Goal: Task Accomplishment & Management: Manage account settings

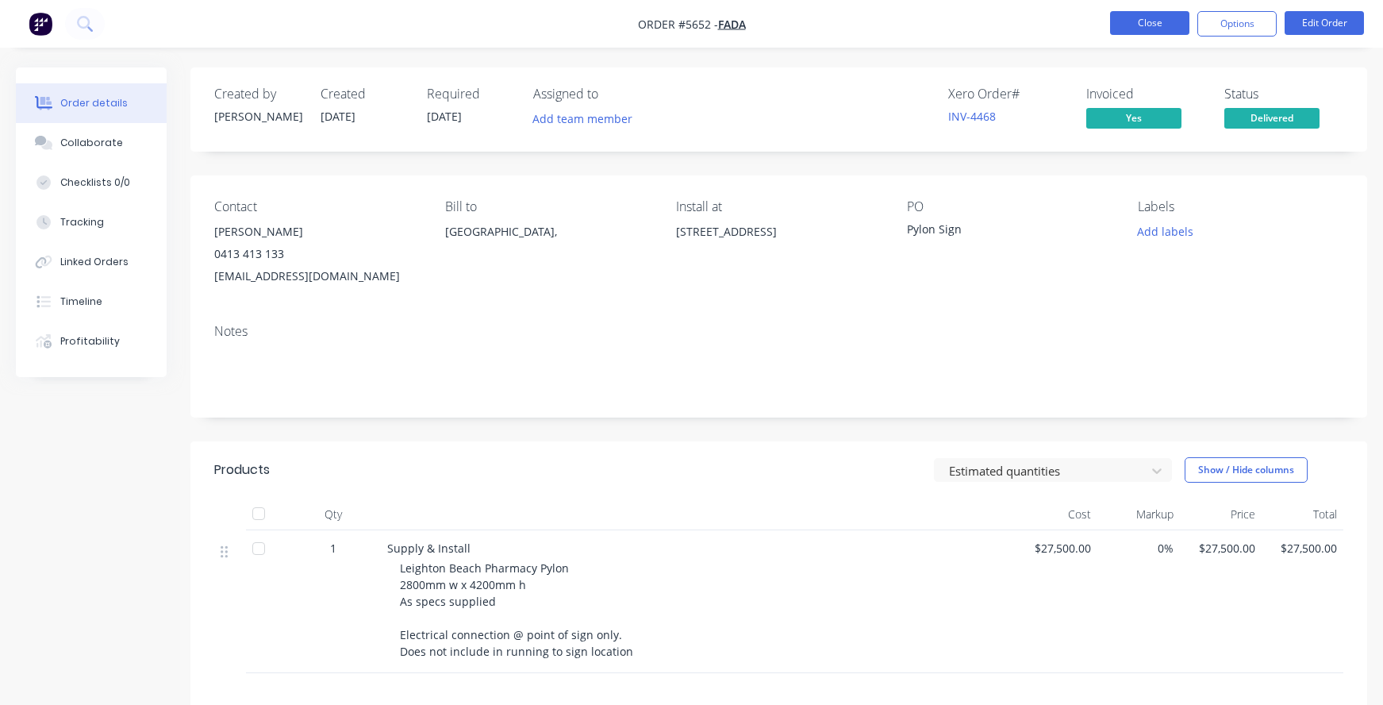
click at [1146, 21] on button "Close" at bounding box center [1149, 23] width 79 height 24
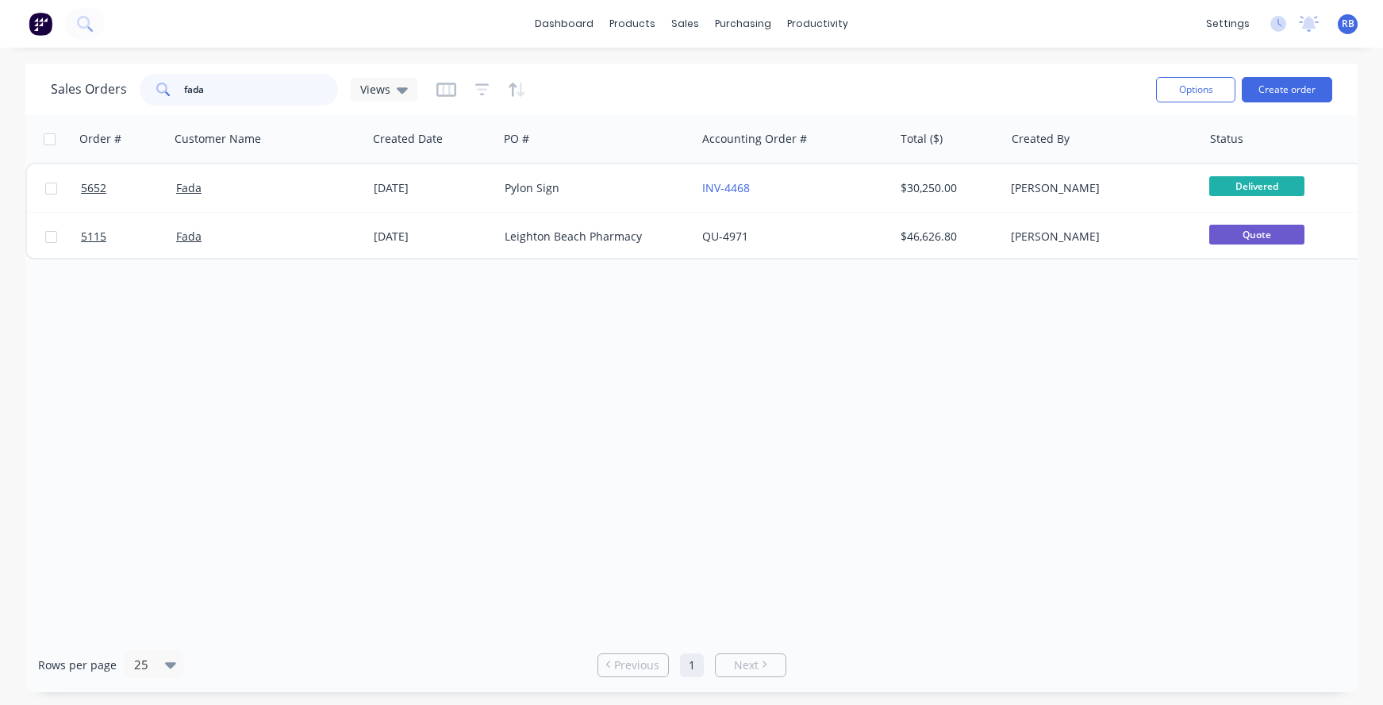
drag, startPoint x: 222, startPoint y: 87, endPoint x: 137, endPoint y: 86, distance: 84.9
click at [142, 86] on div "fada" at bounding box center [239, 90] width 198 height 32
type input "golf"
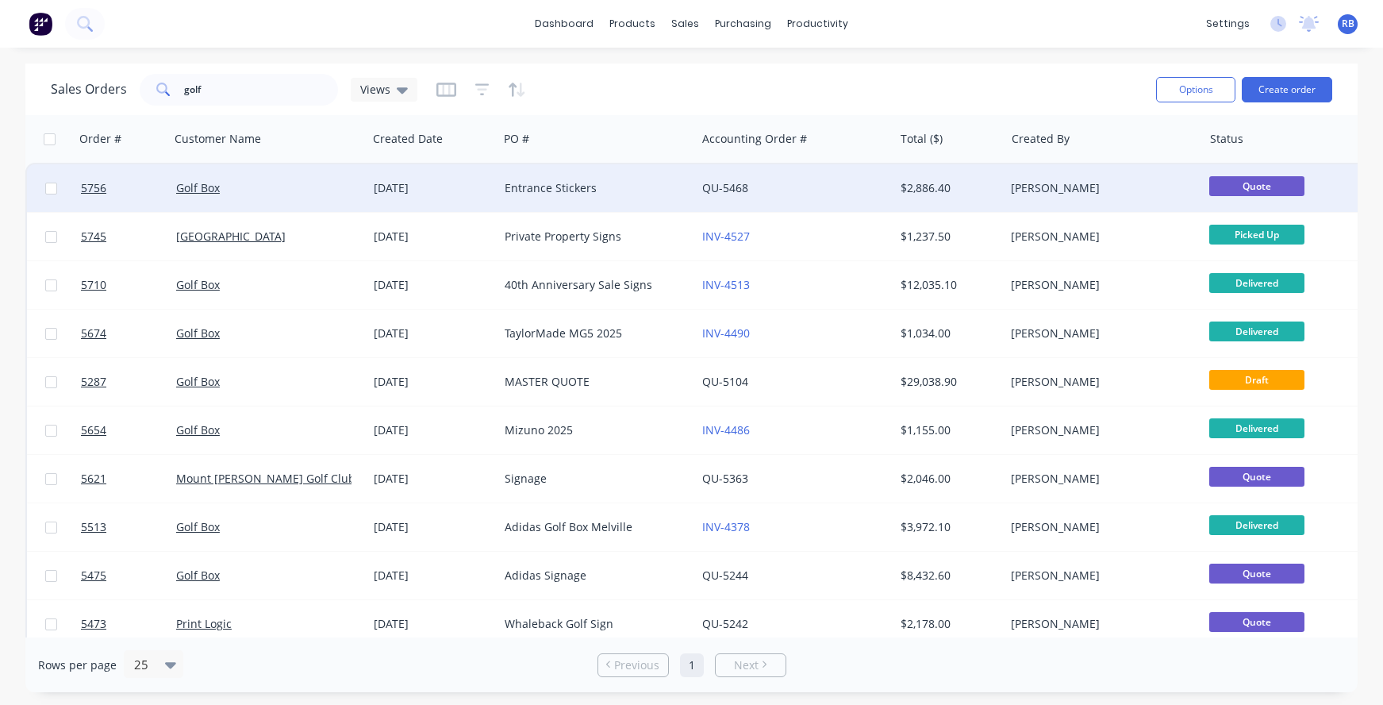
click at [548, 186] on div "Entrance Stickers" at bounding box center [593, 188] width 176 height 16
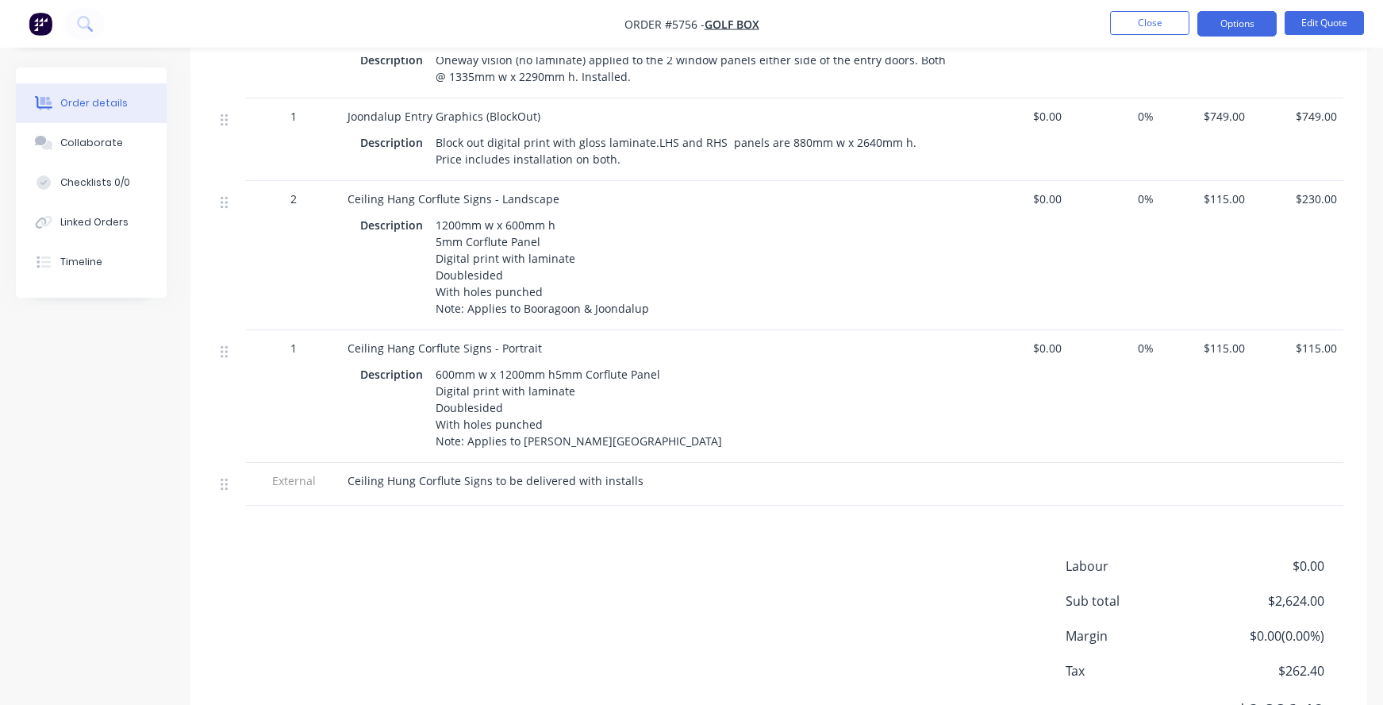
scroll to position [603, 0]
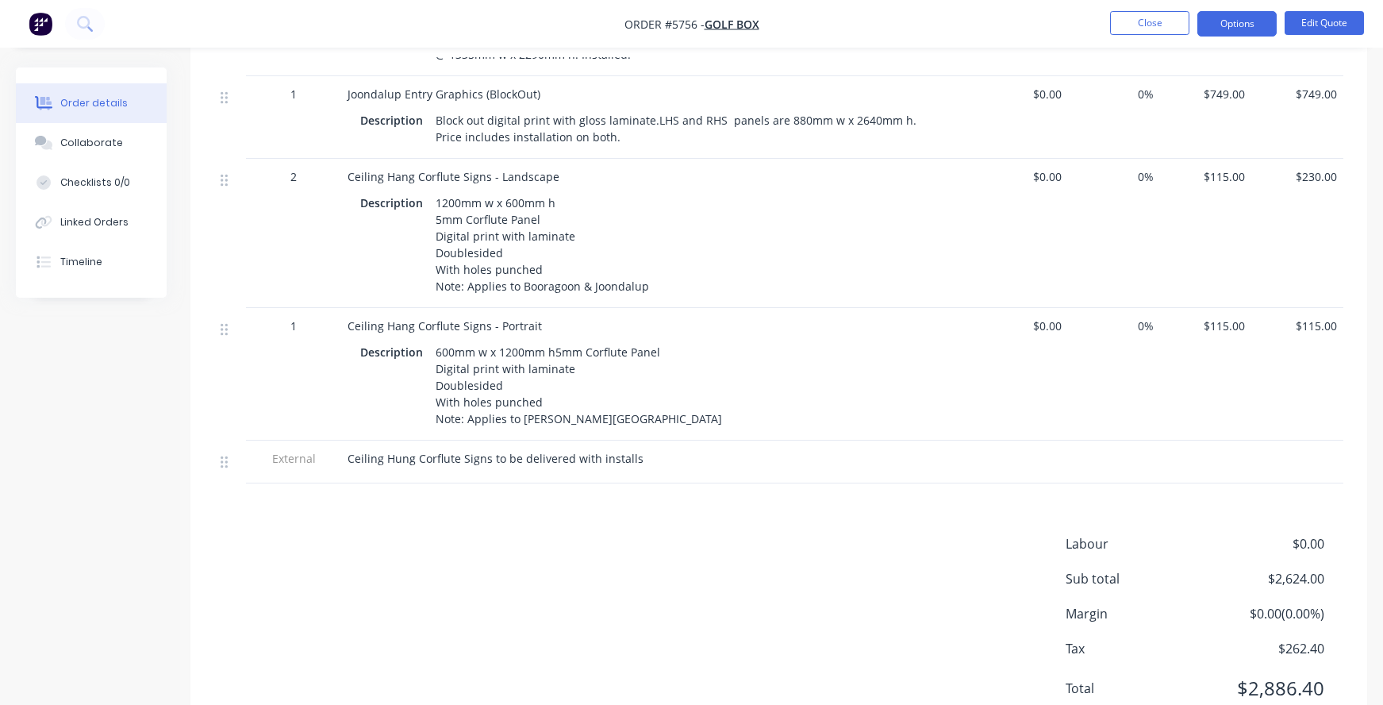
click at [784, 378] on div "Description 600mm w x 1200mm h5mm Corflute Panel Digital print with laminate Do…" at bounding box center [658, 386] width 597 height 90
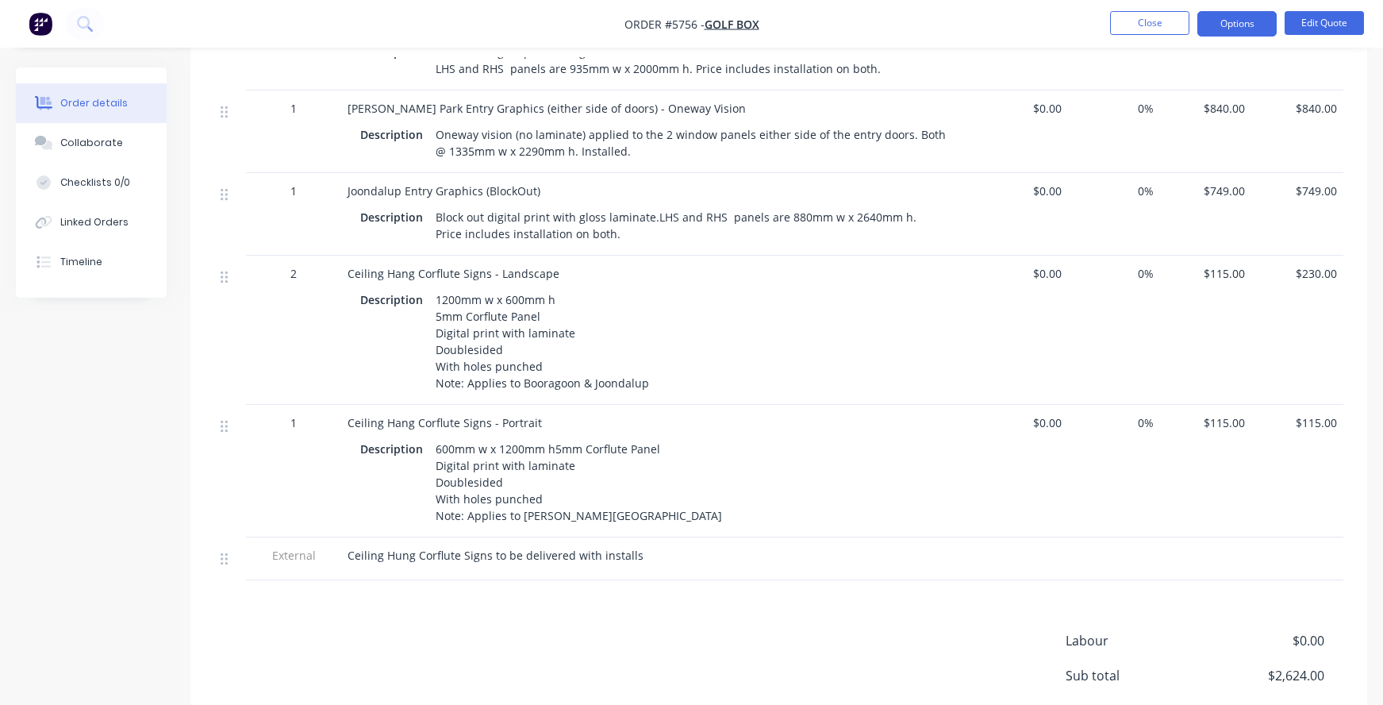
scroll to position [529, 0]
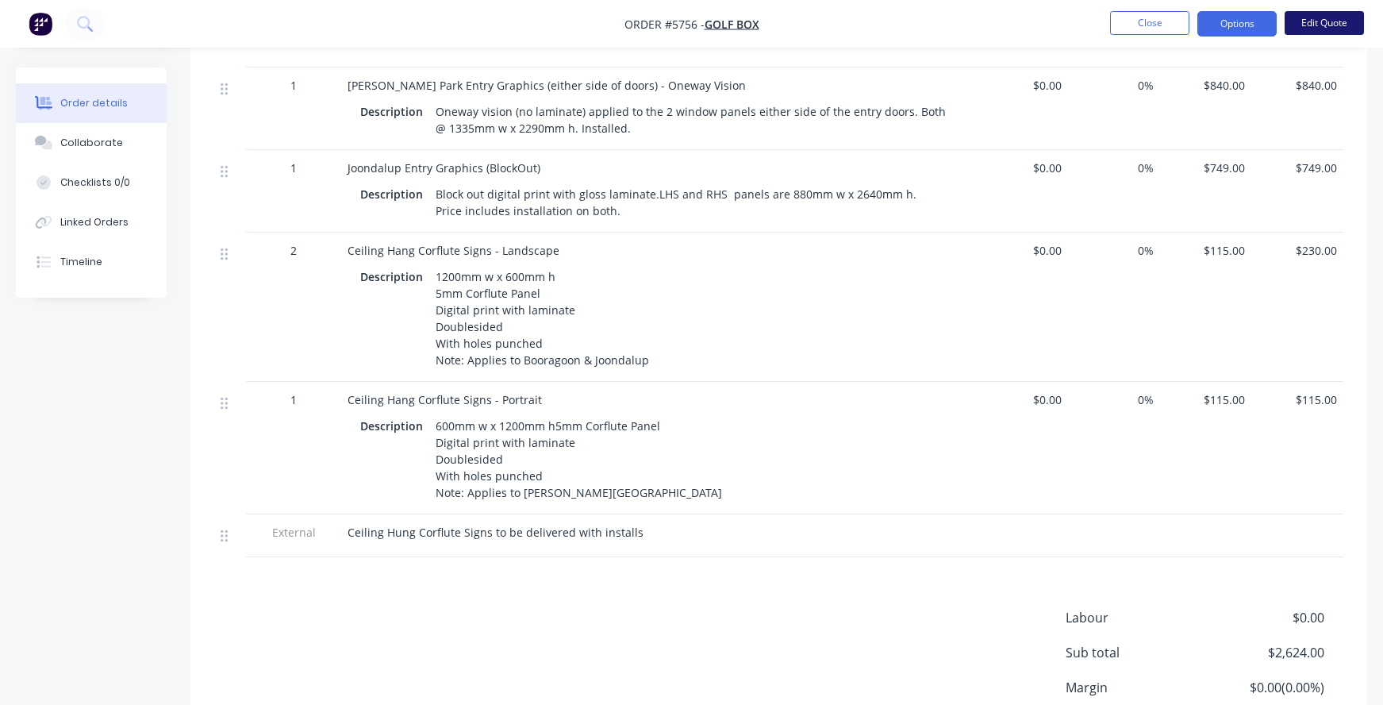
click at [1314, 25] on button "Edit Quote" at bounding box center [1324, 23] width 79 height 24
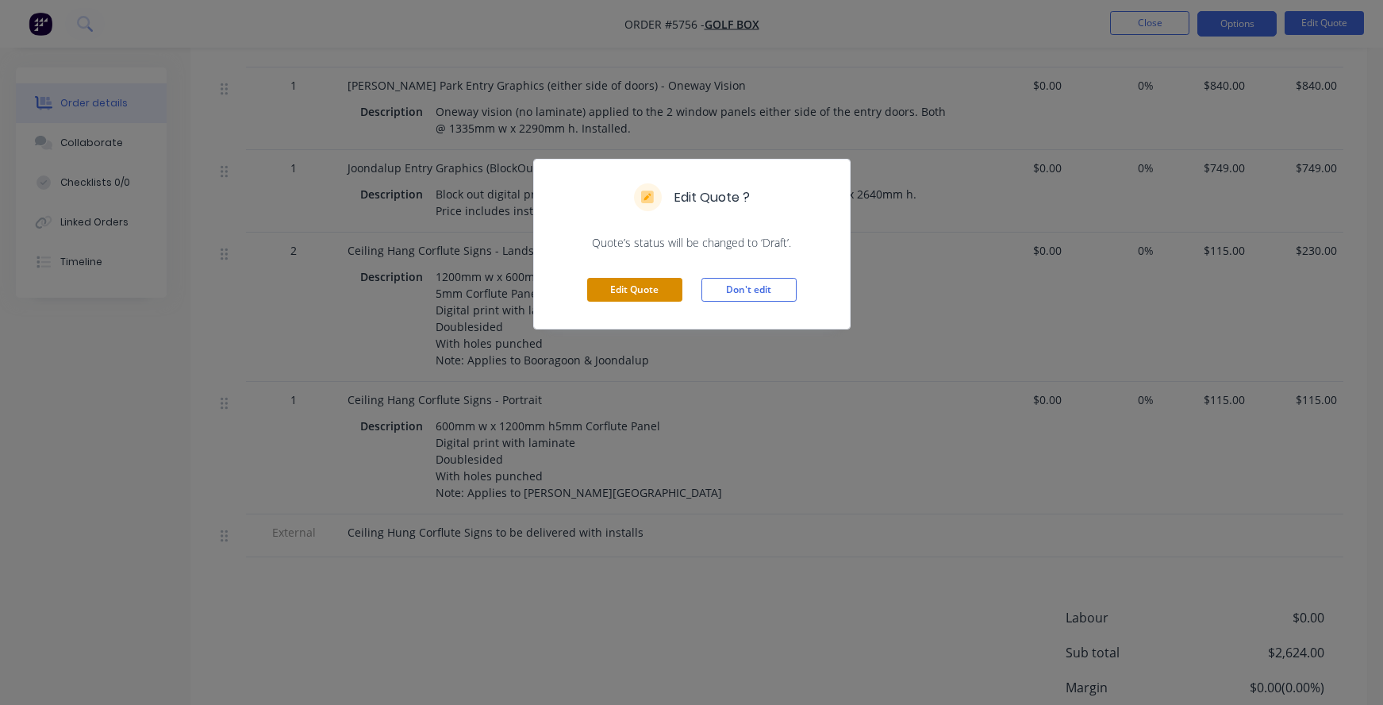
click at [639, 293] on button "Edit Quote" at bounding box center [634, 290] width 95 height 24
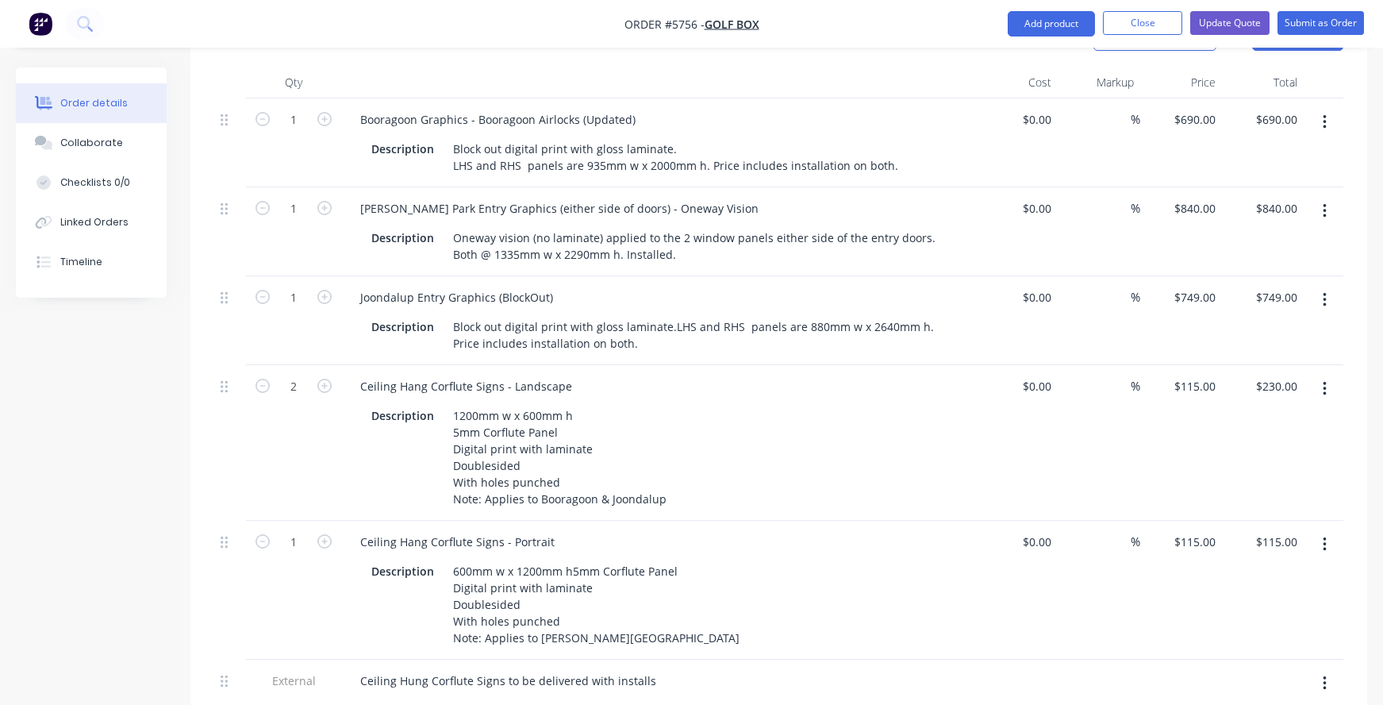
scroll to position [458, 0]
click at [323, 533] on icon "button" at bounding box center [324, 540] width 14 height 14
type input "2"
type input "$230.00"
click at [323, 533] on icon "button" at bounding box center [324, 540] width 14 height 14
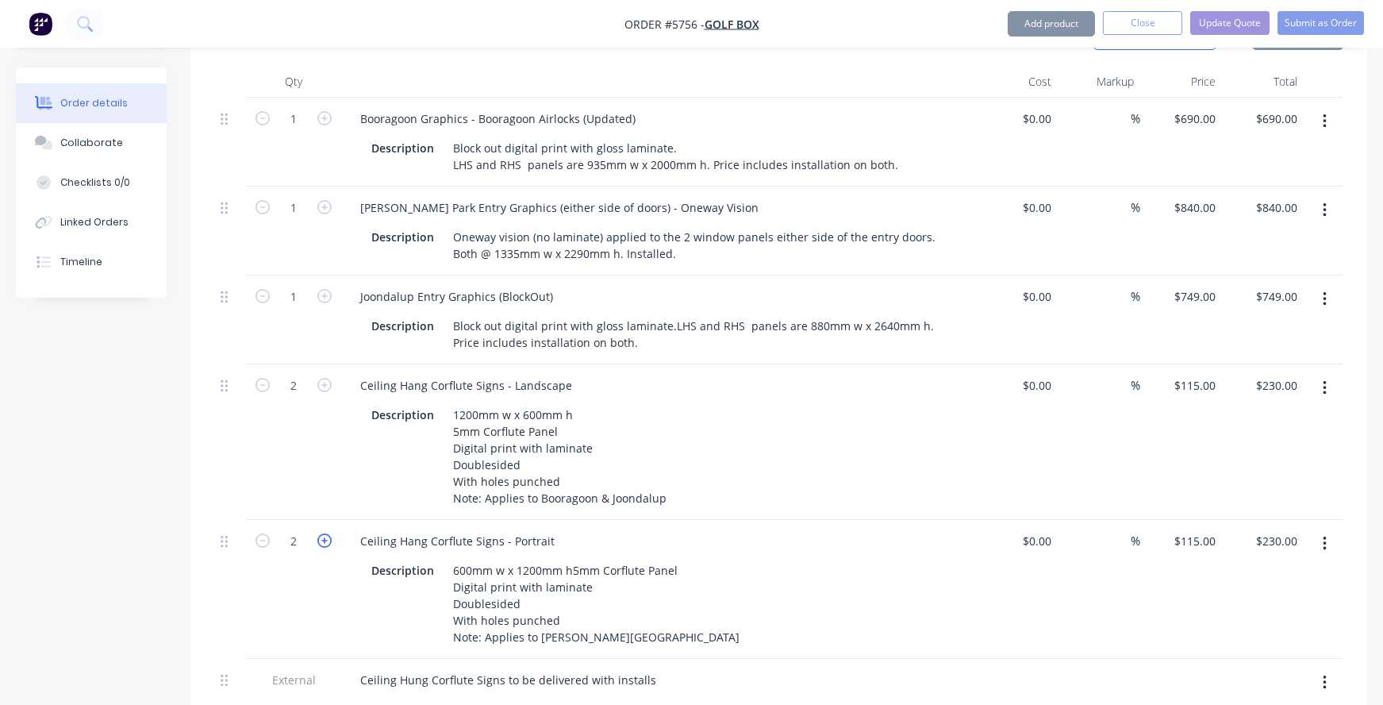
type input "3"
type input "$345.00"
click at [323, 533] on icon "button" at bounding box center [324, 540] width 14 height 14
type input "4"
type input "$460.00"
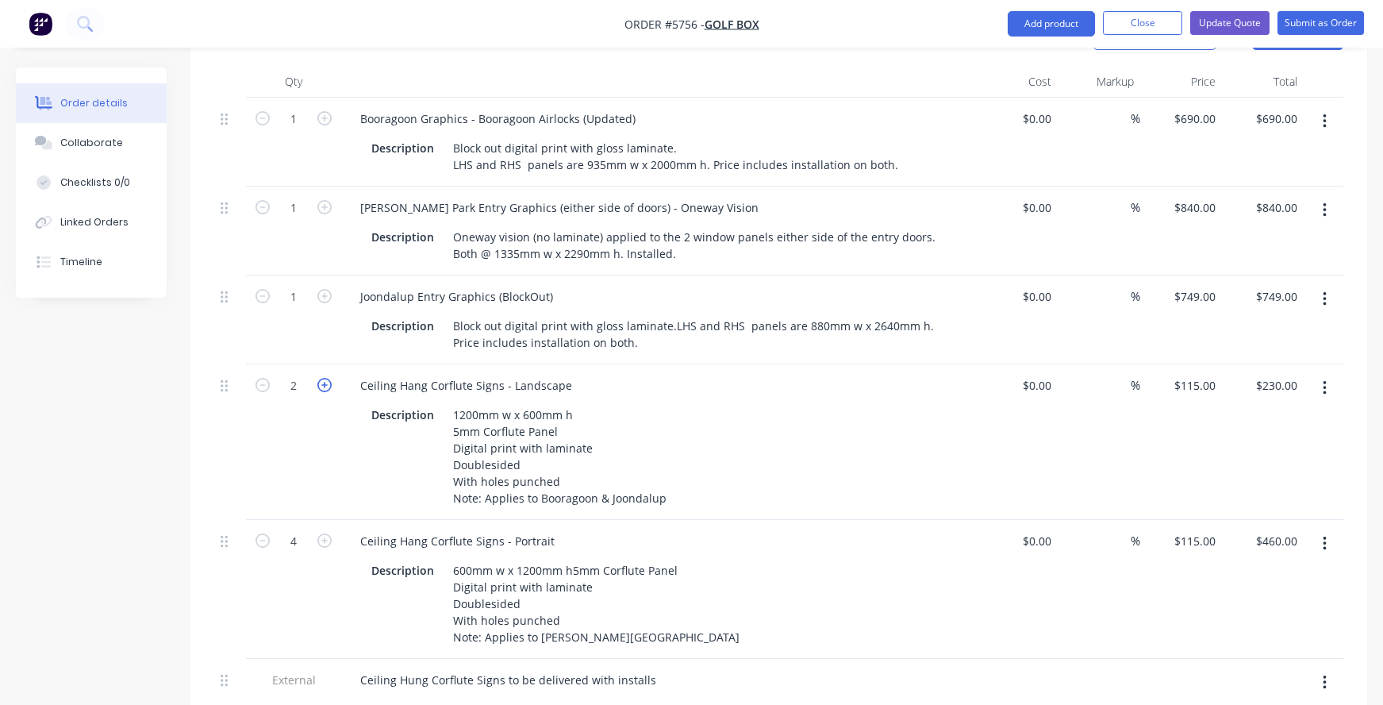
click at [325, 378] on icon "button" at bounding box center [324, 385] width 14 height 14
type input "3"
type input "$345.00"
click at [325, 378] on icon "button" at bounding box center [324, 385] width 14 height 14
type input "4"
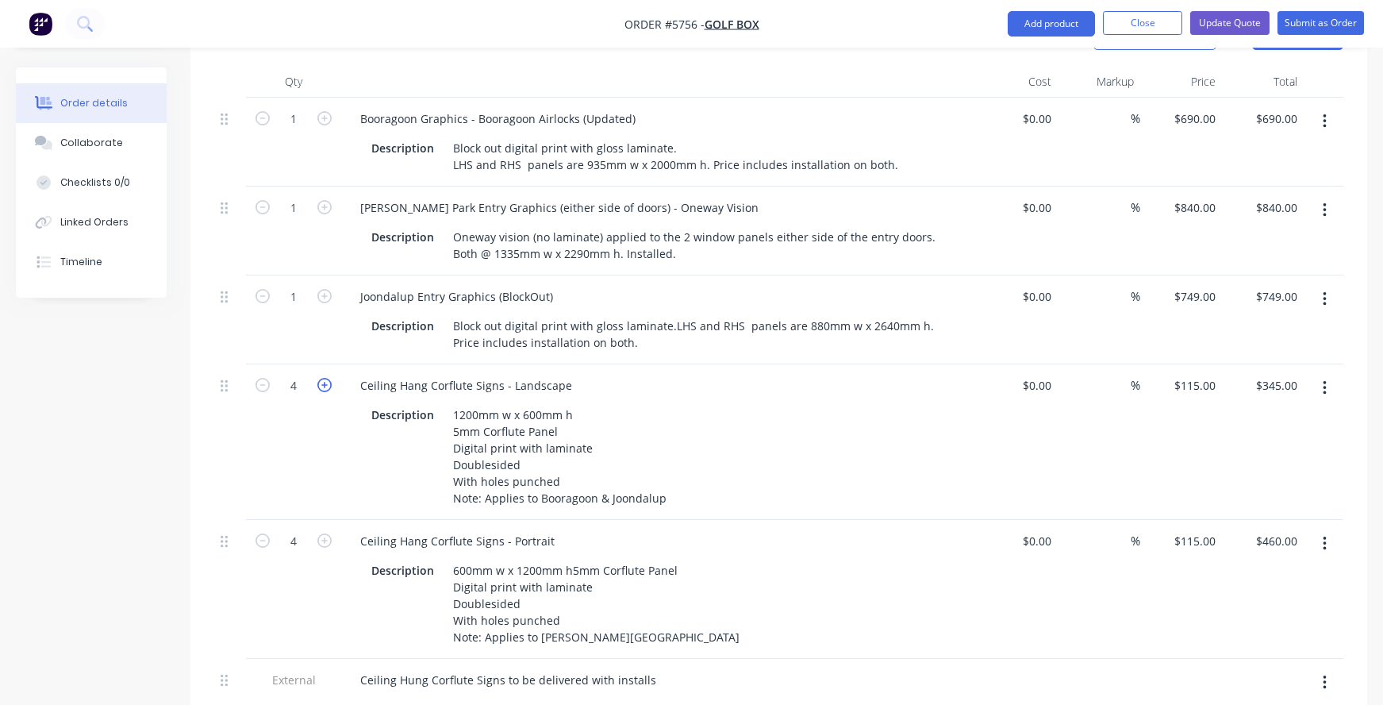
type input "$460.00"
click at [325, 378] on icon "button" at bounding box center [324, 385] width 14 height 14
type input "5"
type input "$575.00"
click at [325, 378] on icon "button" at bounding box center [324, 385] width 14 height 14
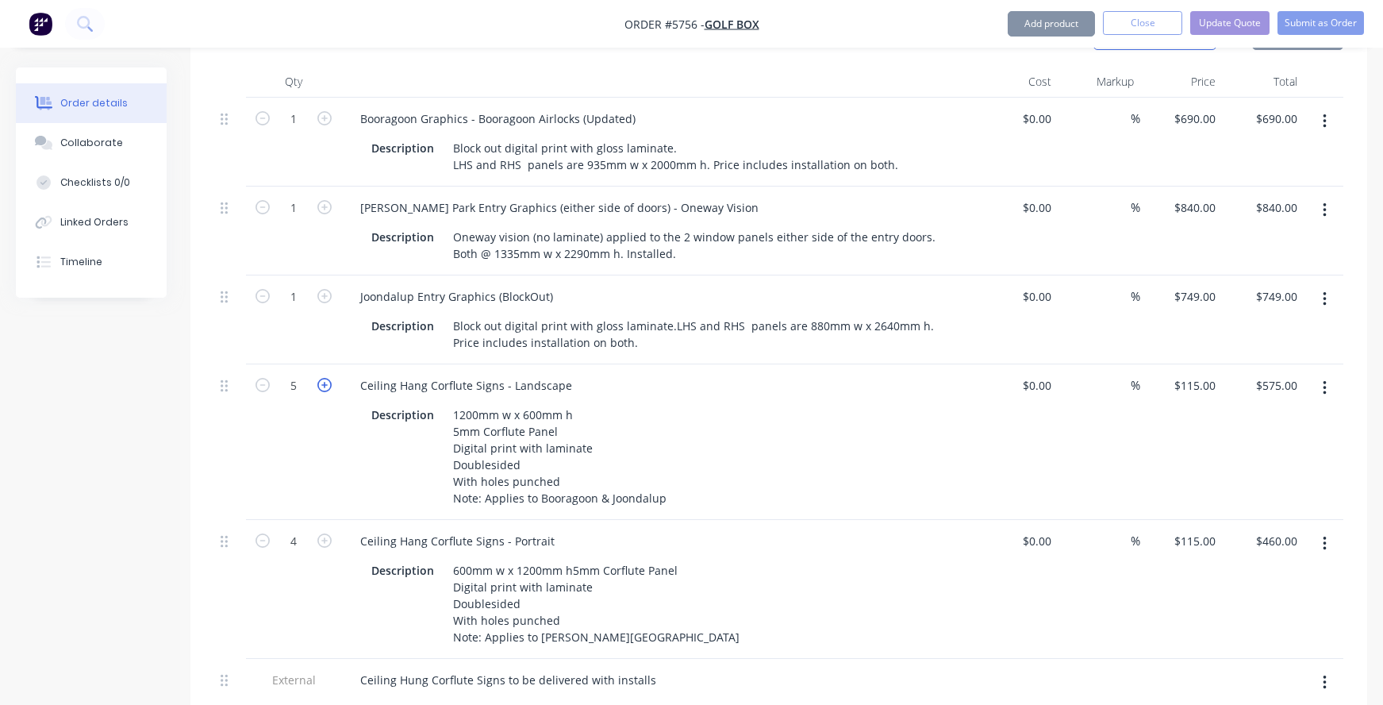
type input "6"
type input "$690.00"
click at [325, 378] on icon "button" at bounding box center [324, 385] width 14 height 14
type input "7"
type input "$805.00"
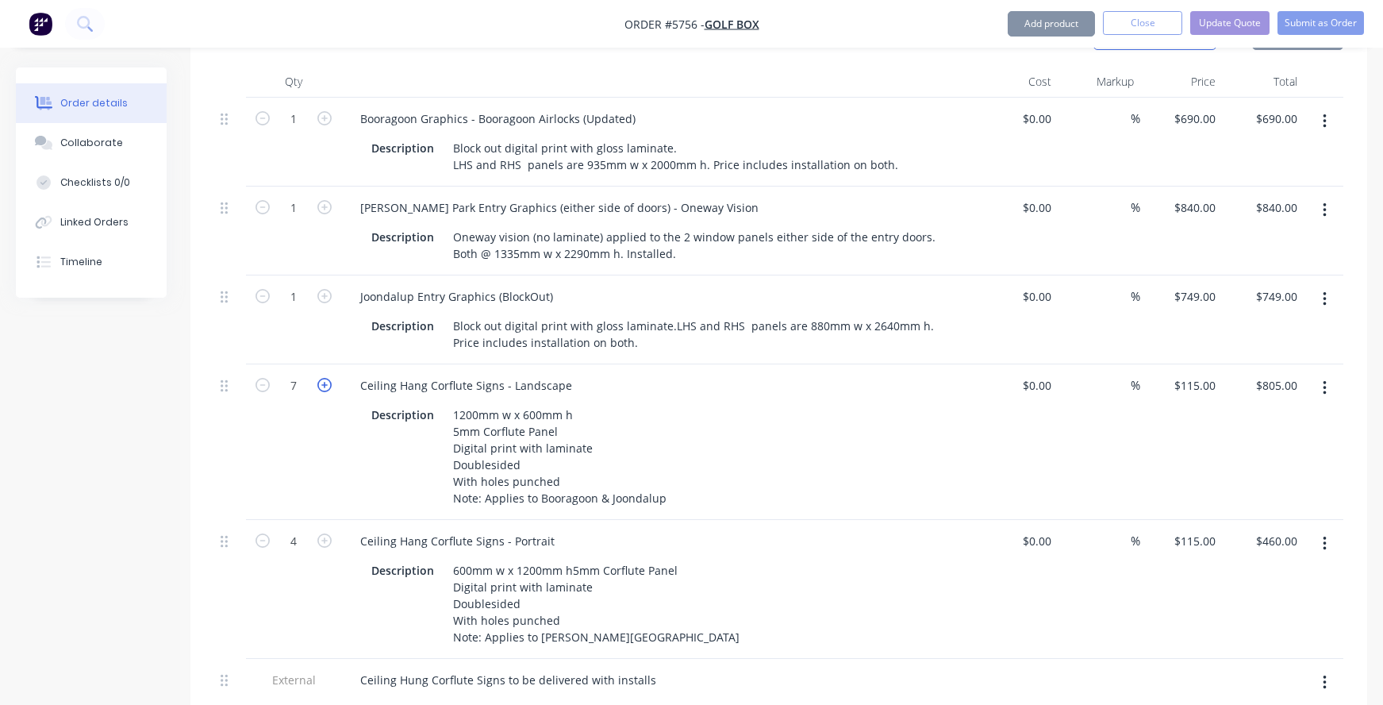
click at [325, 378] on icon "button" at bounding box center [324, 385] width 14 height 14
type input "8"
type input "$920.00"
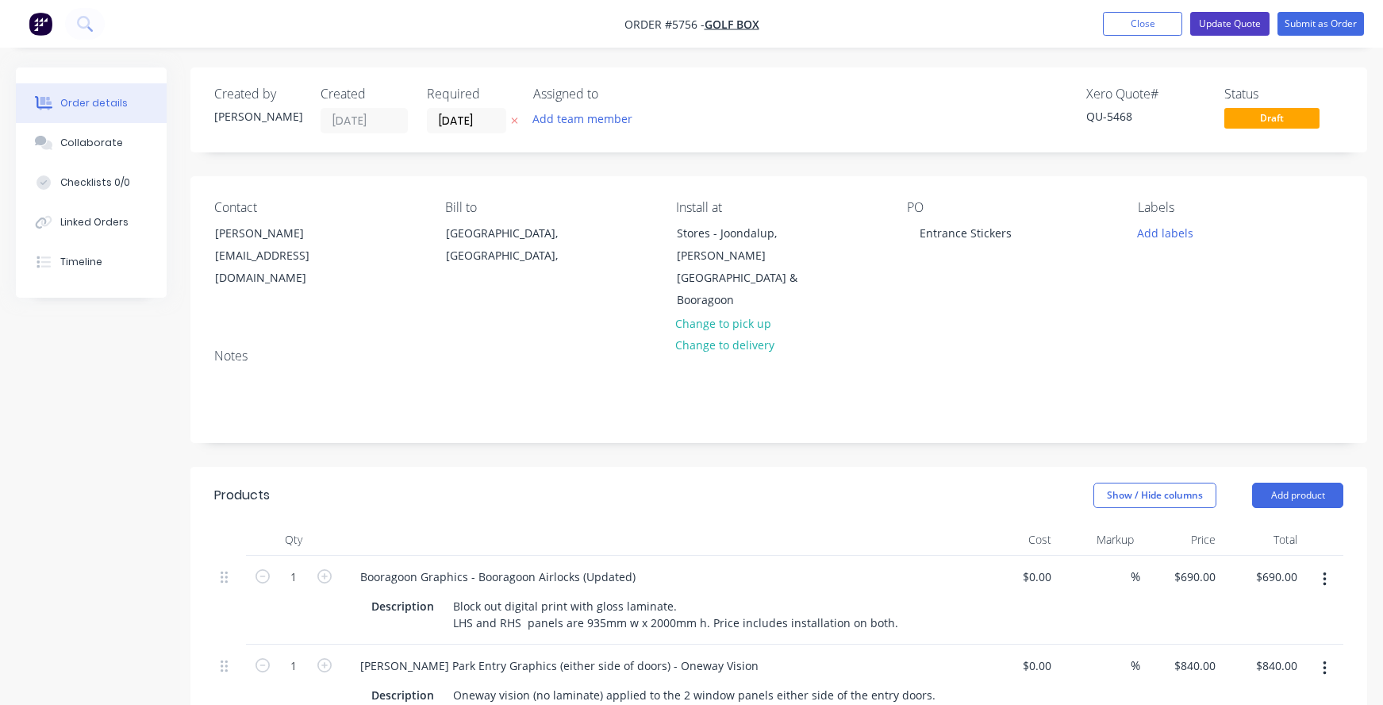
scroll to position [0, 0]
click at [1216, 28] on button "Update Quote" at bounding box center [1230, 24] width 79 height 24
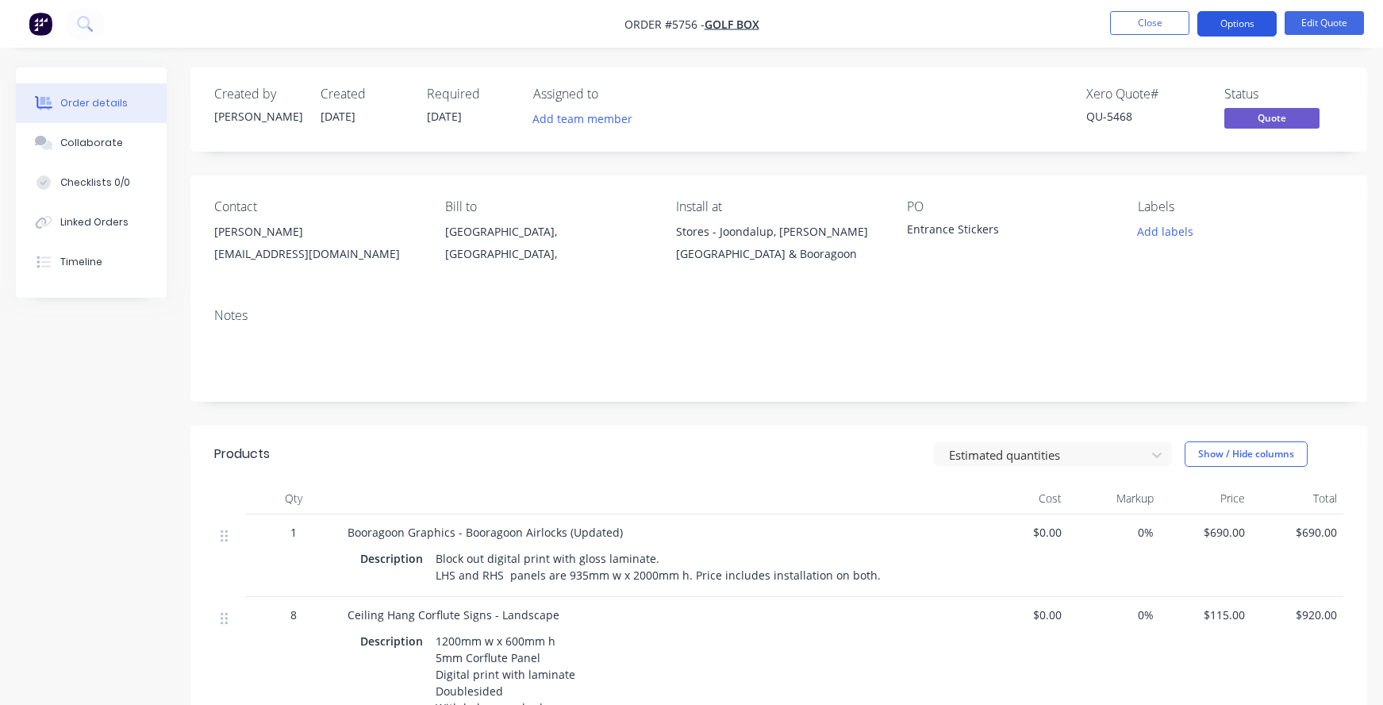
click at [1233, 25] on button "Options" at bounding box center [1237, 23] width 79 height 25
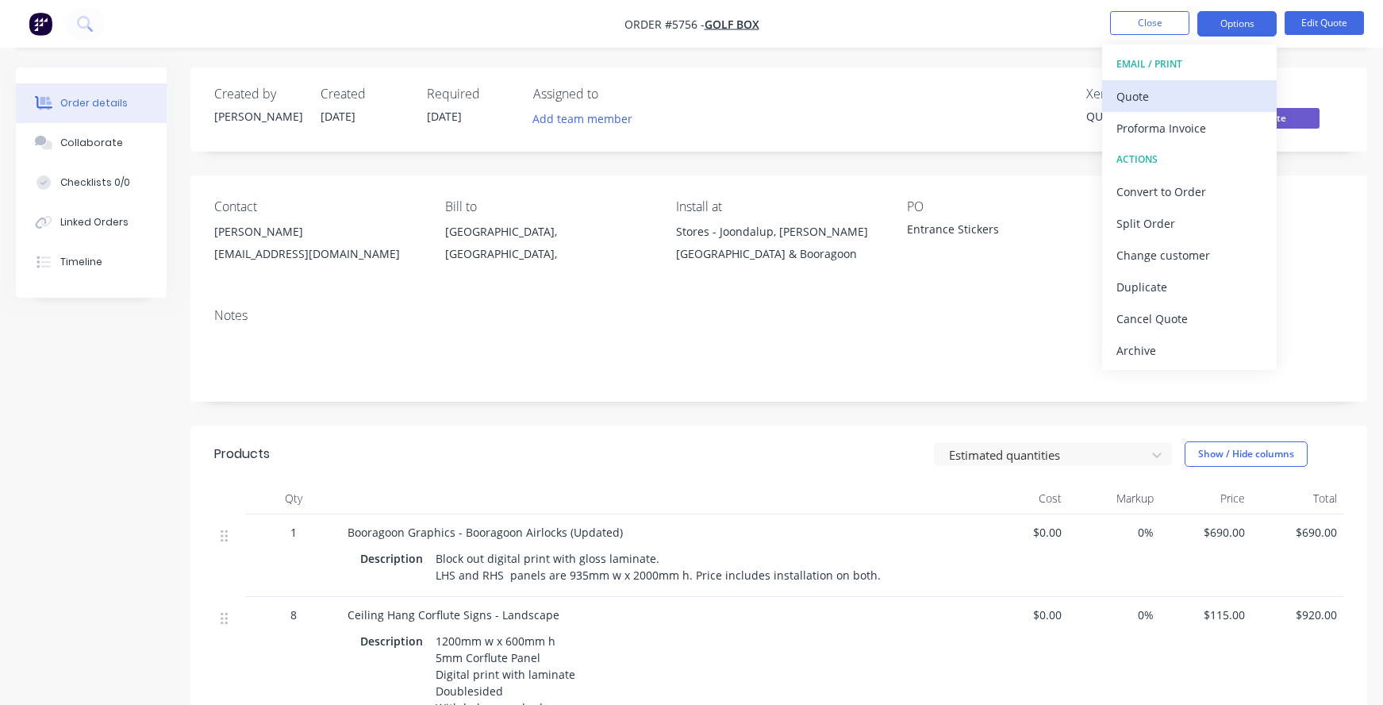
click at [1156, 88] on div "Quote" at bounding box center [1190, 96] width 146 height 23
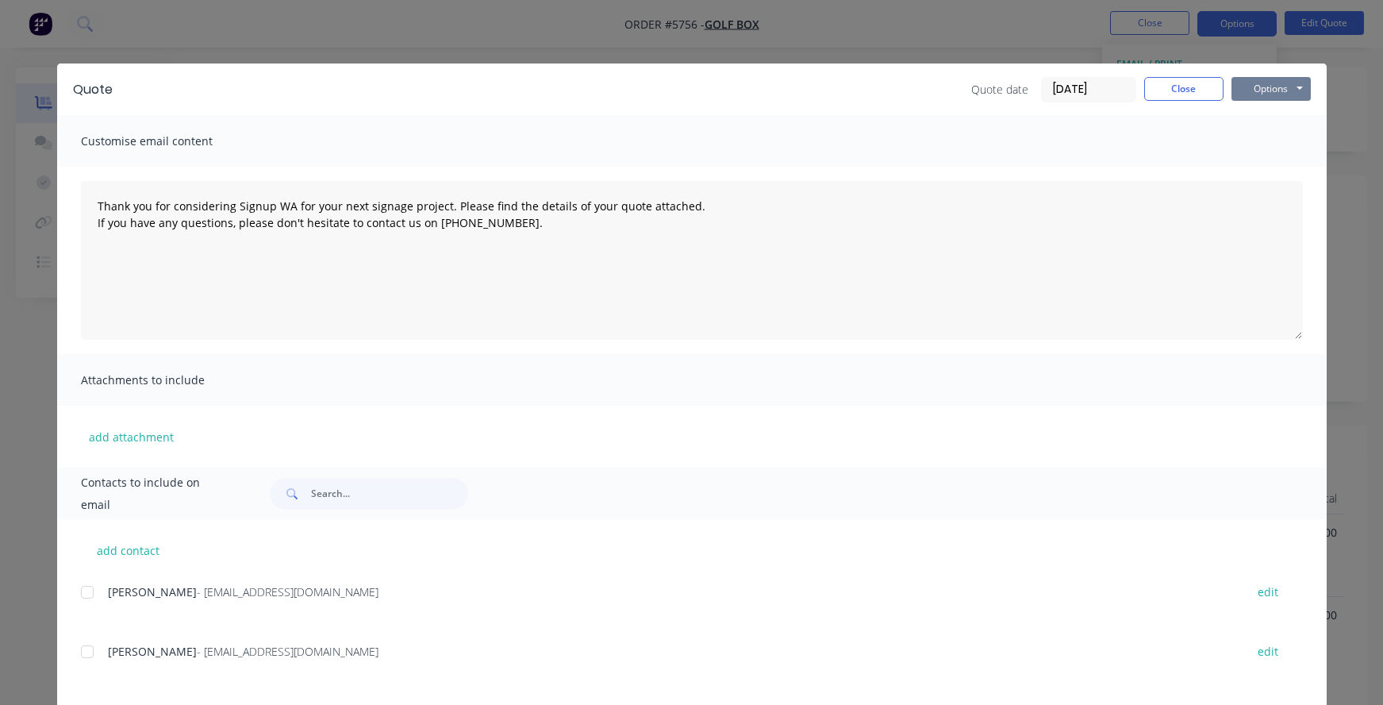
click at [1269, 83] on button "Options" at bounding box center [1271, 89] width 79 height 24
click at [1271, 144] on button "Print" at bounding box center [1283, 143] width 102 height 26
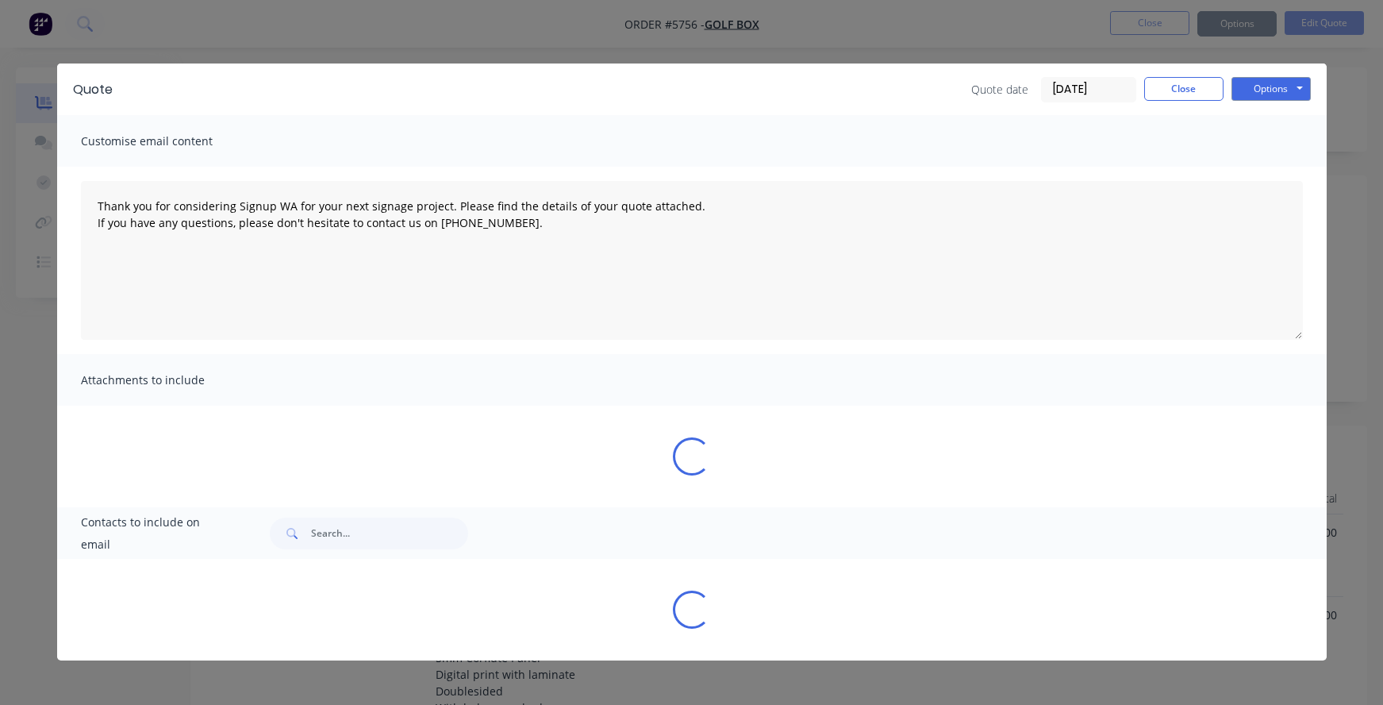
type textarea "Thank you for considering Signup WA for your next signage project. Please find …"
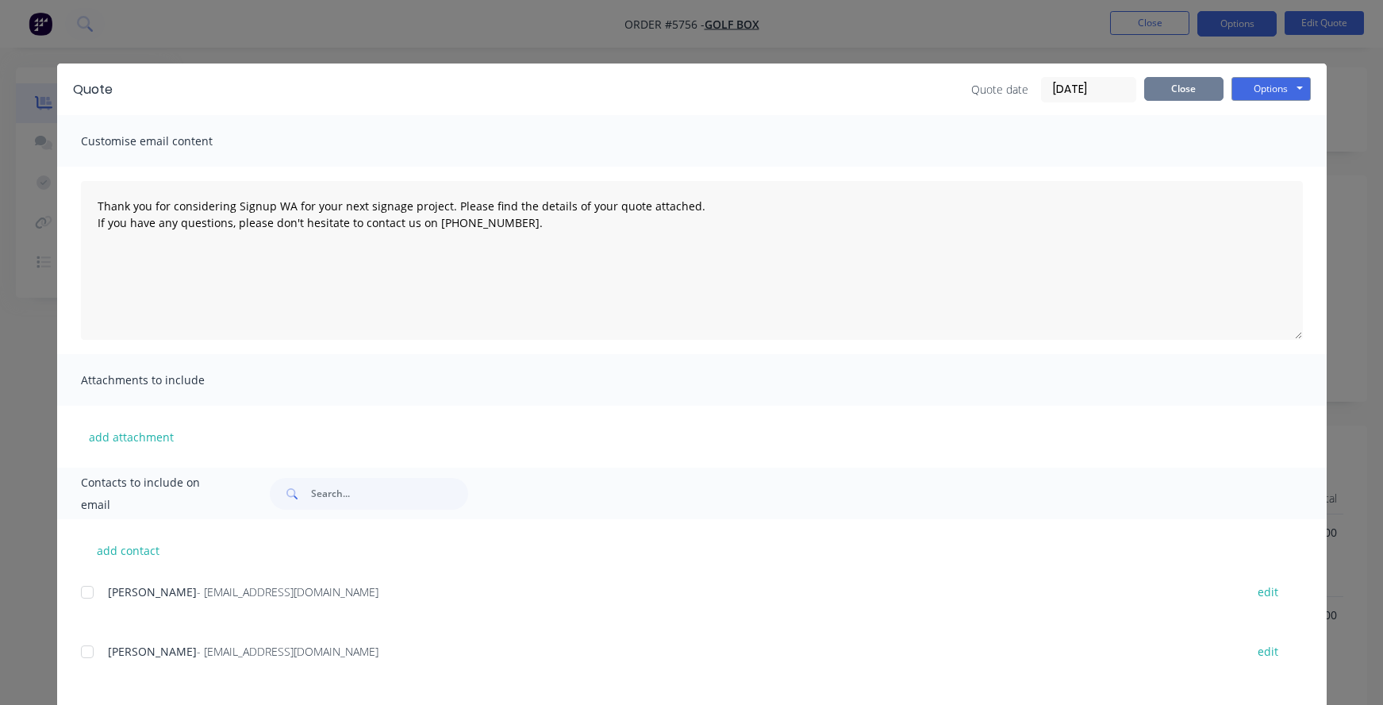
click at [1179, 90] on button "Close" at bounding box center [1184, 89] width 79 height 24
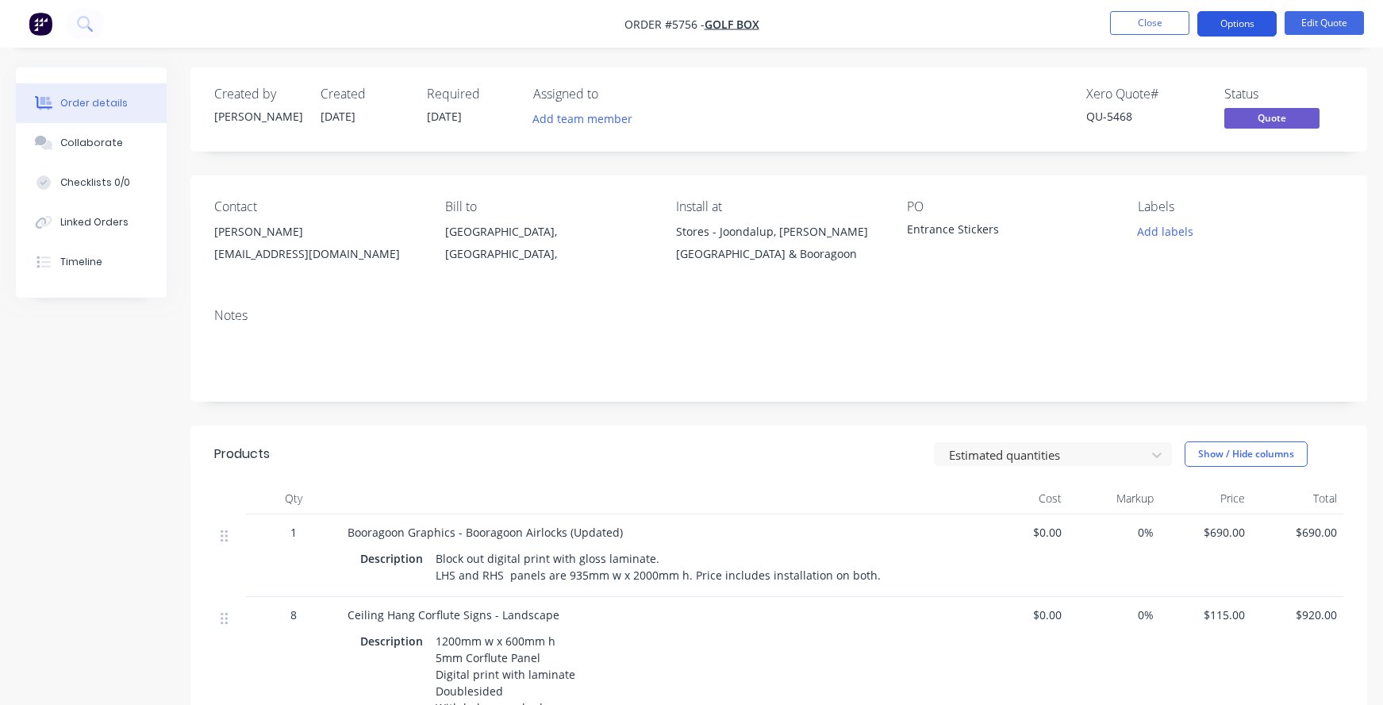
click at [1238, 24] on button "Options" at bounding box center [1237, 23] width 79 height 25
click at [1325, 25] on button "Edit Quote" at bounding box center [1324, 23] width 79 height 24
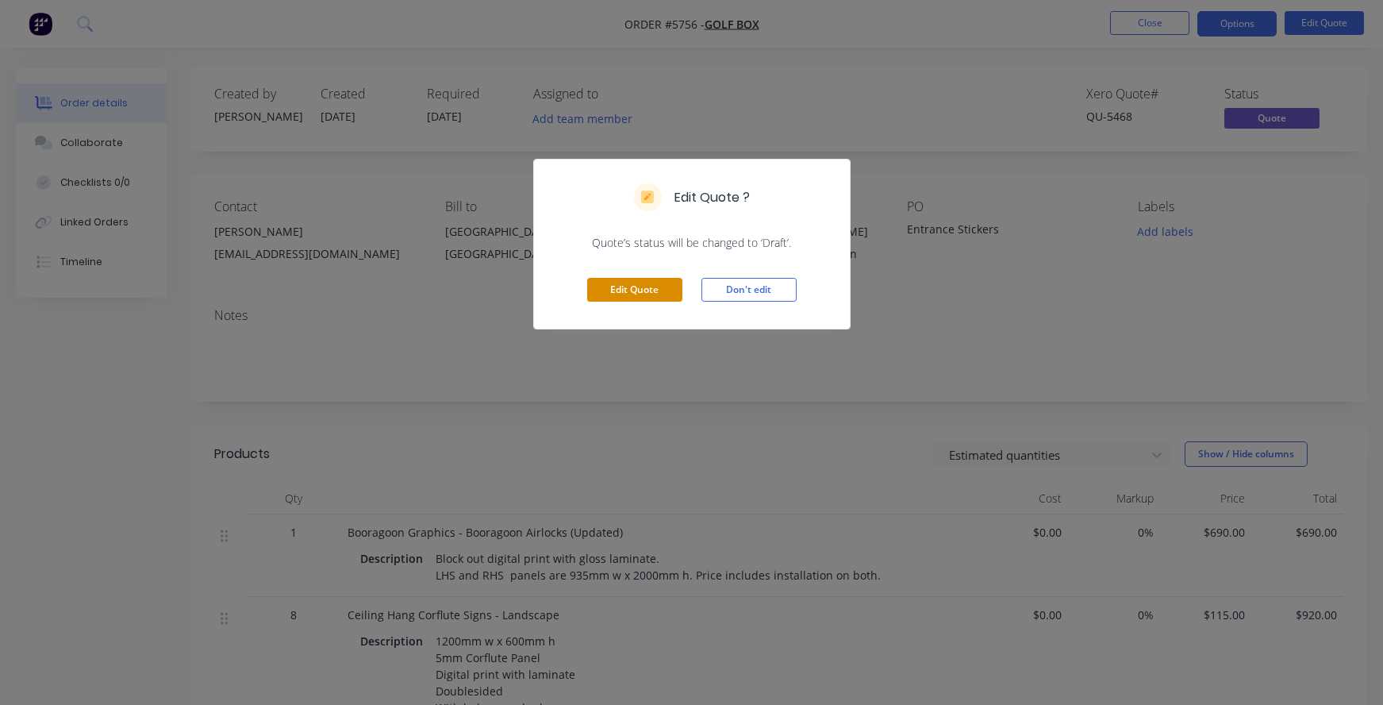
click at [637, 291] on button "Edit Quote" at bounding box center [634, 290] width 95 height 24
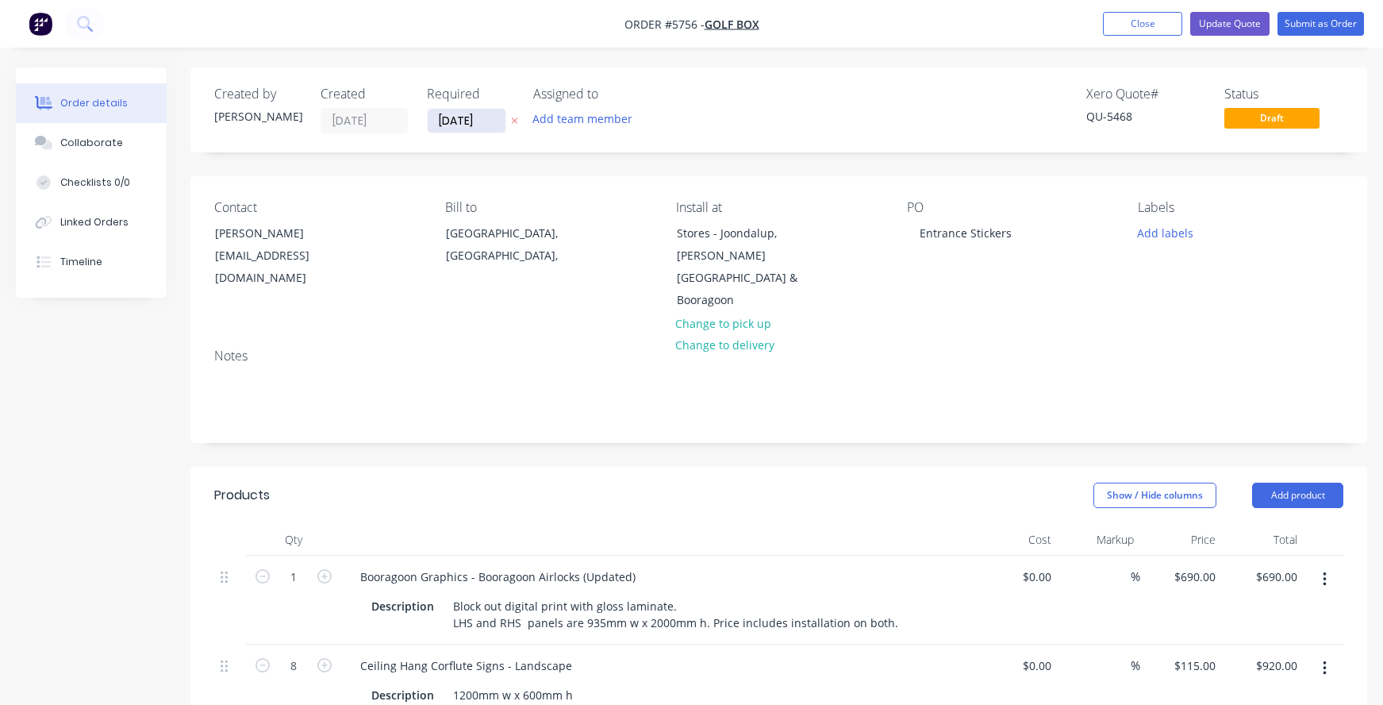
click at [460, 117] on input "17/09/25" at bounding box center [467, 121] width 78 height 24
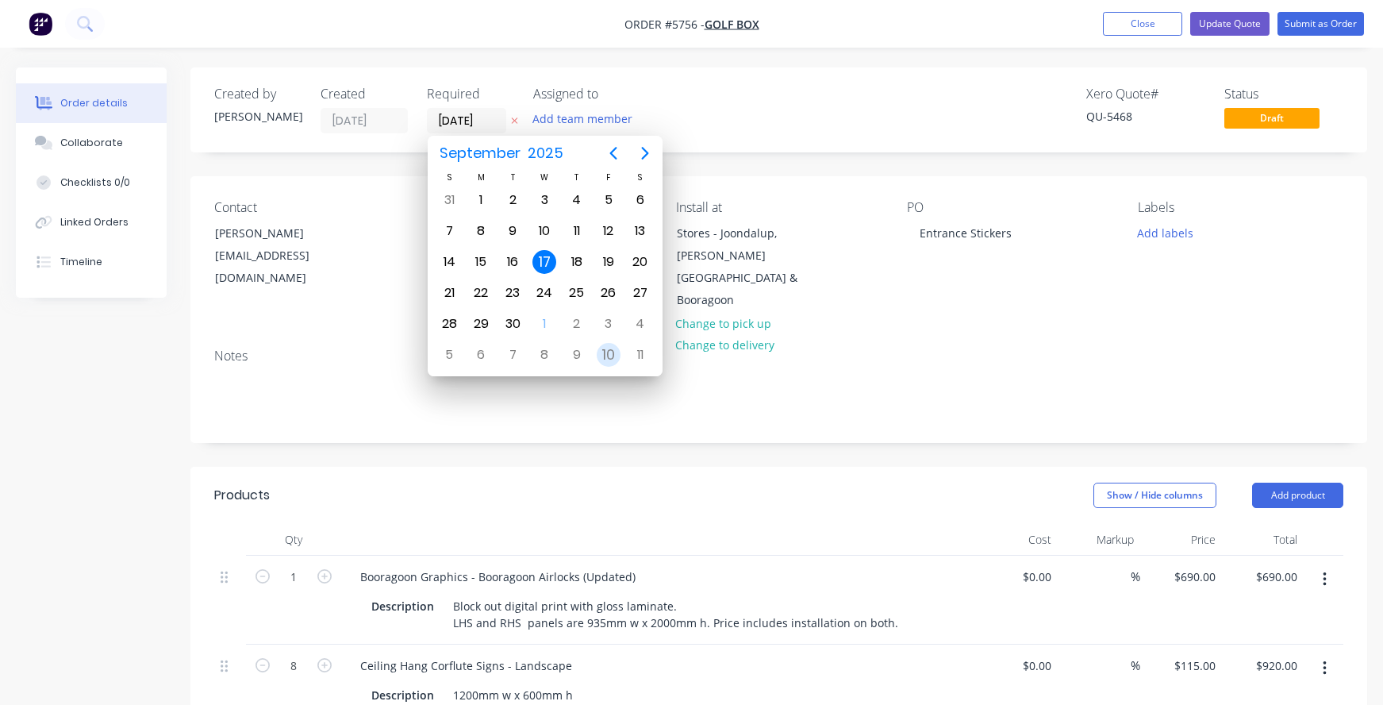
click at [606, 355] on div "10" at bounding box center [609, 355] width 24 height 24
type input "10/10/25"
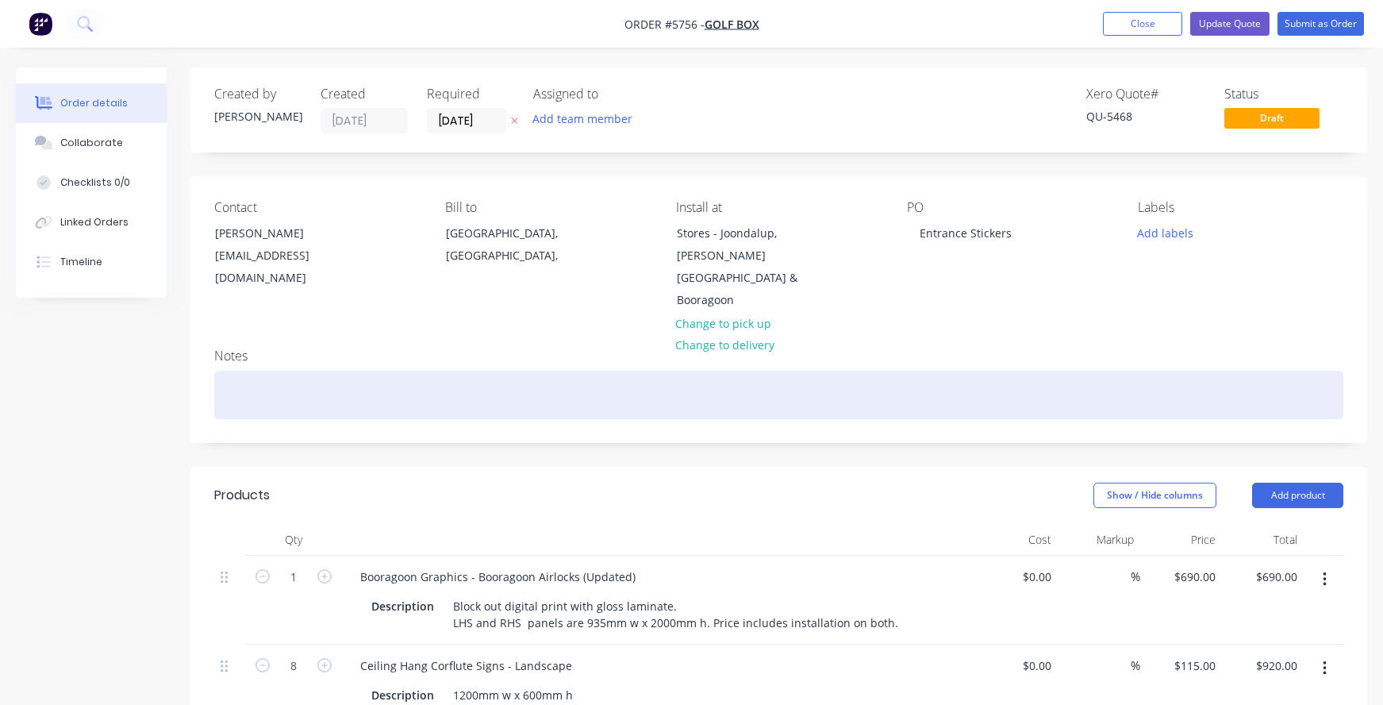
click at [238, 371] on div at bounding box center [778, 395] width 1129 height 48
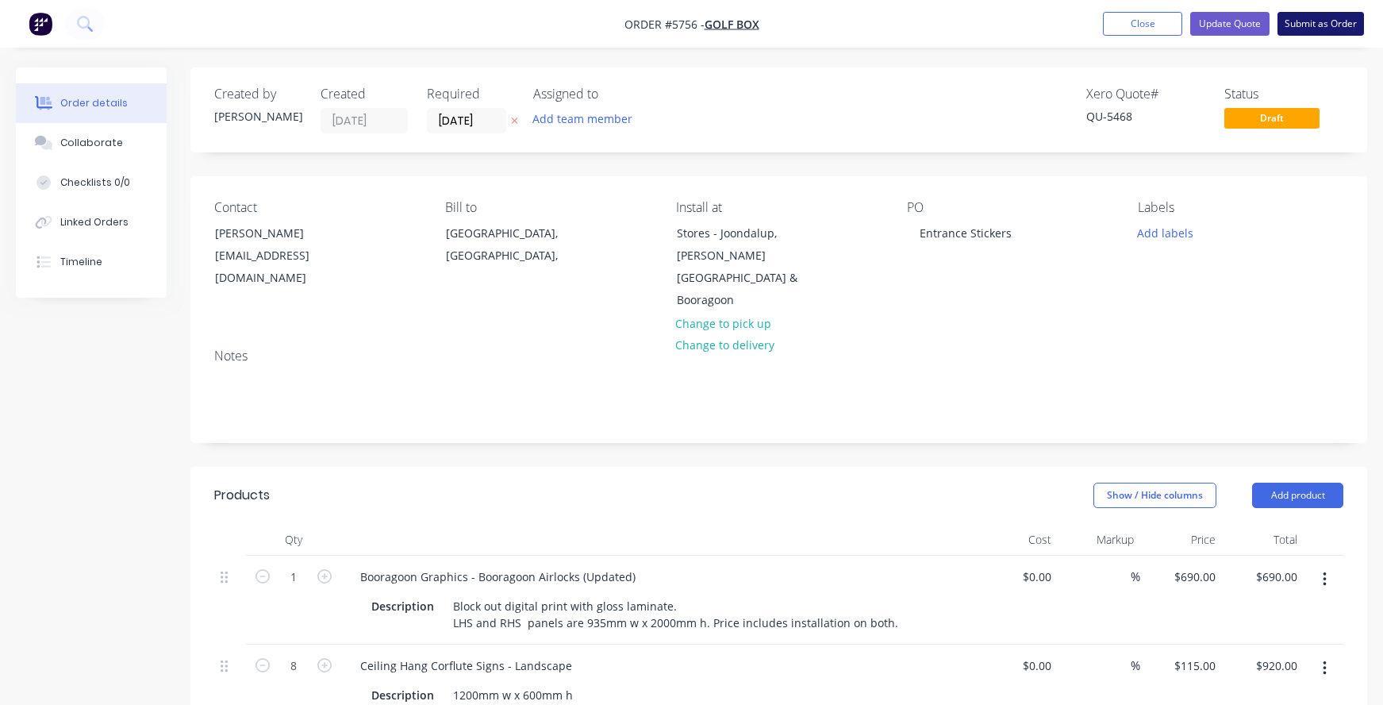
click at [1339, 26] on button "Submit as Order" at bounding box center [1321, 24] width 87 height 24
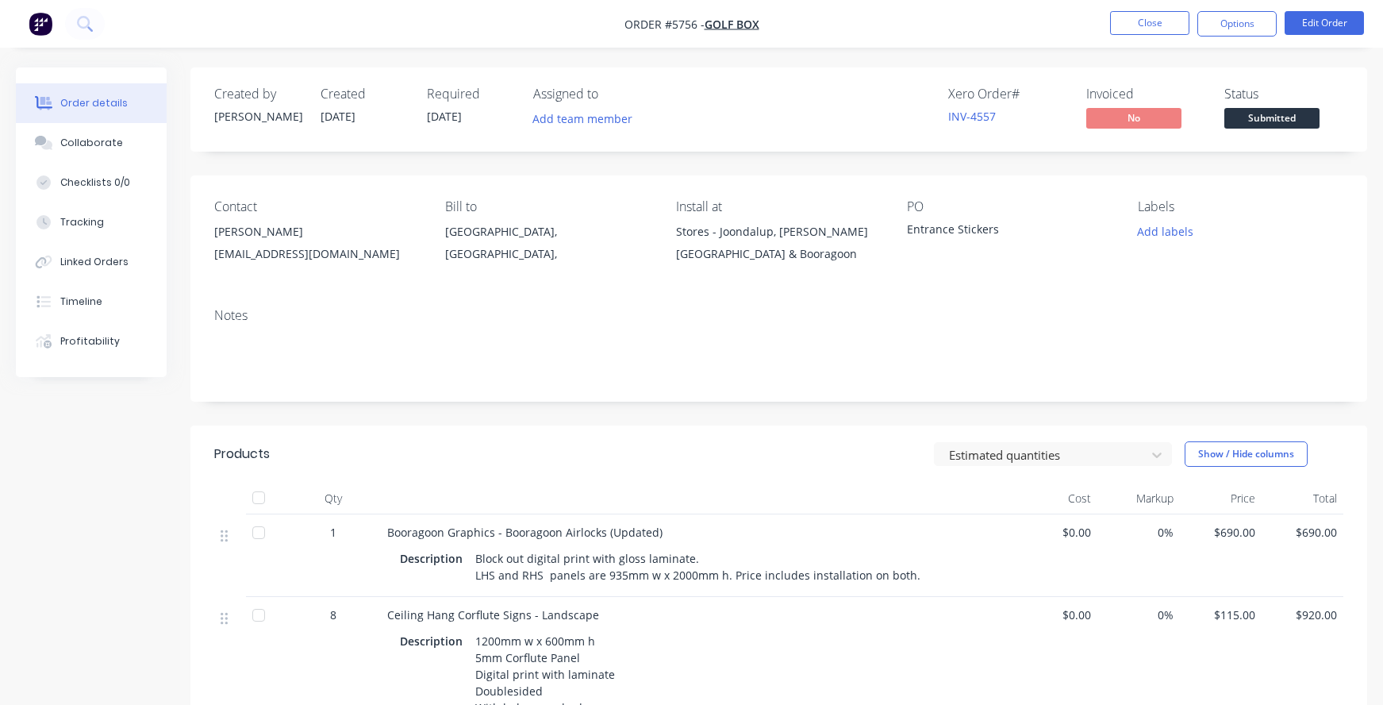
click at [1258, 121] on span "Submitted" at bounding box center [1272, 118] width 95 height 20
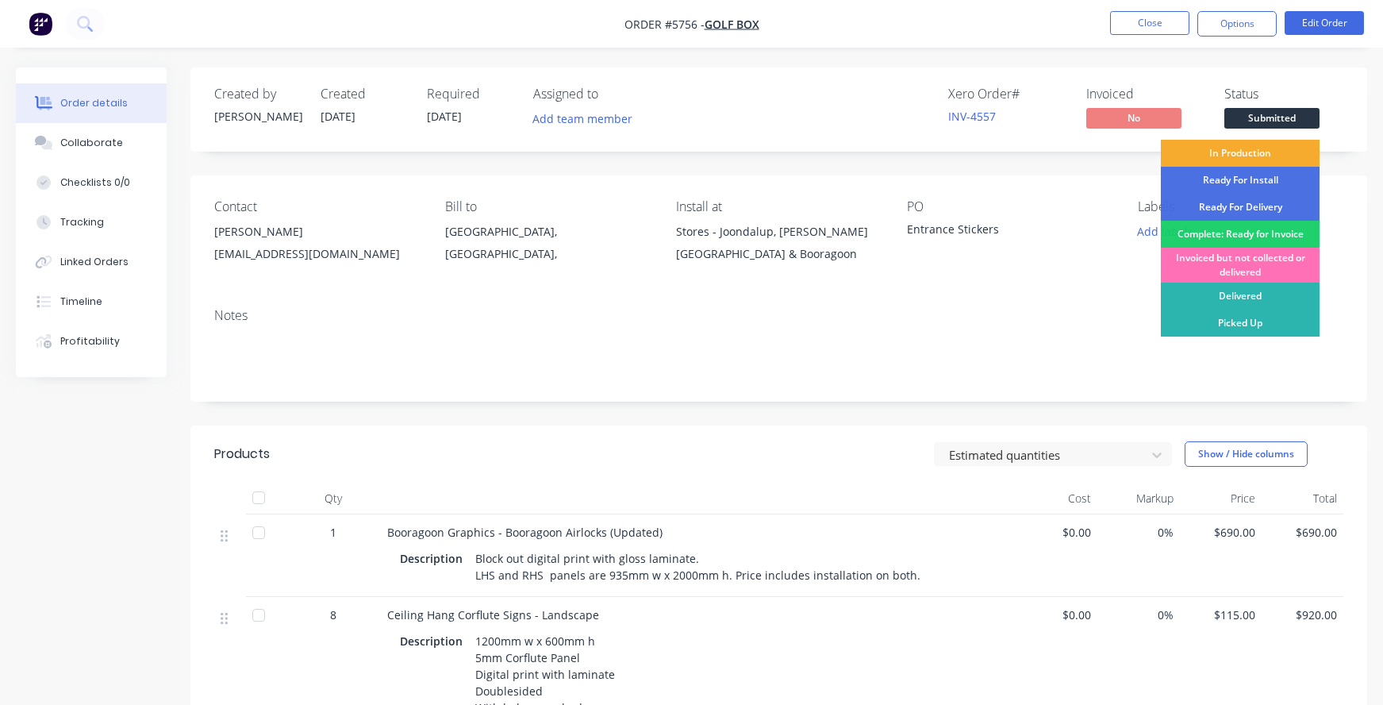
click at [1247, 152] on div "In Production" at bounding box center [1240, 153] width 159 height 27
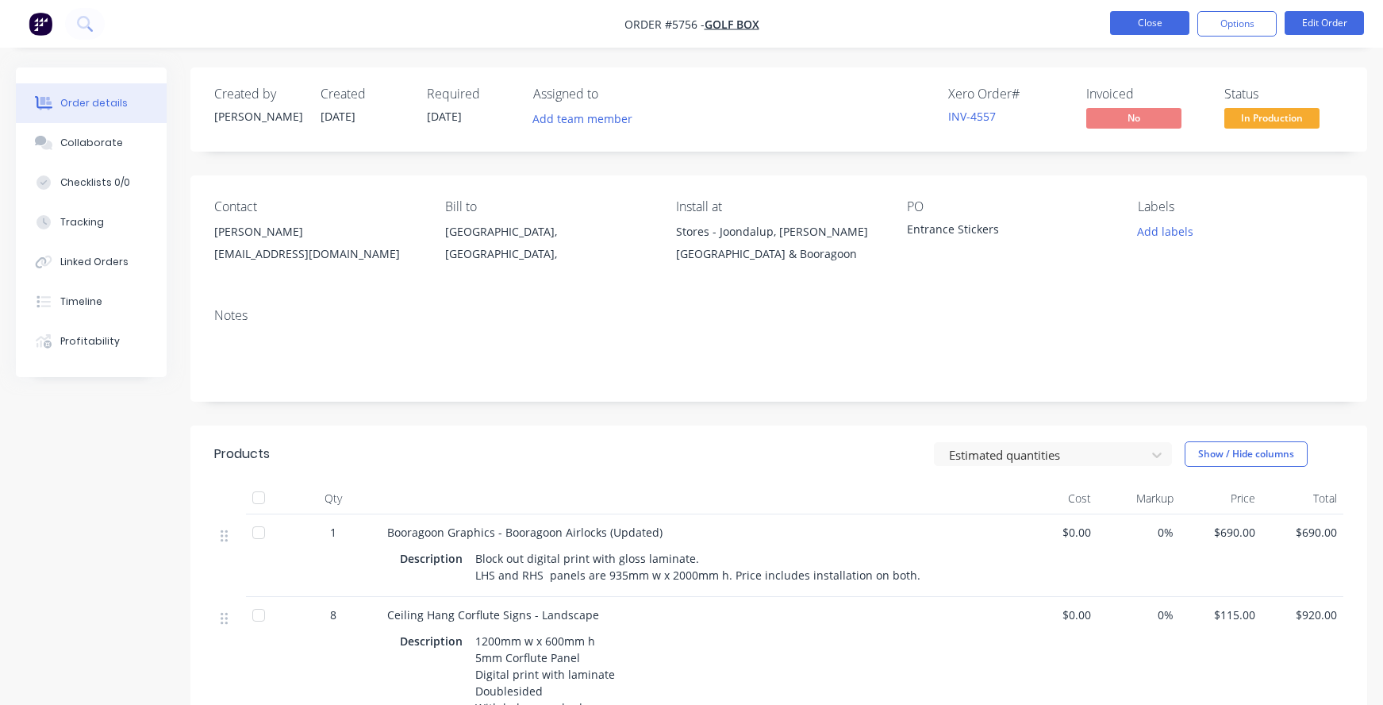
click at [1141, 24] on button "Close" at bounding box center [1149, 23] width 79 height 24
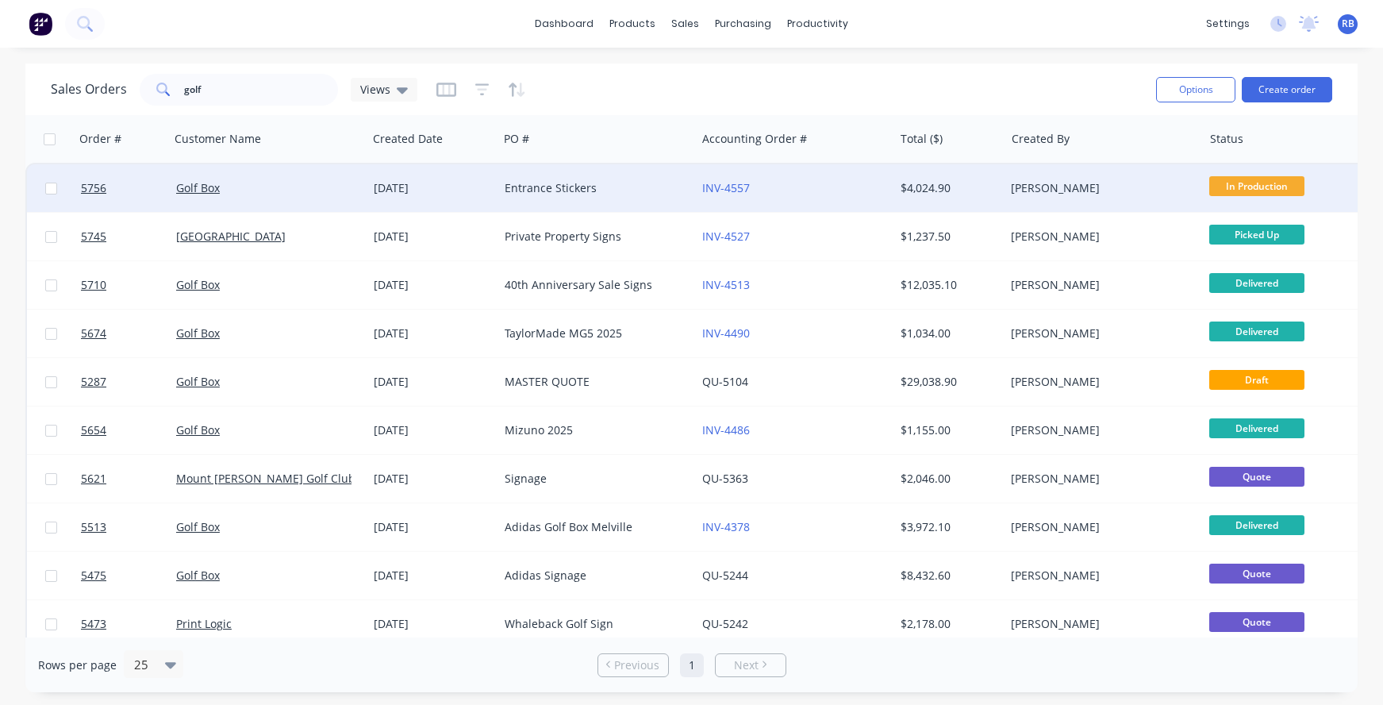
click at [560, 183] on div "Entrance Stickers" at bounding box center [593, 188] width 176 height 16
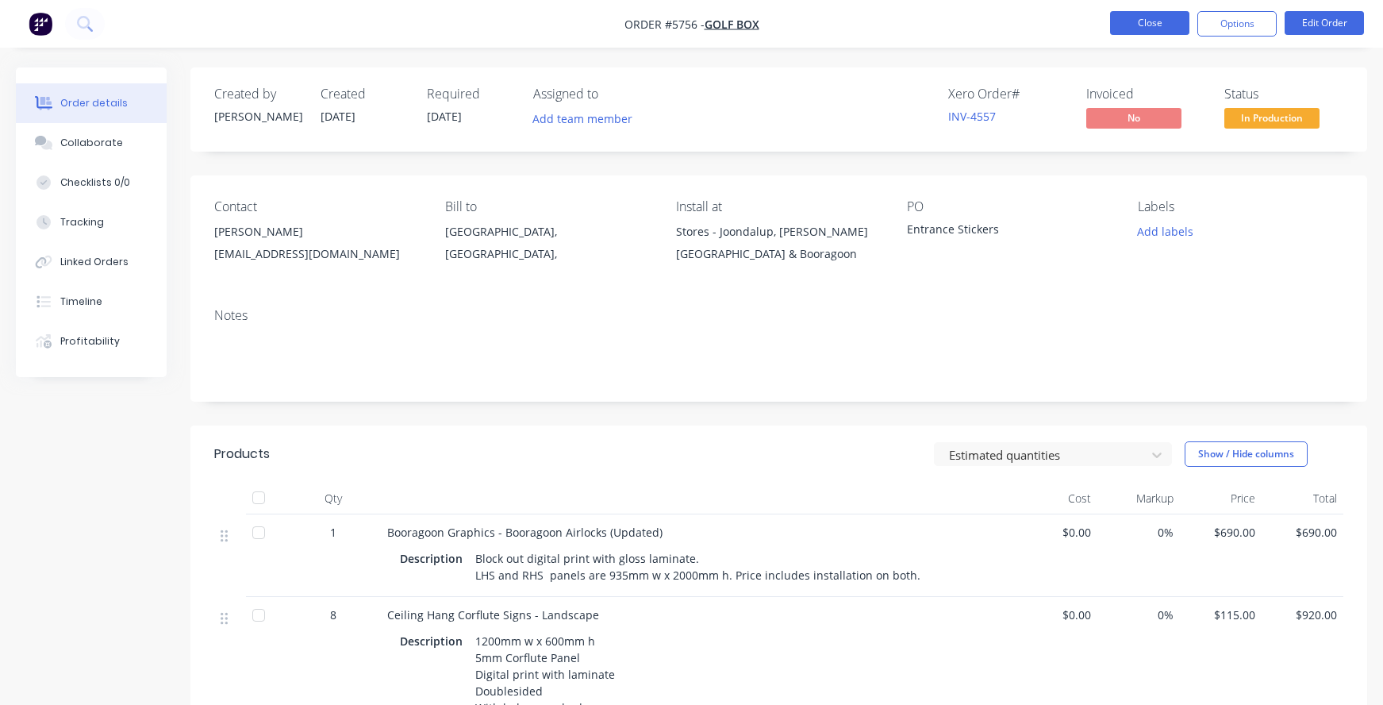
click at [1145, 16] on button "Close" at bounding box center [1149, 23] width 79 height 24
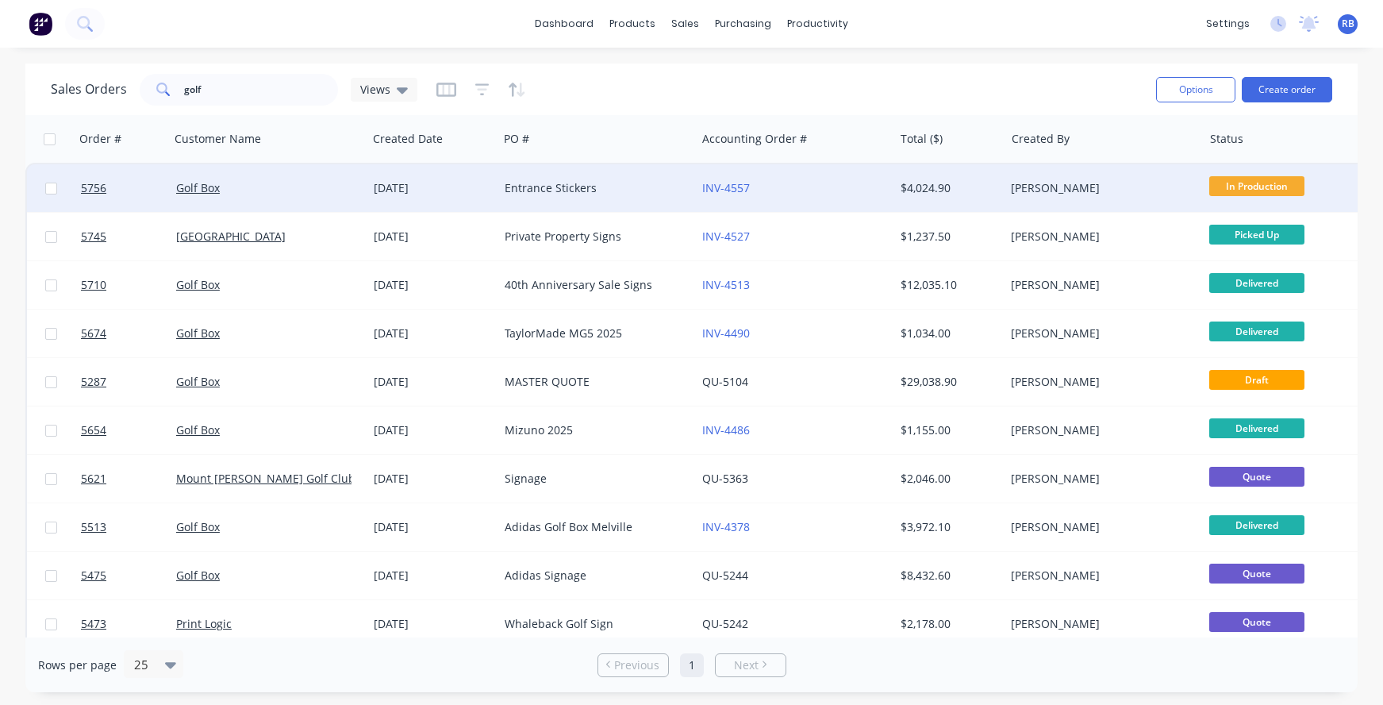
click at [244, 175] on div "Golf Box" at bounding box center [269, 188] width 198 height 48
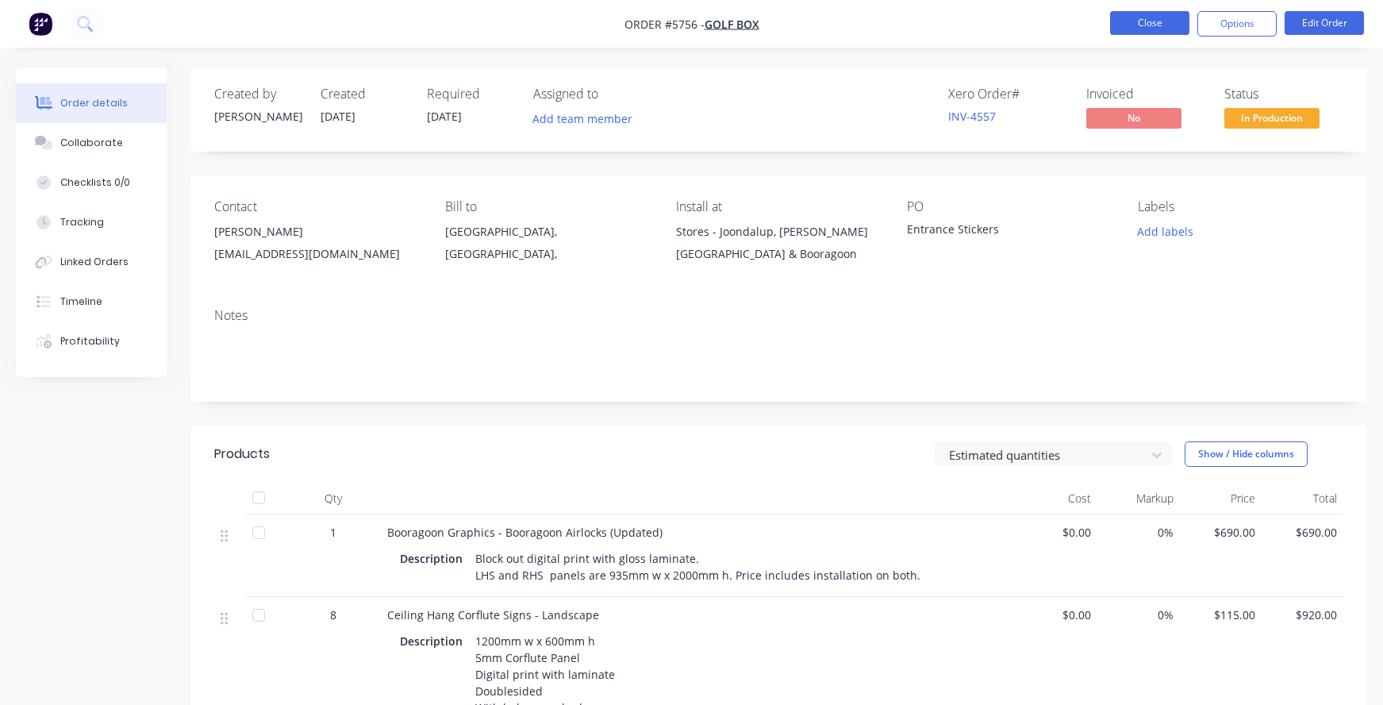
click at [1148, 25] on button "Close" at bounding box center [1149, 23] width 79 height 24
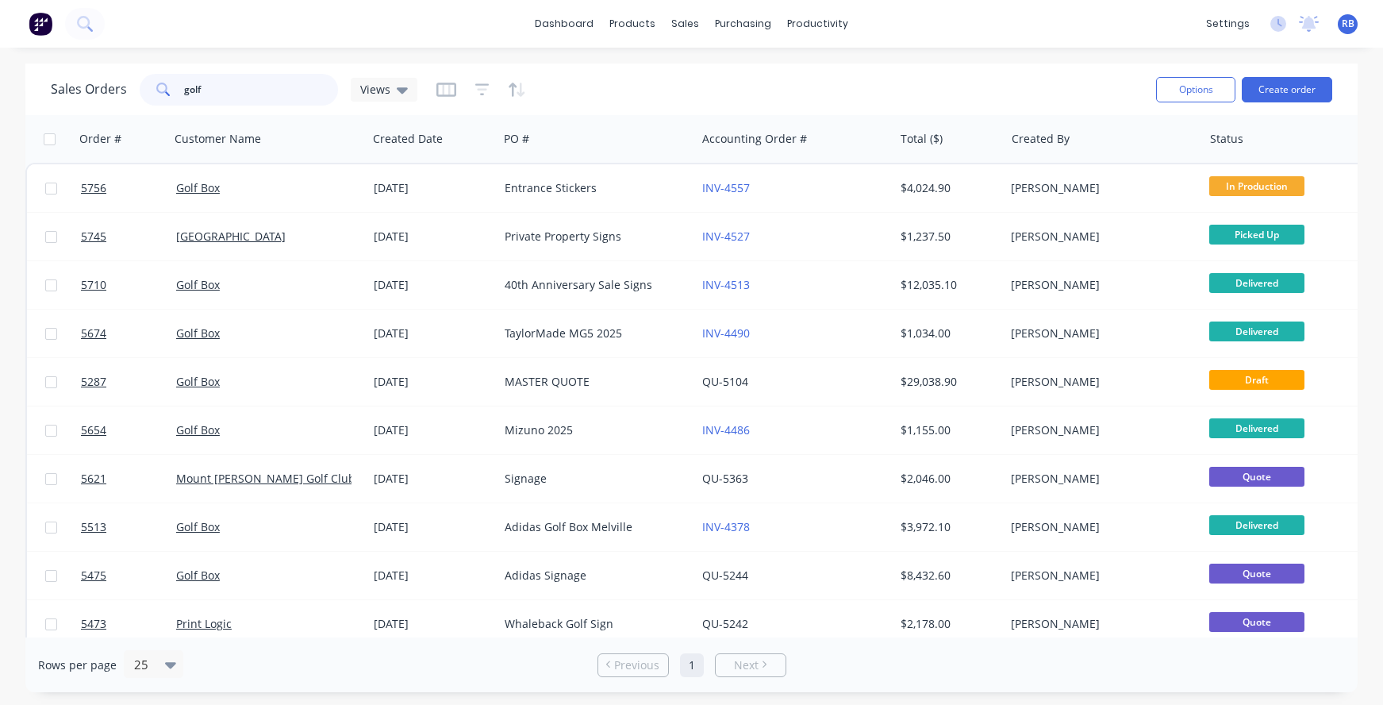
drag, startPoint x: 219, startPoint y: 87, endPoint x: 109, endPoint y: 86, distance: 110.3
click at [109, 86] on div "Sales Orders golf Views" at bounding box center [234, 90] width 367 height 32
type input "roof"
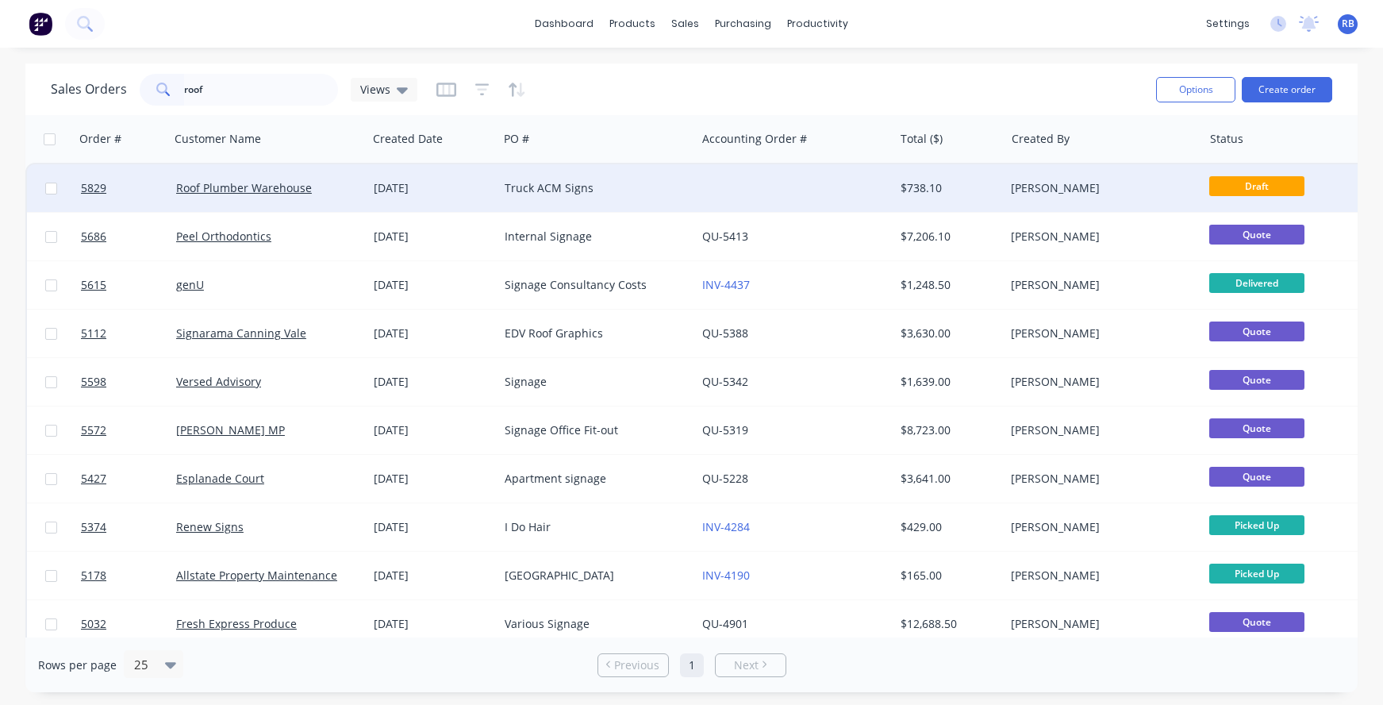
click at [618, 187] on div "Truck ACM Signs" at bounding box center [593, 188] width 176 height 16
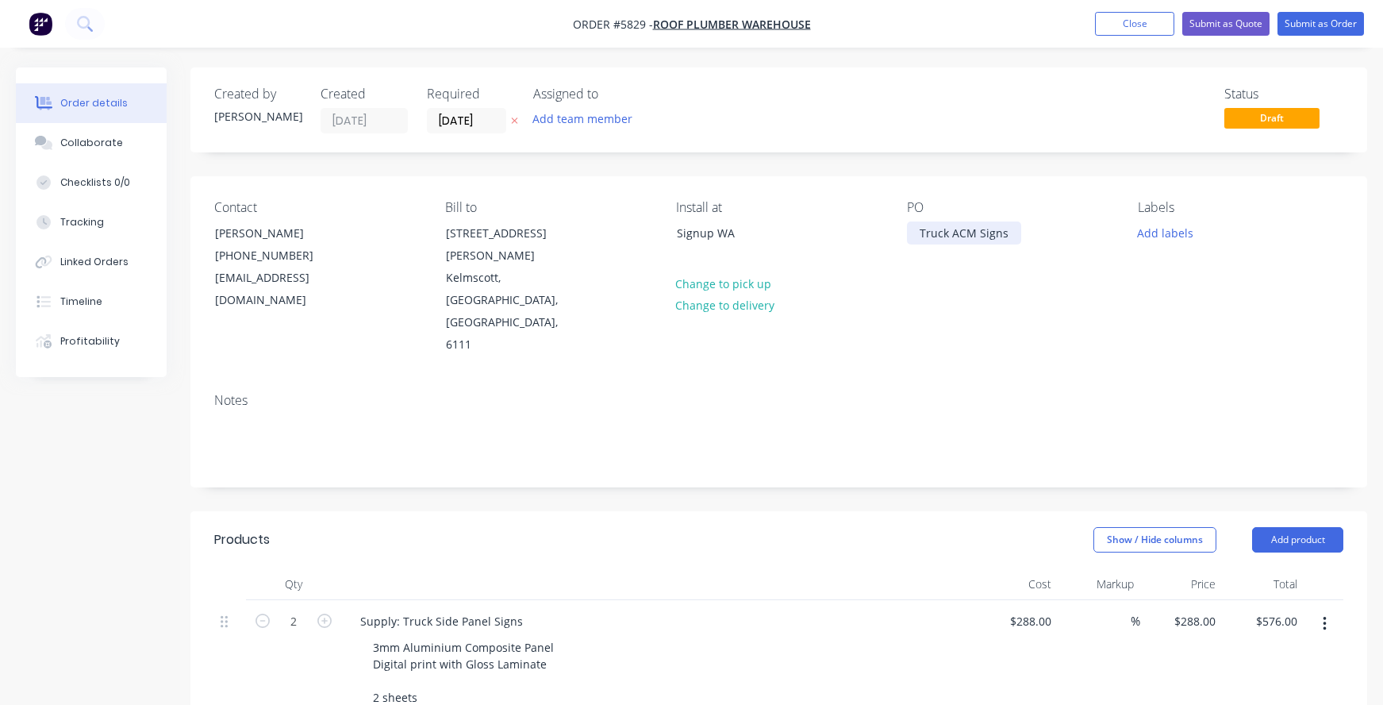
click at [975, 228] on div "Truck ACM Signs" at bounding box center [964, 232] width 114 height 23
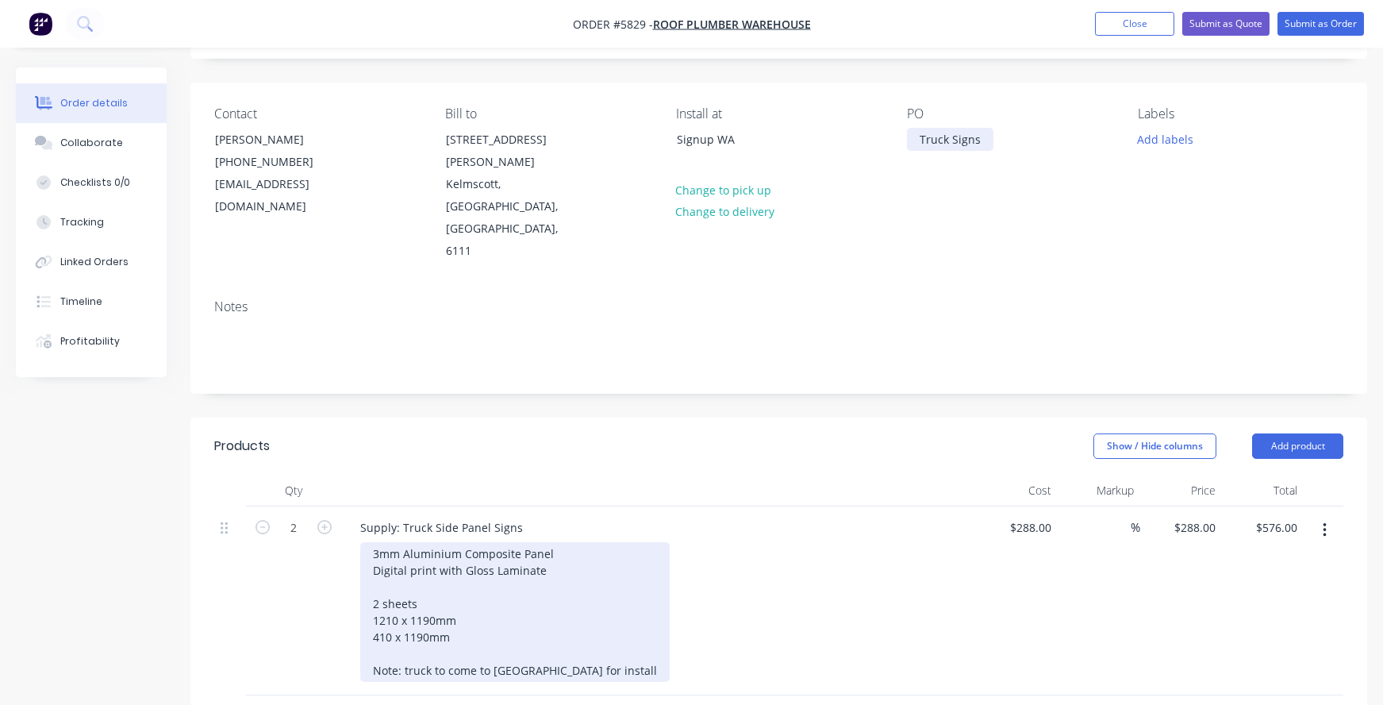
scroll to position [104, 0]
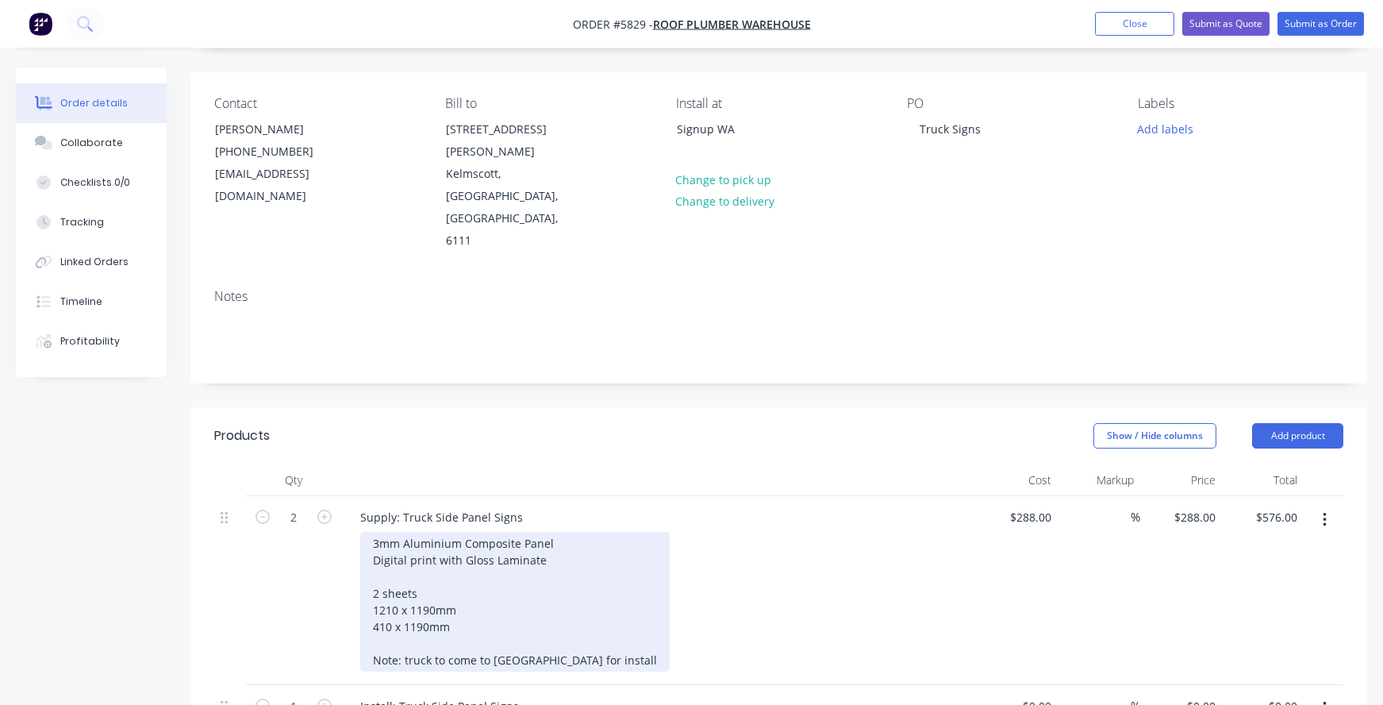
click at [435, 532] on div "3mm Aluminium Composite Panel Digital print with Gloss Laminate 2 sheets 1210 x…" at bounding box center [515, 602] width 310 height 140
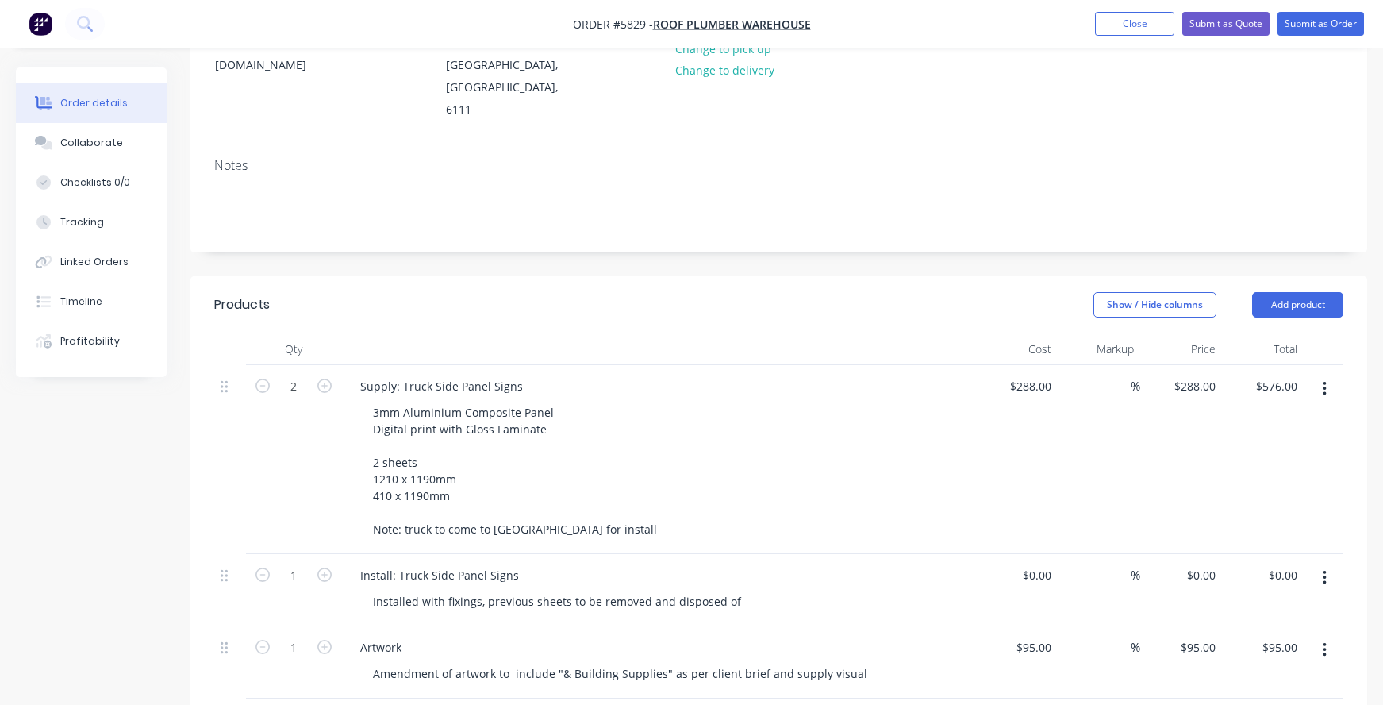
scroll to position [237, 0]
click at [692, 587] on div "Installed with fixings, previous sheets to be removed and disposed of" at bounding box center [557, 598] width 394 height 23
click at [737, 587] on div "Installed with fixings, previous sheets to be removed and disposed of" at bounding box center [557, 598] width 394 height 23
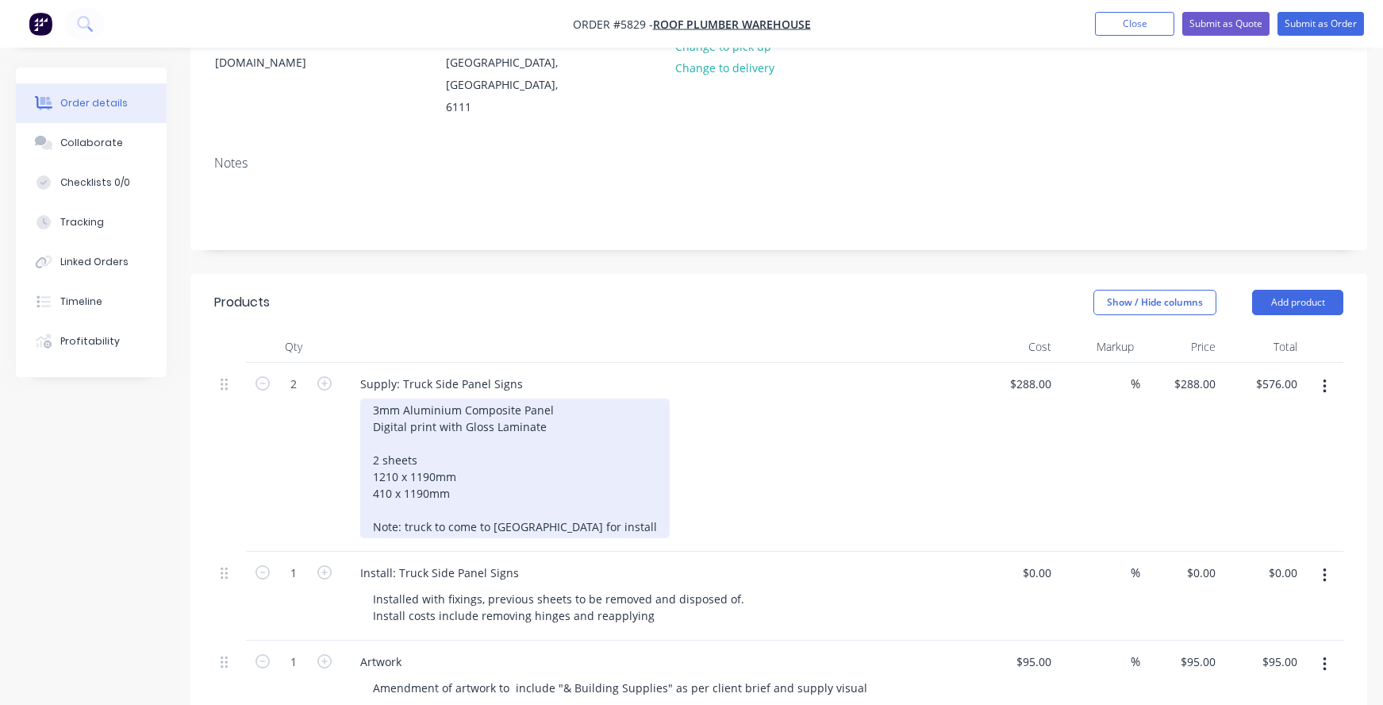
click at [450, 414] on div "3mm Aluminium Composite Panel Digital print with Gloss Laminate 2 sheets 1210 x…" at bounding box center [515, 468] width 310 height 140
click at [471, 398] on div "3mm Aluminium Composite Panel Digital print with Gloss Laminate 2 sheets 1210 x…" at bounding box center [515, 468] width 310 height 140
drag, startPoint x: 562, startPoint y: 345, endPoint x: 433, endPoint y: 339, distance: 128.7
click at [433, 398] on div "3mm Aluminium Composite Panel Digital print with Gloss Laminate 2 sheets 1210 x…" at bounding box center [515, 468] width 310 height 140
click at [512, 398] on div "3mm Aluminium Composite Panel Digital print with Gloss Laminate 2 sheets 1210 x…" at bounding box center [515, 468] width 310 height 140
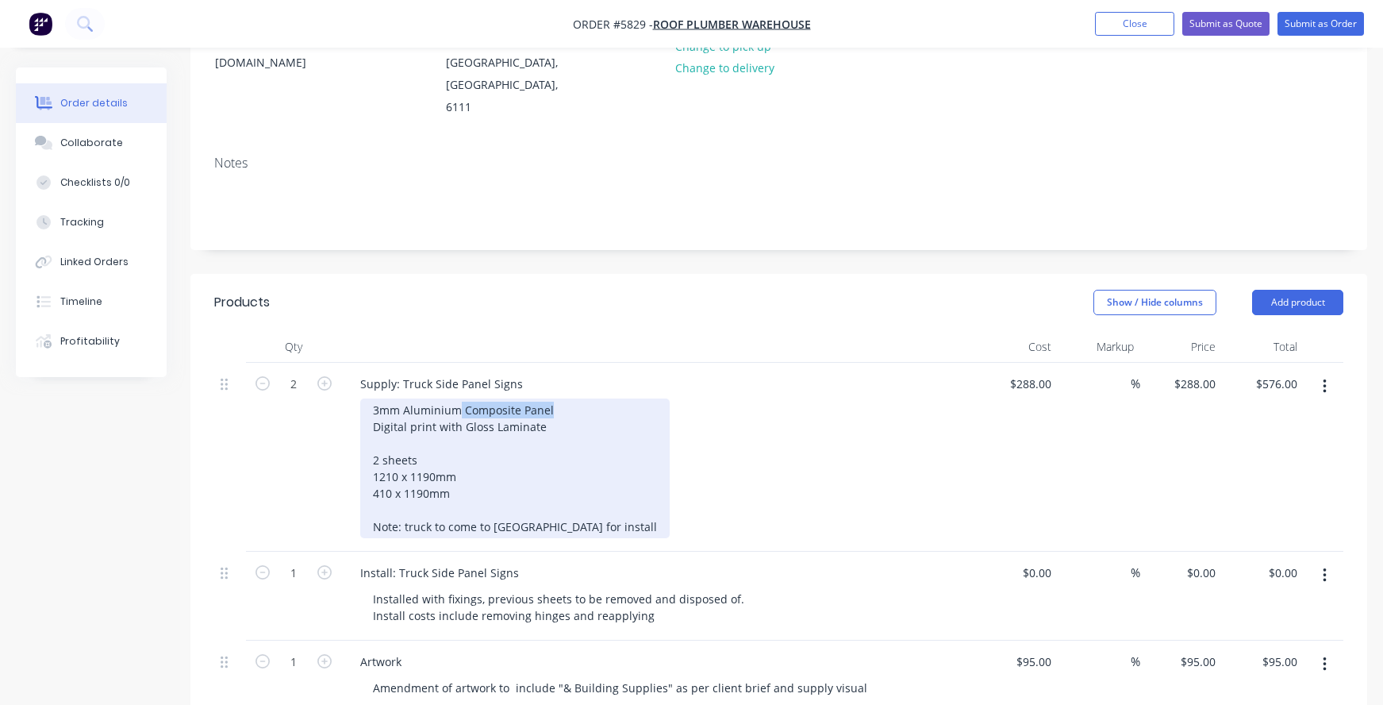
drag, startPoint x: 558, startPoint y: 344, endPoint x: 459, endPoint y: 344, distance: 99.2
click at [459, 398] on div "3mm Aluminium Composite Panel Digital print with Gloss Laminate 2 sheets 1210 x…" at bounding box center [515, 468] width 310 height 140
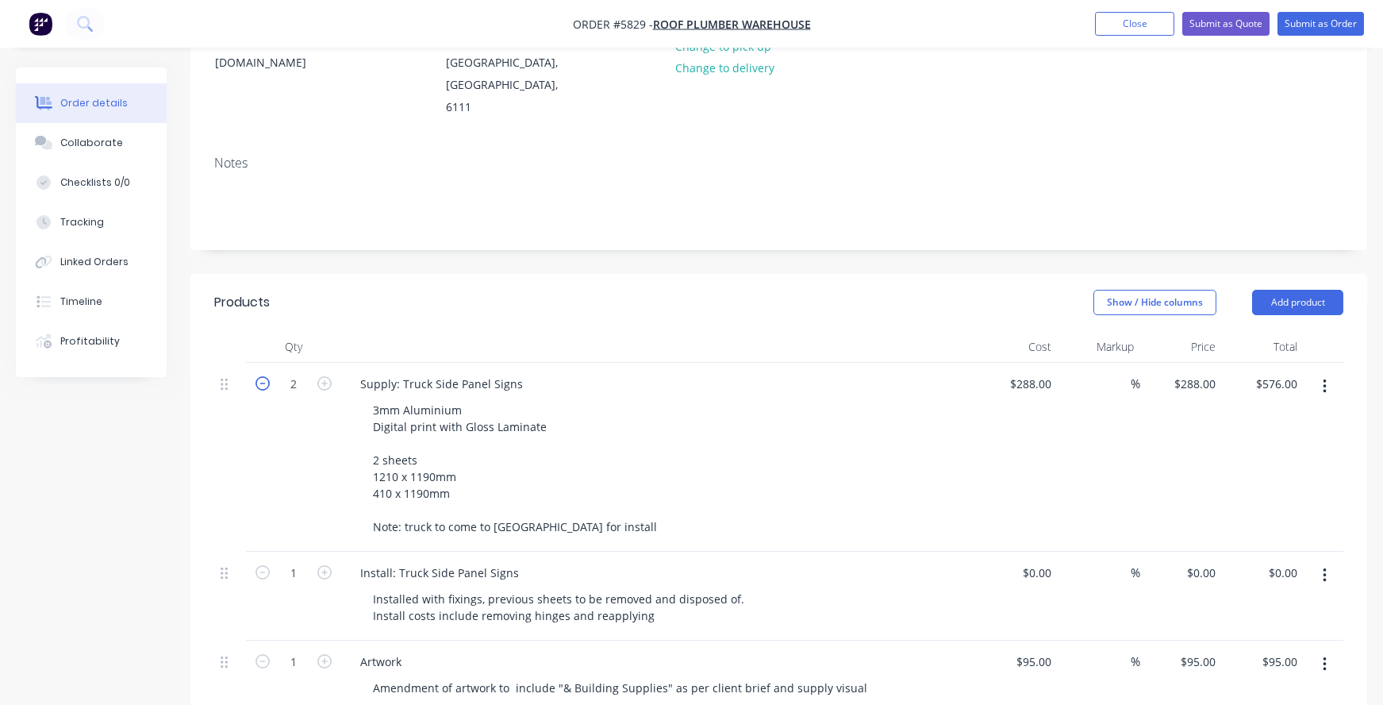
click at [266, 376] on icon "button" at bounding box center [263, 383] width 14 height 14
type input "1"
type input "$288.00"
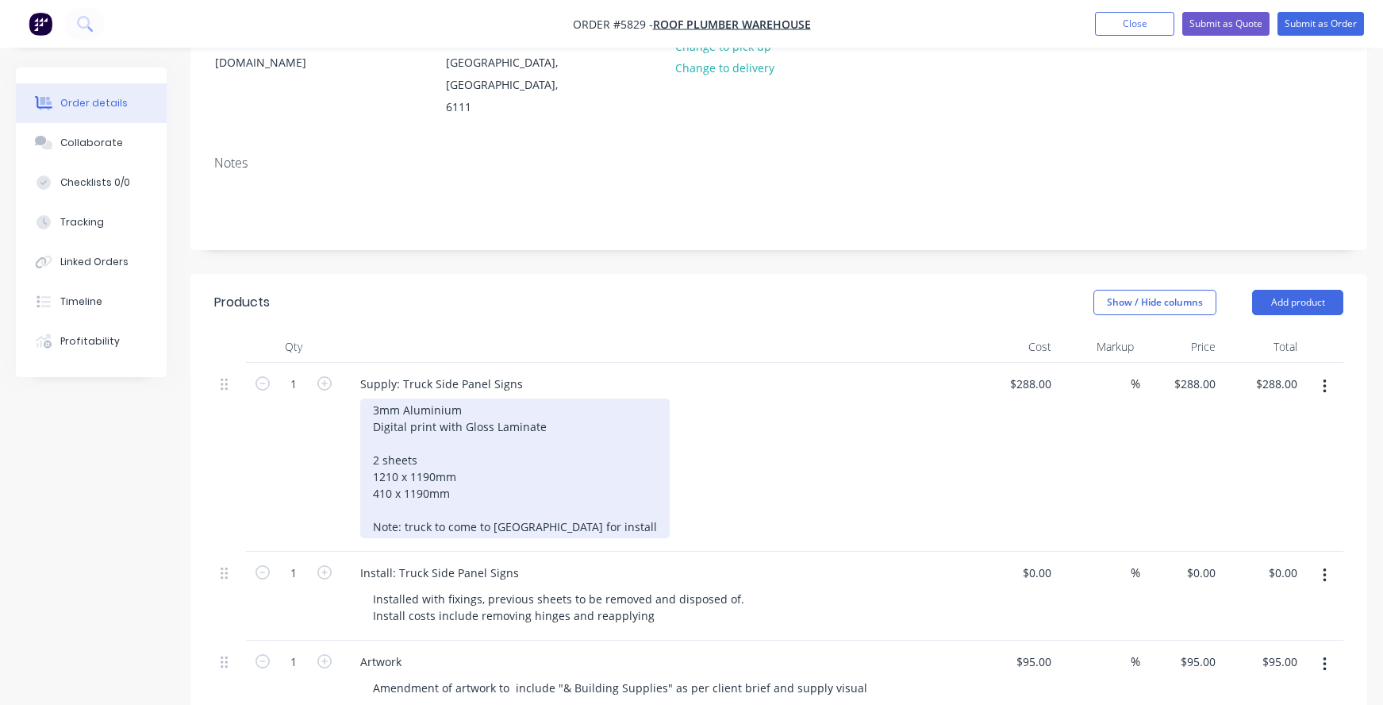
click at [442, 398] on div "3mm Aluminium Digital print with Gloss Laminate 2 sheets 1210 x 1190mm 410 x 11…" at bounding box center [515, 468] width 310 height 140
drag, startPoint x: 377, startPoint y: 392, endPoint x: 310, endPoint y: 387, distance: 67.6
click at [310, 387] on div "1 Supply: Truck Side Panel Signs 3mm Aluminium Digital print with Gloss Laminat…" at bounding box center [778, 457] width 1129 height 189
click at [464, 429] on div "3mm Aluminium Digital print with Gloss Laminate Side 1: 1210 x 1190mm 410 x 119…" at bounding box center [515, 468] width 310 height 140
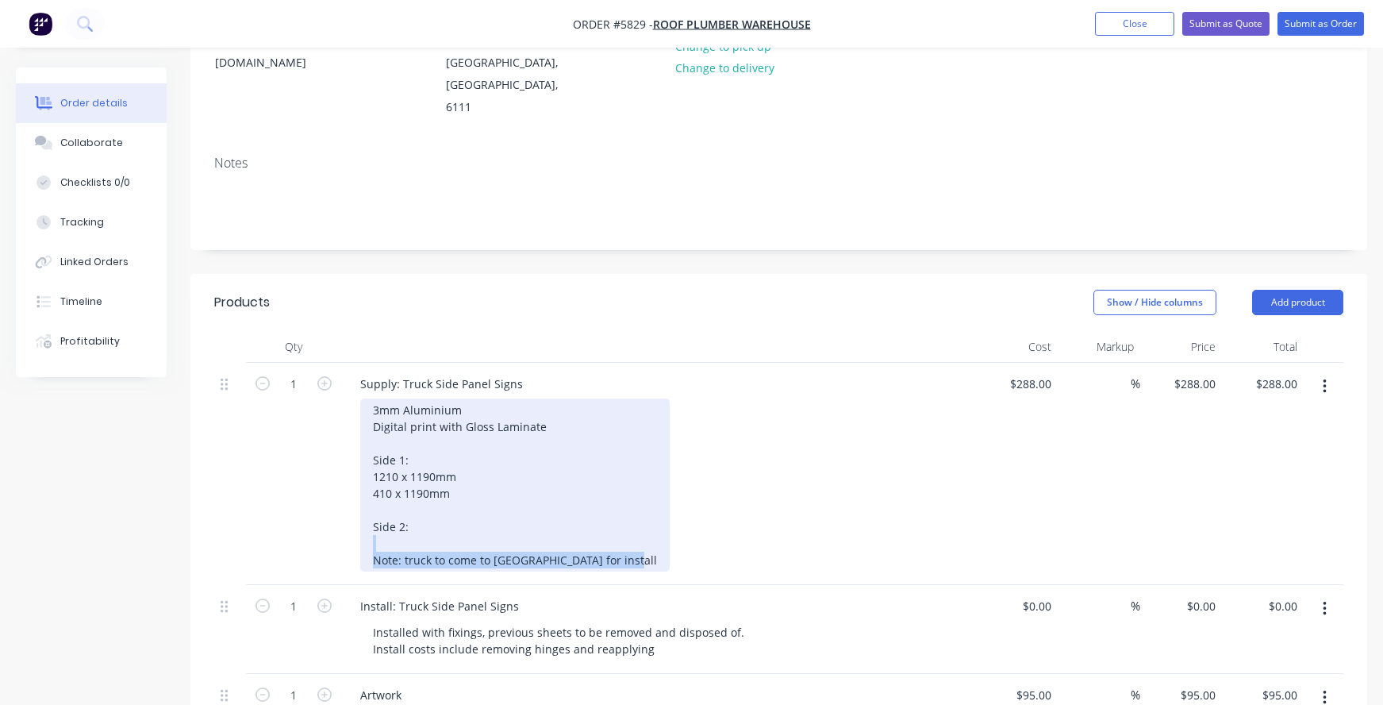
drag, startPoint x: 626, startPoint y: 494, endPoint x: 372, endPoint y: 477, distance: 254.5
click at [372, 477] on div "3mm Aluminium Digital print with Gloss Laminate Side 1: 1210 x 1190mm 410 x 119…" at bounding box center [515, 484] width 310 height 173
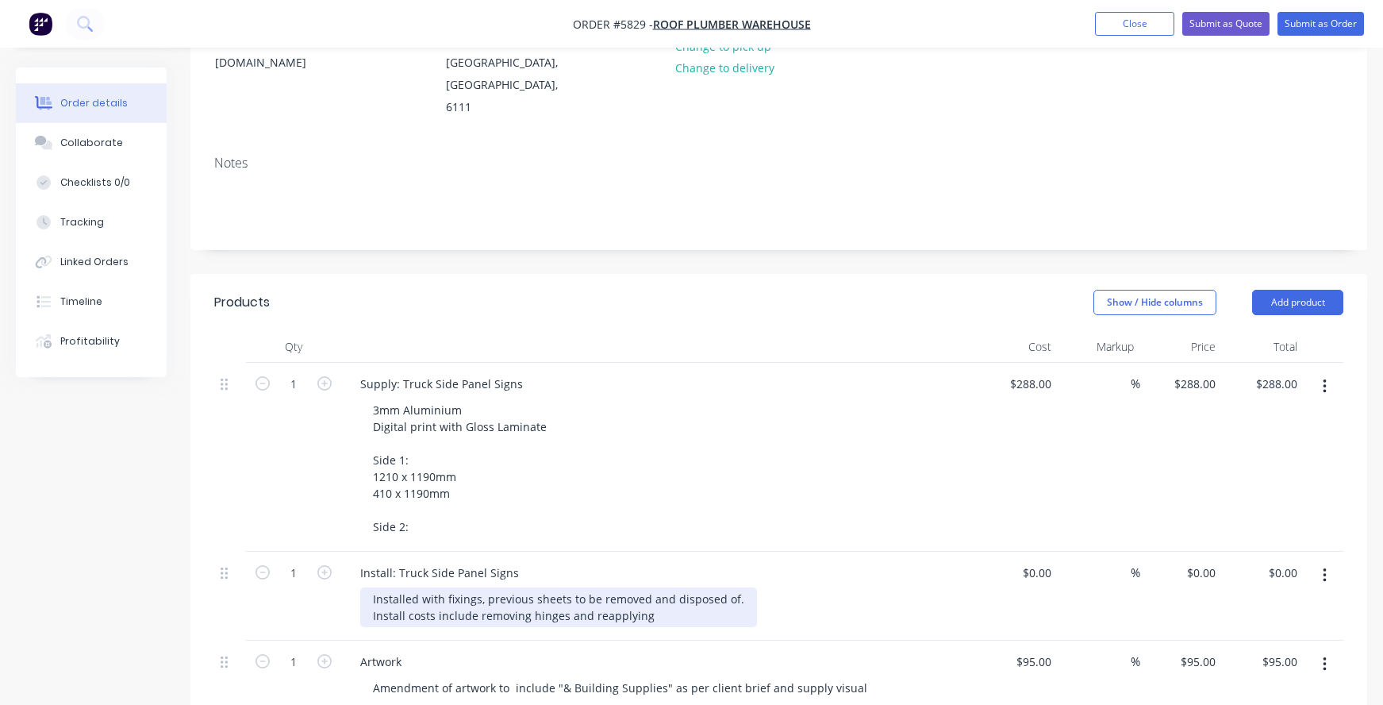
click at [661, 569] on div "Install: Truck Side Panel Signs Installed with fixings, previous sheets to be r…" at bounding box center [658, 596] width 635 height 89
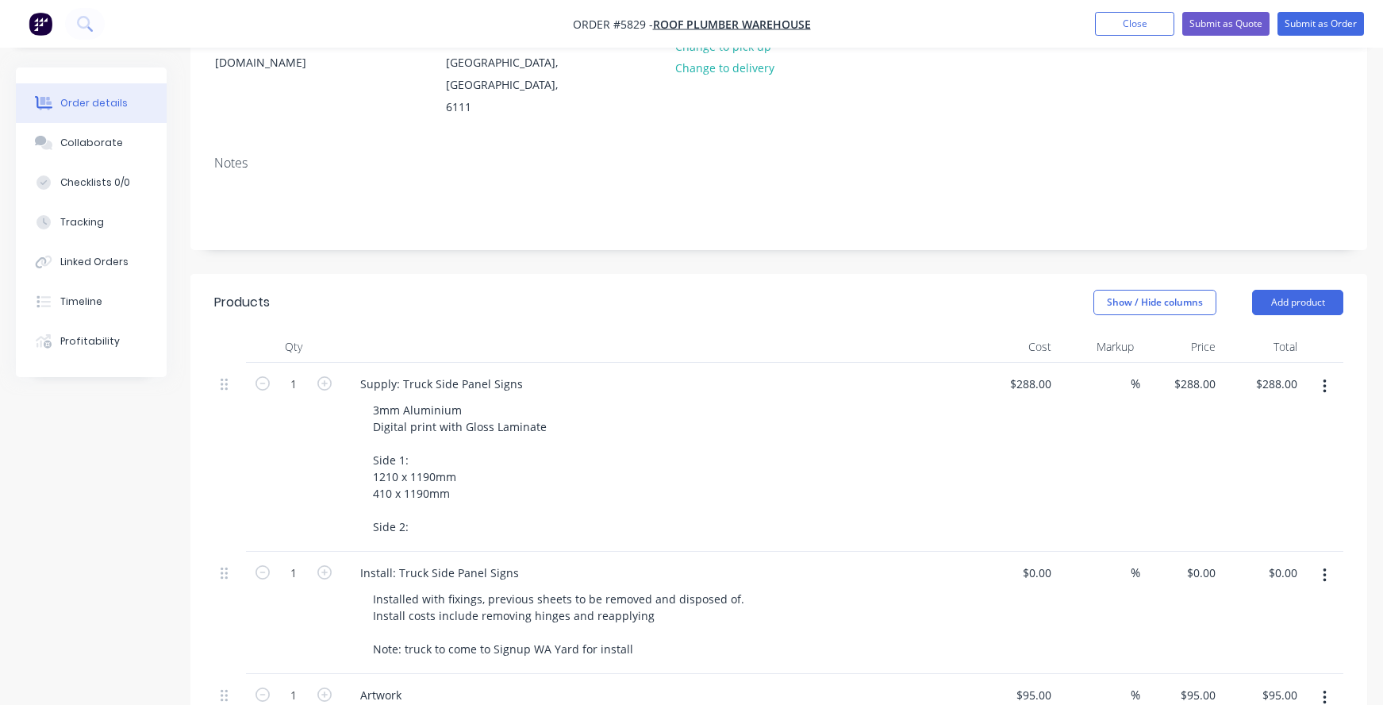
click at [383, 472] on div "Supply: Truck Side Panel Signs 3mm Aluminium Digital print with Gloss Laminate …" at bounding box center [658, 457] width 635 height 189
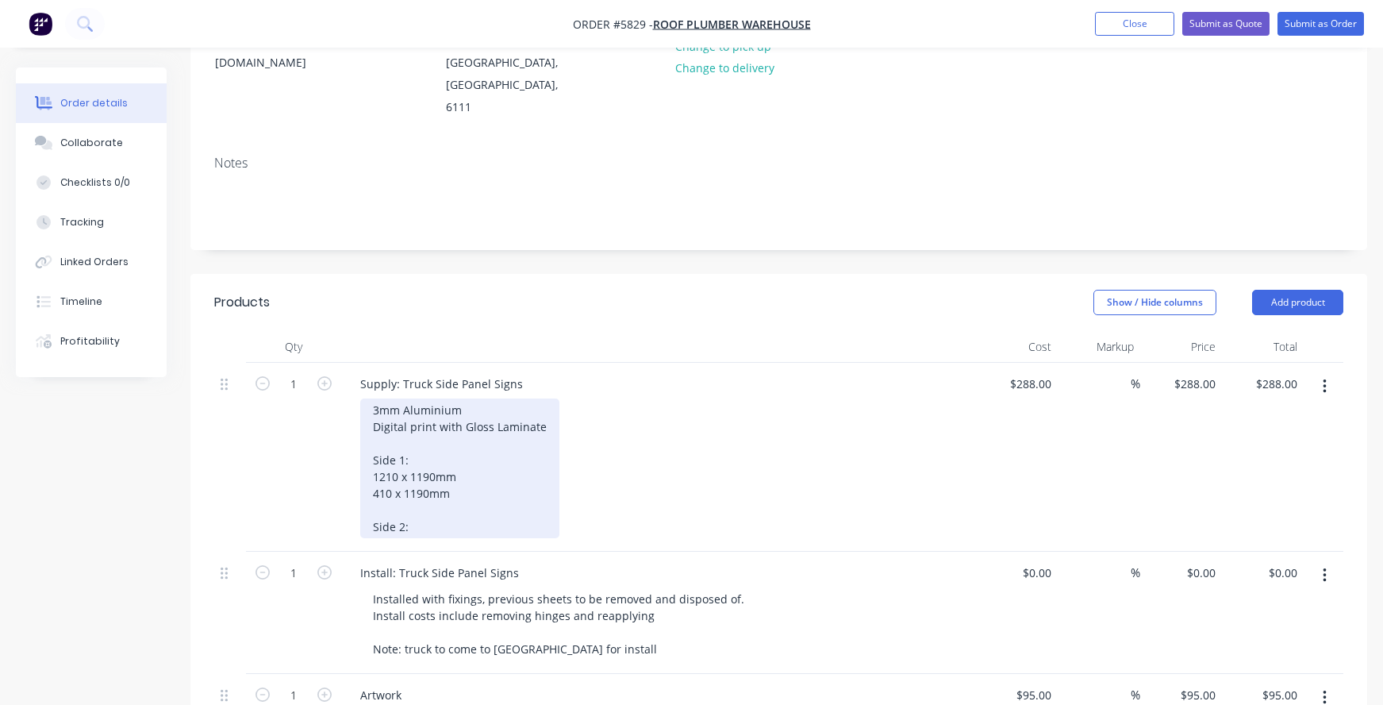
click at [453, 406] on div "3mm Aluminium Digital print with Gloss Laminate Side 1: 1210 x 1190mm 410 x 119…" at bounding box center [459, 468] width 199 height 140
drag, startPoint x: 498, startPoint y: 410, endPoint x: 321, endPoint y: 406, distance: 176.2
click at [321, 406] on div "1 Supply: Truck Side Panel Signs 3mm Aluminium Digital print with Gloss Laminat…" at bounding box center [778, 457] width 1129 height 189
drag, startPoint x: 465, startPoint y: 437, endPoint x: 360, endPoint y: 423, distance: 106.4
click at [360, 423] on div "Supply: Truck Side Panel Signs 3mm Aluminium Digital print with Gloss Laminate …" at bounding box center [658, 457] width 635 height 189
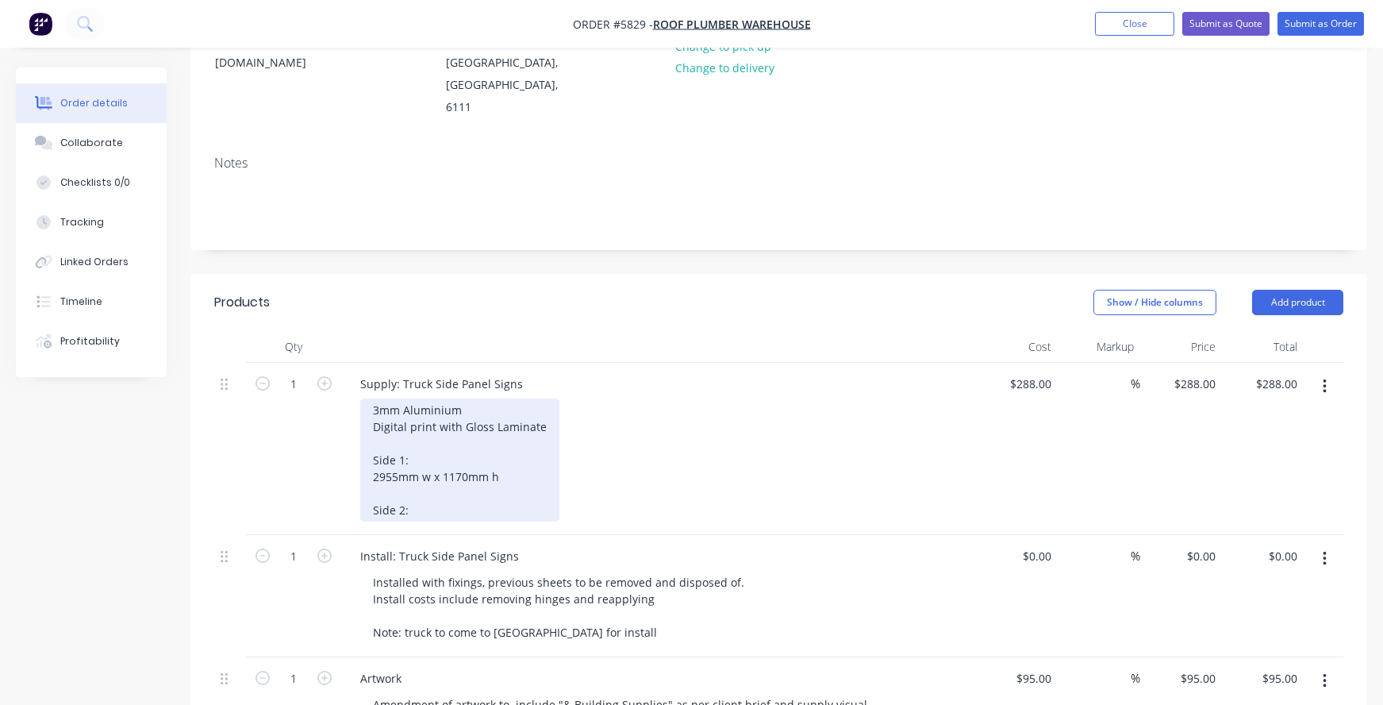
click at [532, 408] on div "3mm Aluminium Digital print with Gloss Laminate Side 1: 2955mm w x 1170mm h Sid…" at bounding box center [459, 459] width 199 height 123
click at [461, 448] on div "3mm Aluminium Digital print with Gloss Laminate Side 1: 2955mm w x 1170mm h (cu…" at bounding box center [484, 459] width 248 height 123
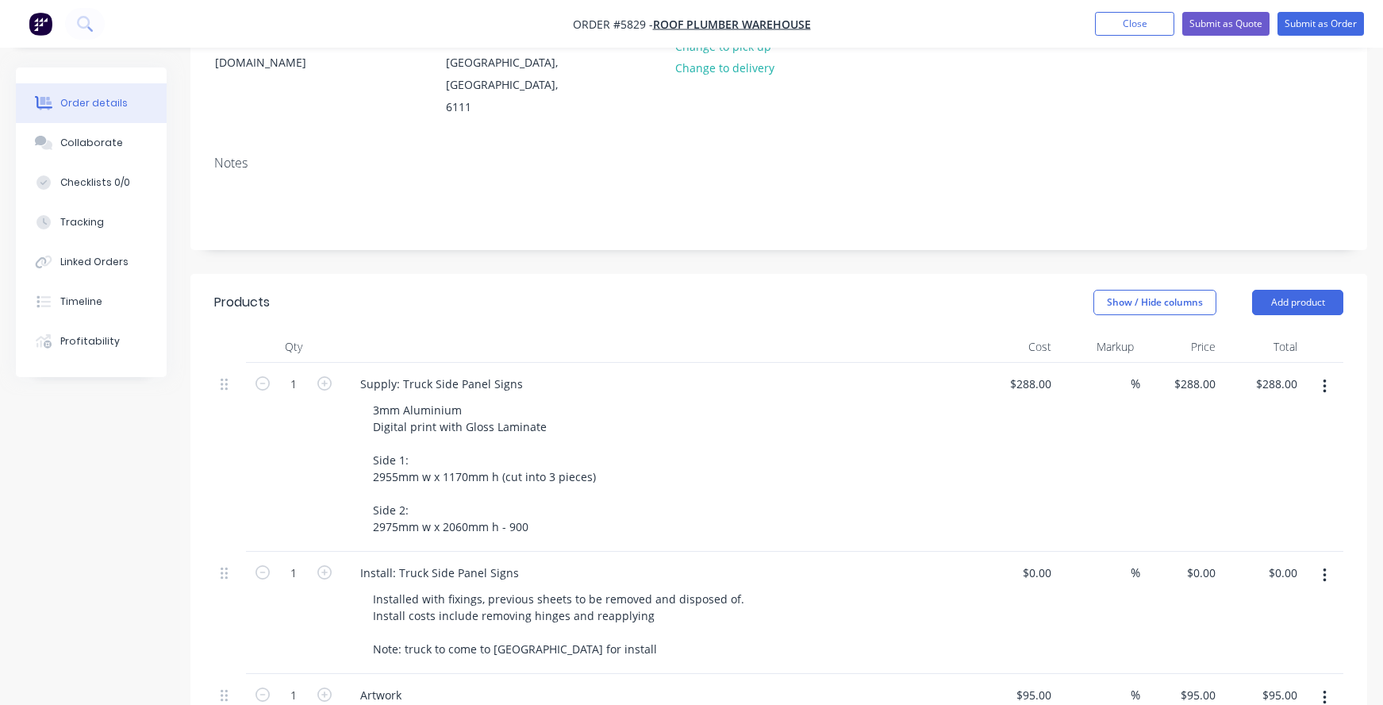
click at [606, 408] on div "3mm Aluminium Digital print with Gloss Laminate Side 1: 2955mm w x 1170mm h (cu…" at bounding box center [665, 468] width 610 height 140
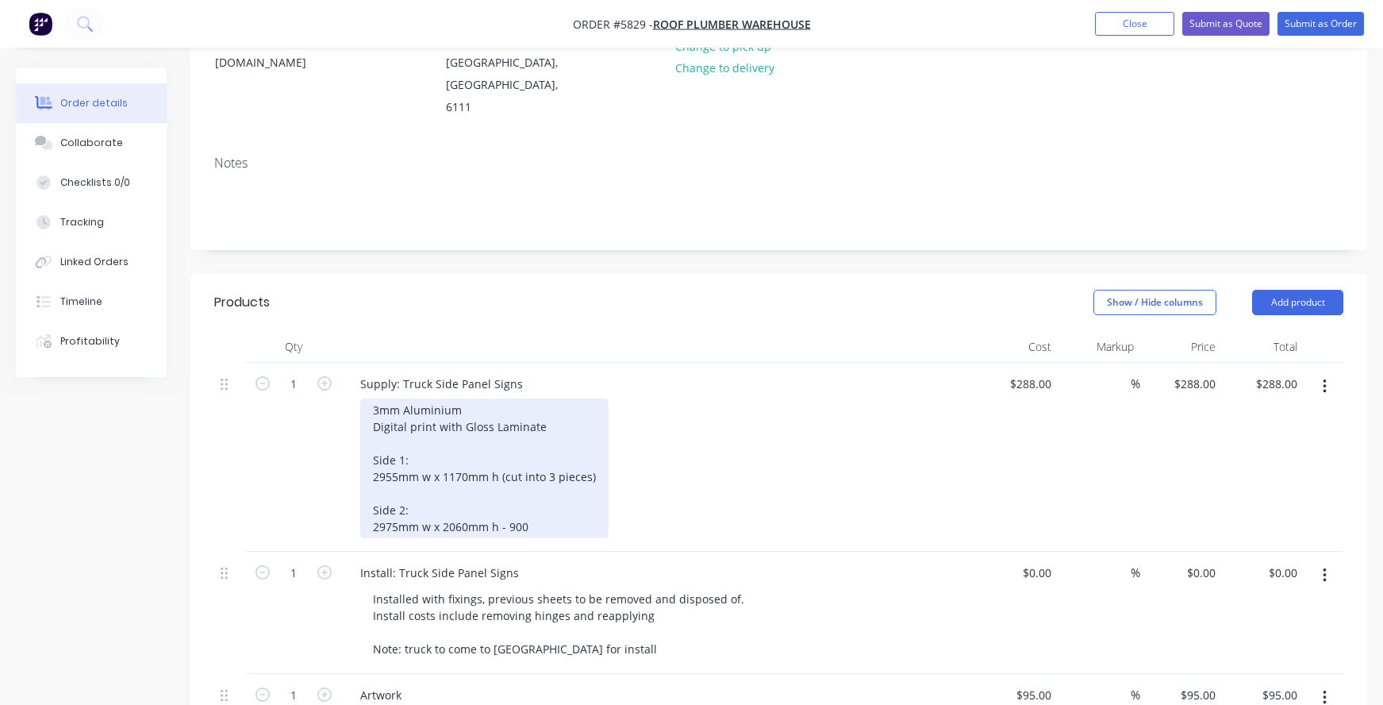
click at [594, 410] on div "3mm Aluminium Digital print with Gloss Laminate Side 1: 2955mm w x 1170mm h (cu…" at bounding box center [484, 468] width 248 height 140
click at [596, 406] on div "3mm Aluminium Digital print with Gloss Laminate Side 1: 2955mm w x 1170mm h (cu…" at bounding box center [484, 468] width 248 height 140
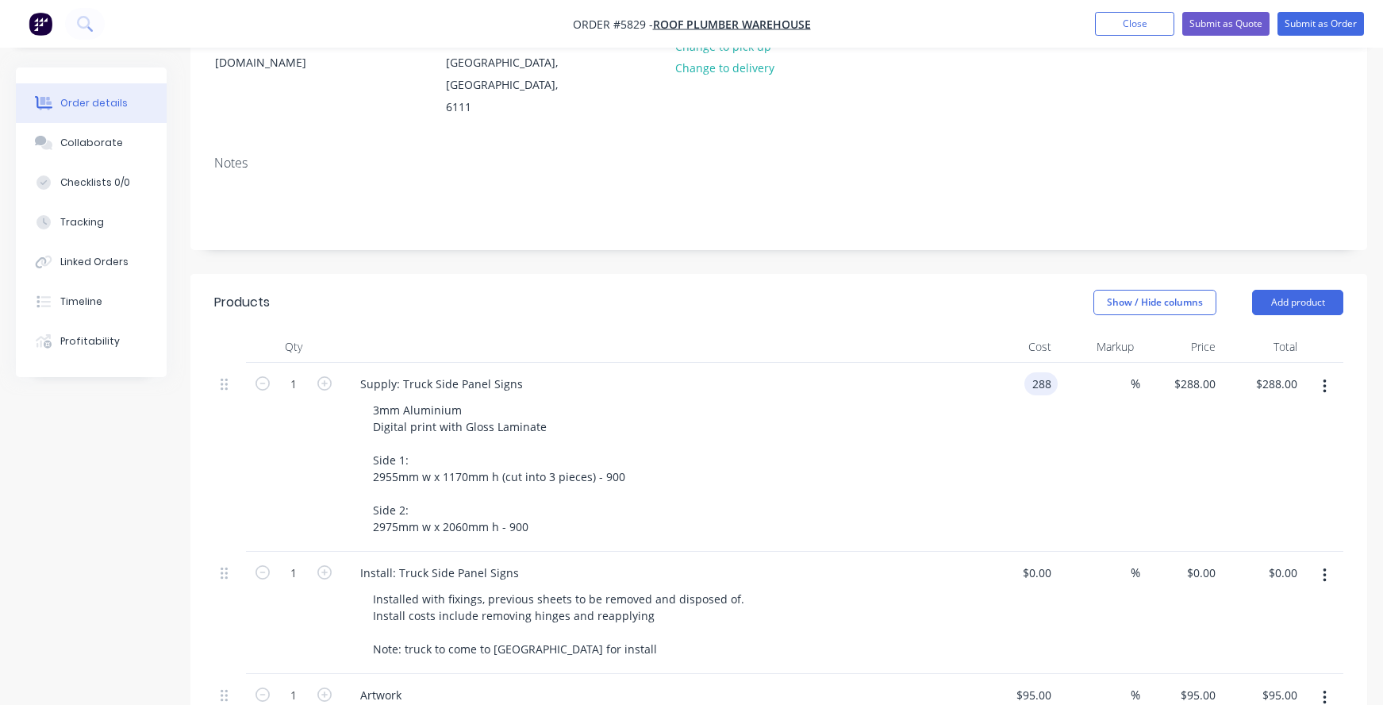
click at [1039, 372] on input "288" at bounding box center [1044, 383] width 27 height 23
type input "$1,800.00"
click at [914, 372] on div "Supply: Truck Side Panel Signs" at bounding box center [659, 383] width 622 height 23
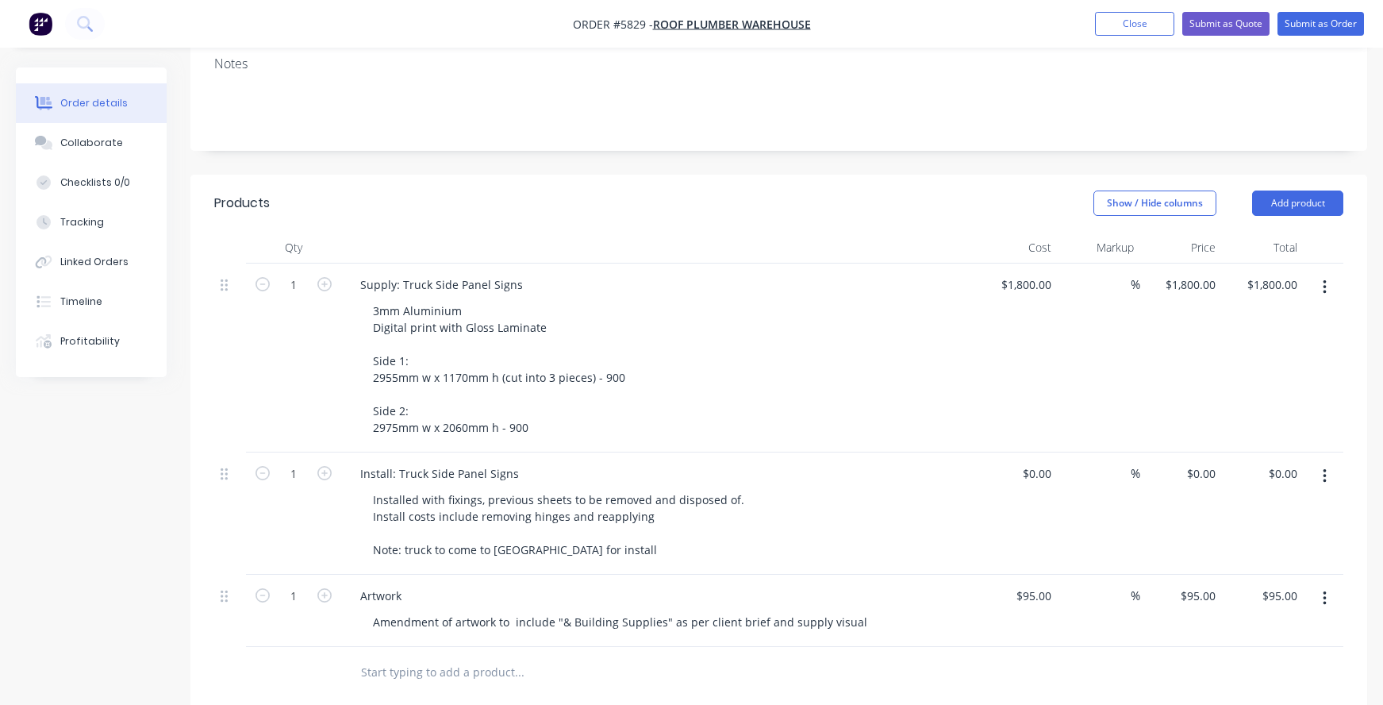
scroll to position [338, 0]
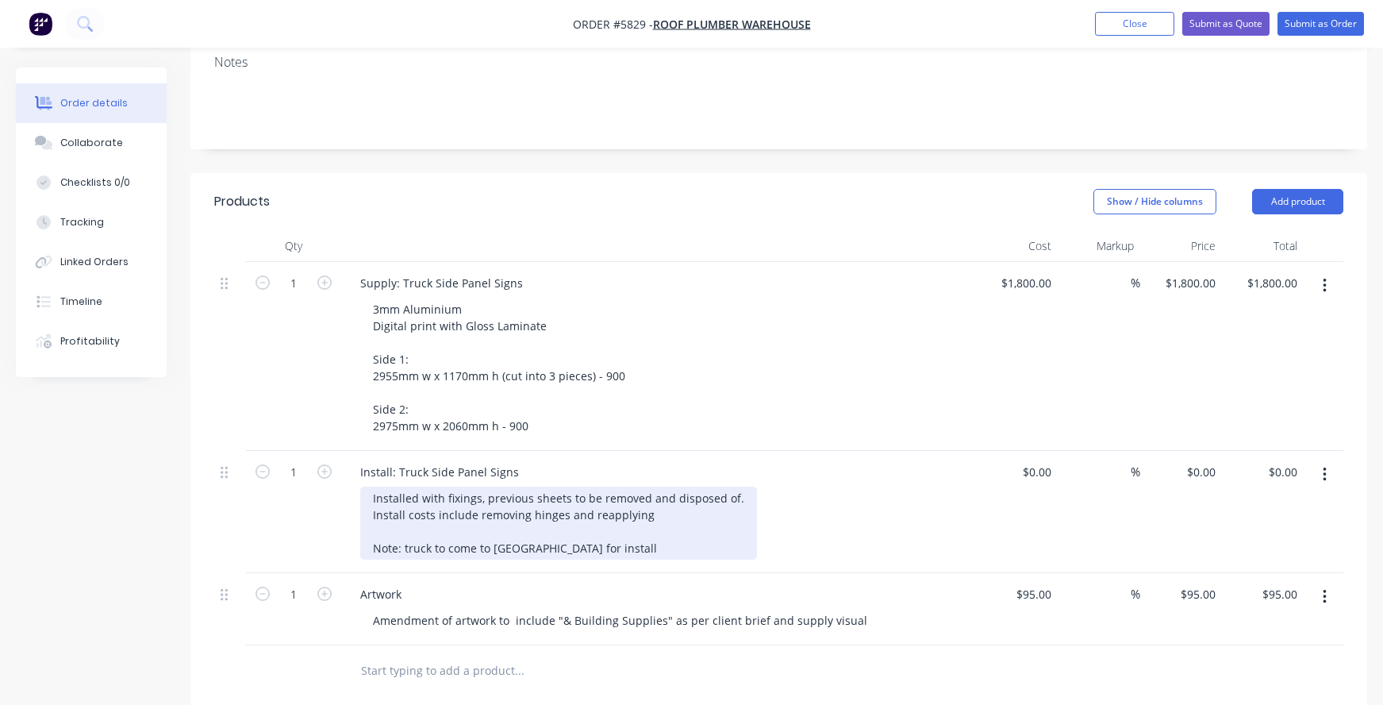
click at [650, 487] on div "Installed with fixings, previous sheets to be removed and disposed of. Install …" at bounding box center [558, 523] width 397 height 73
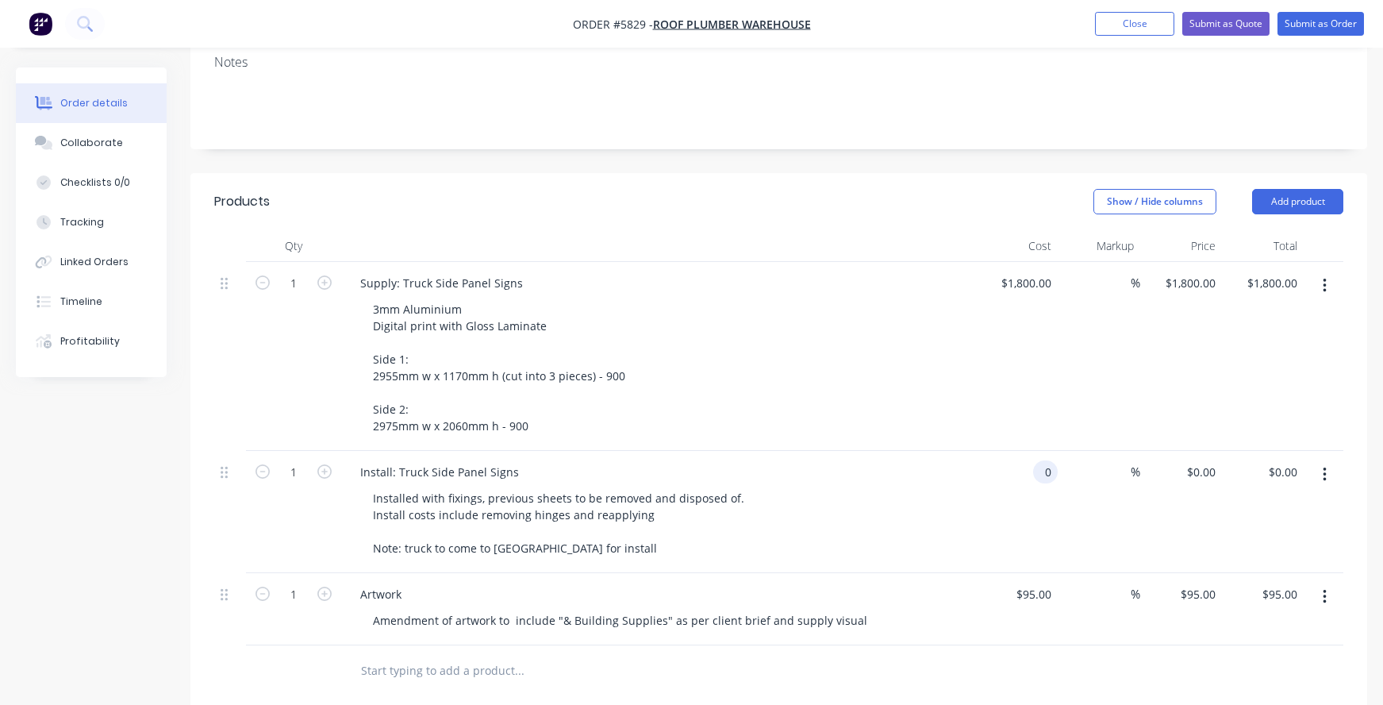
click at [1042, 460] on input "0" at bounding box center [1049, 471] width 18 height 23
type input "$590.00"
click at [916, 451] on div "Install: Truck Side Panel Signs Installed with fixings, previous sheets to be r…" at bounding box center [658, 512] width 635 height 122
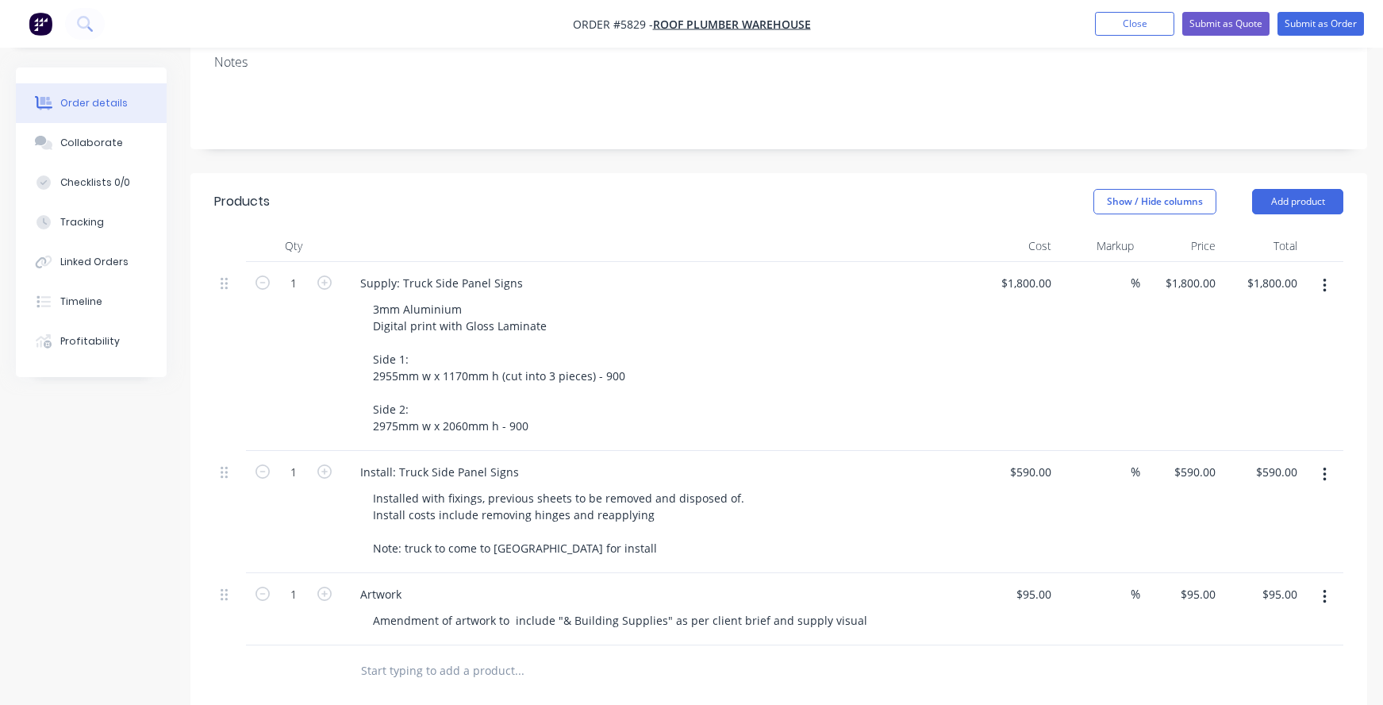
scroll to position [391, 0]
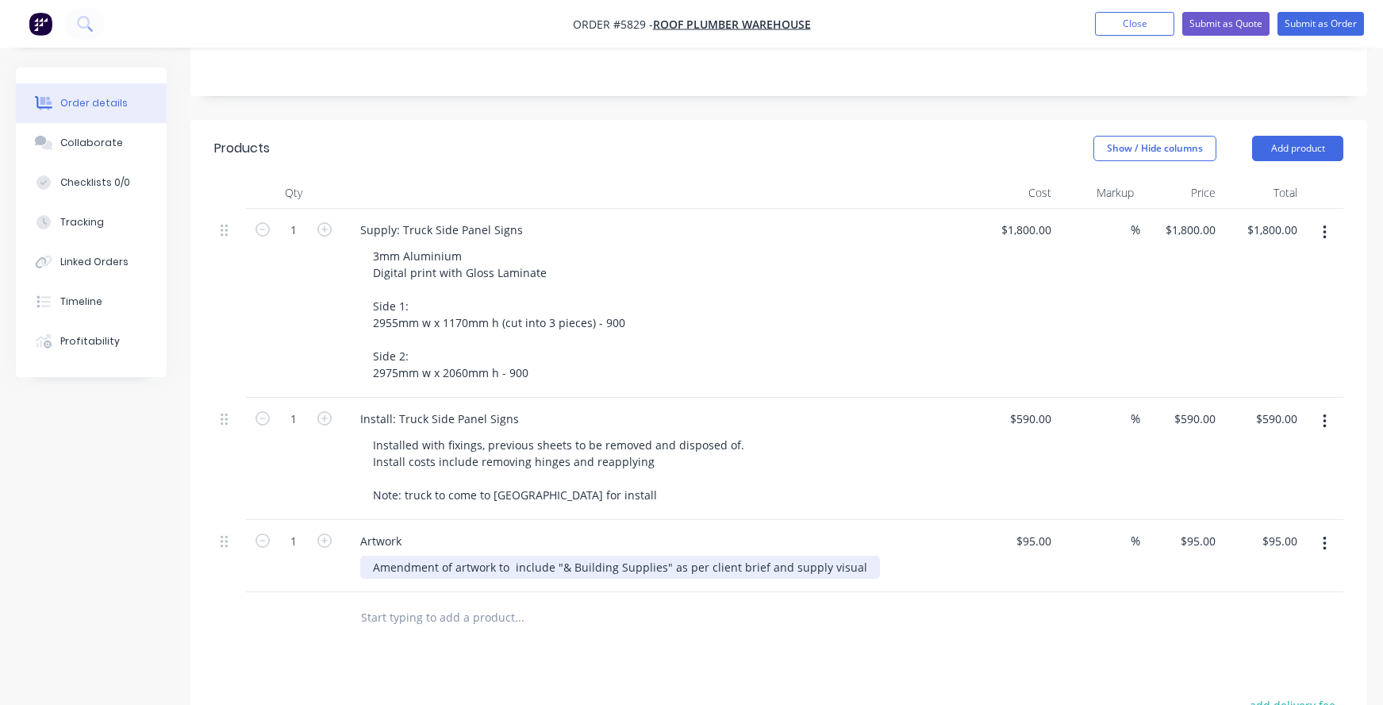
click at [410, 556] on div "Amendment of artwork to include "& Building Supplies" as per client brief and s…" at bounding box center [620, 567] width 520 height 23
drag, startPoint x: 364, startPoint y: 498, endPoint x: 858, endPoint y: 501, distance: 493.7
click at [858, 556] on div "Amendment of artwork to include "& Building Supplies" as per client brief and s…" at bounding box center [620, 567] width 520 height 23
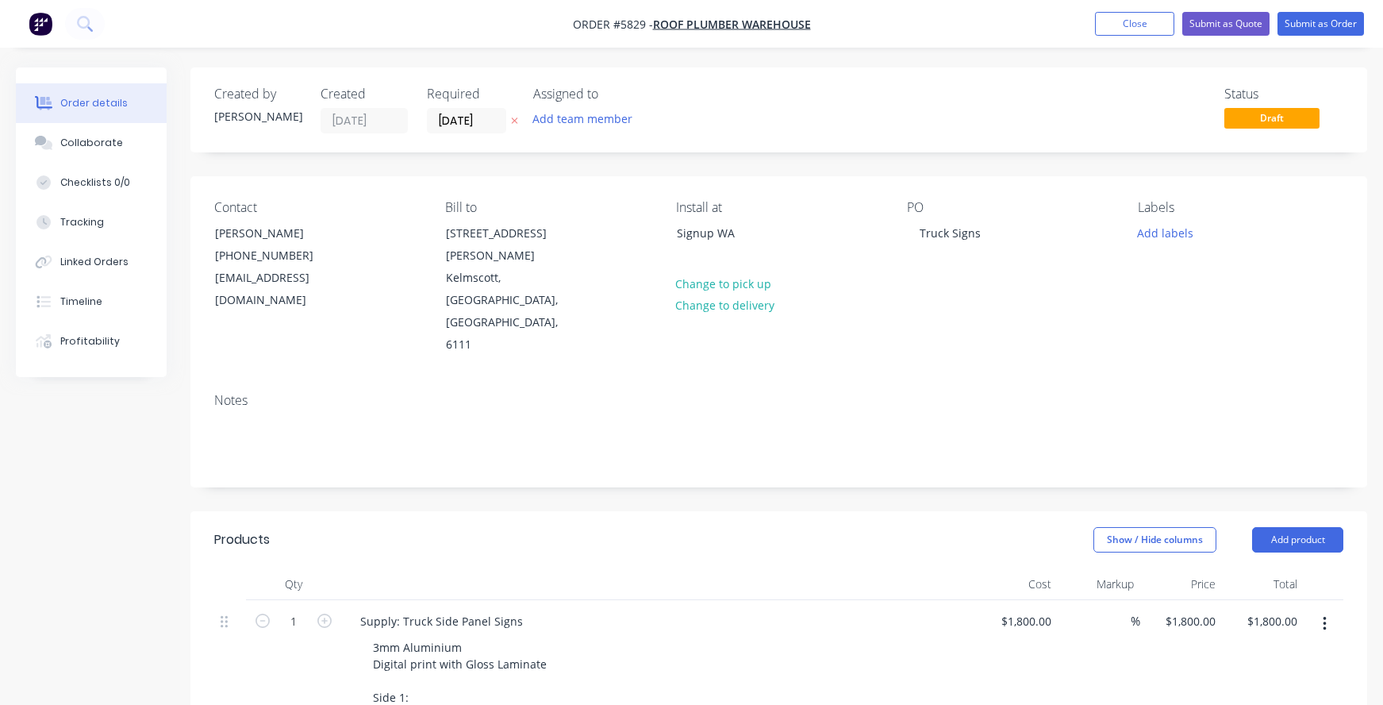
scroll to position [0, 0]
click at [1240, 16] on button "Submit as Quote" at bounding box center [1226, 24] width 87 height 24
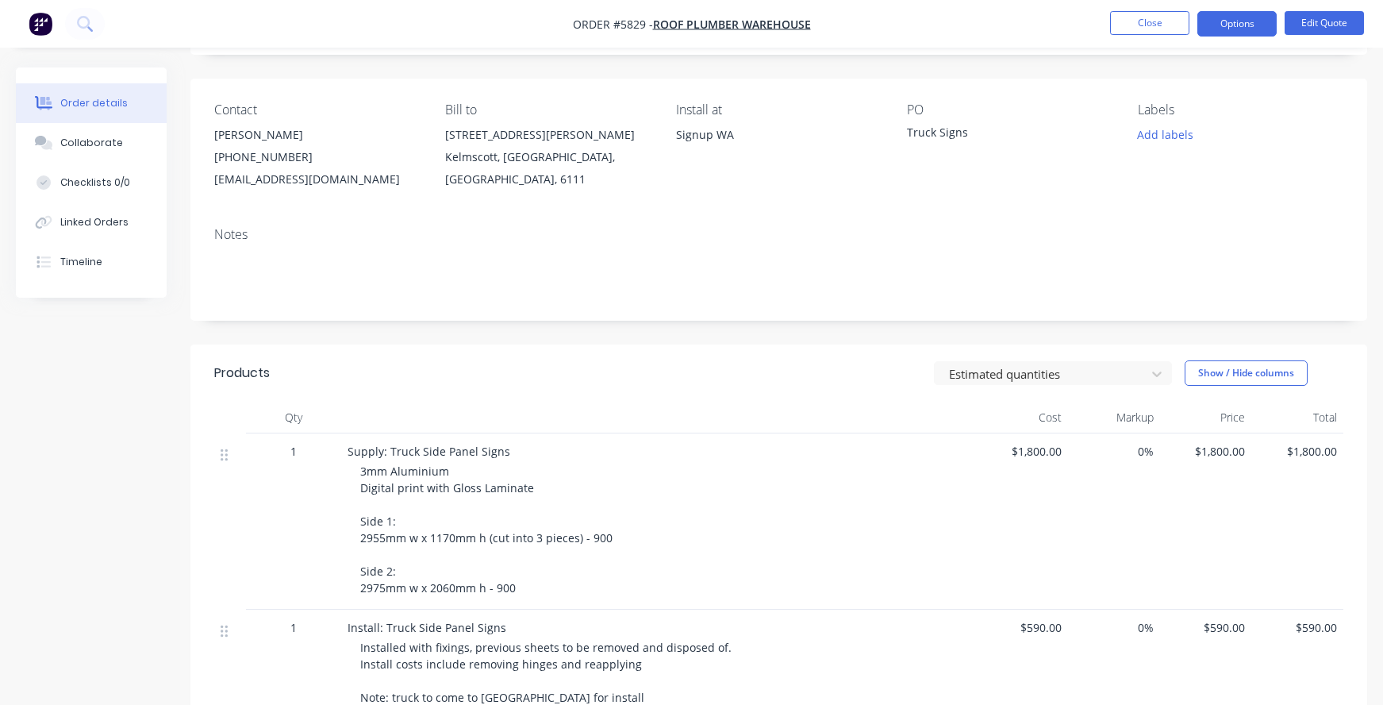
scroll to position [109, 0]
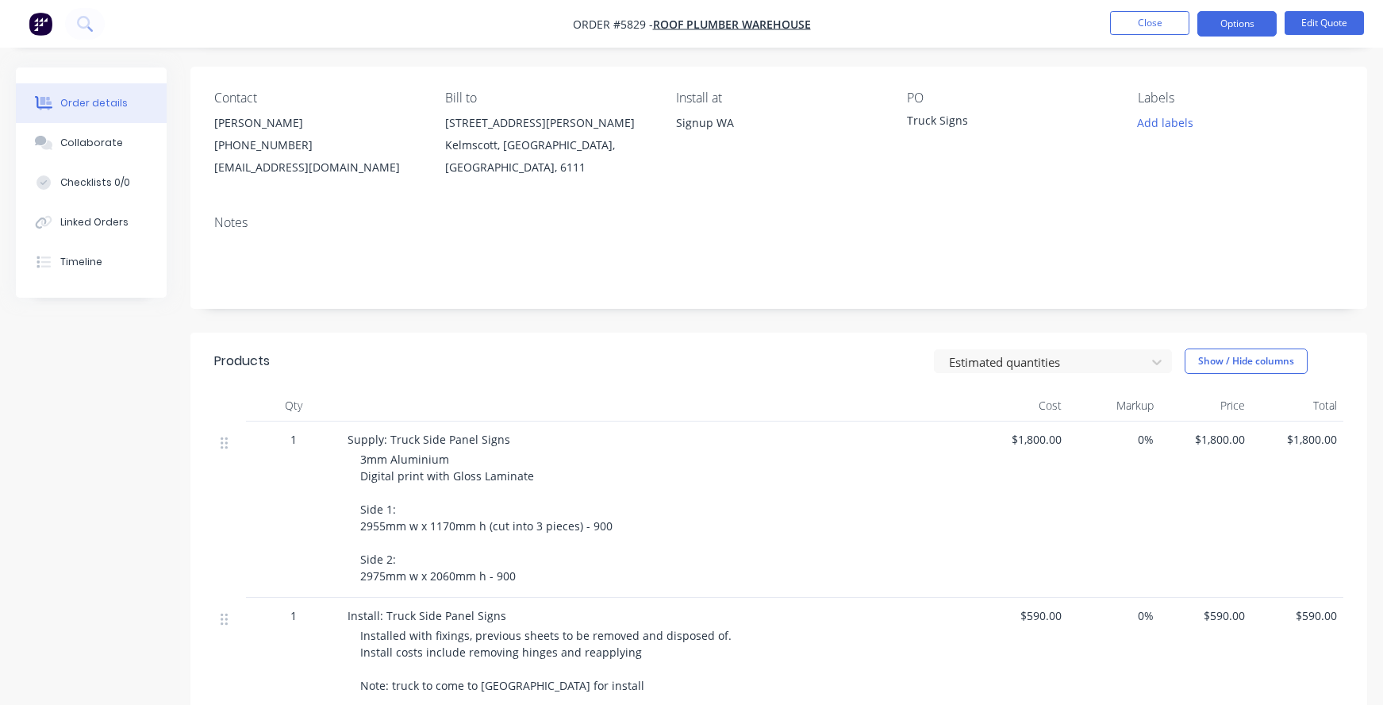
click at [574, 517] on span "3mm Aluminium Digital print with Gloss Laminate Side 1: 2955mm w x 1170mm h (cu…" at bounding box center [486, 518] width 252 height 132
click at [575, 523] on span "3mm Aluminium Digital print with Gloss Laminate Side 1: 2955mm w x 1170mm h (cu…" at bounding box center [486, 518] width 252 height 132
click at [1329, 17] on button "Edit Quote" at bounding box center [1324, 23] width 79 height 24
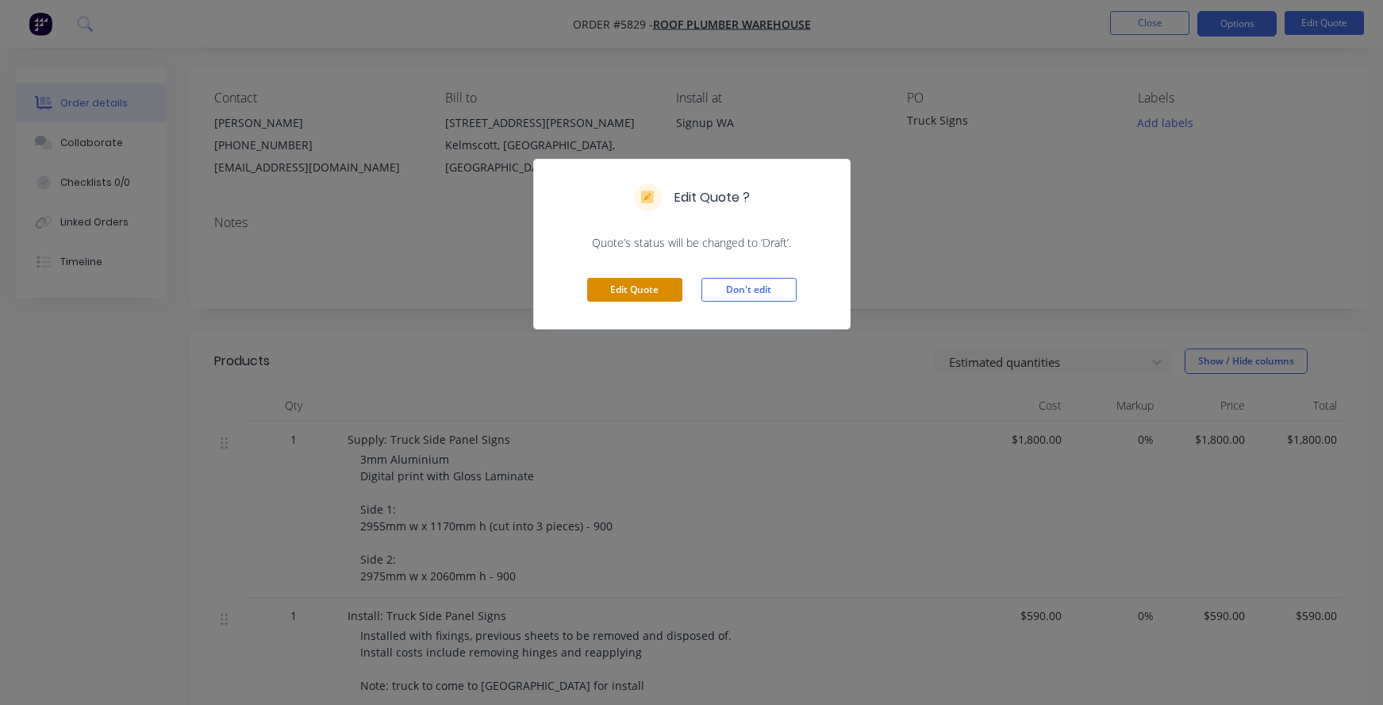
click at [630, 285] on button "Edit Quote" at bounding box center [634, 290] width 95 height 24
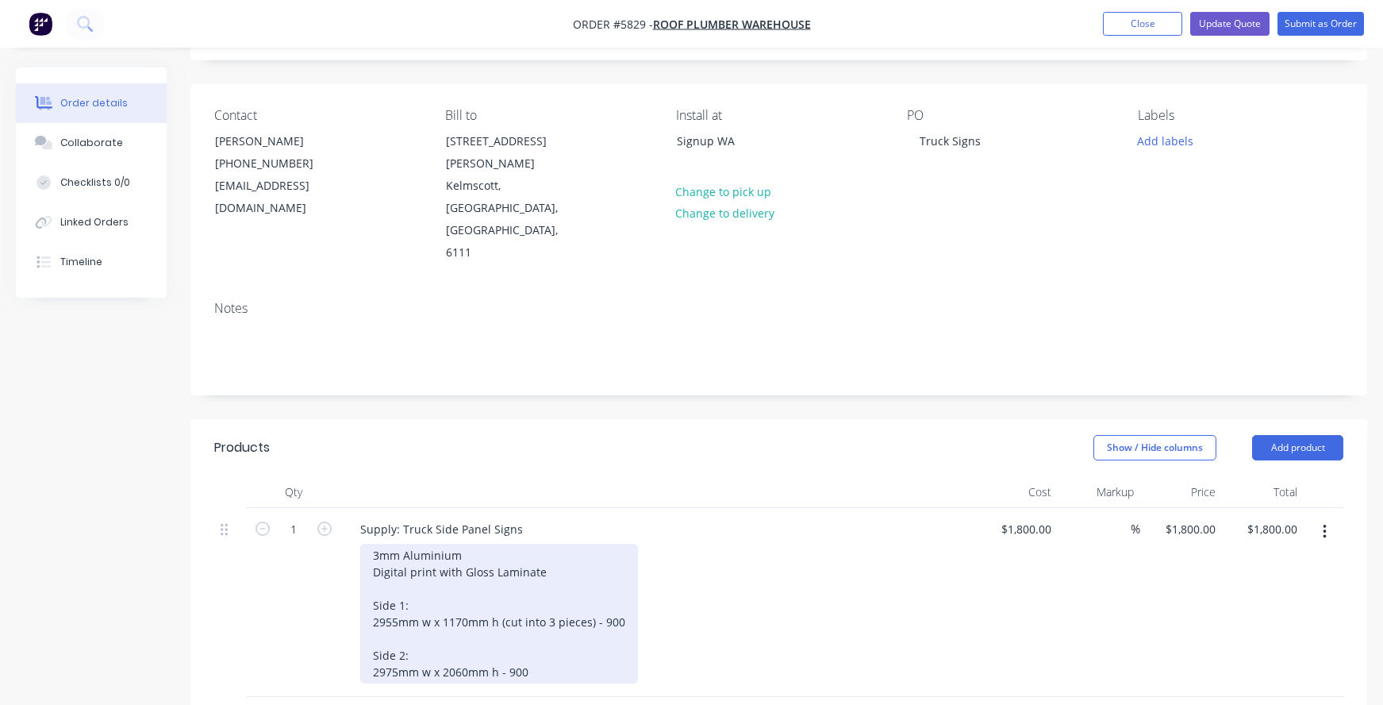
scroll to position [116, 0]
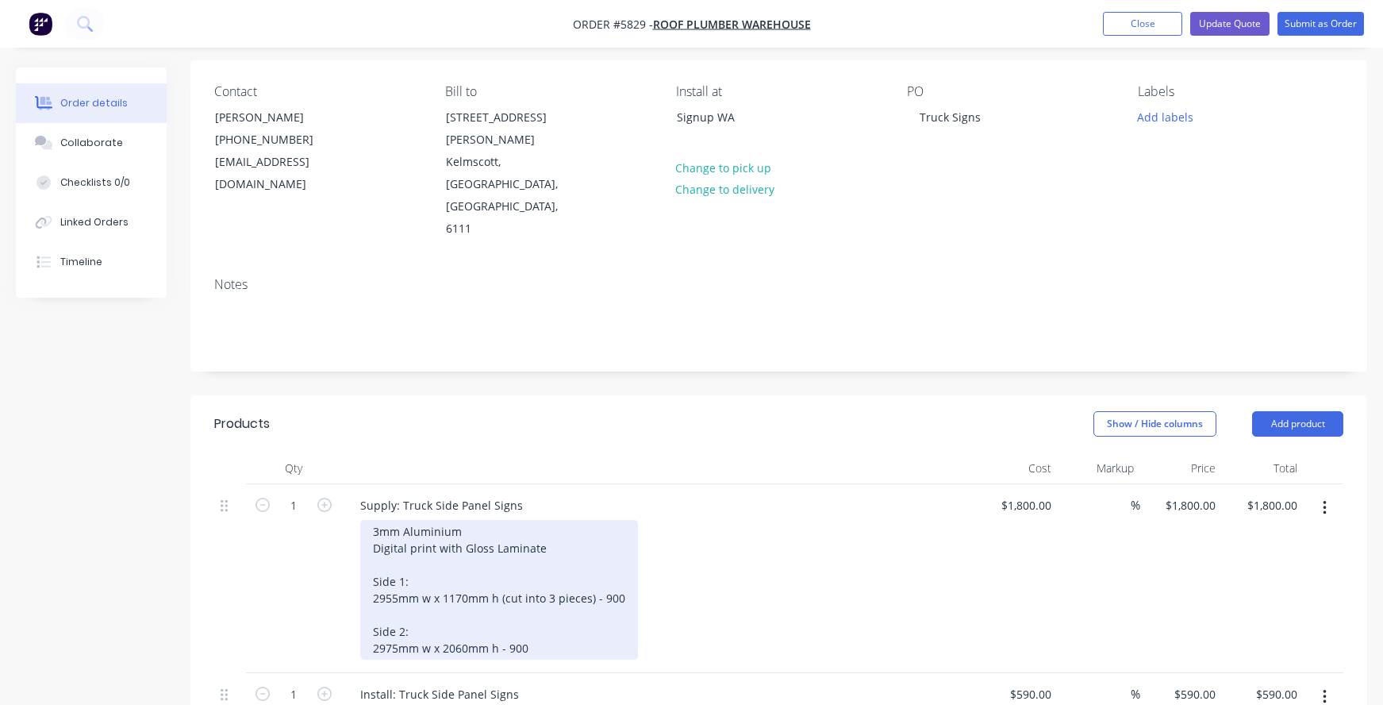
click at [594, 533] on div "3mm Aluminium Digital print with Gloss Laminate Side 1: 2955mm w x 1170mm h (cu…" at bounding box center [499, 590] width 278 height 140
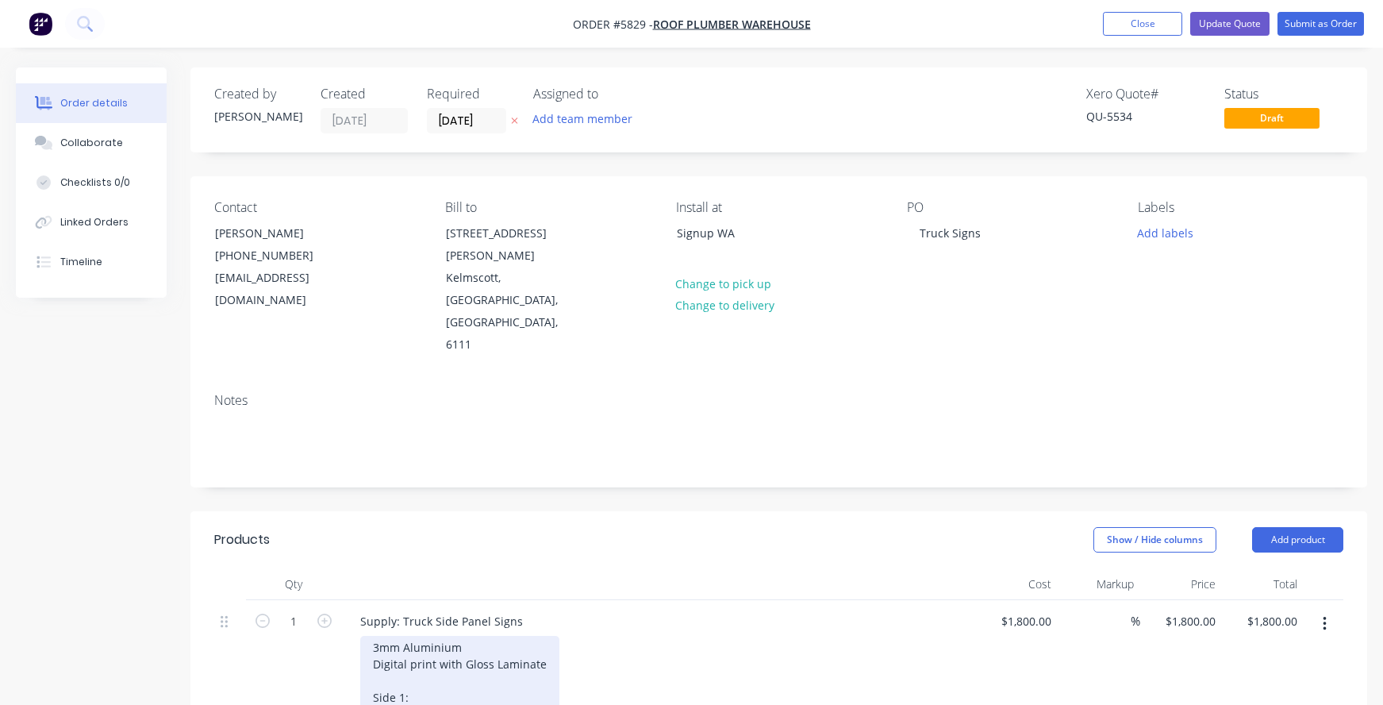
scroll to position [0, 0]
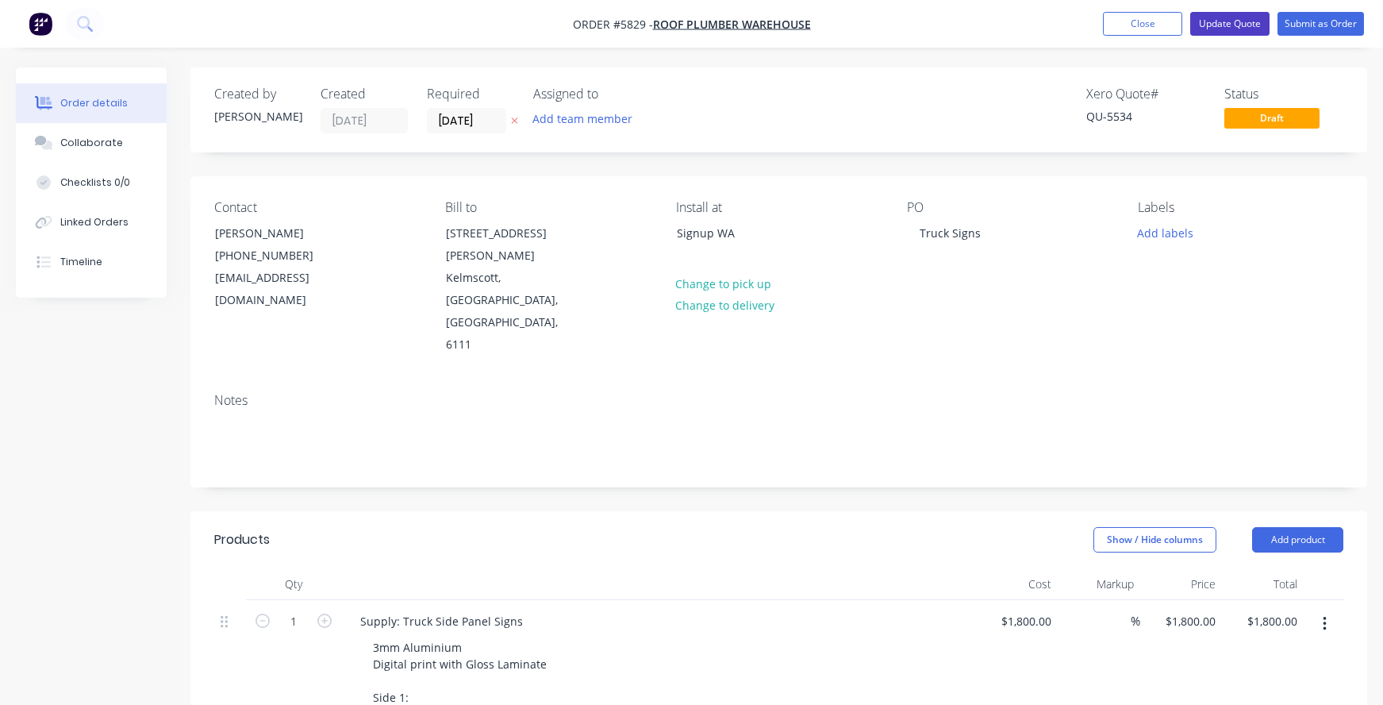
click at [1230, 18] on button "Update Quote" at bounding box center [1230, 24] width 79 height 24
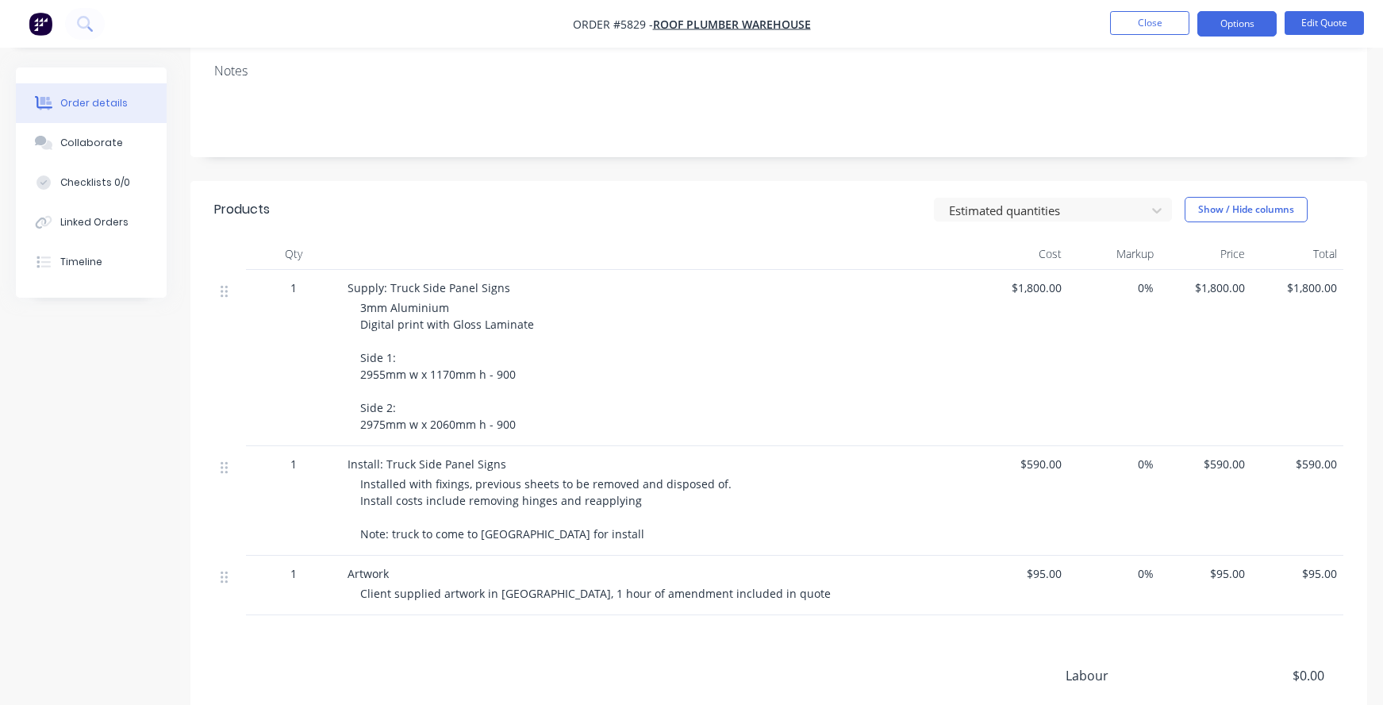
scroll to position [279, 0]
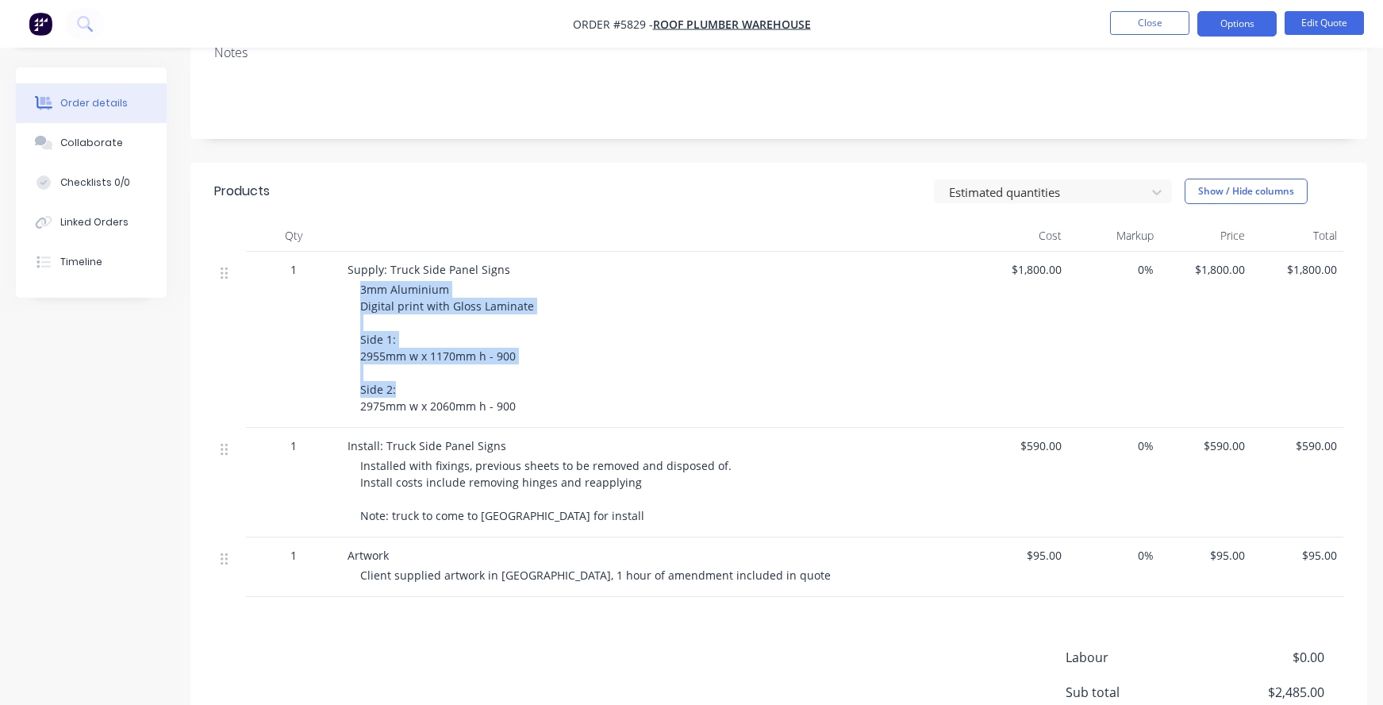
drag, startPoint x: 543, startPoint y: 387, endPoint x: 1225, endPoint y: 171, distance: 715.2
click at [1065, 193] on div "Products Estimated quantities Show / Hide columns Qty Cost Markup Price Total 1…" at bounding box center [778, 380] width 1177 height 434
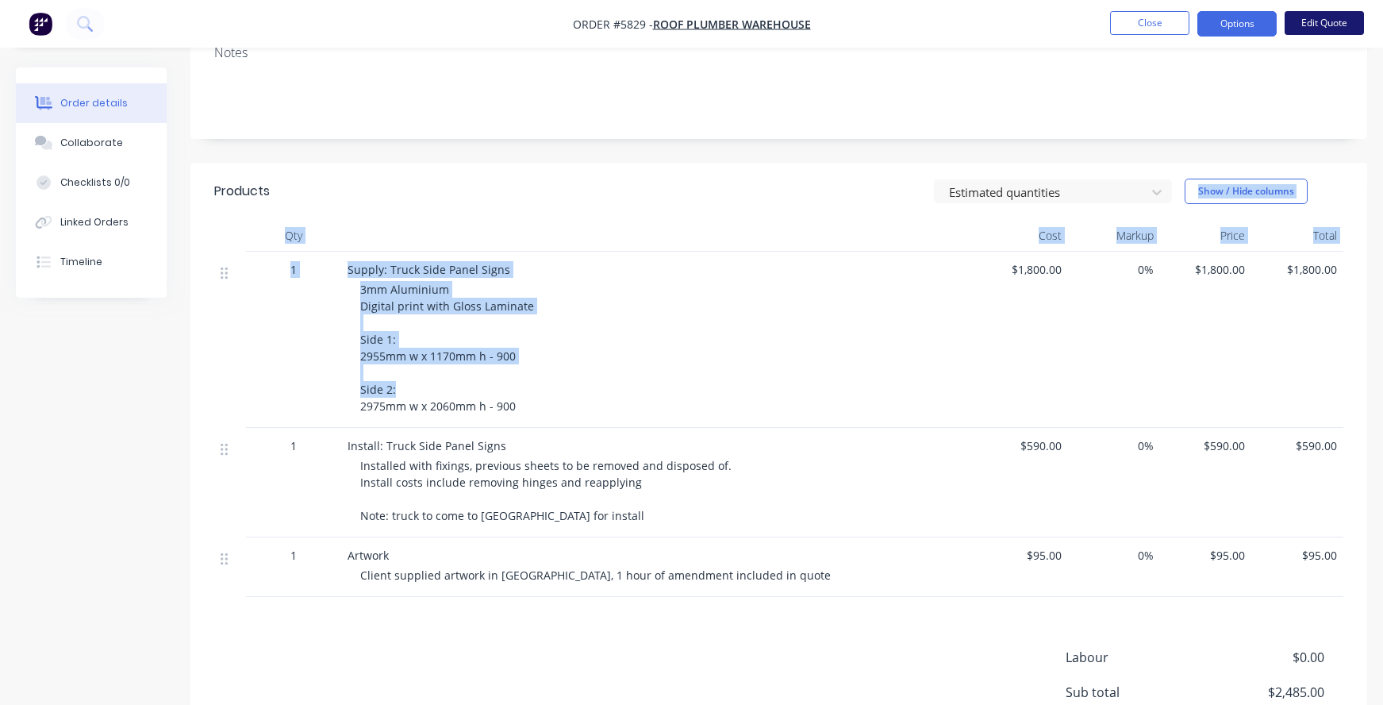
click at [1333, 20] on button "Edit Quote" at bounding box center [1324, 23] width 79 height 24
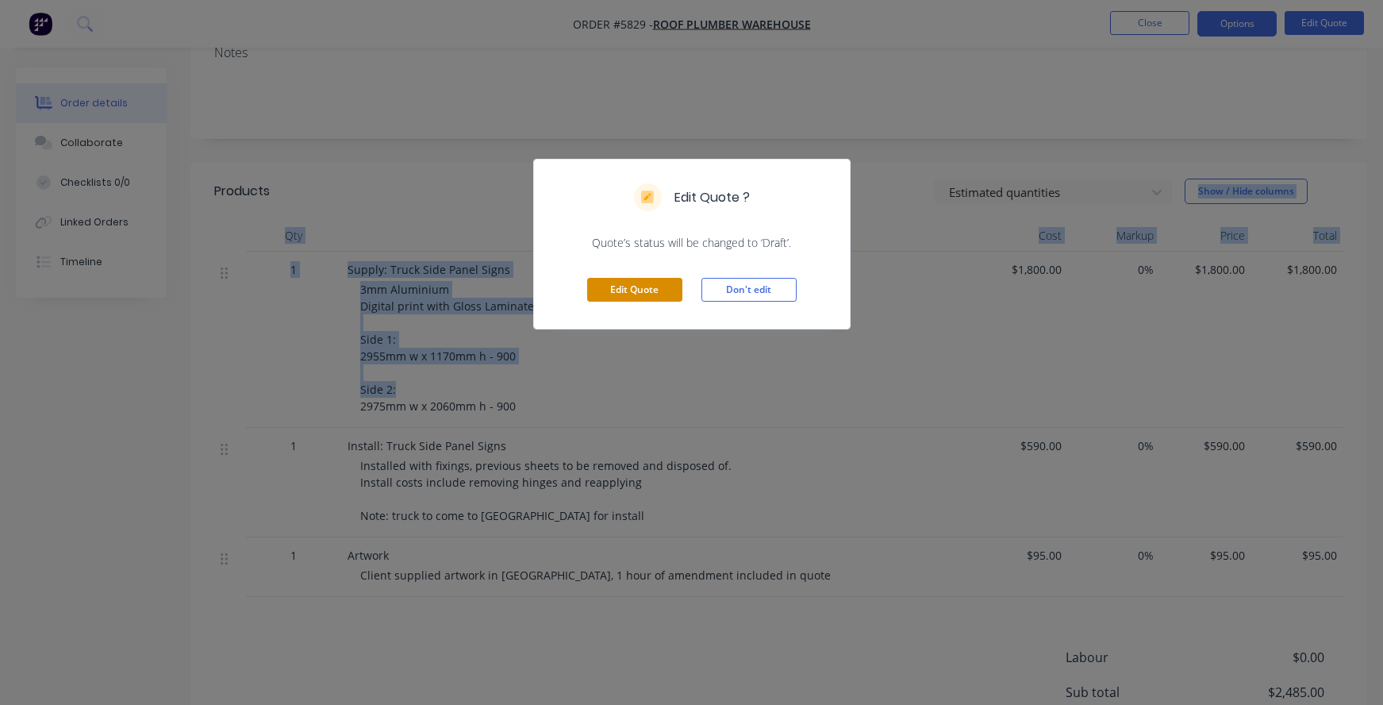
click at [632, 285] on button "Edit Quote" at bounding box center [634, 290] width 95 height 24
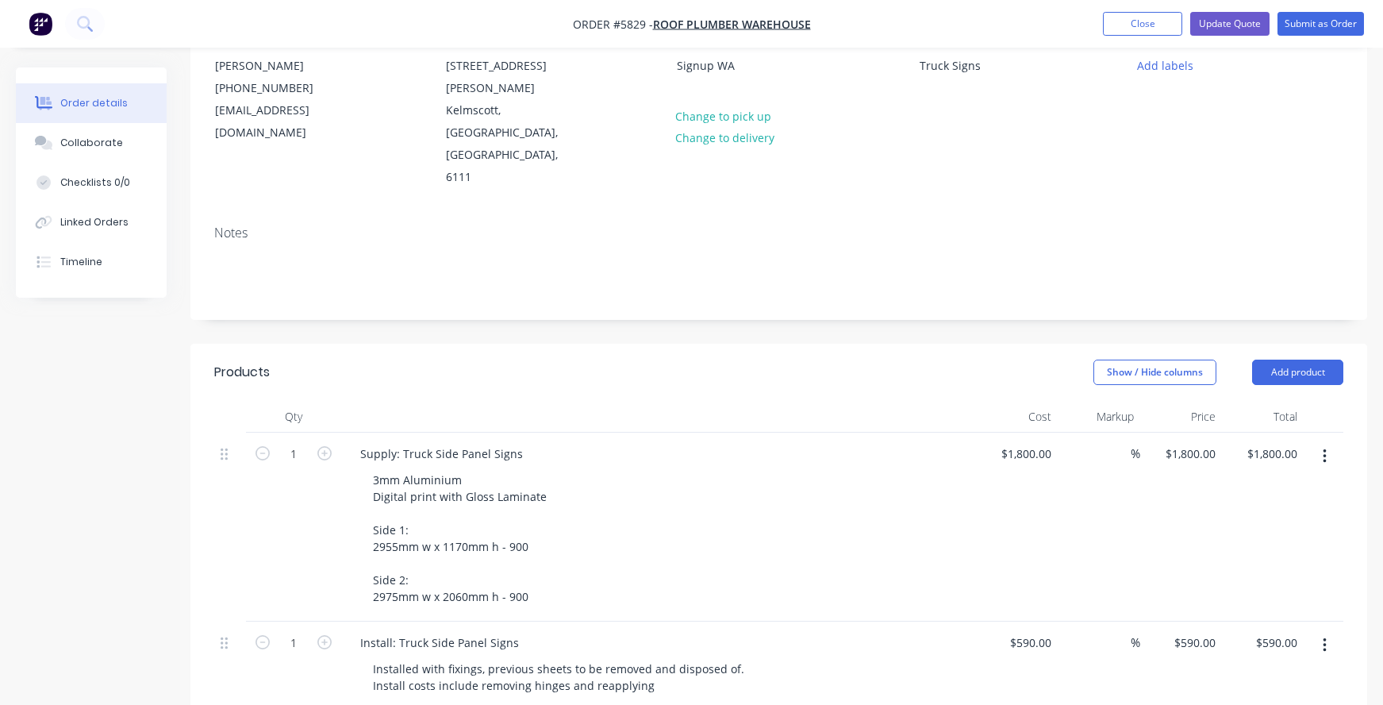
scroll to position [188, 0]
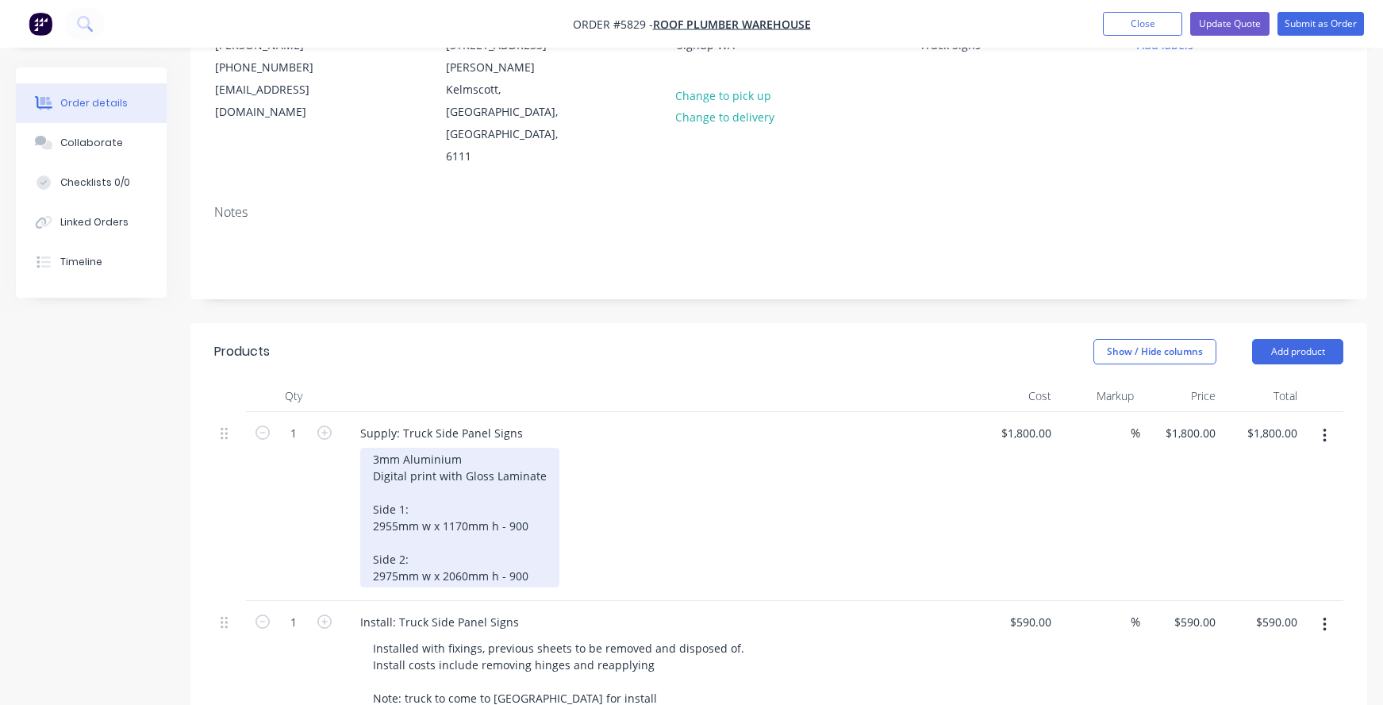
click at [537, 461] on div "3mm Aluminium Digital print with Gloss Laminate Side 1: 2955mm w x 1170mm h - 9…" at bounding box center [459, 518] width 199 height 140
click at [529, 512] on div "3mm Aluminium Digital print with Gloss Laminate Side 1: 2955mm w x 1170mm h - 7…" at bounding box center [459, 518] width 199 height 140
click at [456, 457] on div "3mm Aluminium Digital print with Gloss Laminate Side 1: 2955mm w x 1170mm h - 7…" at bounding box center [459, 518] width 199 height 140
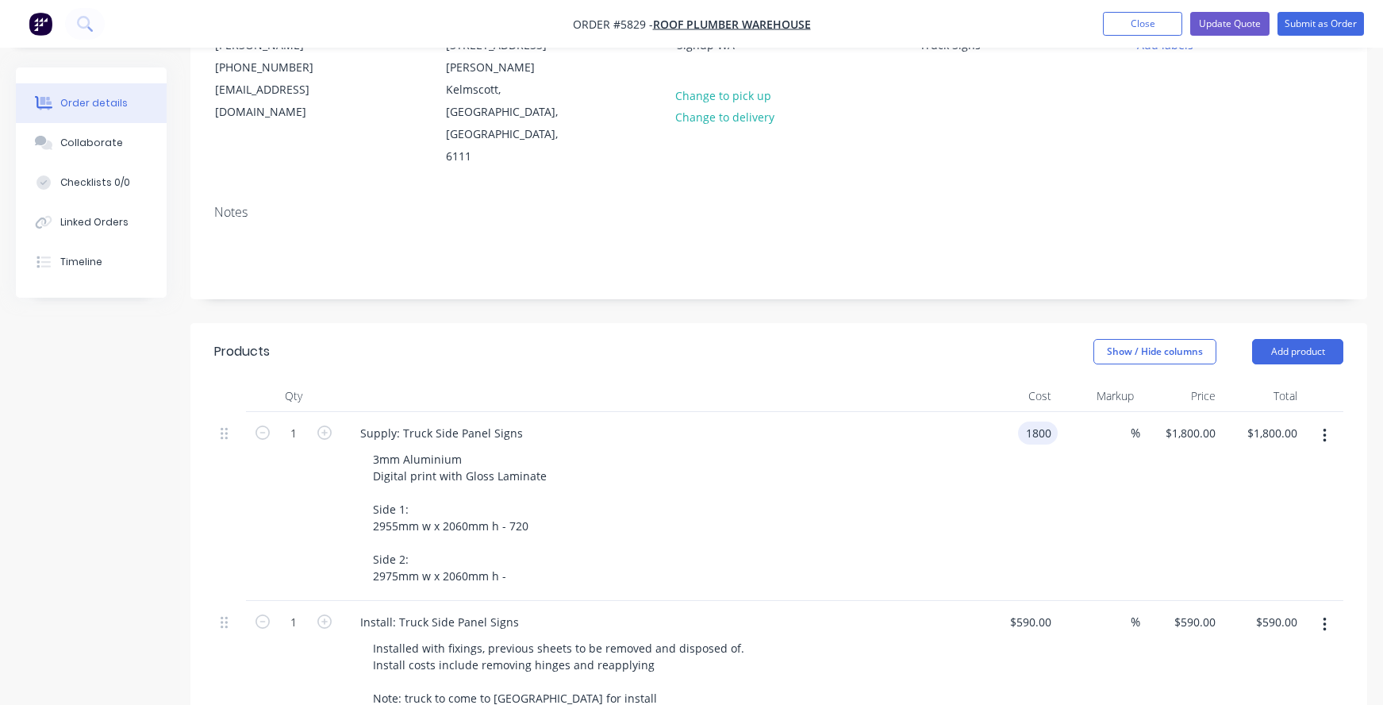
click at [1033, 421] on input "1800" at bounding box center [1041, 432] width 33 height 23
type input "$2,400.00"
click at [813, 448] on div "3mm Aluminium Digital print with Gloss Laminate Side 1: 2955mm w x 2060mm h - 7…" at bounding box center [665, 518] width 610 height 140
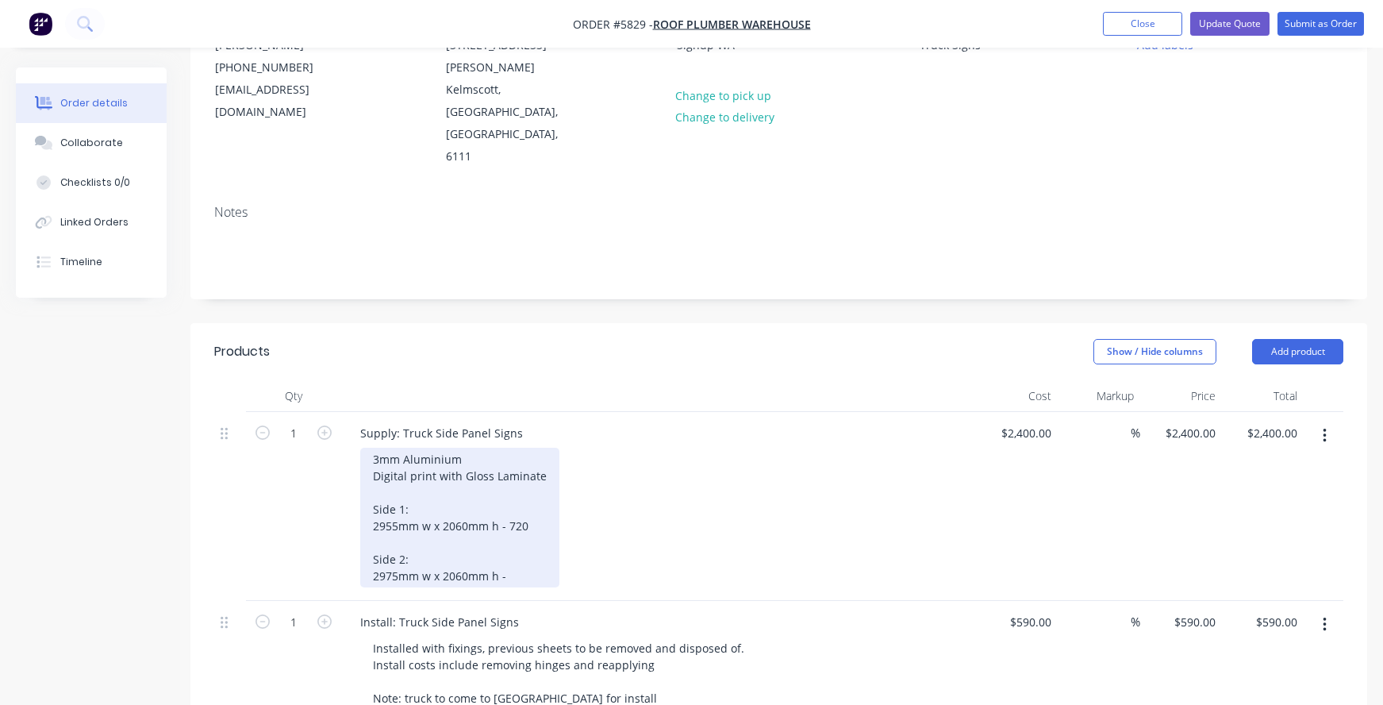
click at [514, 514] on div "3mm Aluminium Digital print with Gloss Laminate Side 1: 2955mm w x 2060mm h - 7…" at bounding box center [459, 518] width 199 height 140
click at [533, 455] on div "3mm Aluminium Digital print with Gloss Laminate Side 1: 2955mm w x 2060mm h - 7…" at bounding box center [459, 518] width 199 height 140
click at [533, 506] on div "3mm Aluminium Digital print with Gloss Laminate Side 1: 2955mm w x 2060mm h Sid…" at bounding box center [459, 518] width 199 height 140
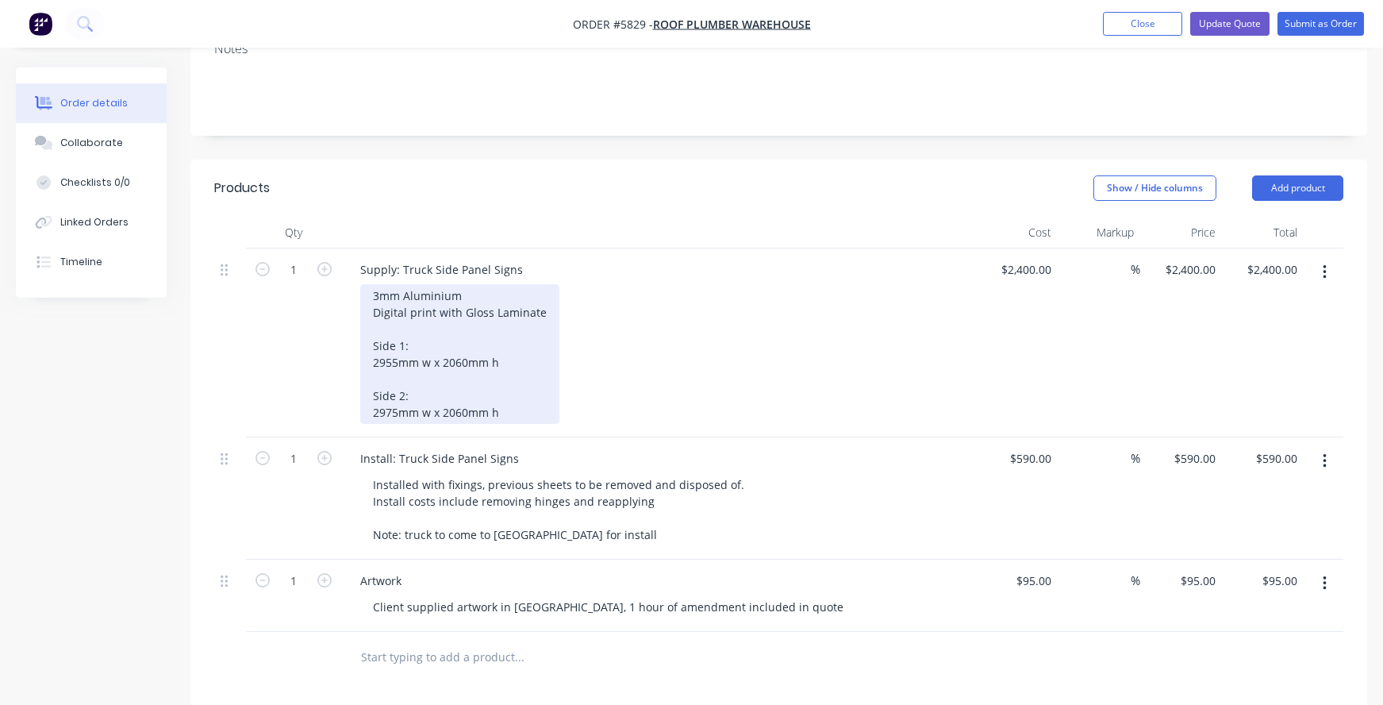
scroll to position [356, 0]
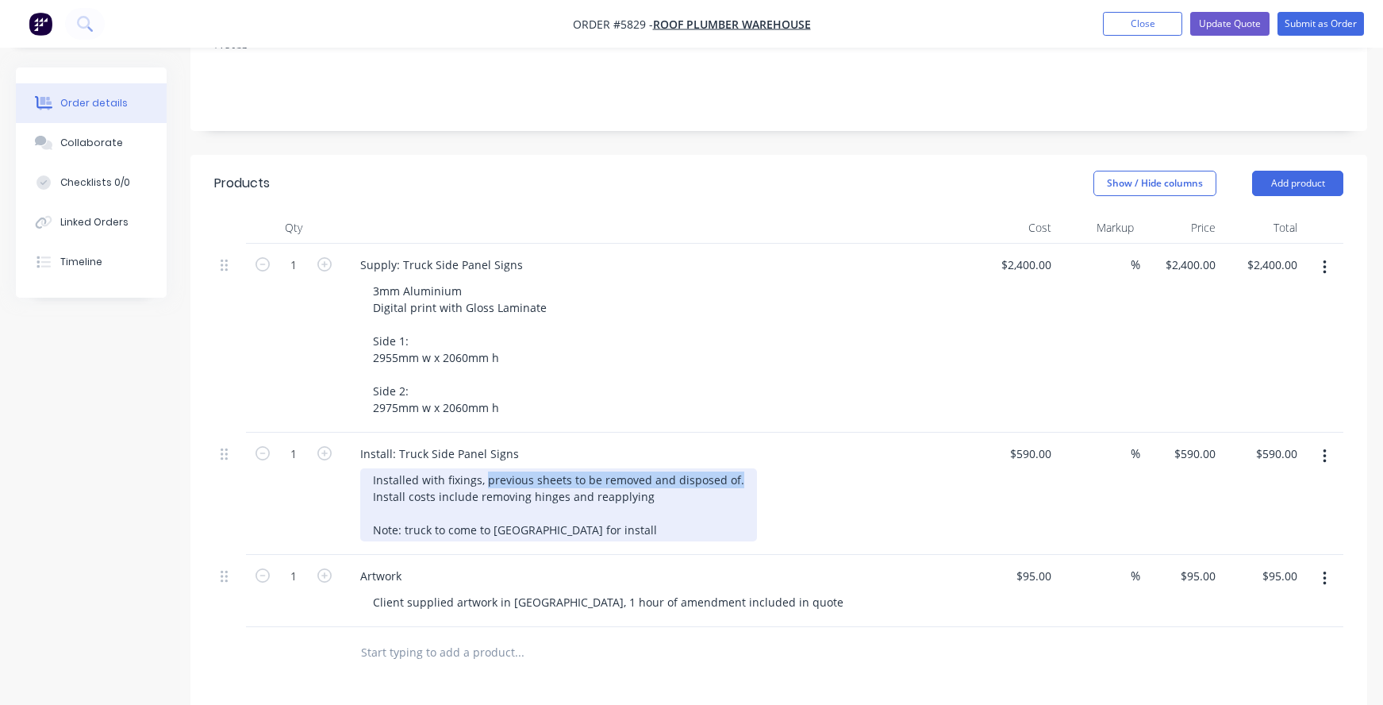
drag, startPoint x: 744, startPoint y: 417, endPoint x: 483, endPoint y: 415, distance: 260.3
click at [483, 468] on div "Installed with fixings, previous sheets to be removed and disposed of. Install …" at bounding box center [558, 504] width 397 height 73
click at [371, 468] on div "Installed with fixings, Install costs include removing hinges and reapplying No…" at bounding box center [515, 504] width 310 height 73
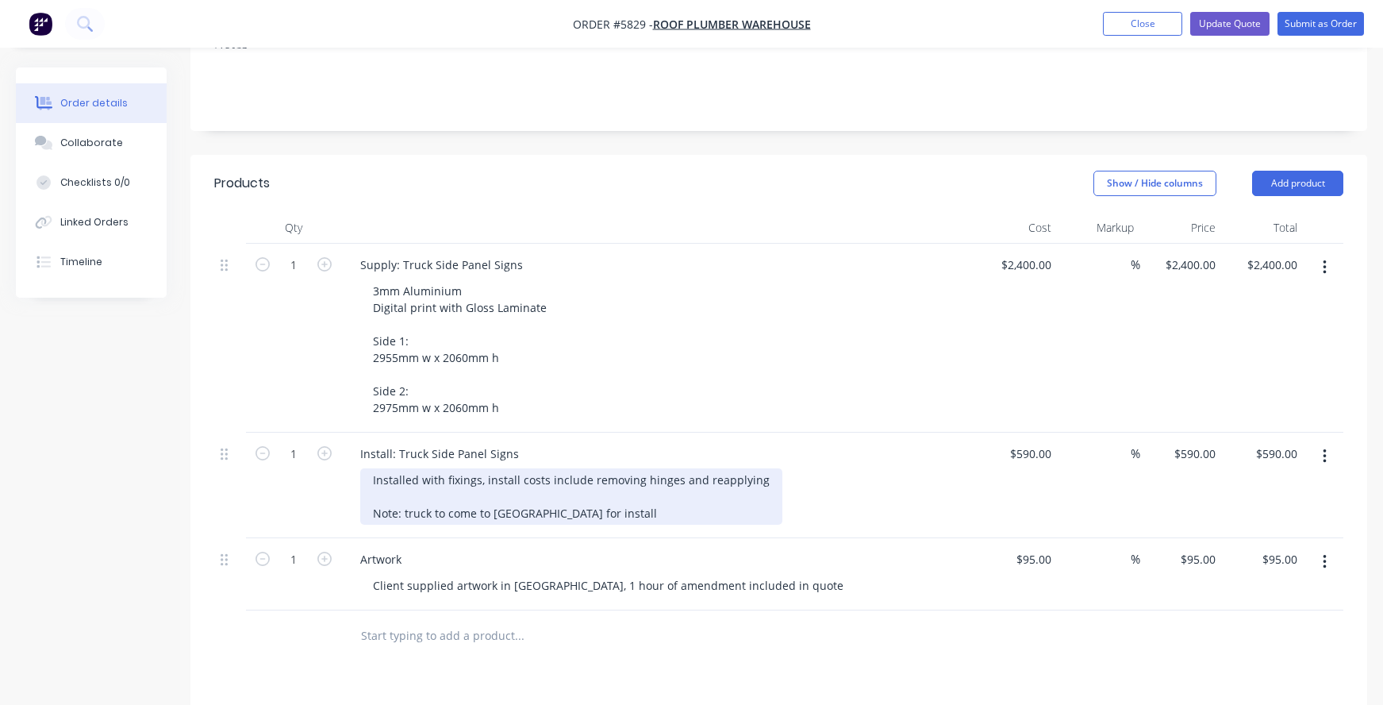
click at [755, 468] on div "Installed with fixings, install costs include removing hinges and reapplying No…" at bounding box center [571, 496] width 422 height 56
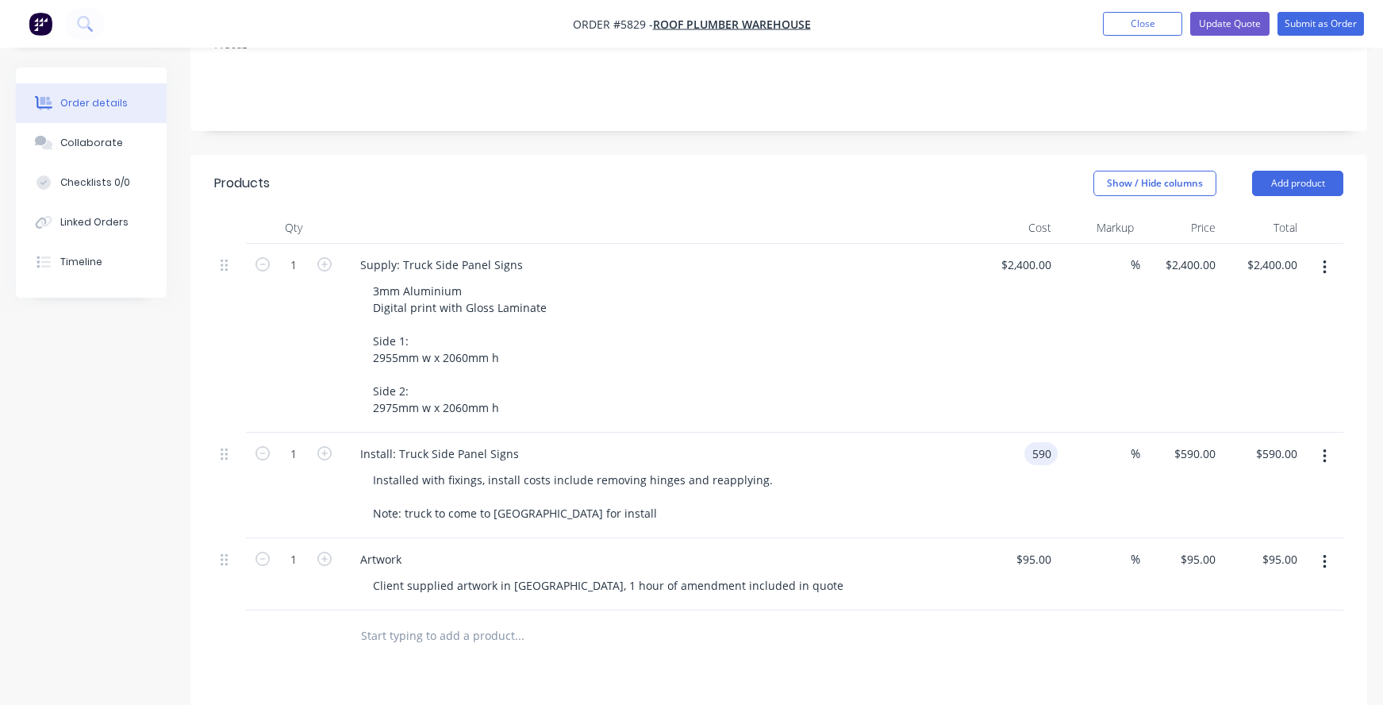
click at [1028, 442] on div "590 590" at bounding box center [1041, 453] width 33 height 23
type input "$1,190.00"
click at [883, 442] on div "Install: Truck Side Panel Signs" at bounding box center [659, 453] width 622 height 23
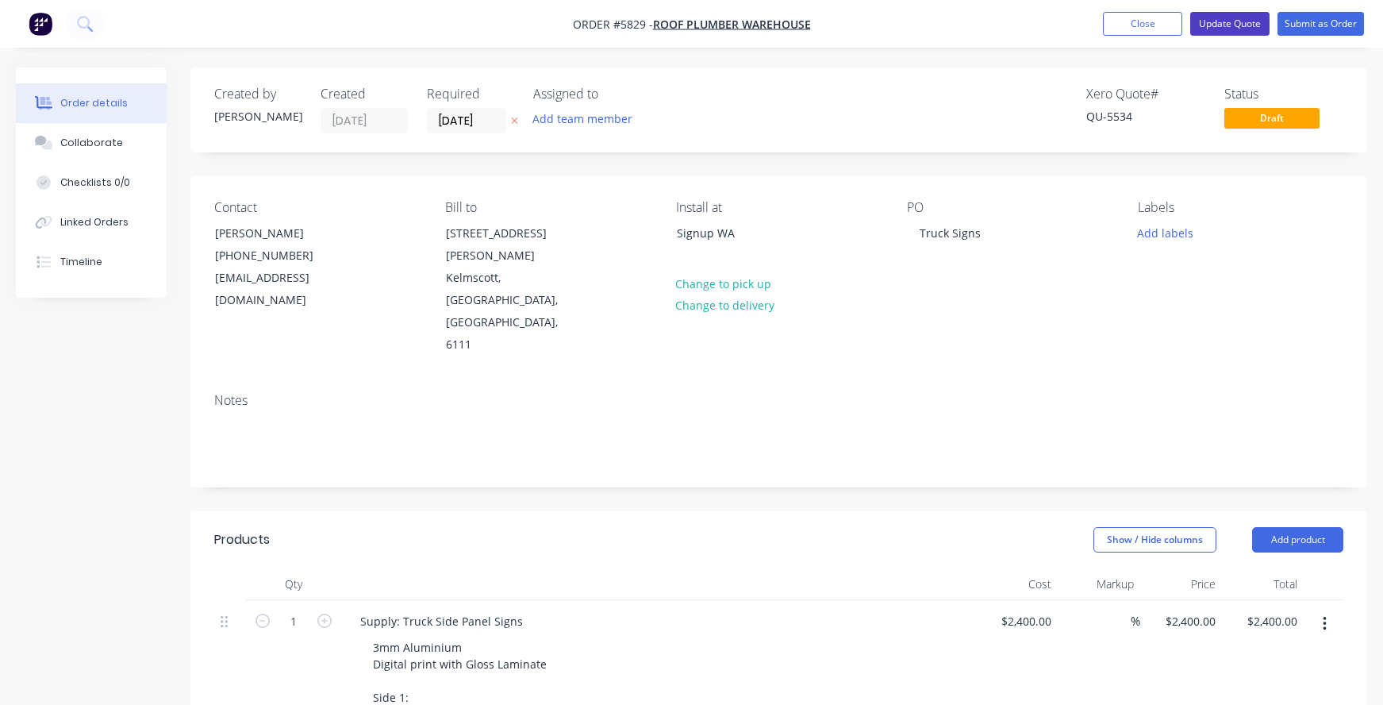
scroll to position [0, 0]
click at [1226, 29] on button "Update Quote" at bounding box center [1230, 24] width 79 height 24
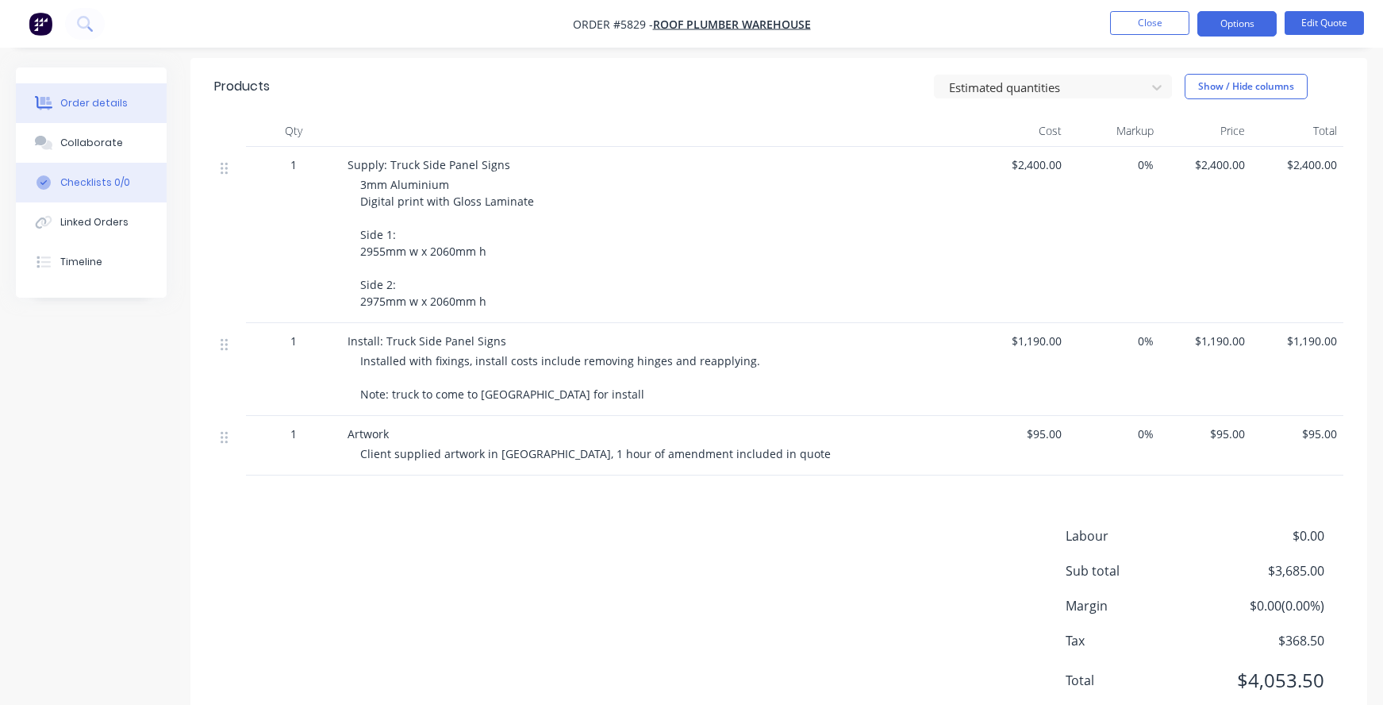
scroll to position [382, 0]
click at [1305, 22] on button "Edit Quote" at bounding box center [1324, 23] width 79 height 24
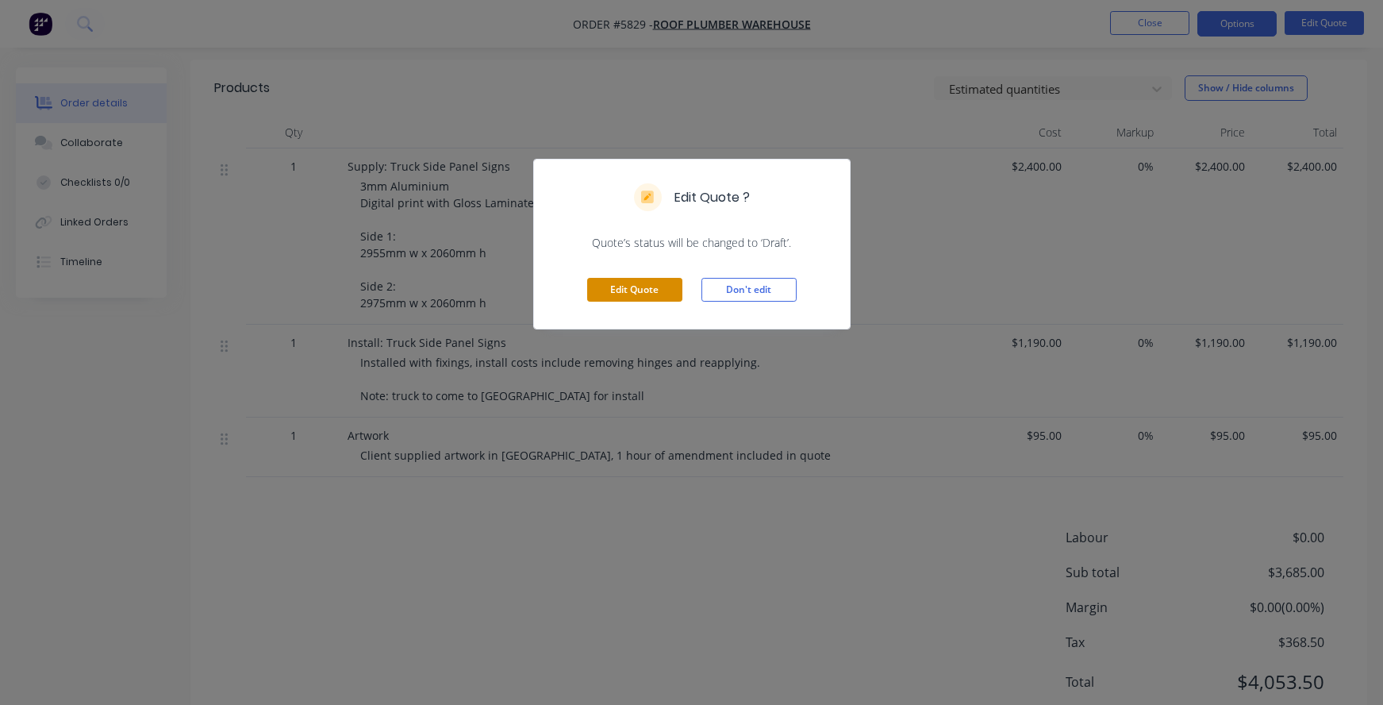
click at [621, 288] on button "Edit Quote" at bounding box center [634, 290] width 95 height 24
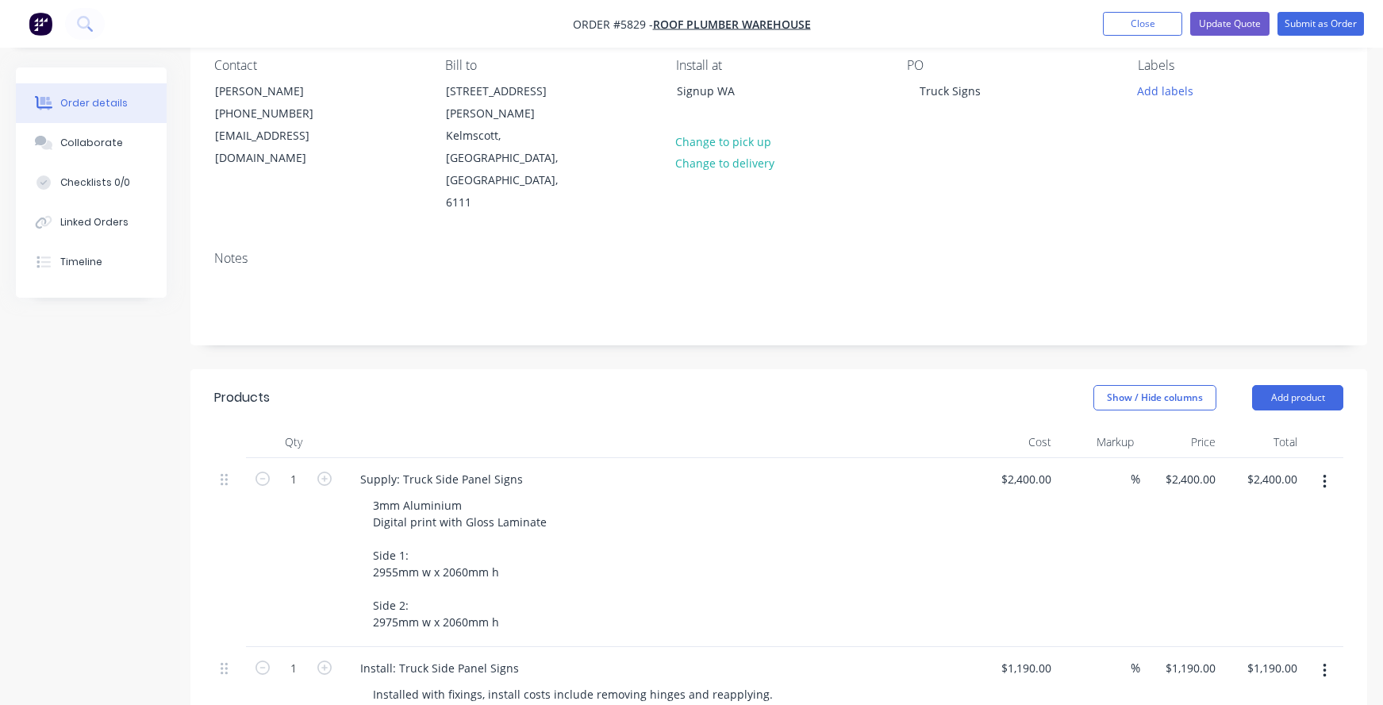
scroll to position [144, 0]
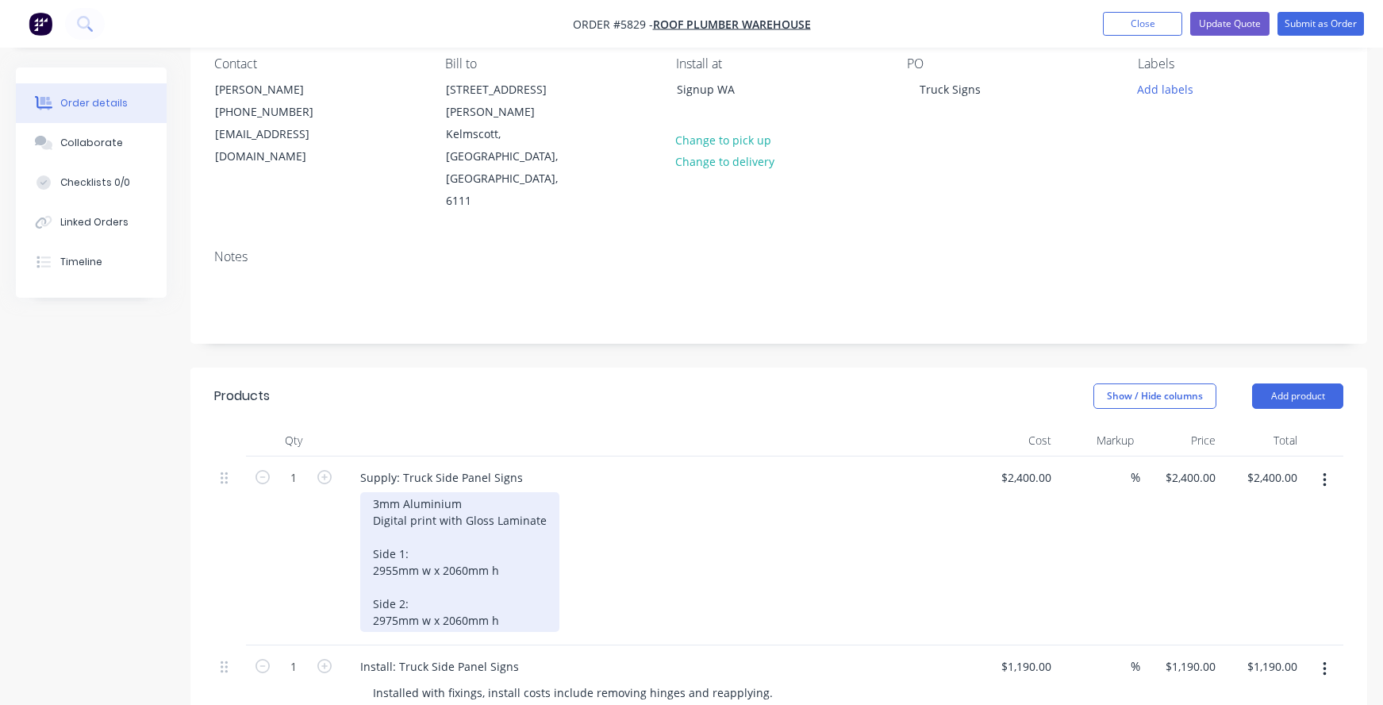
click at [437, 492] on div "3mm Aluminium Digital print with Gloss Laminate Side 1: 2955mm w x 2060mm h Sid…" at bounding box center [459, 562] width 199 height 140
drag, startPoint x: 483, startPoint y: 437, endPoint x: 309, endPoint y: 434, distance: 173.9
click at [309, 456] on div "1 Supply: Truck Side Panel Signs 3mm Aluminium Digital print with Gloss Laminat…" at bounding box center [778, 550] width 1129 height 189
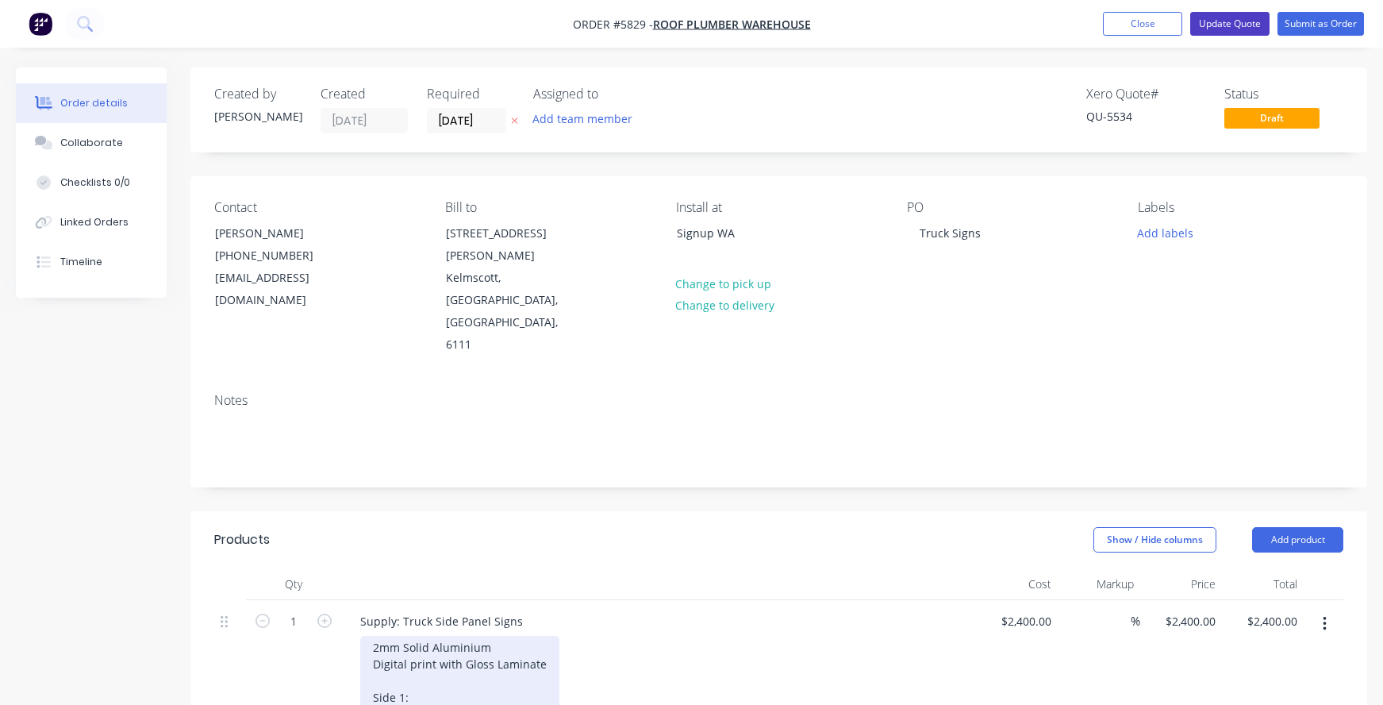
scroll to position [0, 0]
click at [1233, 20] on button "Update Quote" at bounding box center [1230, 24] width 79 height 24
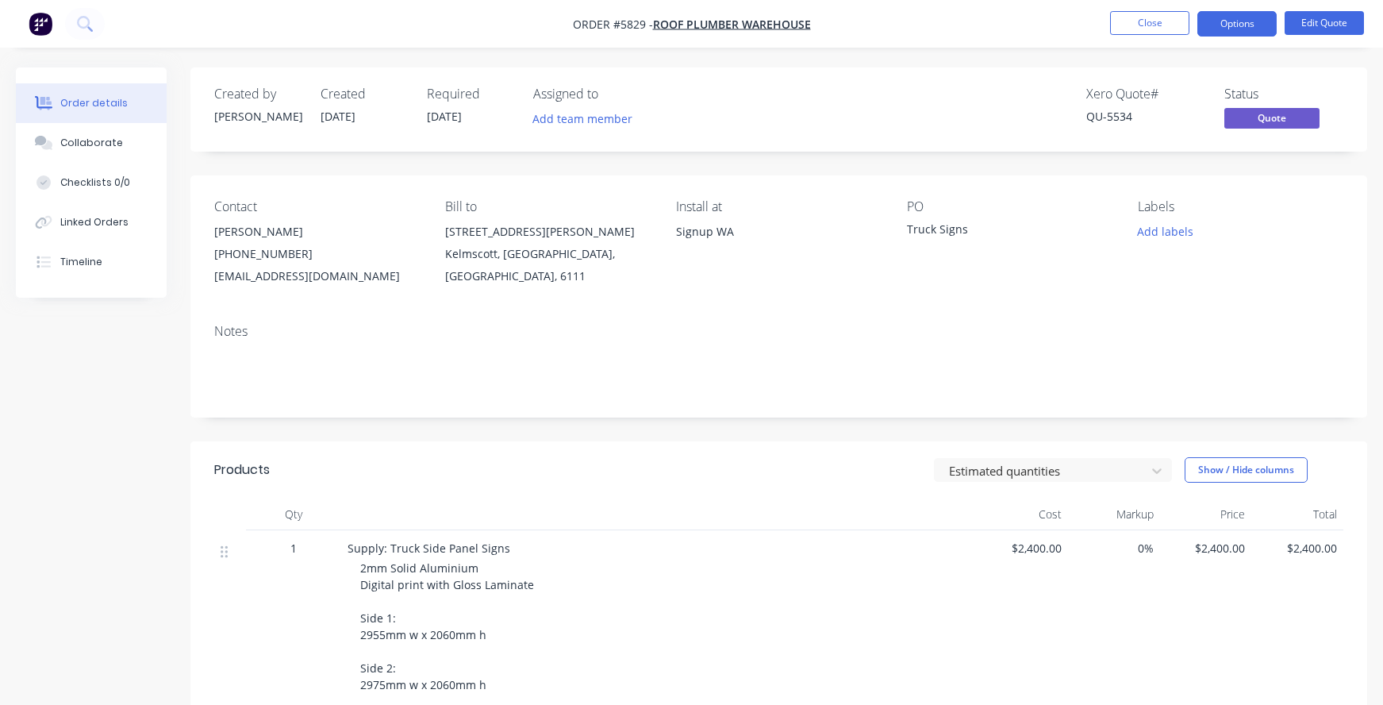
click at [1238, 25] on button "Options" at bounding box center [1237, 23] width 79 height 25
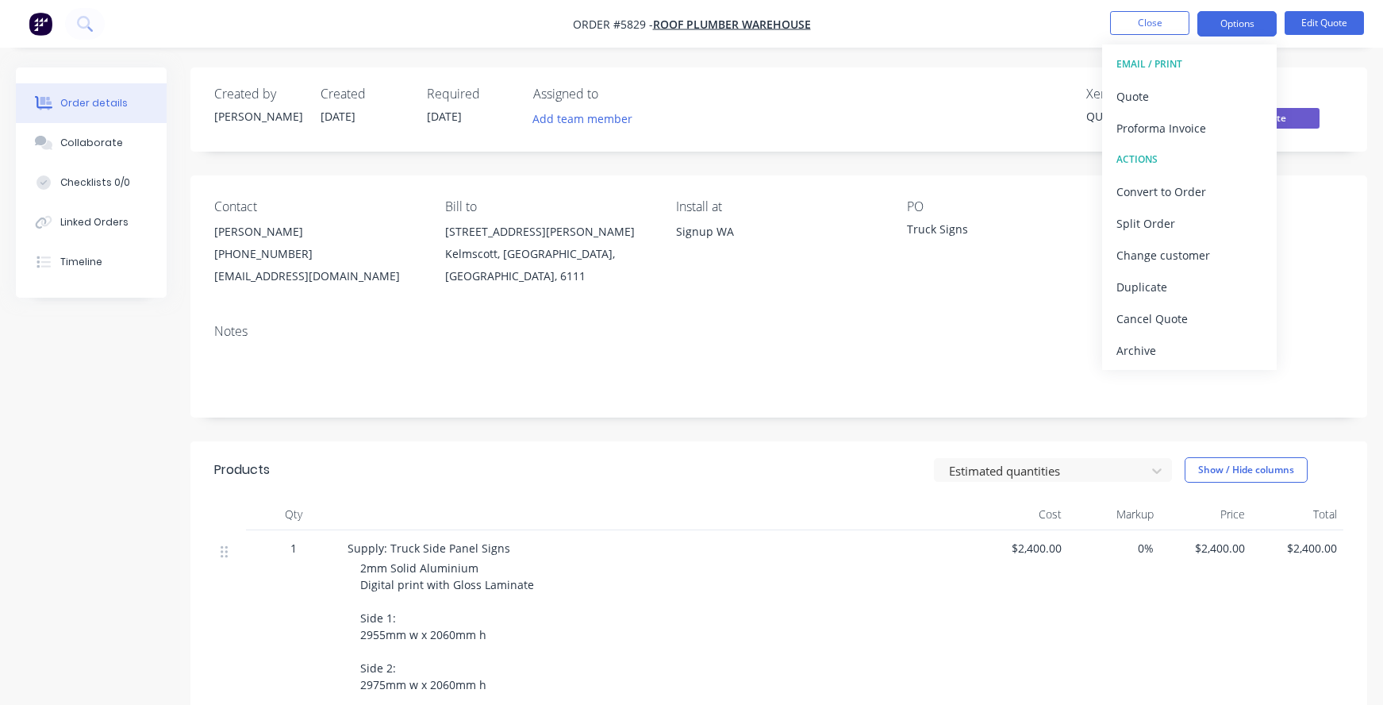
click at [1238, 25] on button "Options" at bounding box center [1237, 23] width 79 height 25
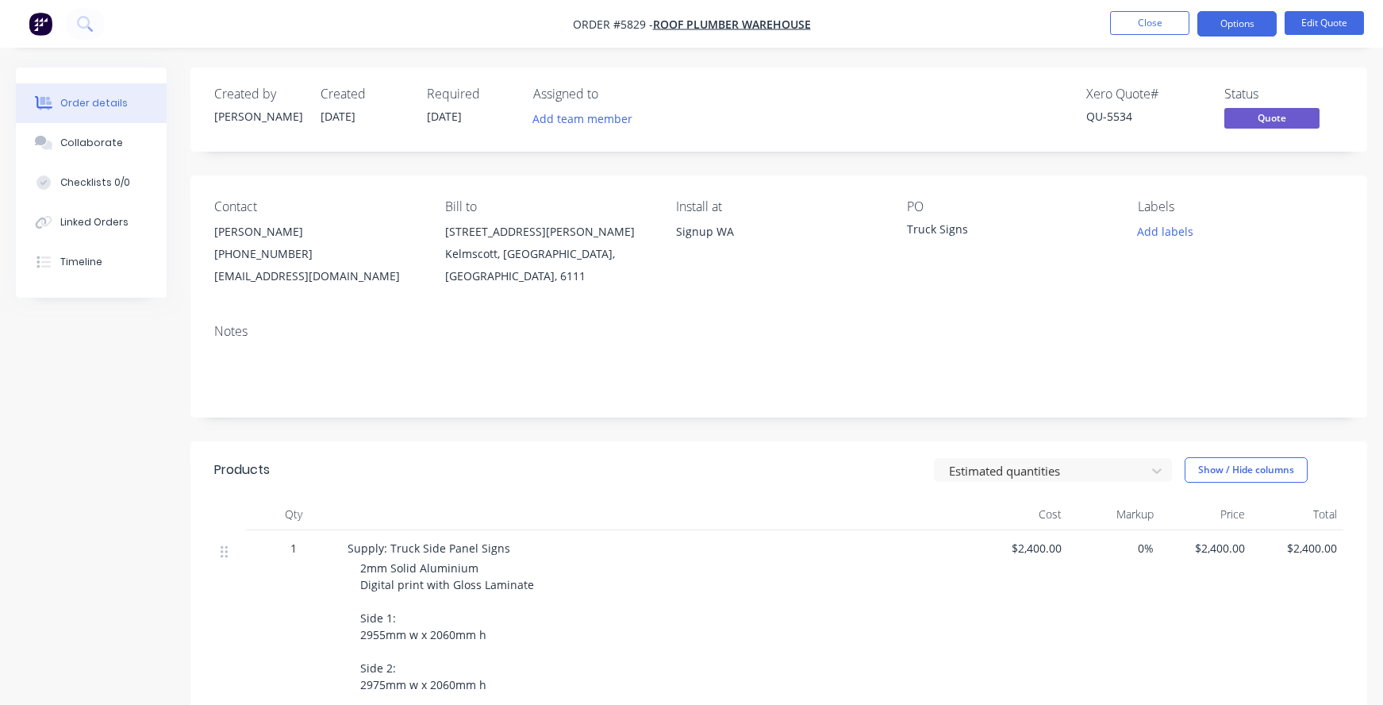
click at [1238, 25] on button "Options" at bounding box center [1237, 23] width 79 height 25
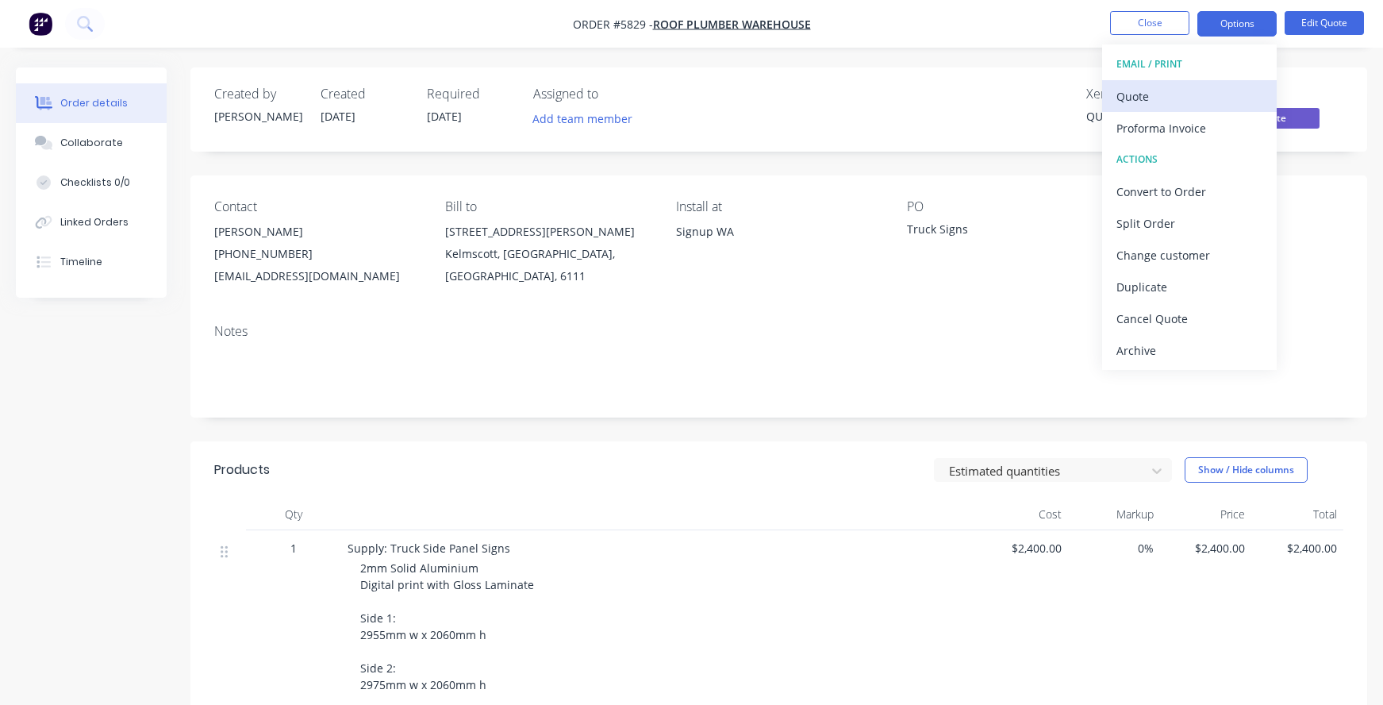
click at [1117, 90] on div "Quote" at bounding box center [1190, 96] width 146 height 23
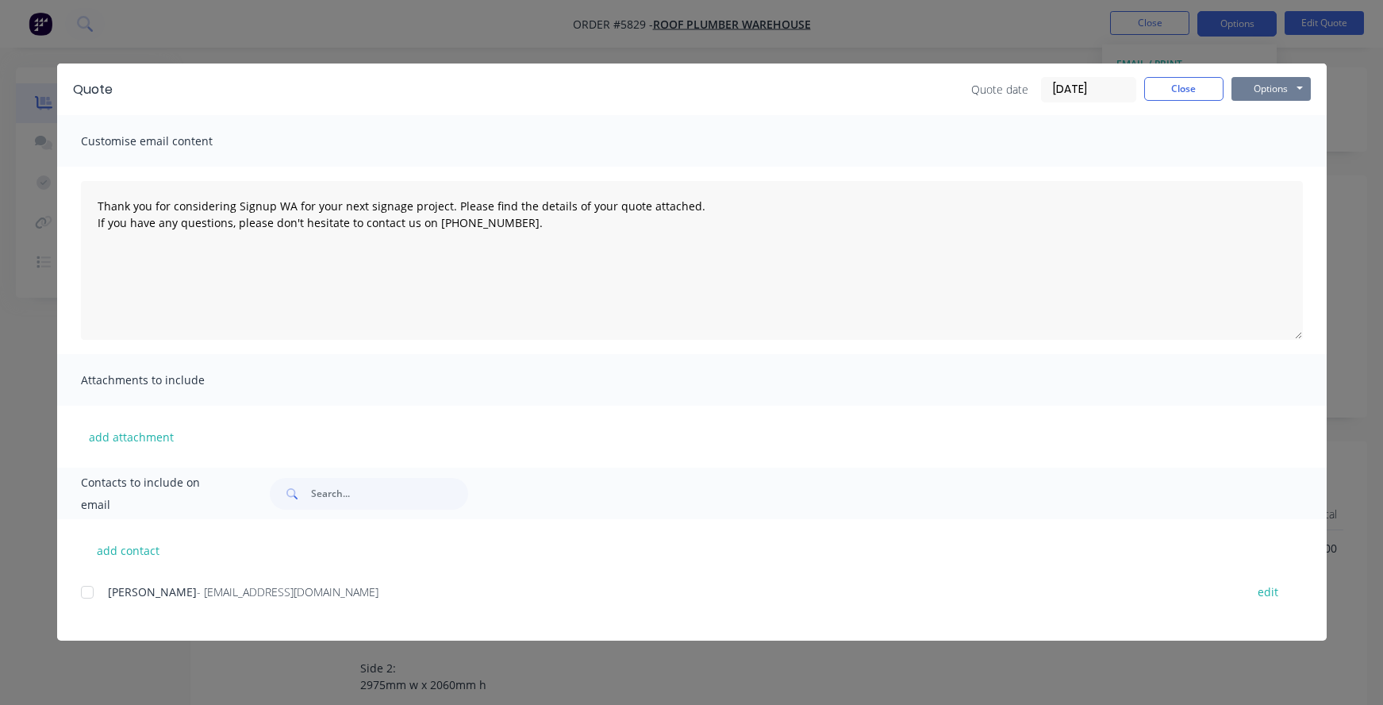
click at [1299, 83] on button "Options" at bounding box center [1271, 89] width 79 height 24
click at [1279, 143] on button "Print" at bounding box center [1283, 143] width 102 height 26
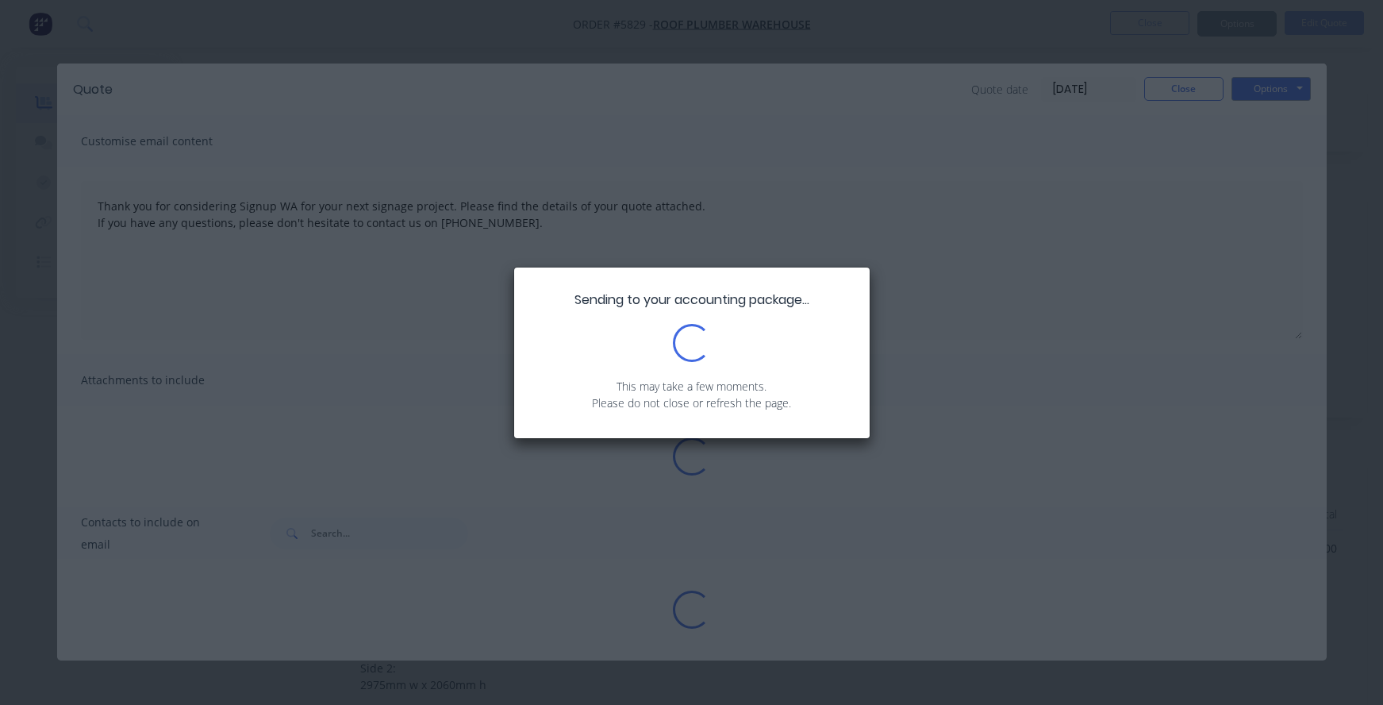
type textarea "Thank you for considering Signup WA for your next signage project. Please find …"
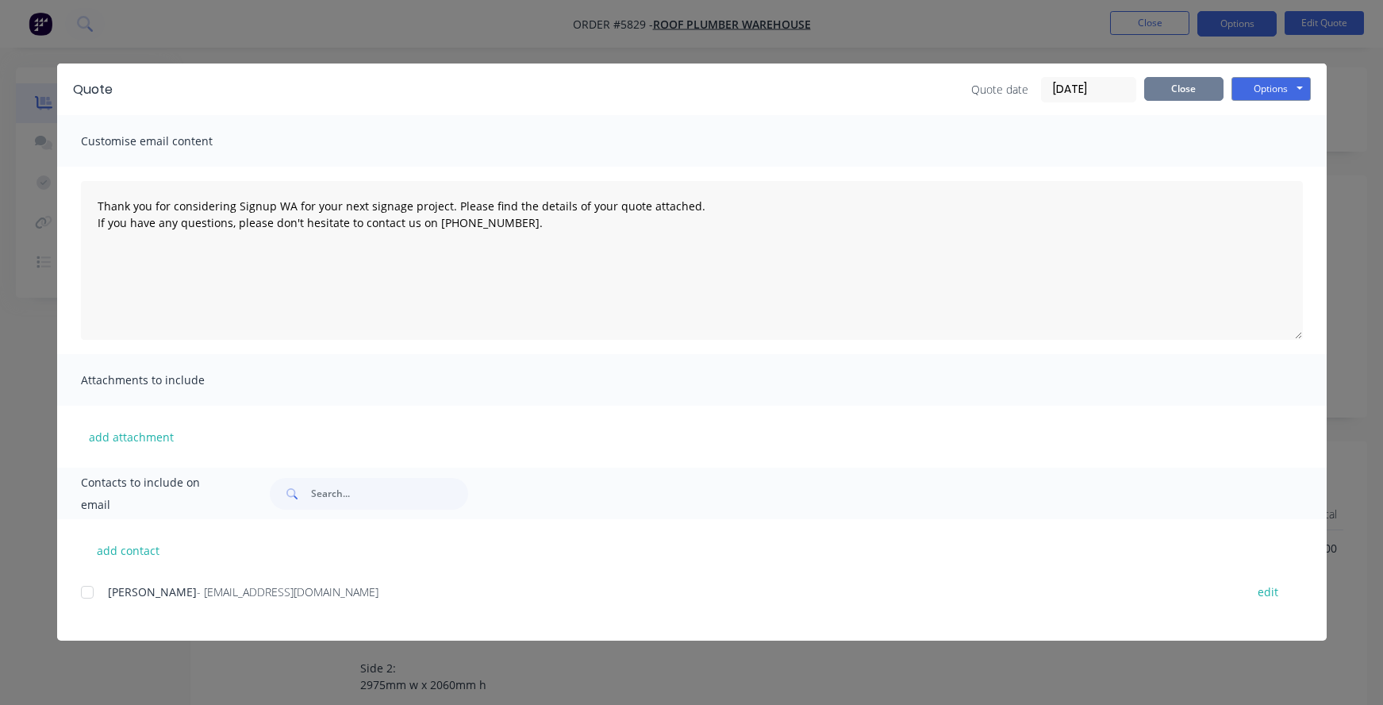
click at [1155, 92] on button "Close" at bounding box center [1184, 89] width 79 height 24
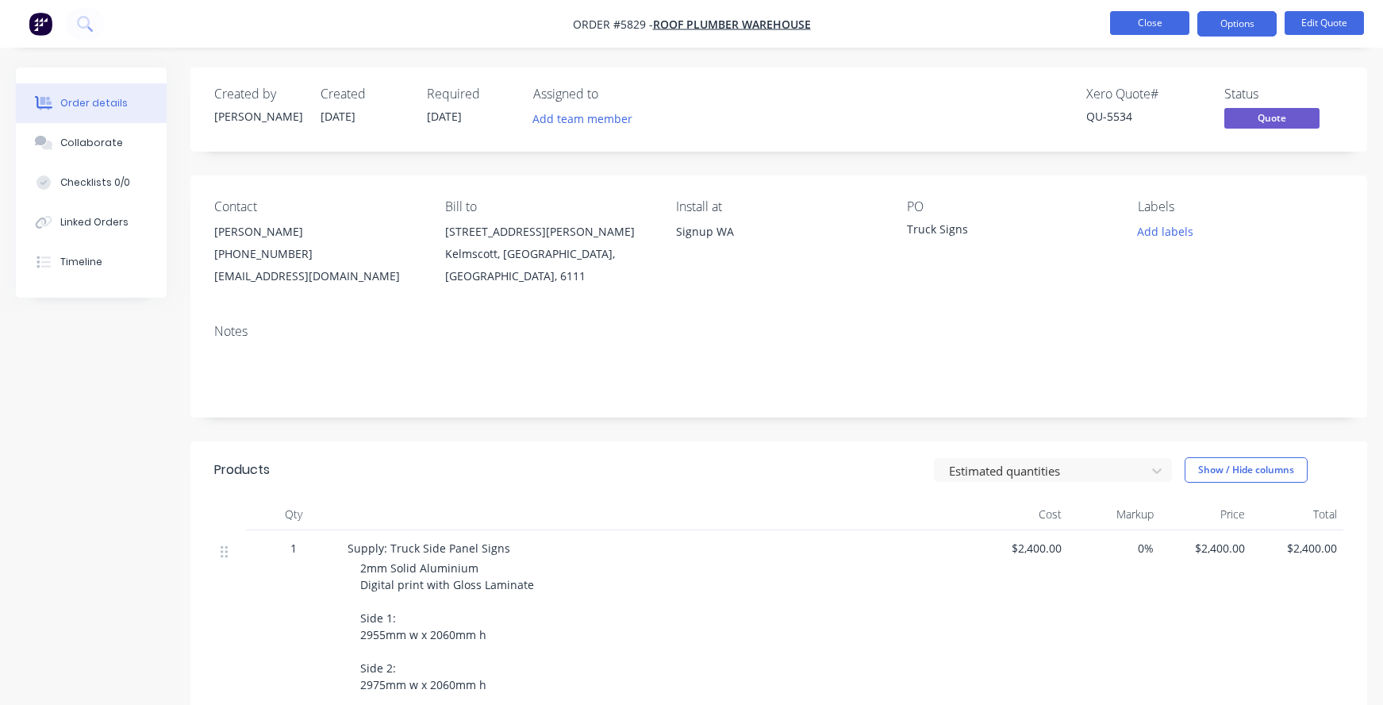
click at [1147, 29] on button "Close" at bounding box center [1149, 23] width 79 height 24
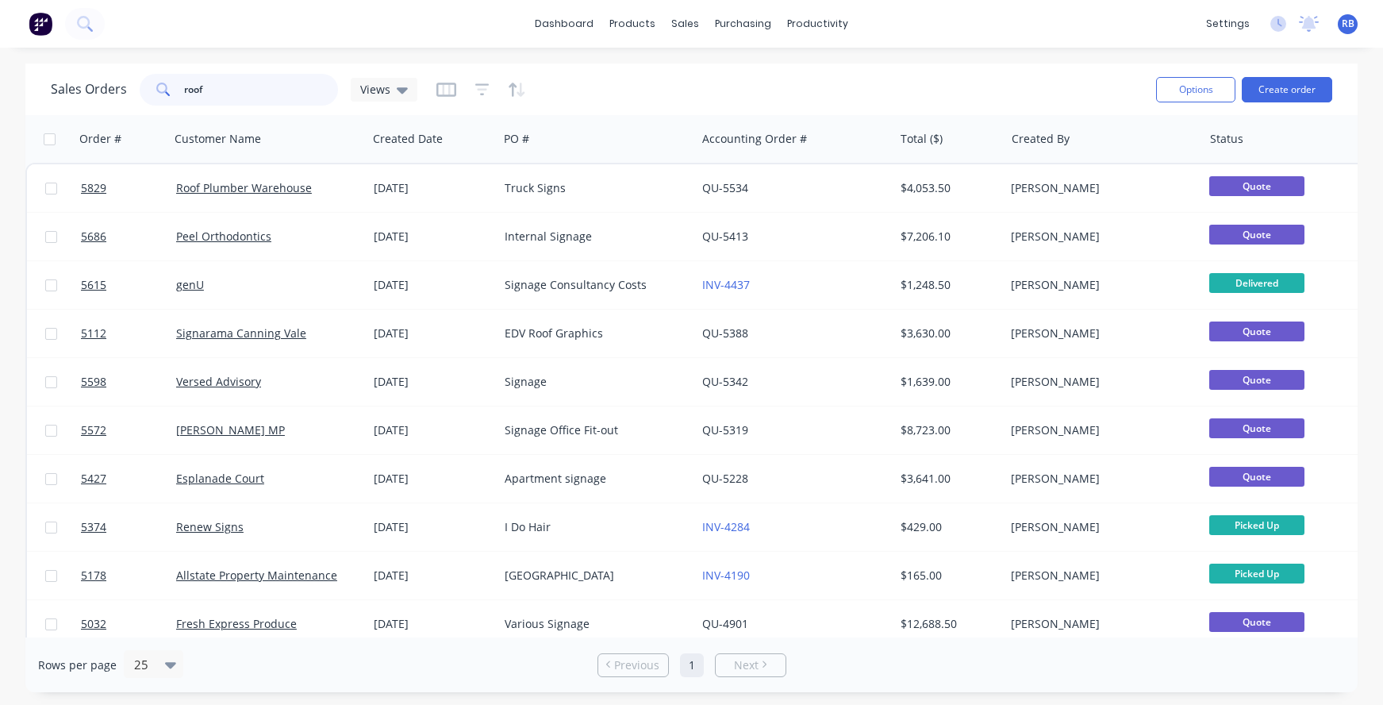
drag, startPoint x: 214, startPoint y: 94, endPoint x: 109, endPoint y: 84, distance: 105.2
click at [109, 84] on div "Sales Orders roof Views" at bounding box center [234, 90] width 367 height 32
type input "golf"
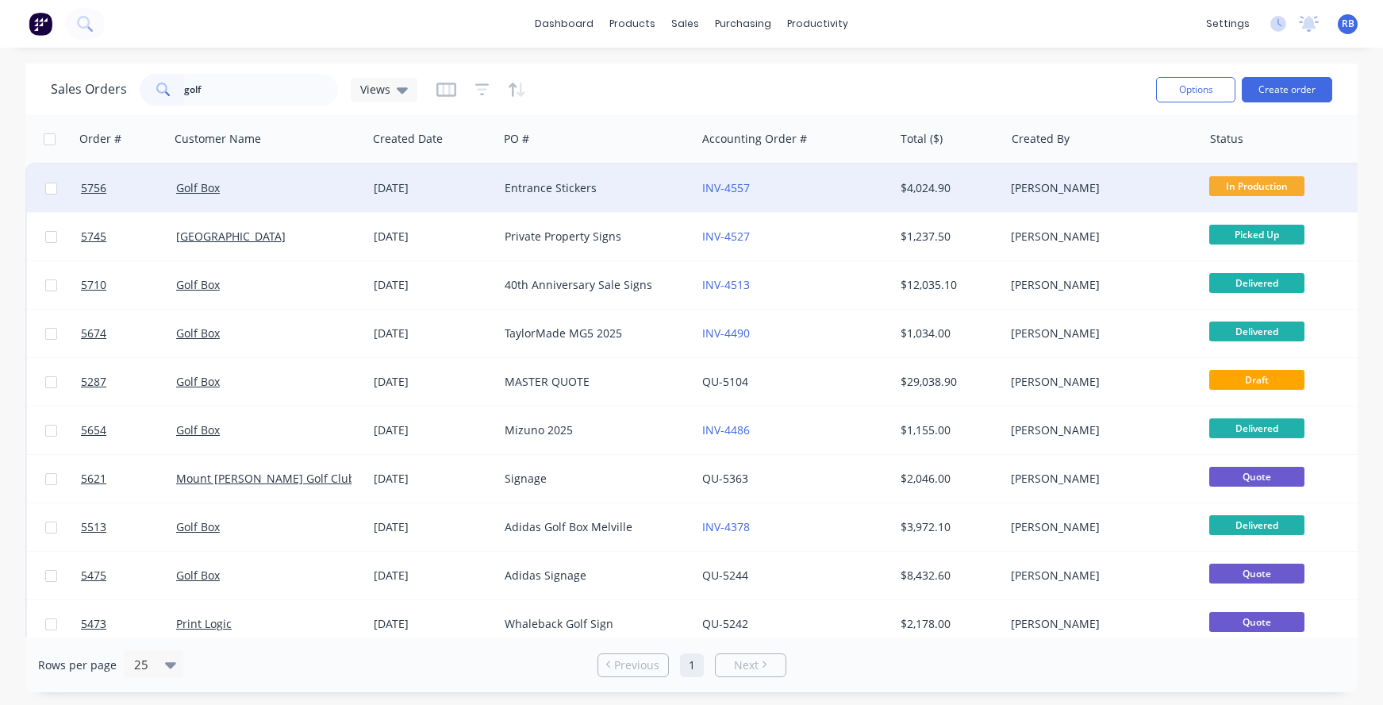
click at [294, 188] on div "Golf Box" at bounding box center [264, 188] width 176 height 16
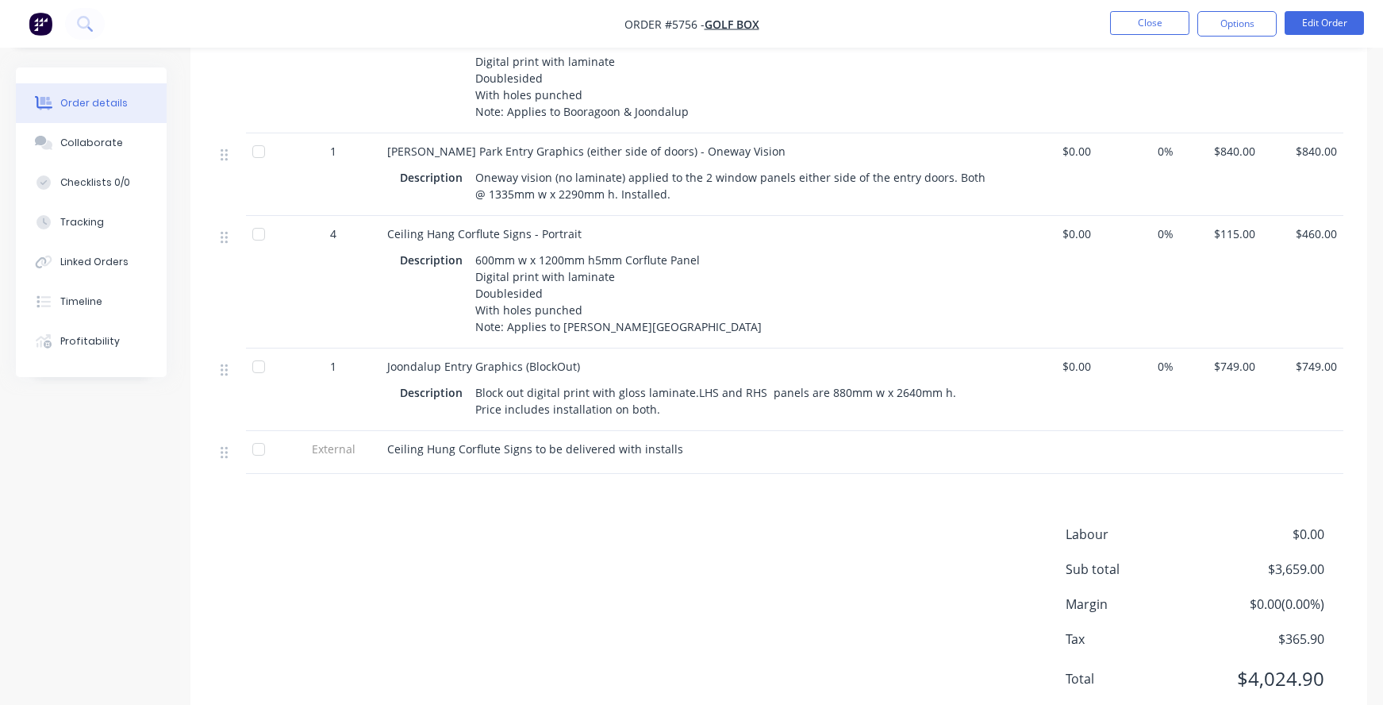
scroll to position [604, 0]
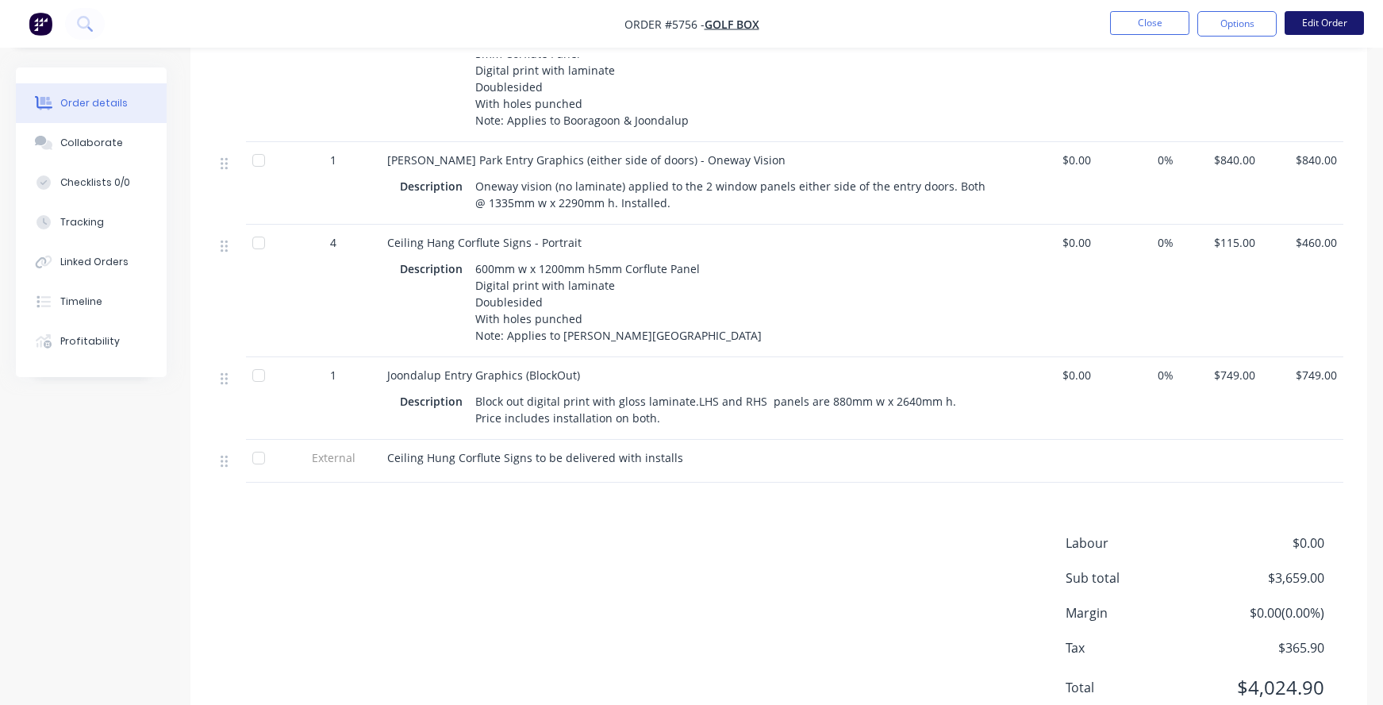
click at [1326, 21] on button "Edit Order" at bounding box center [1324, 23] width 79 height 24
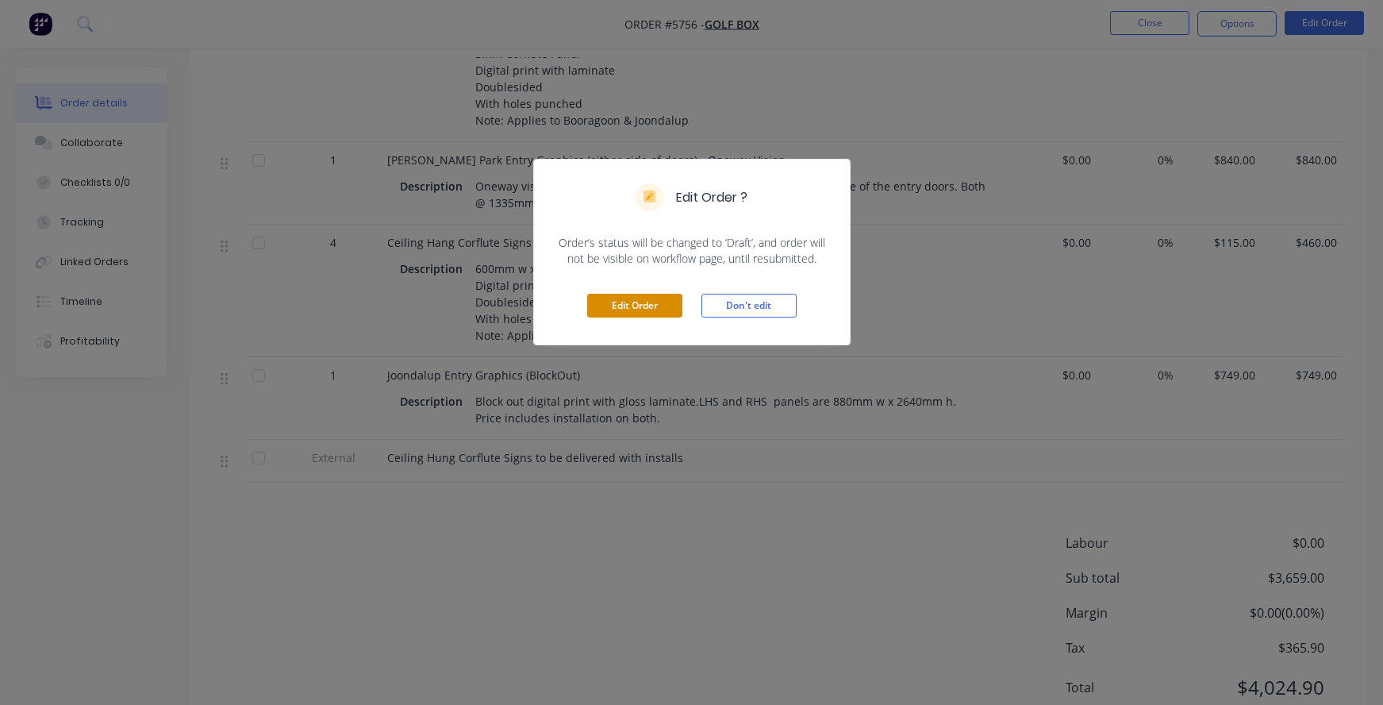
click at [629, 301] on button "Edit Order" at bounding box center [634, 306] width 95 height 24
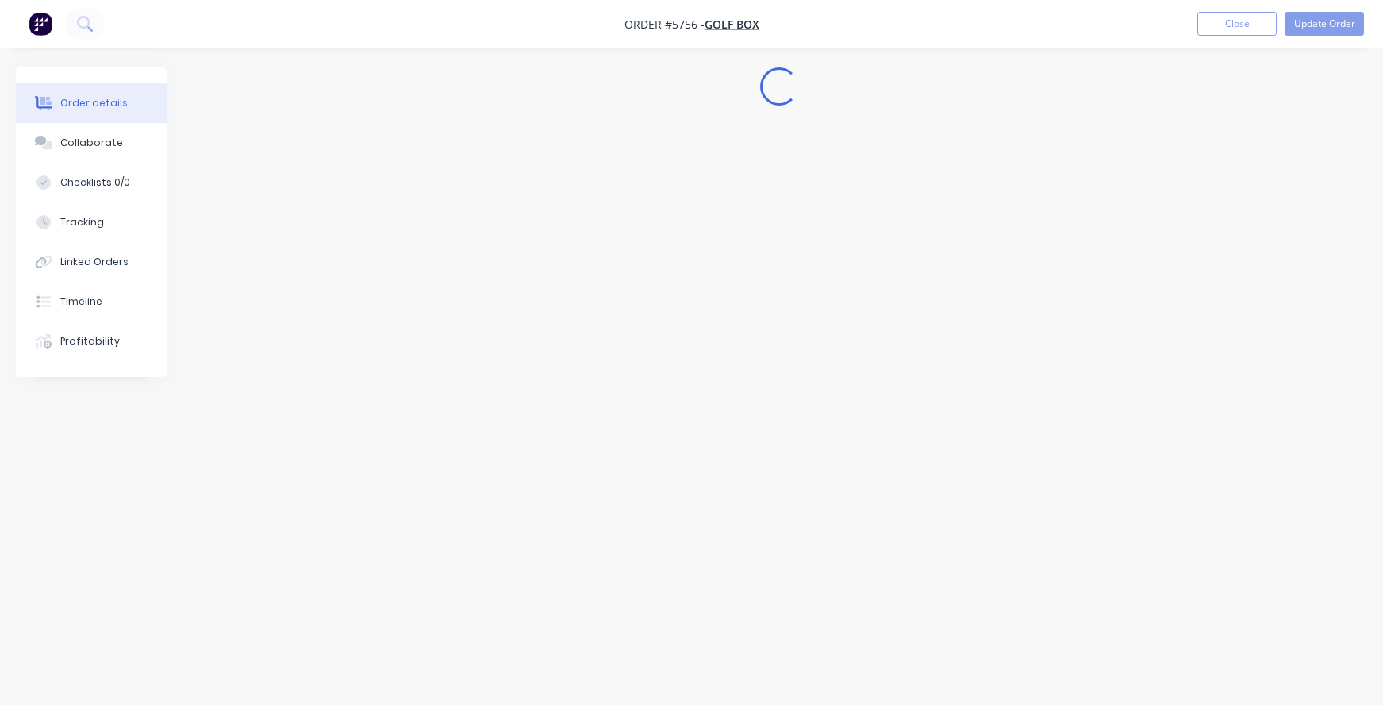
scroll to position [0, 0]
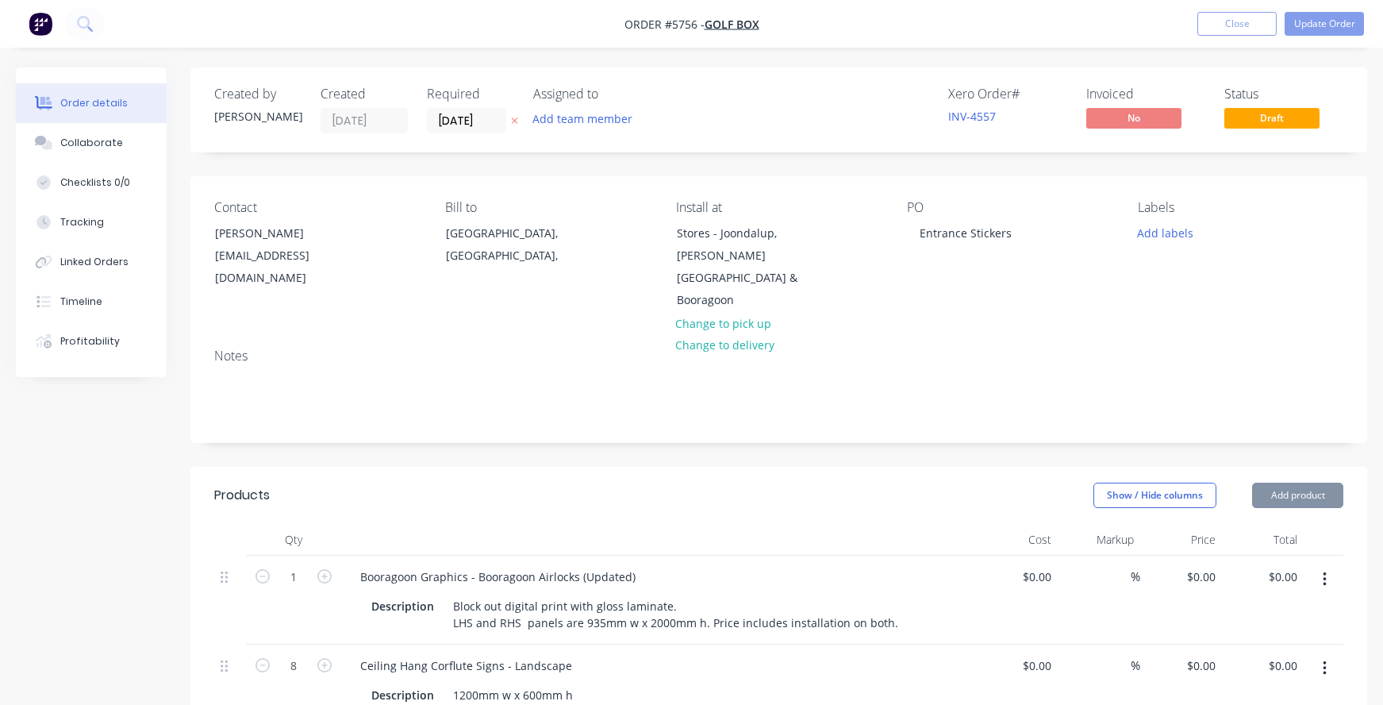
type input "$690.00"
type input "$115.00"
type input "$920.00"
type input "$840.00"
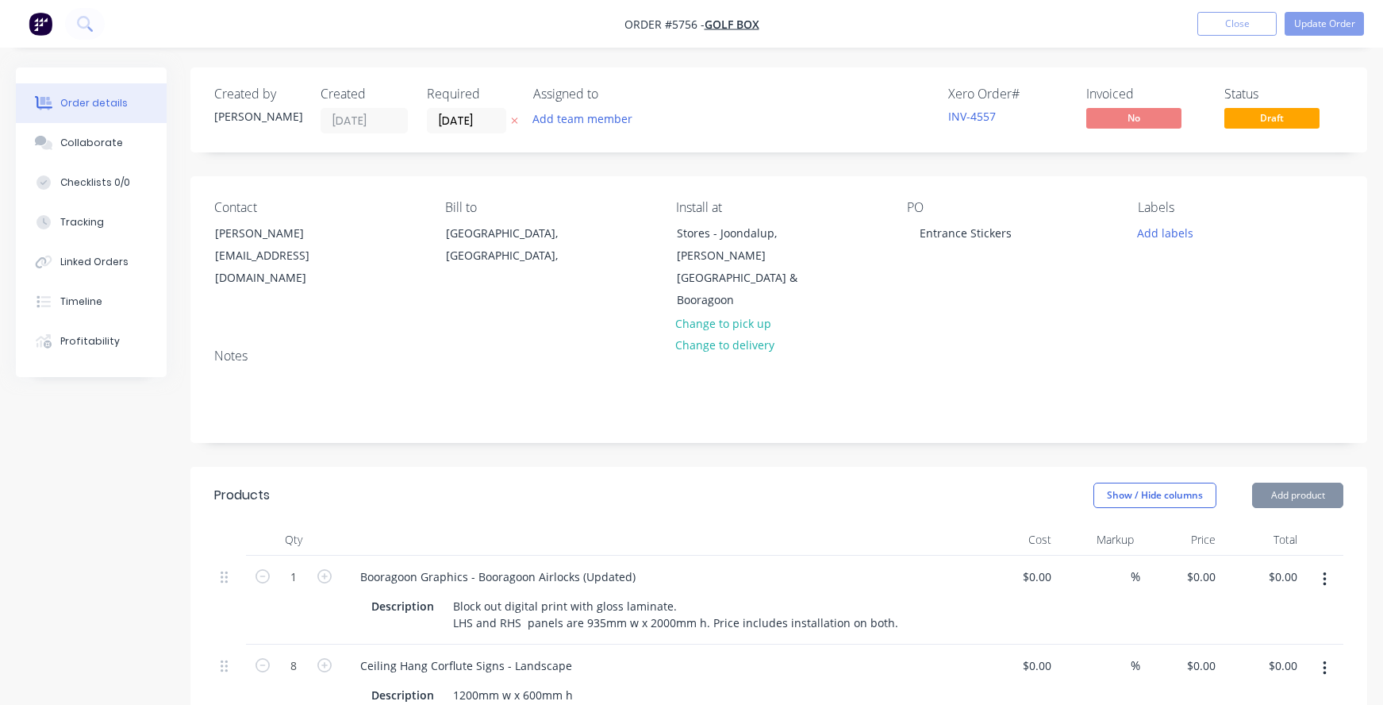
type input "$840.00"
type input "$115.00"
type input "$460.00"
type input "$749.00"
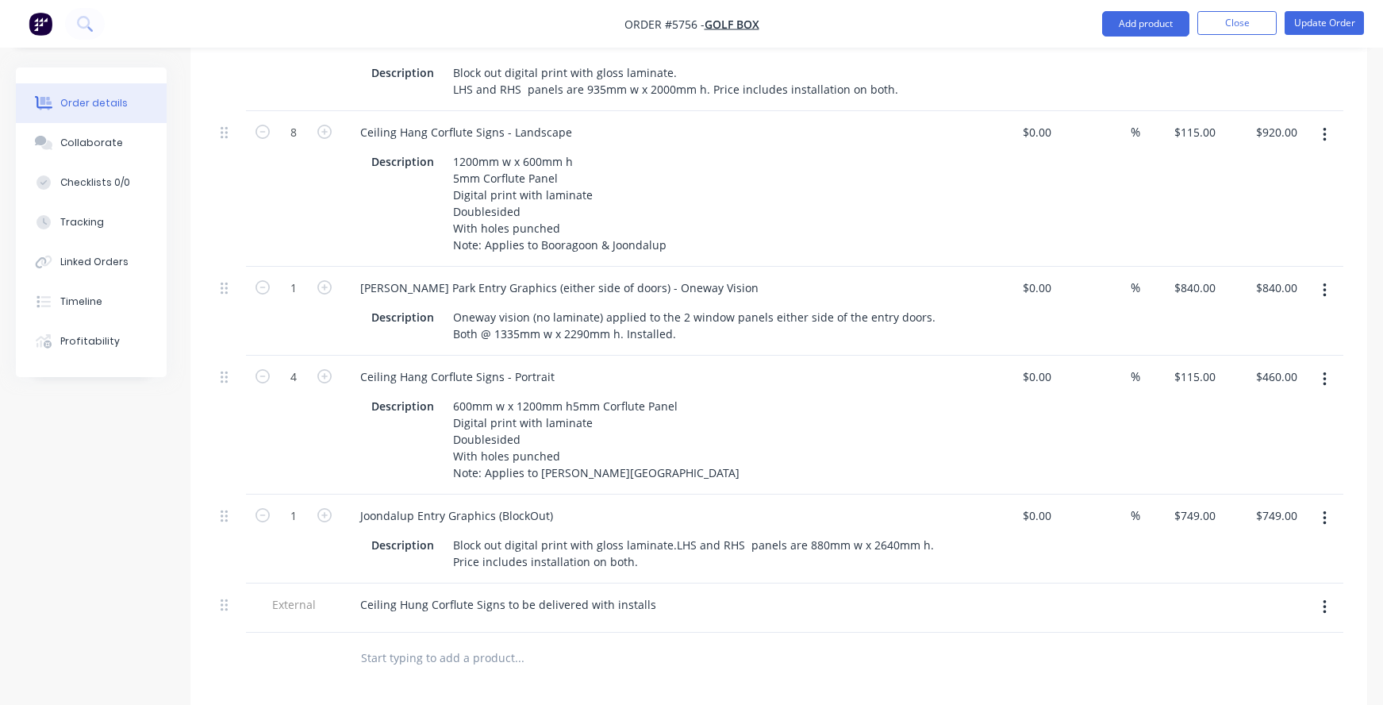
scroll to position [540, 0]
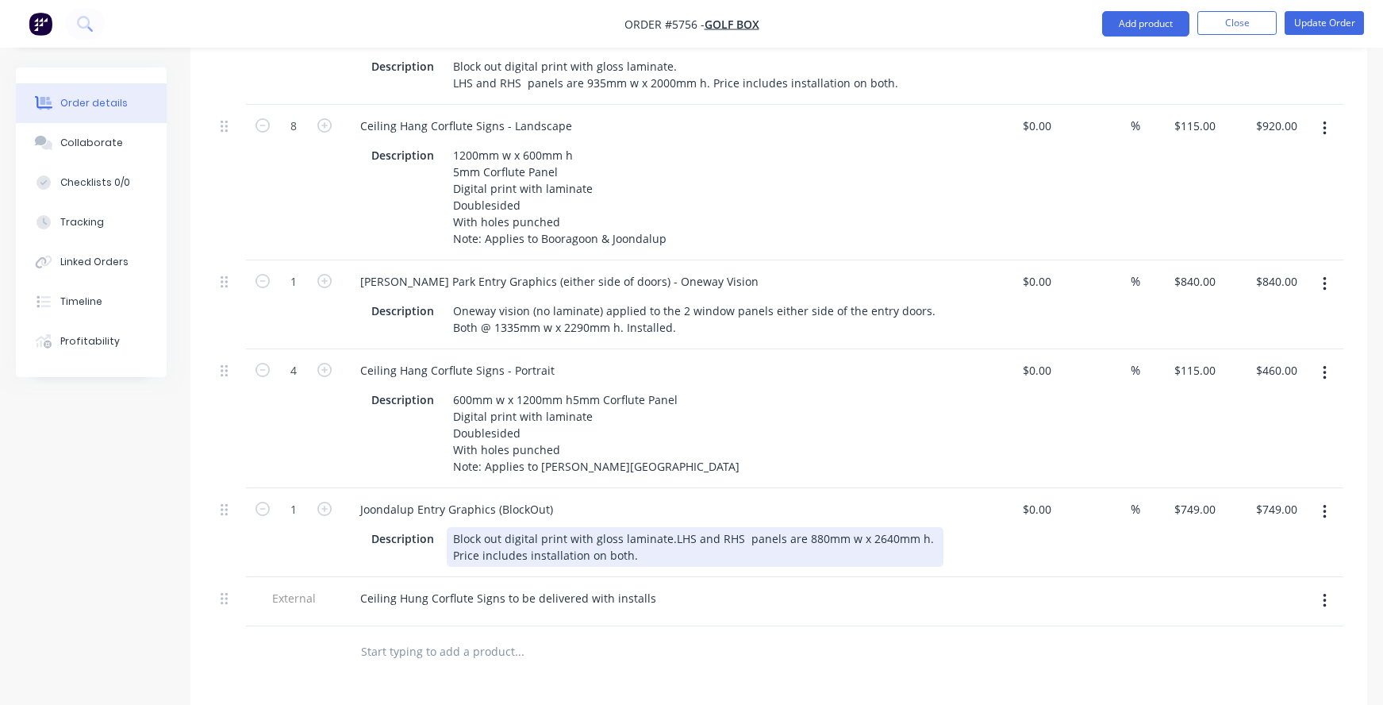
click at [560, 527] on div "Block out digital print with gloss laminate.LHS and RHS panels are 880mm w x 26…" at bounding box center [695, 547] width 497 height 40
click at [668, 527] on div "Block out digital print with gloss laminate.LHS and RHS panels are 880mm w x 26…" at bounding box center [695, 547] width 497 height 40
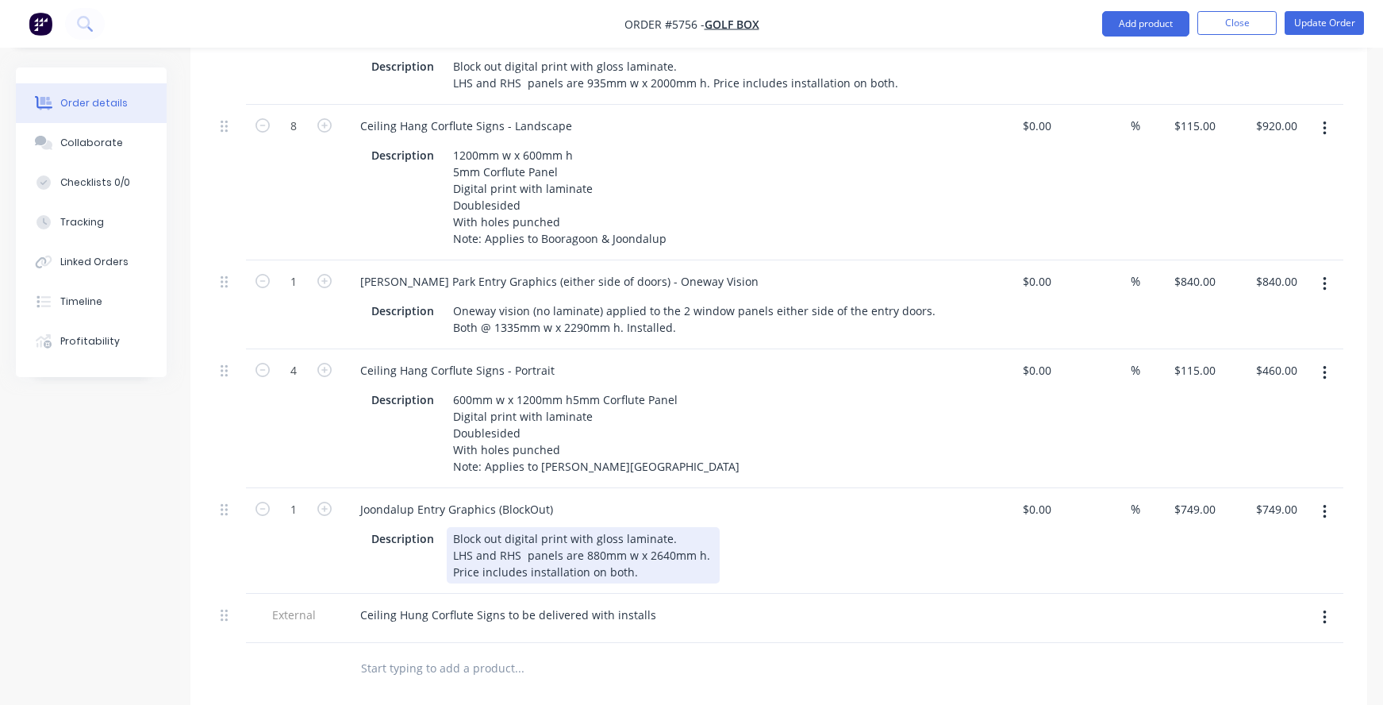
click at [498, 527] on div "Block out digital print with gloss laminate. LHS and RHS panels are 880mm w x 2…" at bounding box center [583, 555] width 273 height 56
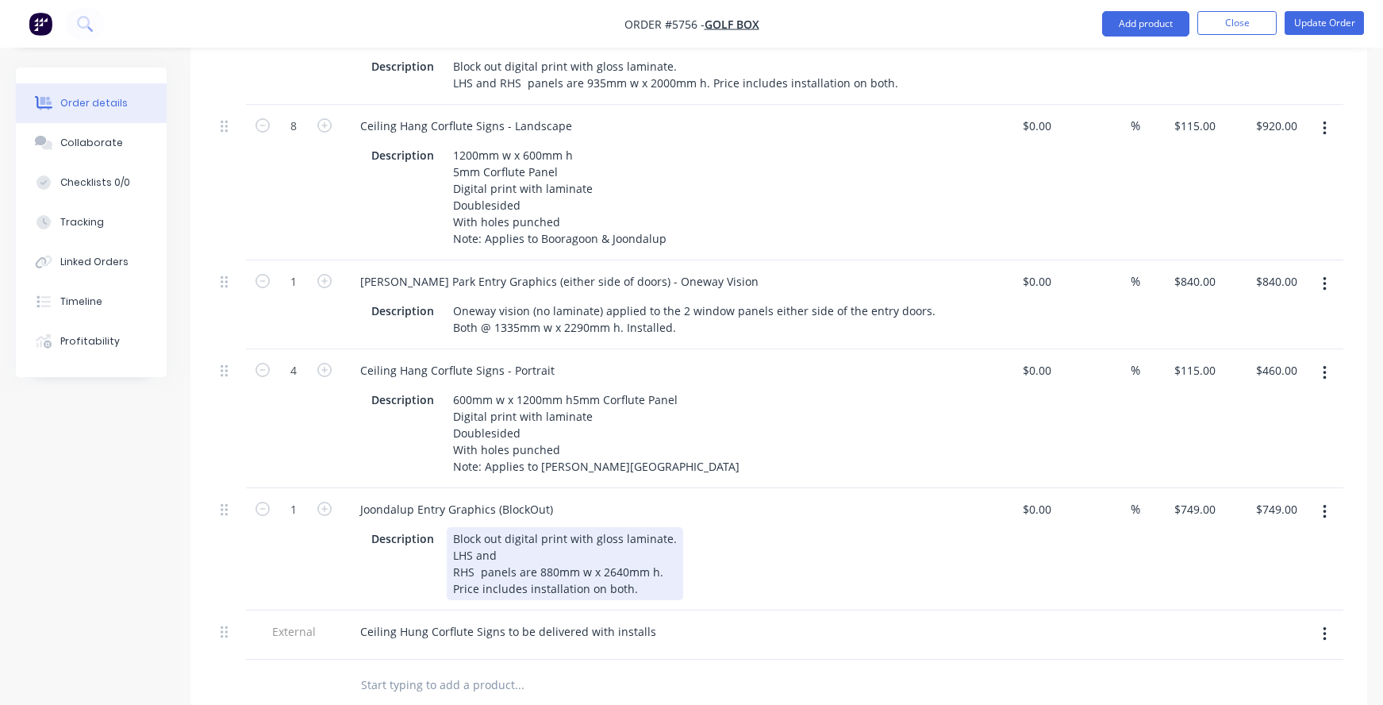
click at [502, 527] on div "Block out digital print with gloss laminate. LHS and RHS panels are 880mm w x 2…" at bounding box center [565, 563] width 237 height 73
drag, startPoint x: 477, startPoint y: 533, endPoint x: 659, endPoint y: 540, distance: 181.9
click at [659, 540] on div "Block out digital print with gloss laminate. LHS is 1030mm w x 2620mm h RHS pan…" at bounding box center [565, 563] width 237 height 73
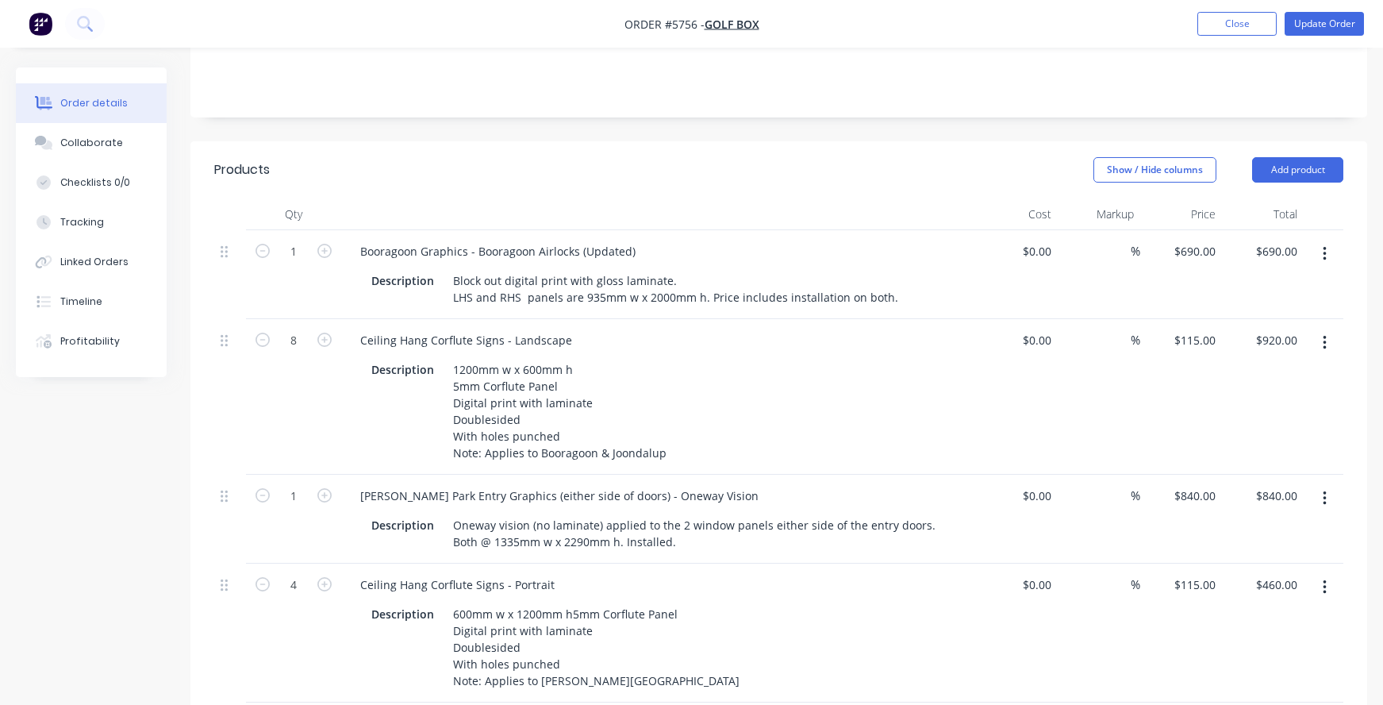
scroll to position [271, 0]
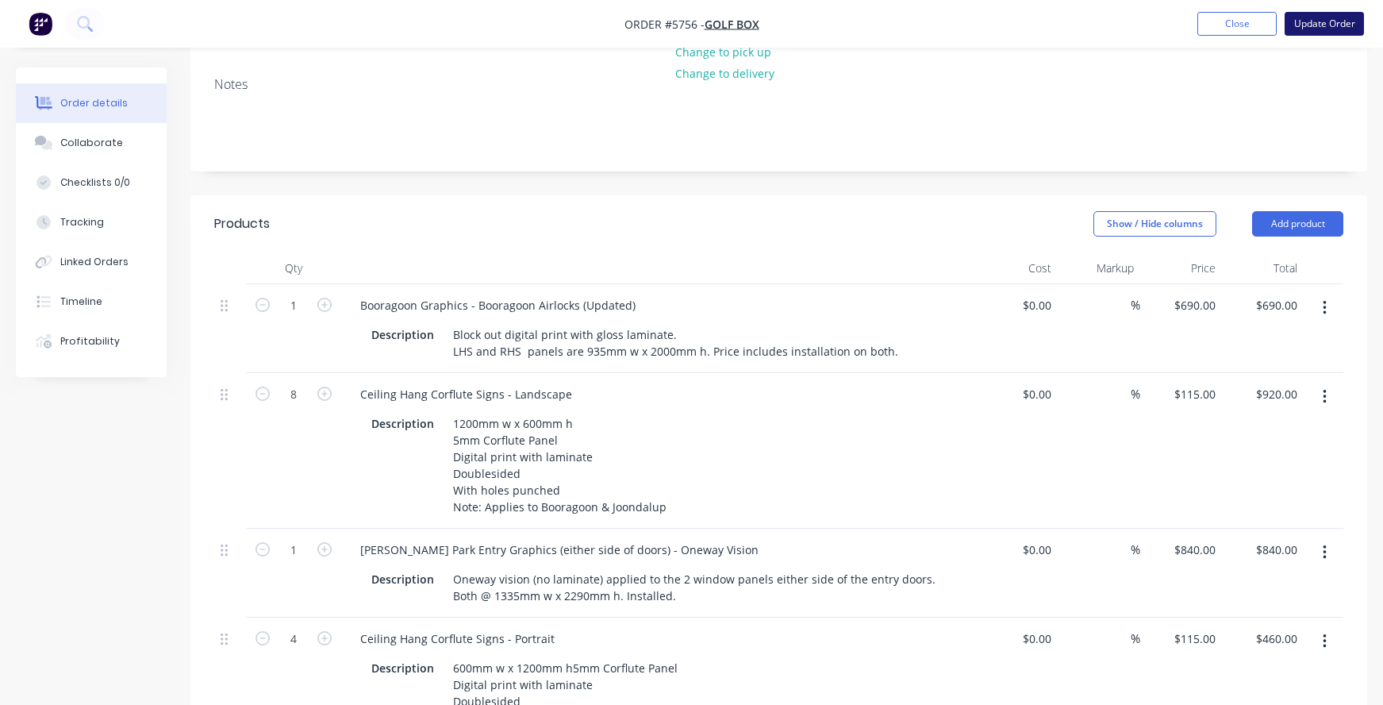
click at [1313, 29] on button "Update Order" at bounding box center [1324, 24] width 79 height 24
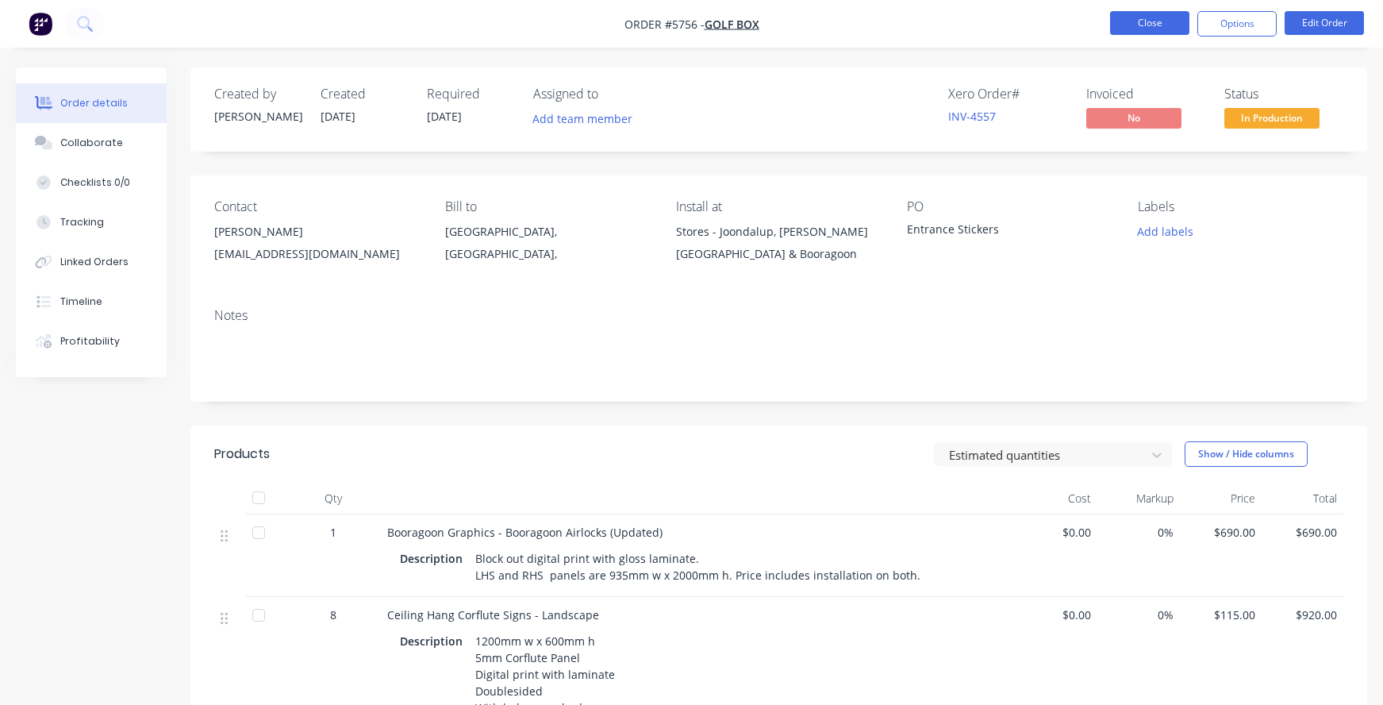
scroll to position [0, 0]
click at [1136, 21] on button "Close" at bounding box center [1149, 23] width 79 height 24
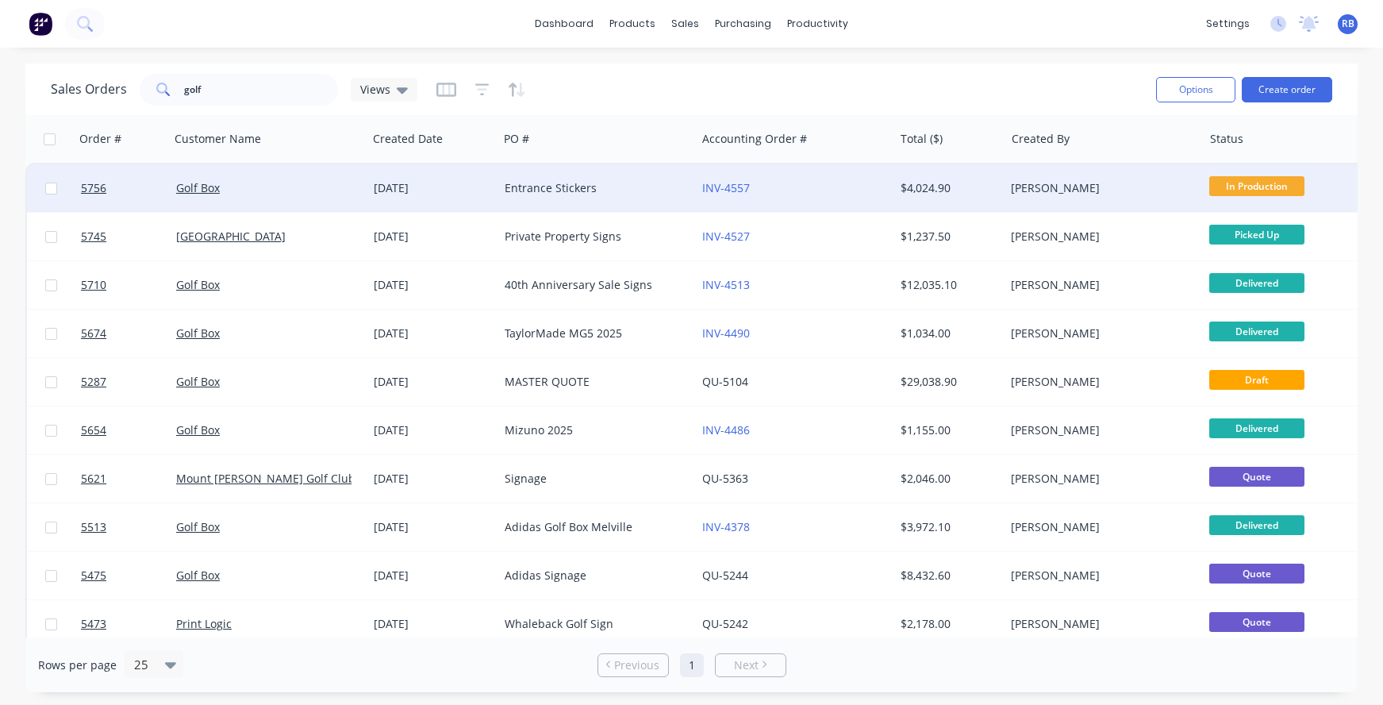
click at [586, 188] on div "Entrance Stickers" at bounding box center [593, 188] width 176 height 16
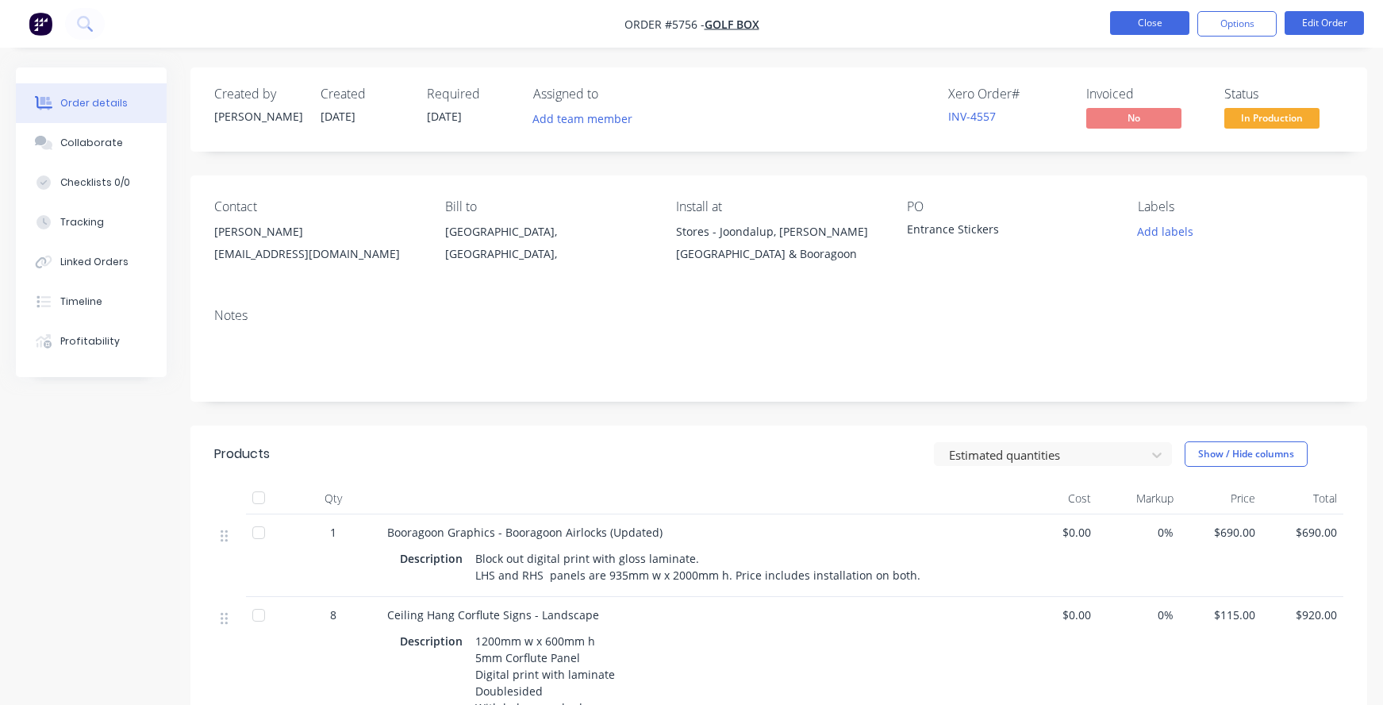
click at [1141, 26] on button "Close" at bounding box center [1149, 23] width 79 height 24
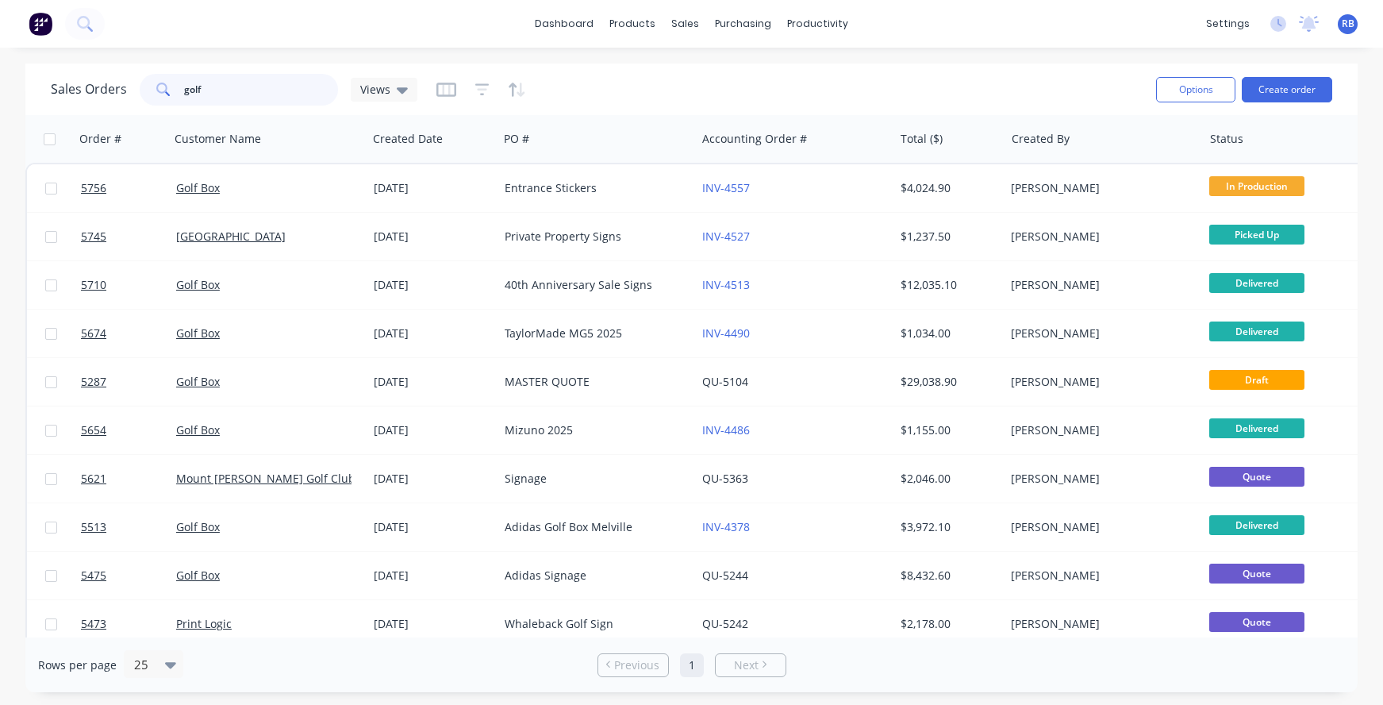
drag, startPoint x: 214, startPoint y: 93, endPoint x: 75, endPoint y: 84, distance: 139.2
click at [75, 84] on div "Sales Orders golf Views" at bounding box center [234, 90] width 367 height 32
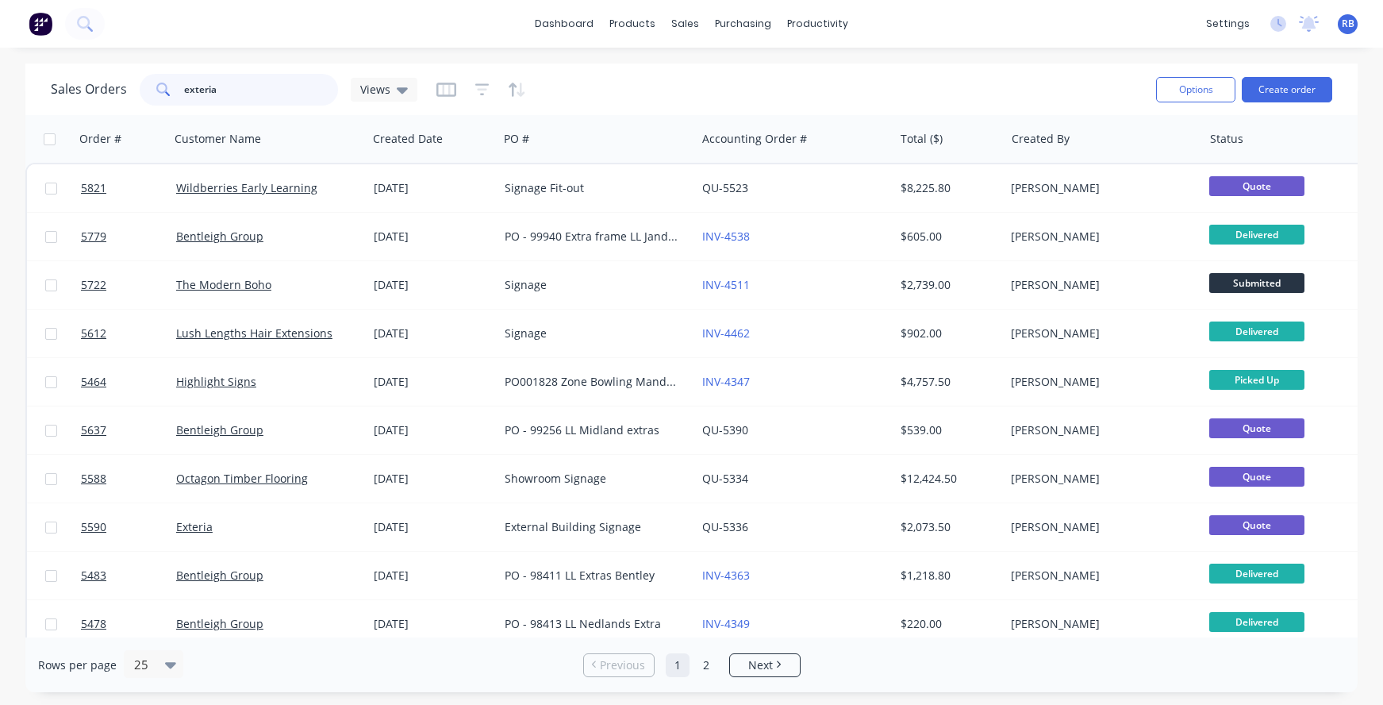
type input "exteria"
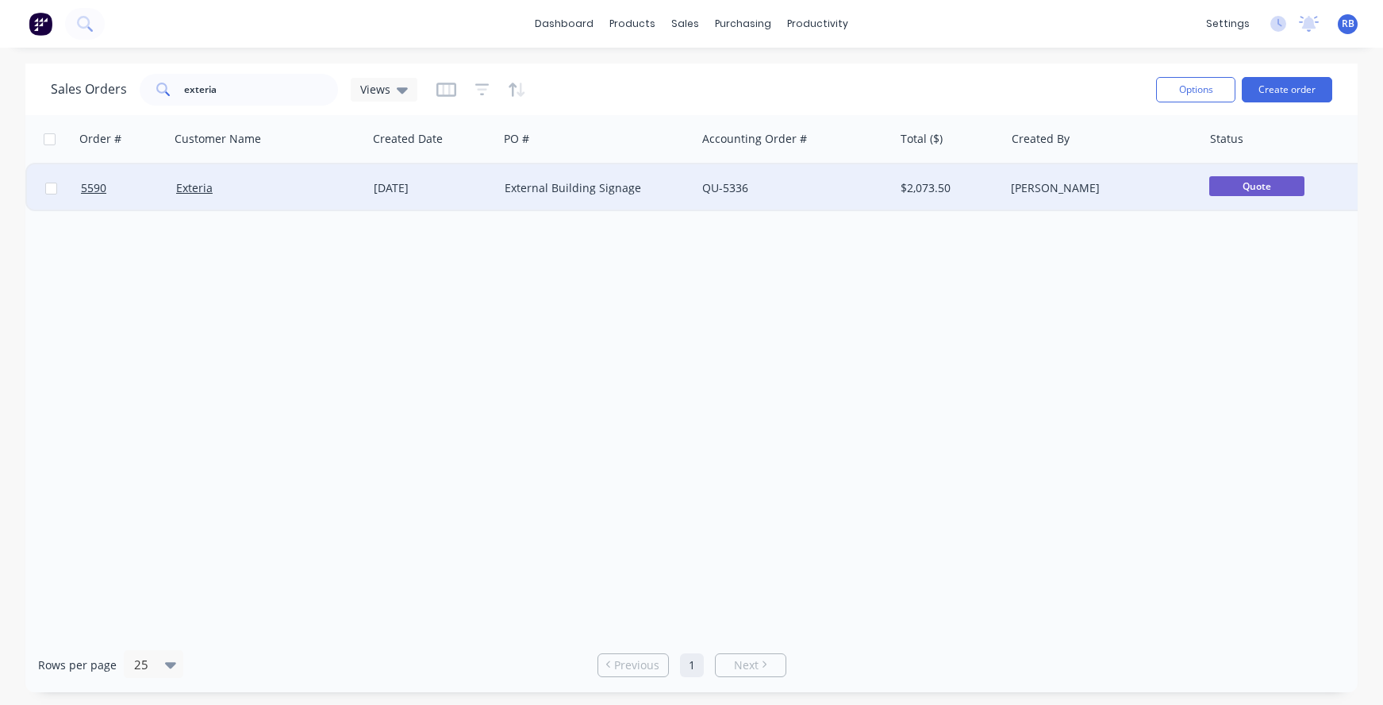
click at [266, 176] on div "Exteria" at bounding box center [269, 188] width 198 height 48
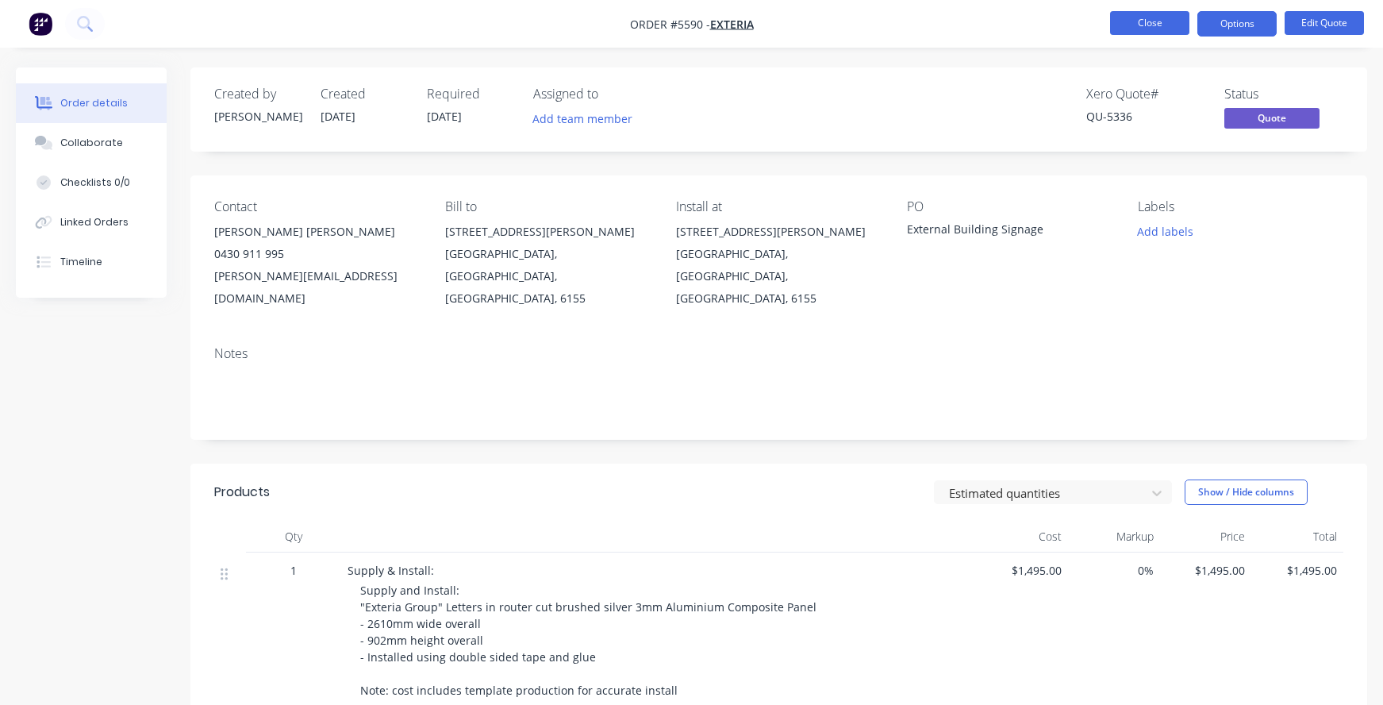
click at [1136, 21] on button "Close" at bounding box center [1149, 23] width 79 height 24
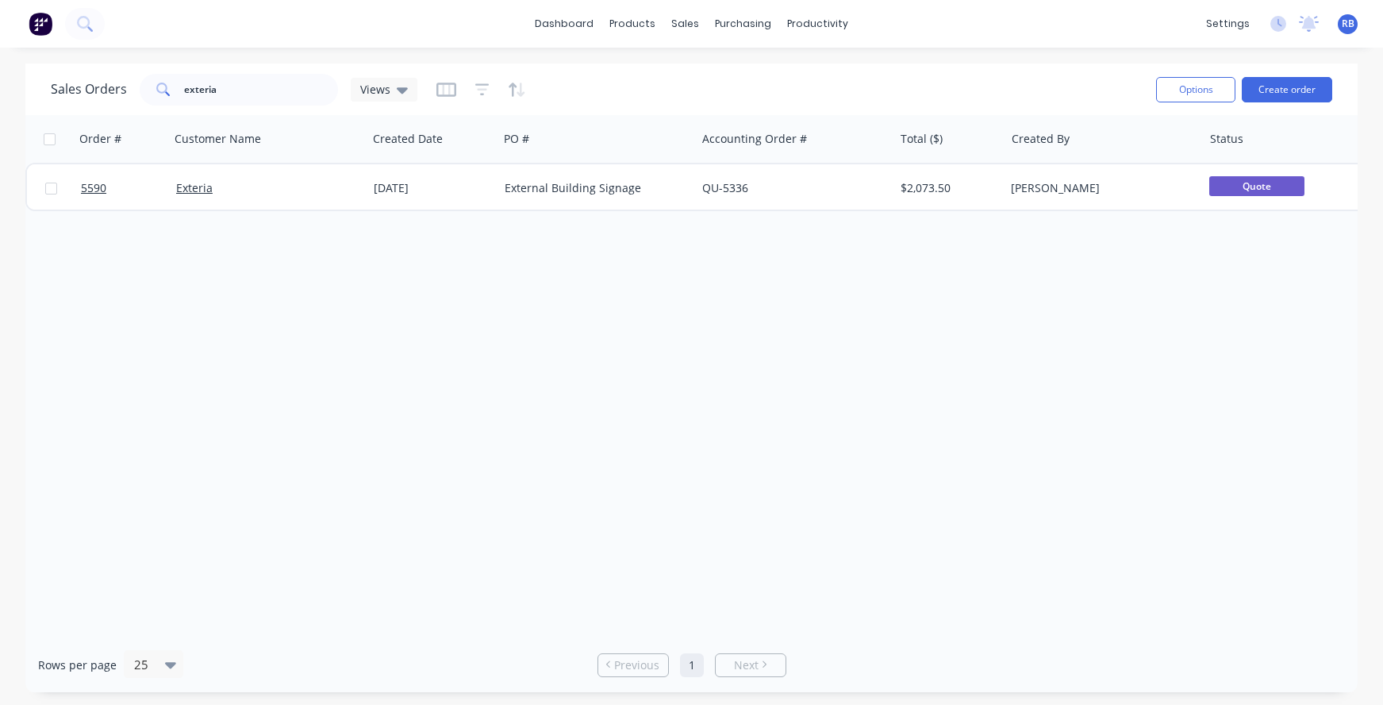
click at [1348, 29] on span "RB" at bounding box center [1348, 24] width 13 height 14
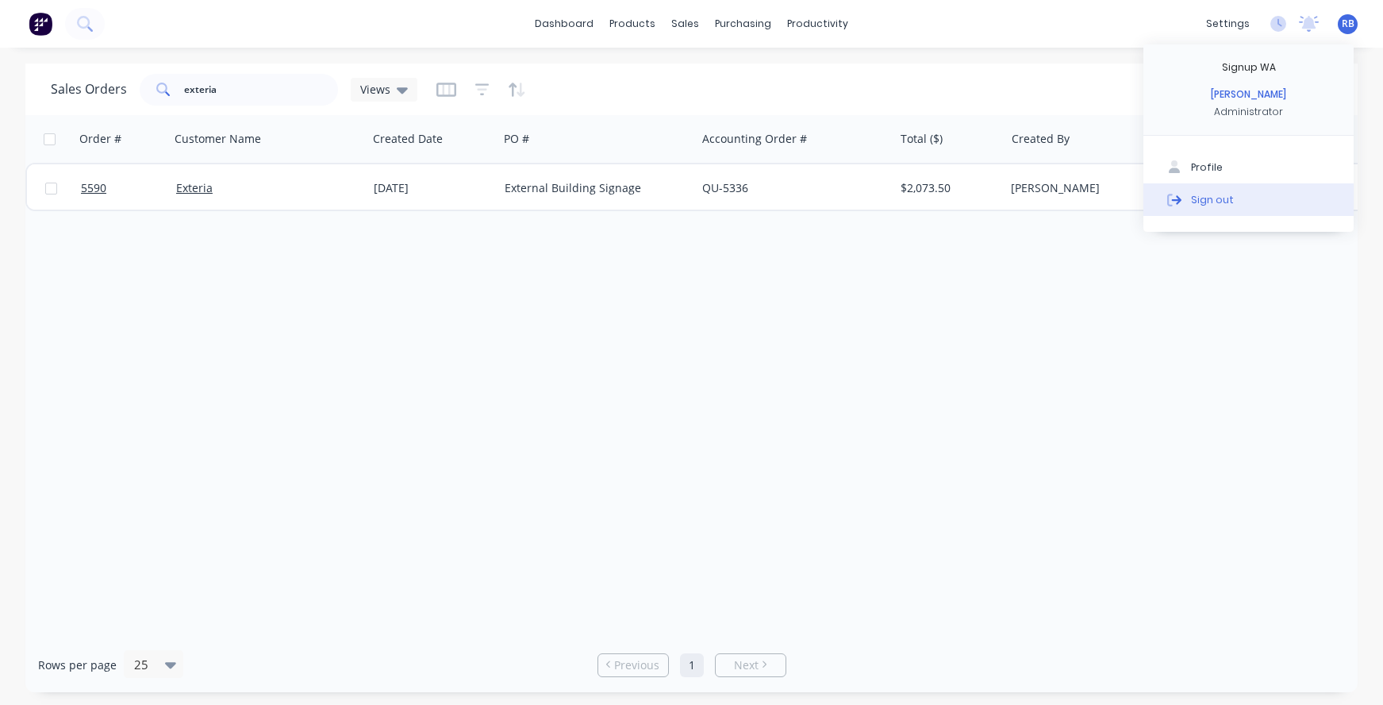
click at [1195, 191] on button "Sign out" at bounding box center [1249, 199] width 210 height 32
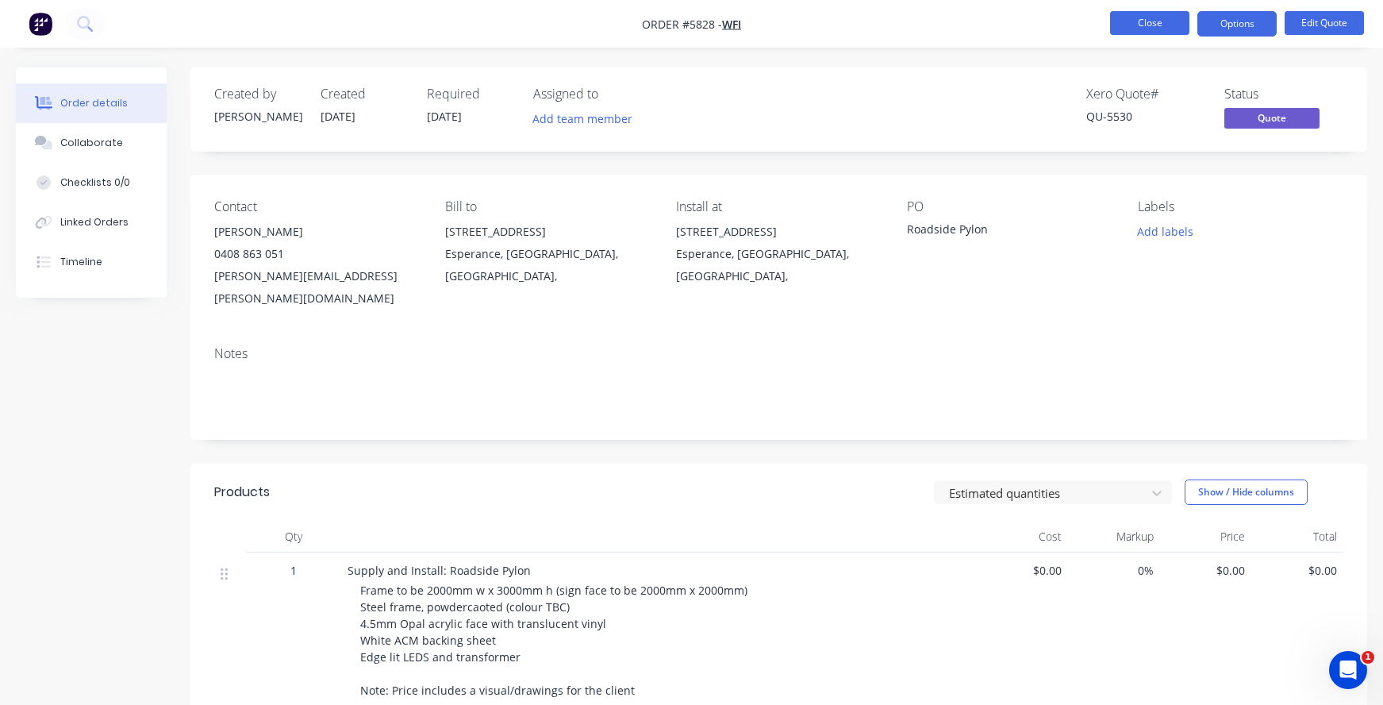
click at [1123, 15] on button "Close" at bounding box center [1149, 23] width 79 height 24
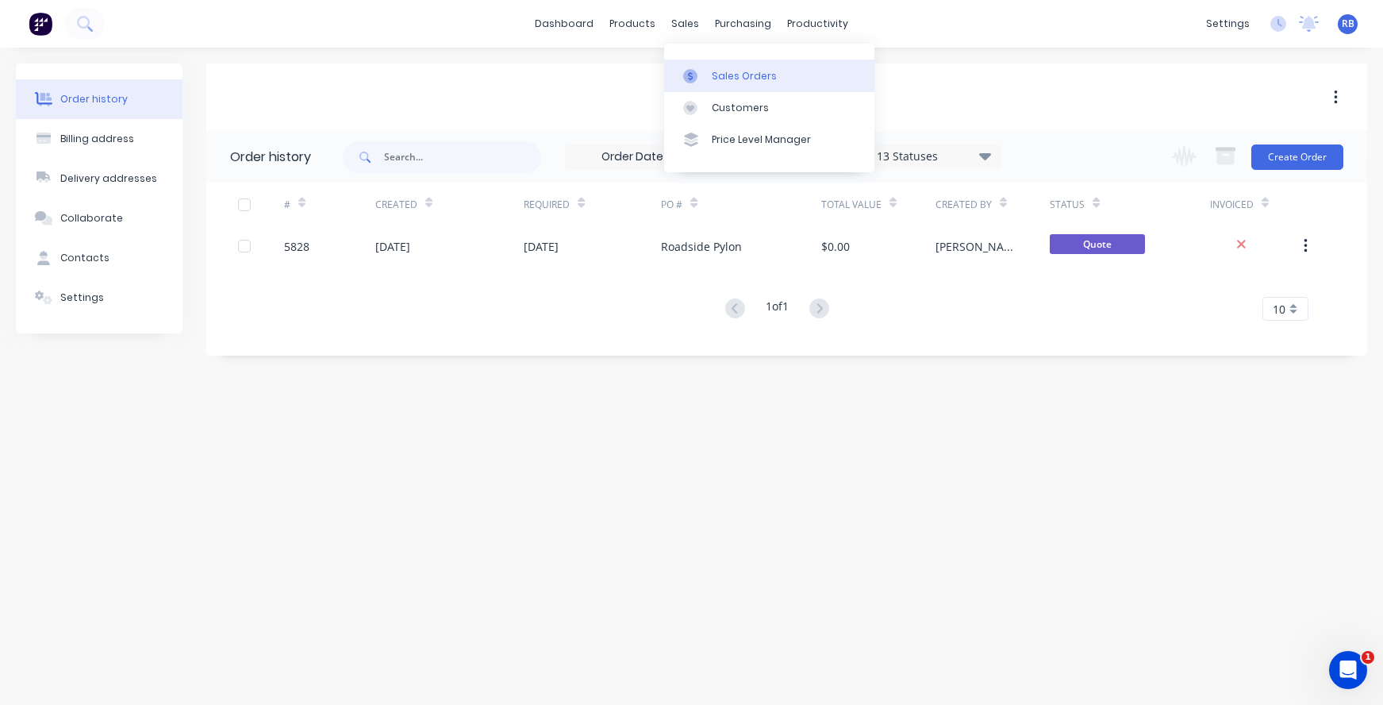
click at [761, 74] on div "Sales Orders" at bounding box center [744, 76] width 65 height 14
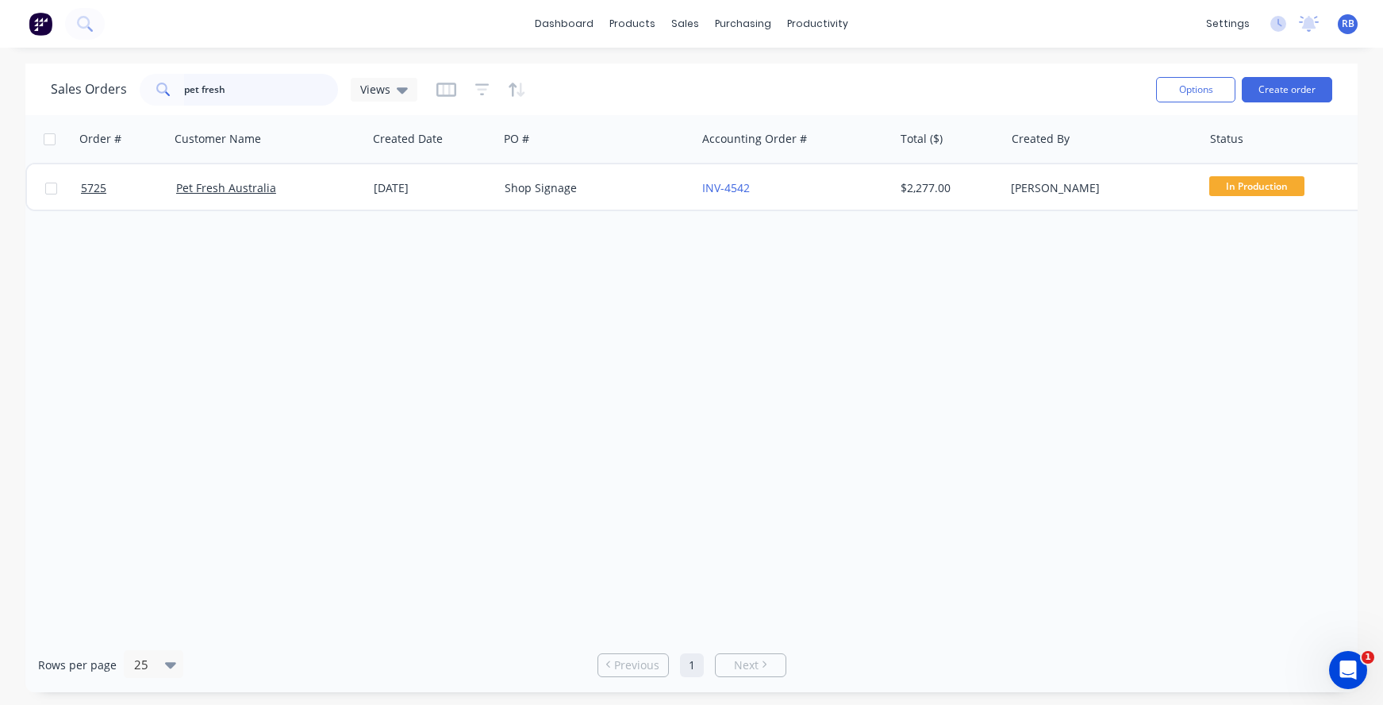
drag, startPoint x: 198, startPoint y: 86, endPoint x: 106, endPoint y: 86, distance: 91.3
click at [106, 86] on div "Sales Orders pet fresh Views" at bounding box center [234, 90] width 367 height 32
click at [1290, 90] on button "Create order" at bounding box center [1287, 89] width 90 height 25
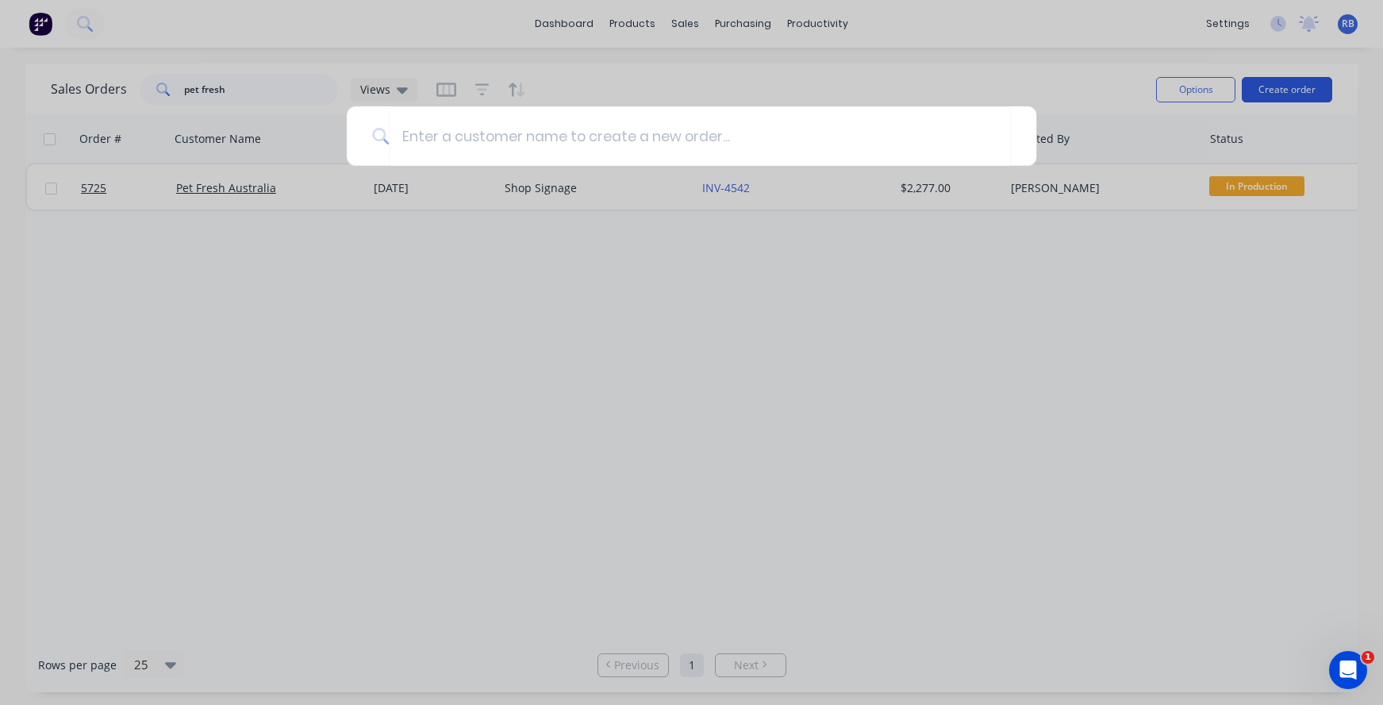
click at [1290, 90] on div at bounding box center [691, 352] width 1383 height 705
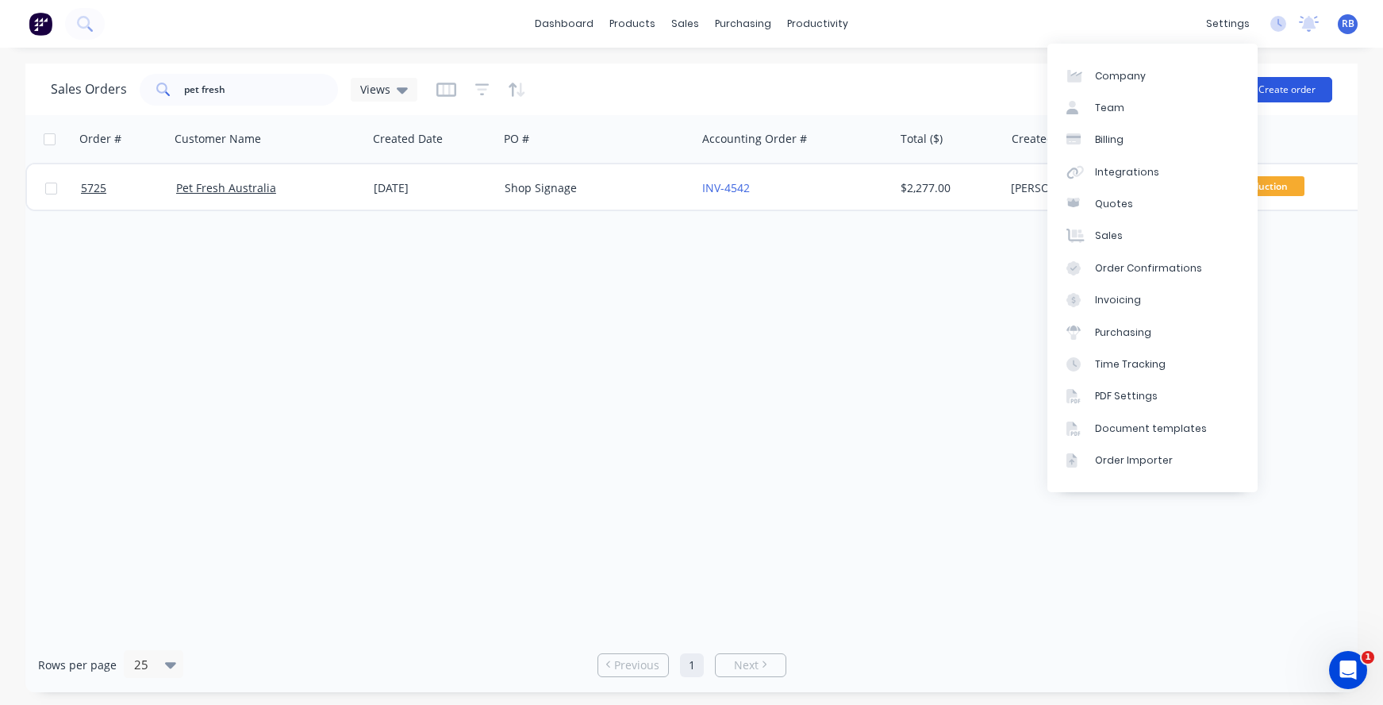
click at [1275, 90] on button "Create order" at bounding box center [1287, 89] width 90 height 25
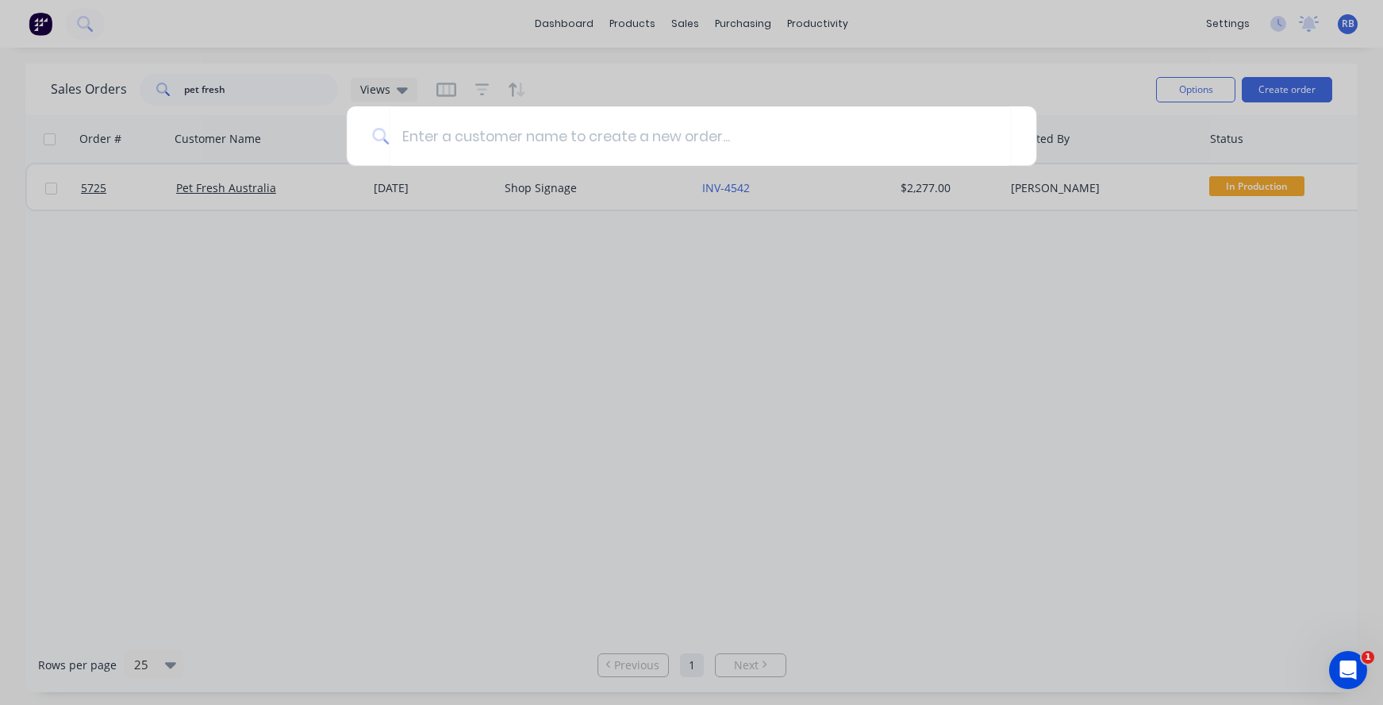
click at [660, 37] on div at bounding box center [691, 352] width 1383 height 705
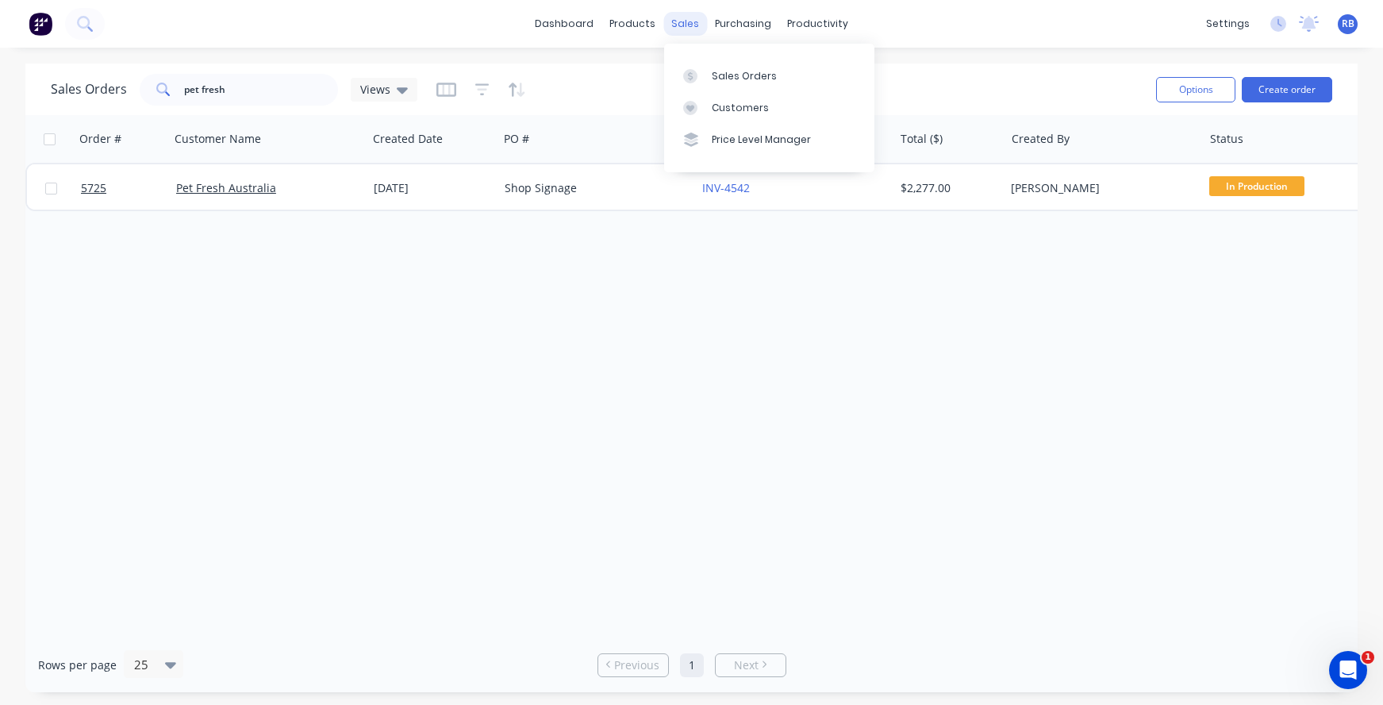
click at [684, 21] on div "sales" at bounding box center [686, 24] width 44 height 24
click at [757, 71] on div "Sales Orders" at bounding box center [744, 76] width 65 height 14
drag, startPoint x: 157, startPoint y: 85, endPoint x: 94, endPoint y: 82, distance: 62.8
click at [94, 82] on div "Sales Orders pet fresh Views" at bounding box center [234, 90] width 367 height 32
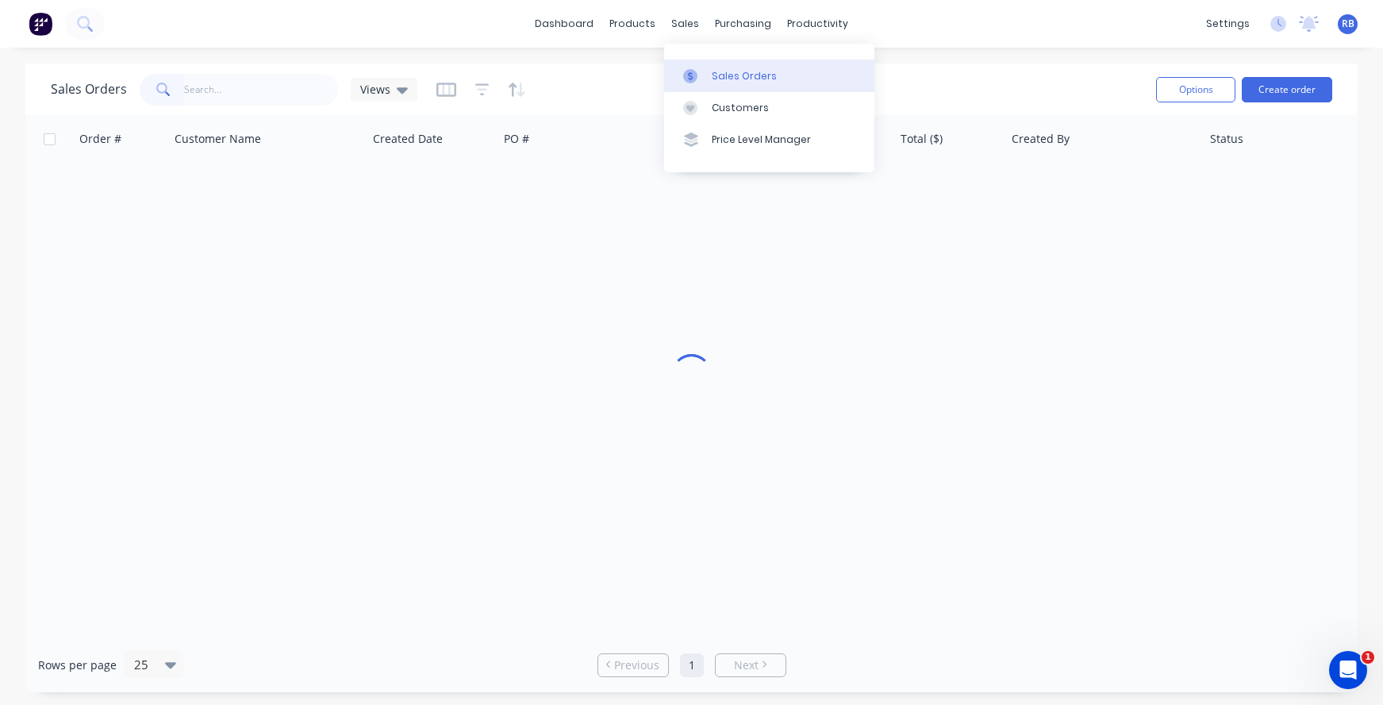
click at [726, 79] on div "Sales Orders" at bounding box center [744, 76] width 65 height 14
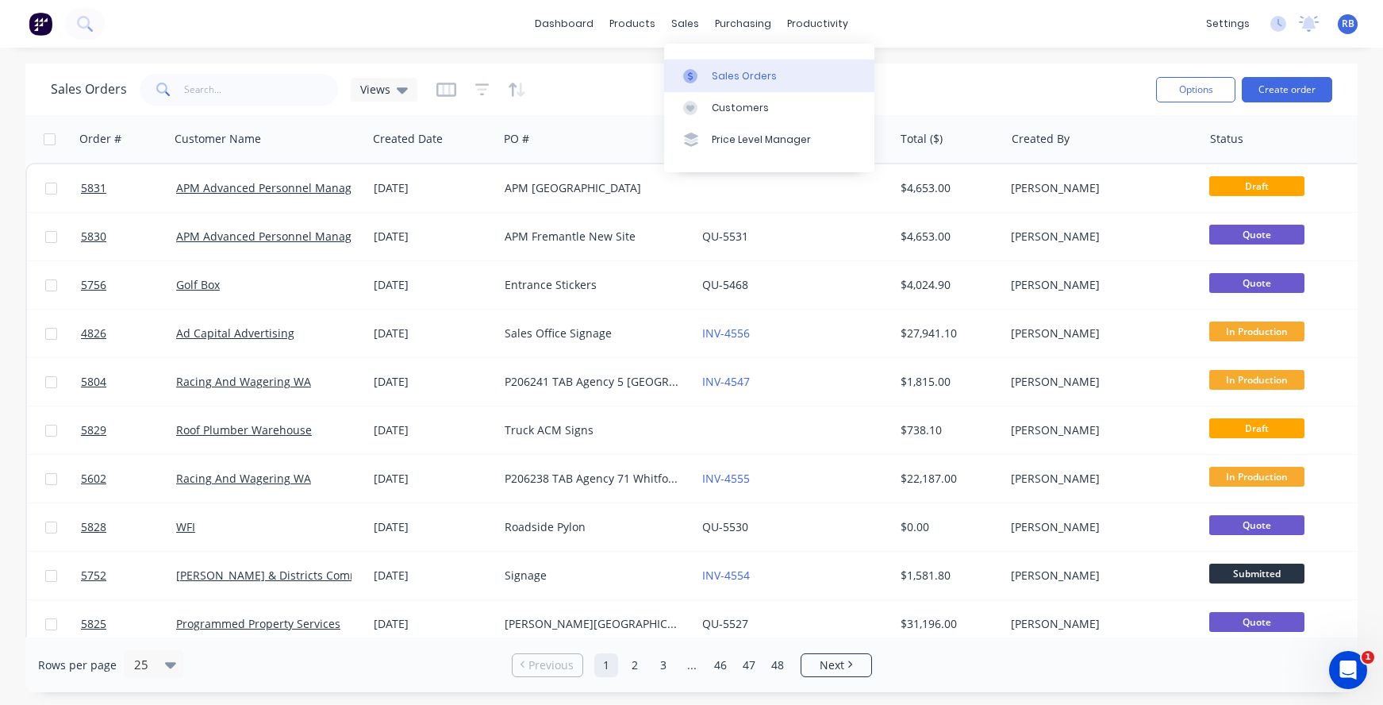
click at [721, 79] on div "Sales Orders" at bounding box center [744, 76] width 65 height 14
click at [1266, 92] on button "Create order" at bounding box center [1287, 89] width 90 height 25
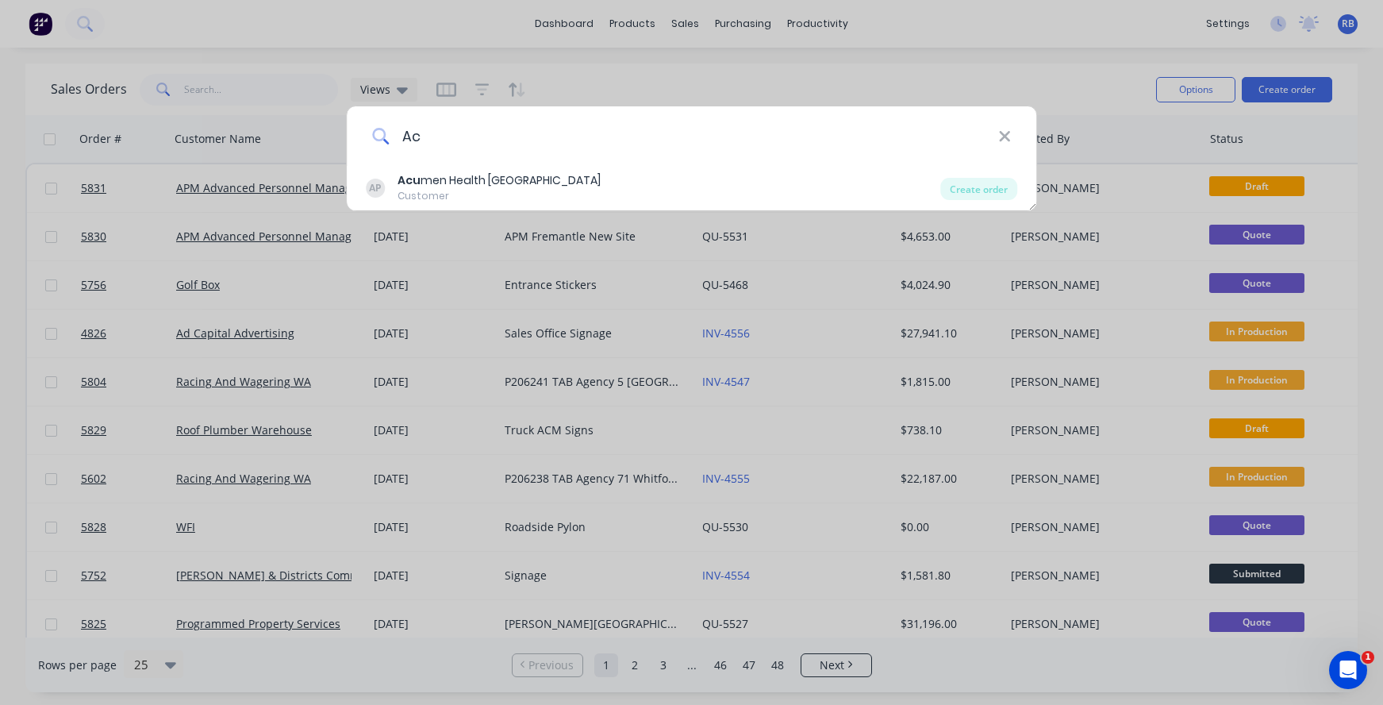
type input "A"
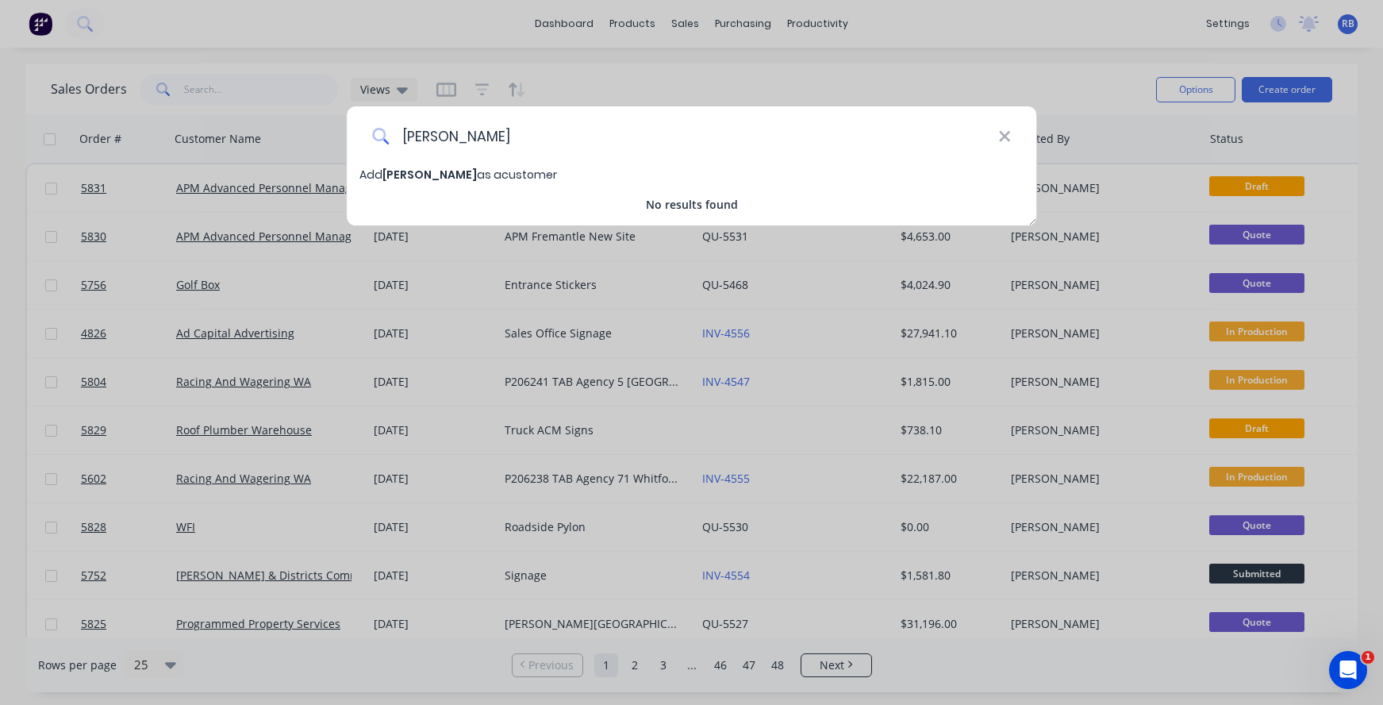
type input "[PERSON_NAME]"
click at [405, 171] on span "[PERSON_NAME]" at bounding box center [430, 175] width 94 height 16
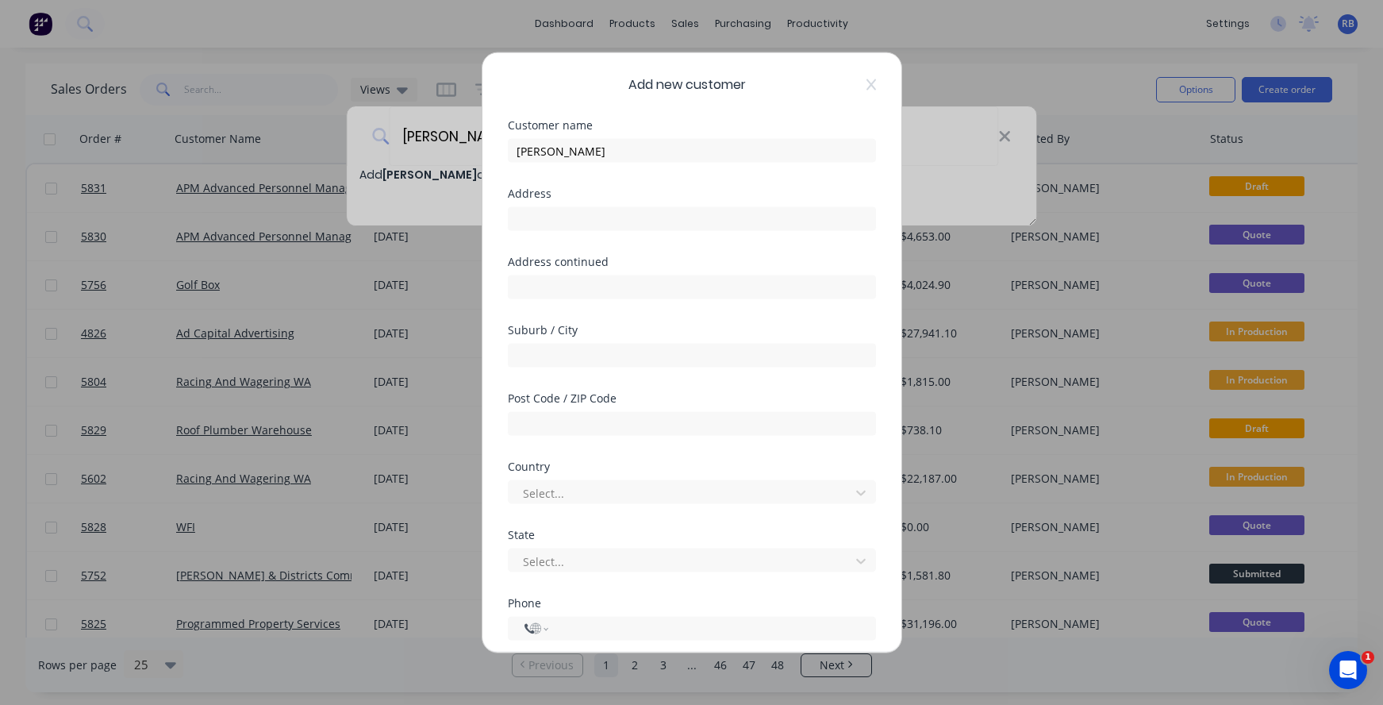
select select "AU"
type input "Unit 9"
type input "113 Collins Road"
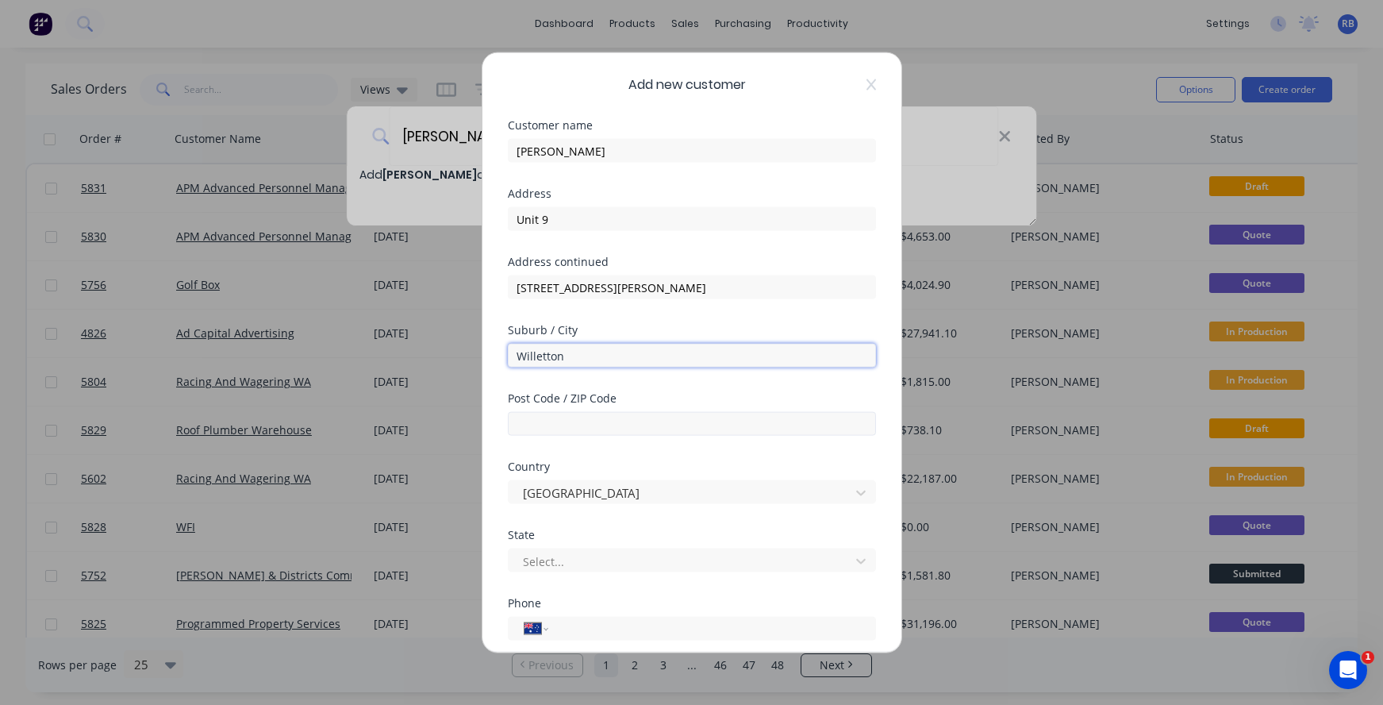
type input "Willetton"
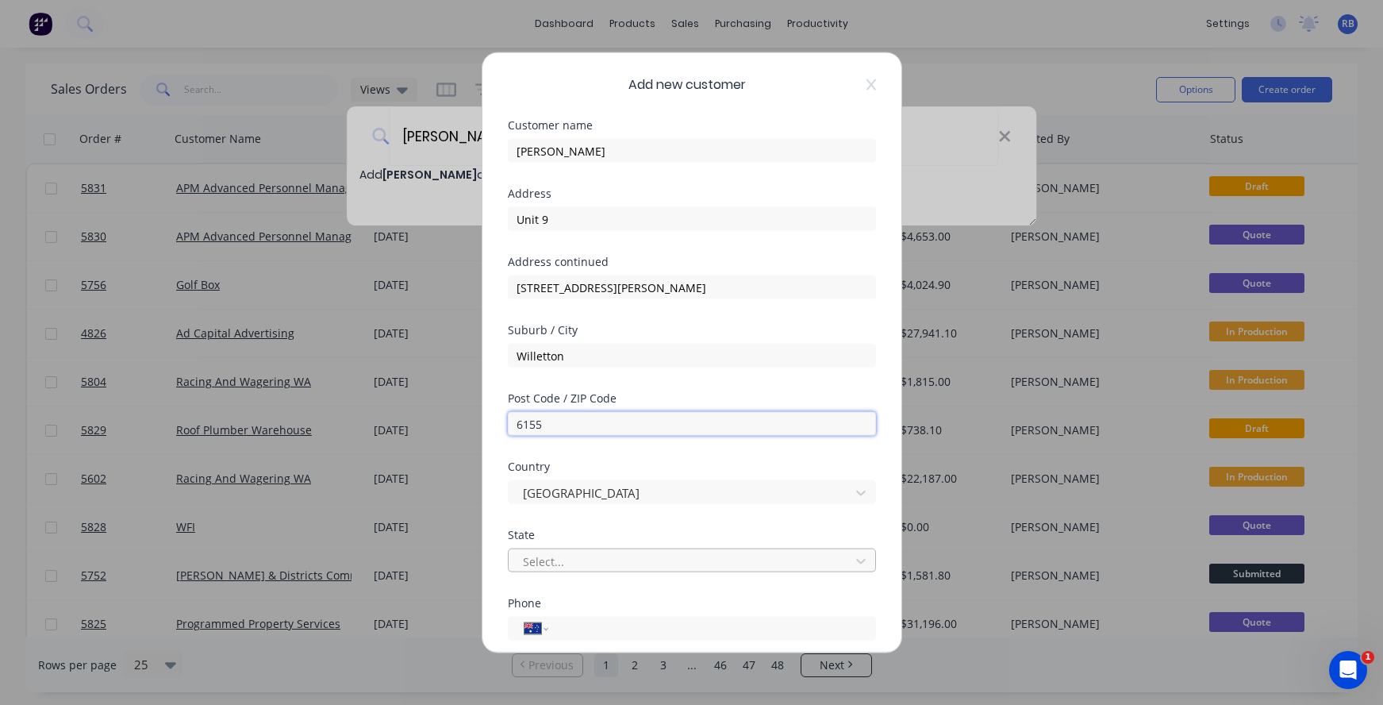
type input "6155"
click at [547, 559] on div "Select..." at bounding box center [681, 560] width 317 height 17
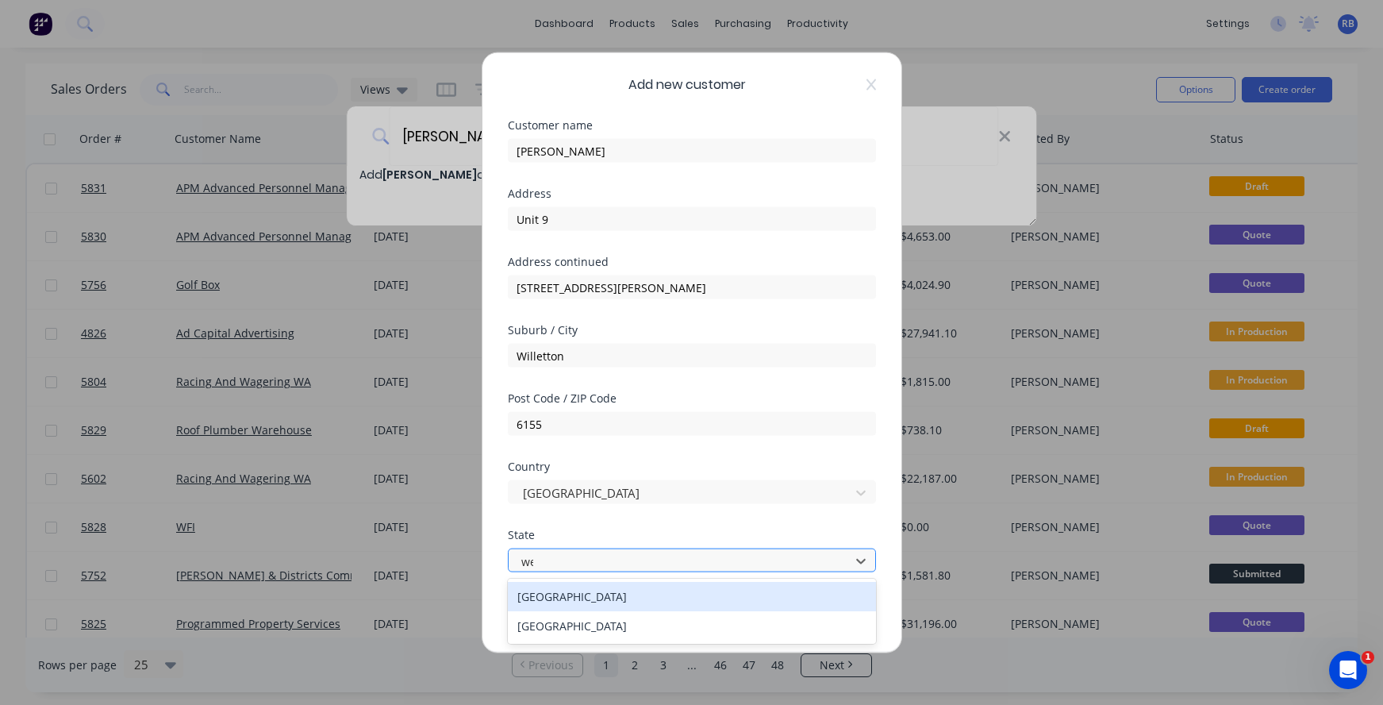
type input "wes"
click at [560, 596] on div "Western Australia" at bounding box center [692, 596] width 368 height 29
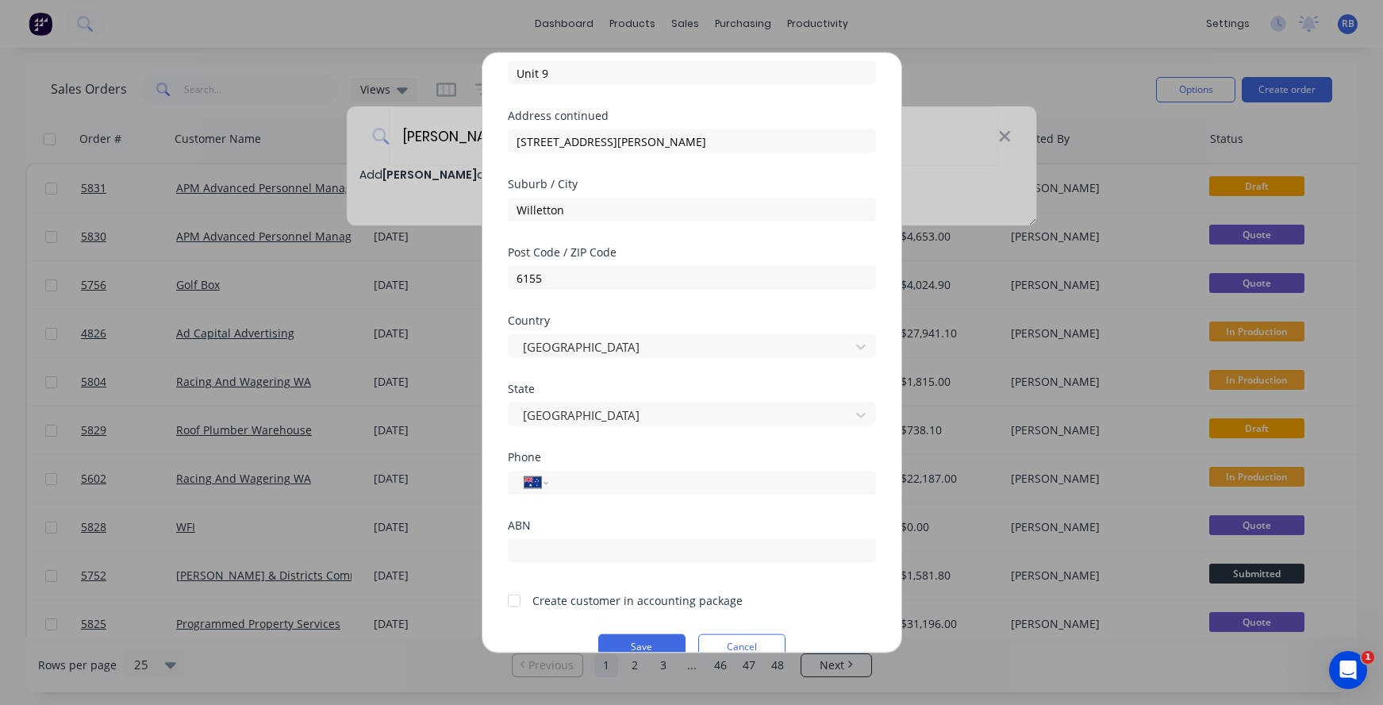
scroll to position [167, 0]
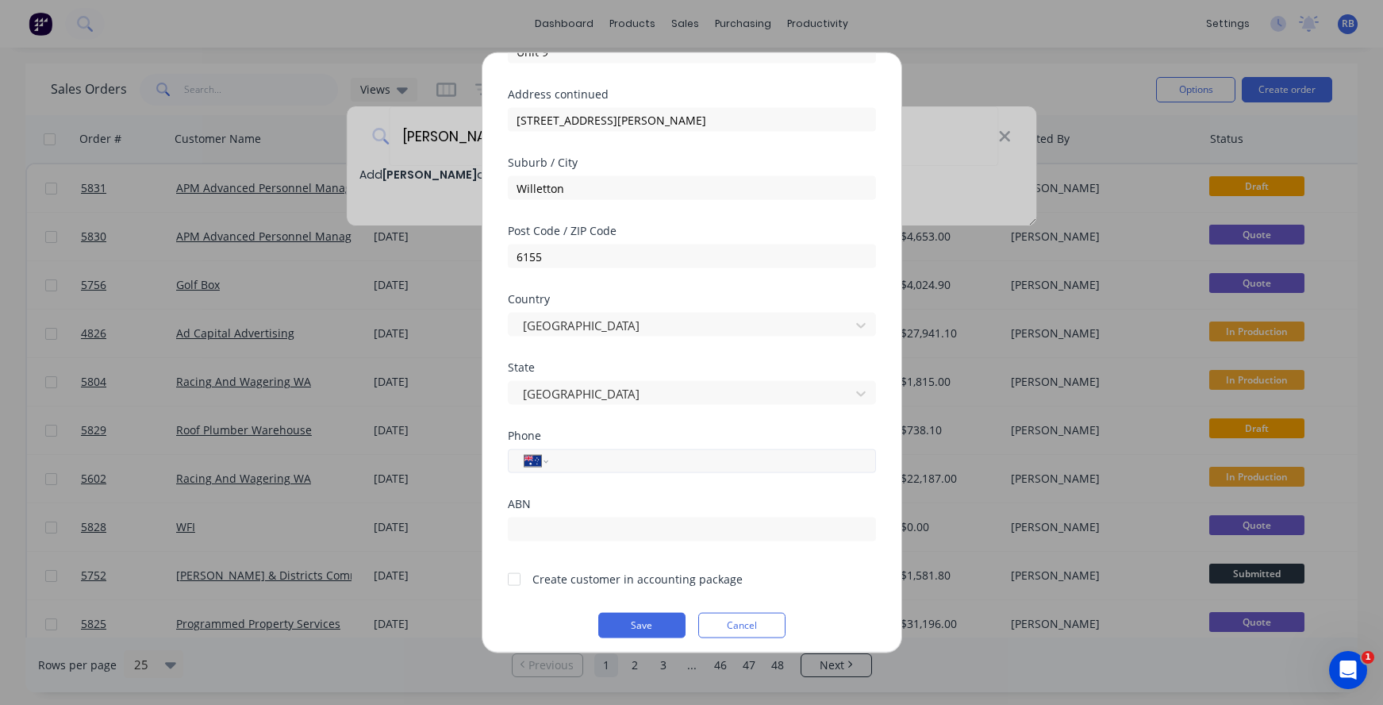
paste input "0493 510 886"
type input "0493 510 886"
click at [549, 577] on div "Create customer in accounting package" at bounding box center [638, 579] width 210 height 17
click at [512, 583] on div at bounding box center [514, 579] width 32 height 32
click at [623, 625] on button "Save" at bounding box center [641, 625] width 87 height 25
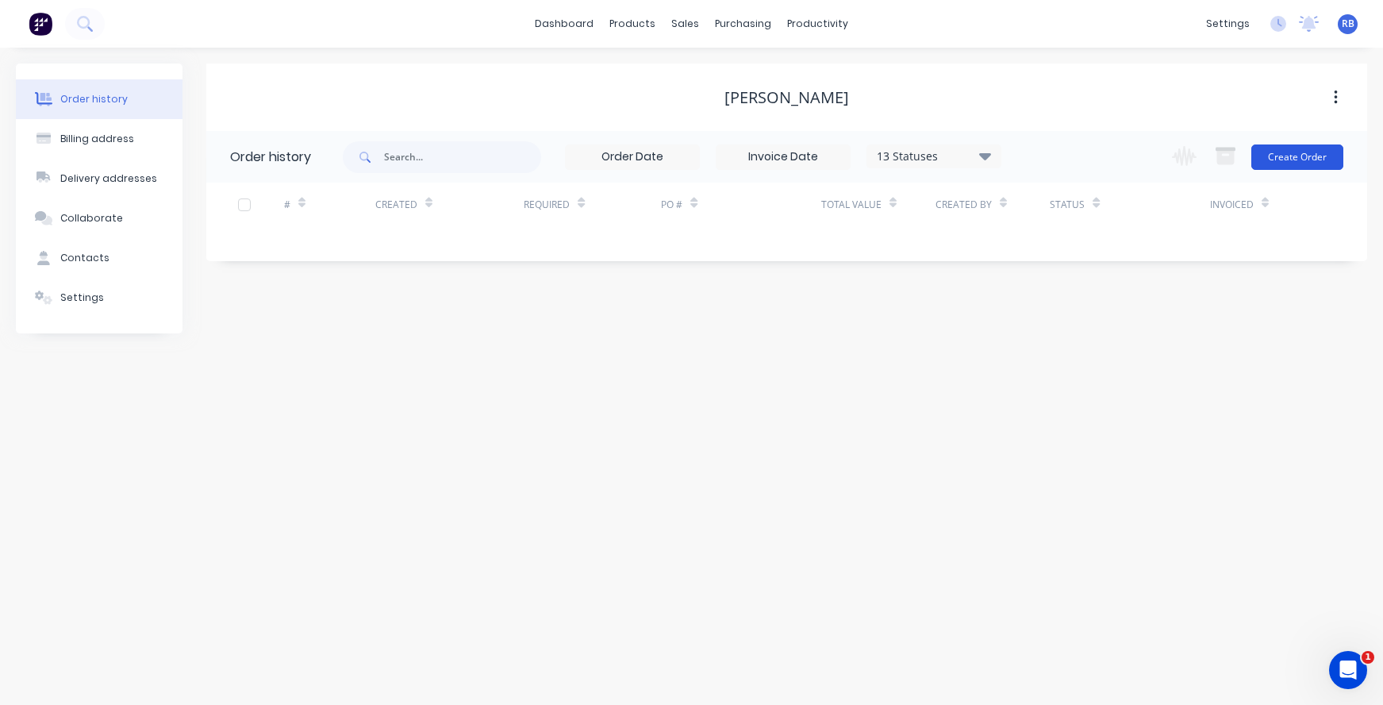
click at [1299, 164] on button "Create Order" at bounding box center [1298, 156] width 92 height 25
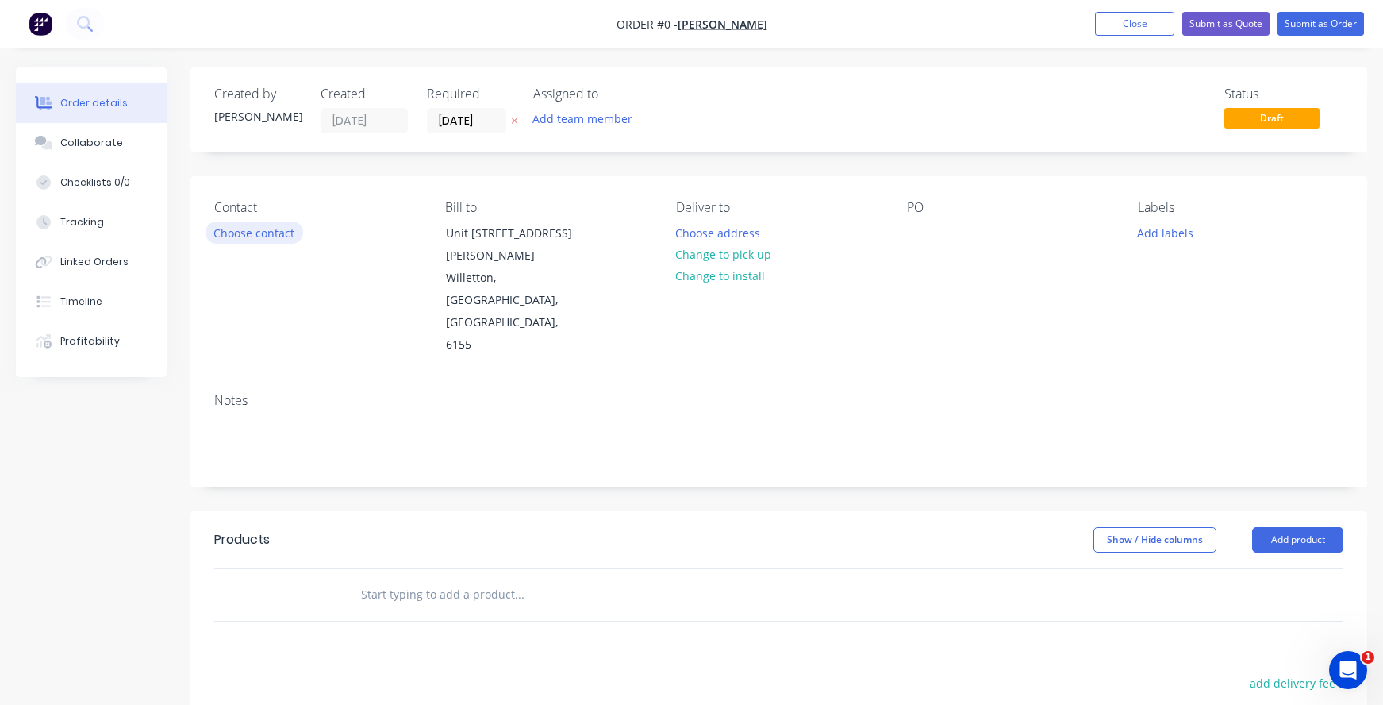
click at [232, 234] on button "Choose contact" at bounding box center [255, 231] width 98 height 21
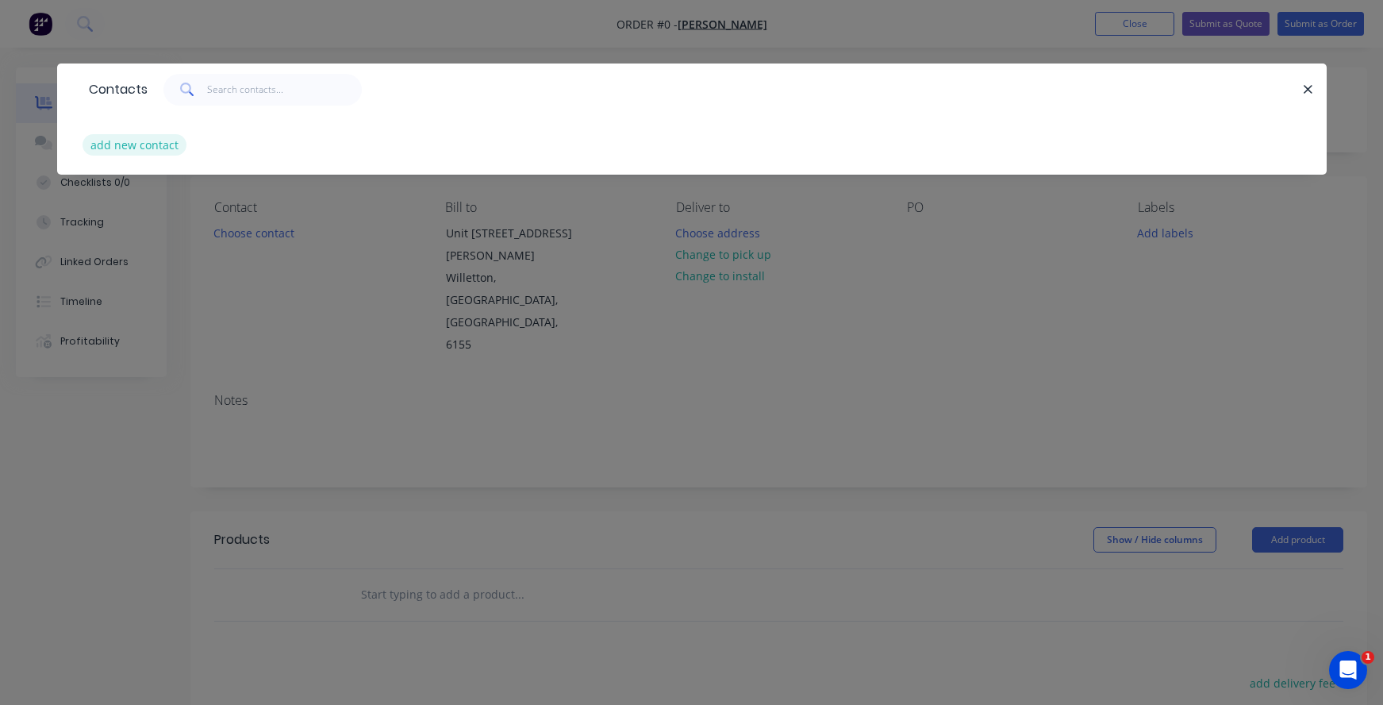
click at [141, 144] on button "add new contact" at bounding box center [135, 144] width 105 height 21
select select "AU"
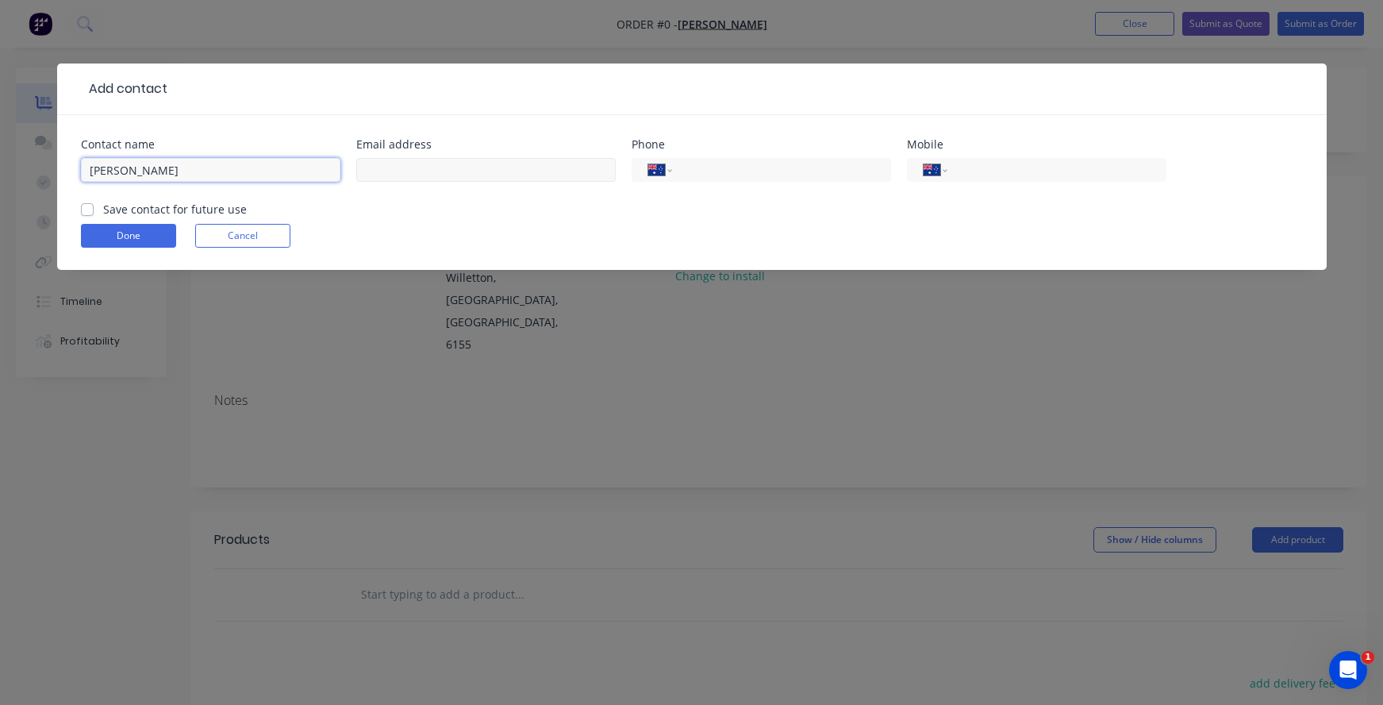
type input "Yiman Li"
click at [387, 175] on input "text" at bounding box center [486, 170] width 260 height 24
paste input "sales@signupwa.com.au"
type input "sales@signupwa.com.au"
click at [974, 180] on div "International Afghanistan Åland Islands Albania Algeria American Samoa Andorra …" at bounding box center [1037, 170] width 260 height 24
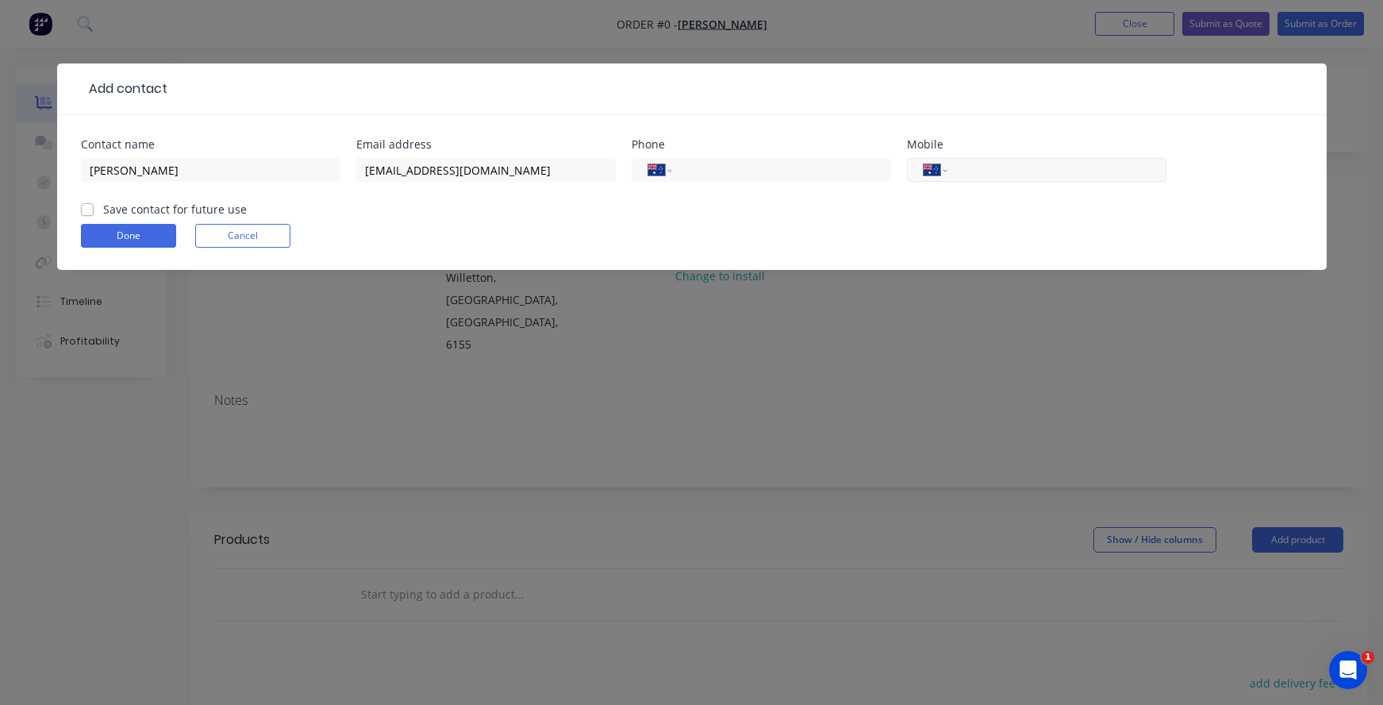
click at [974, 167] on input "tel" at bounding box center [1054, 170] width 190 height 18
paste input "0493 510 886"
type input "0493 510 886"
click at [133, 208] on label "Save contact for future use" at bounding box center [175, 209] width 144 height 17
click at [94, 208] on input "Save contact for future use" at bounding box center [87, 208] width 13 height 15
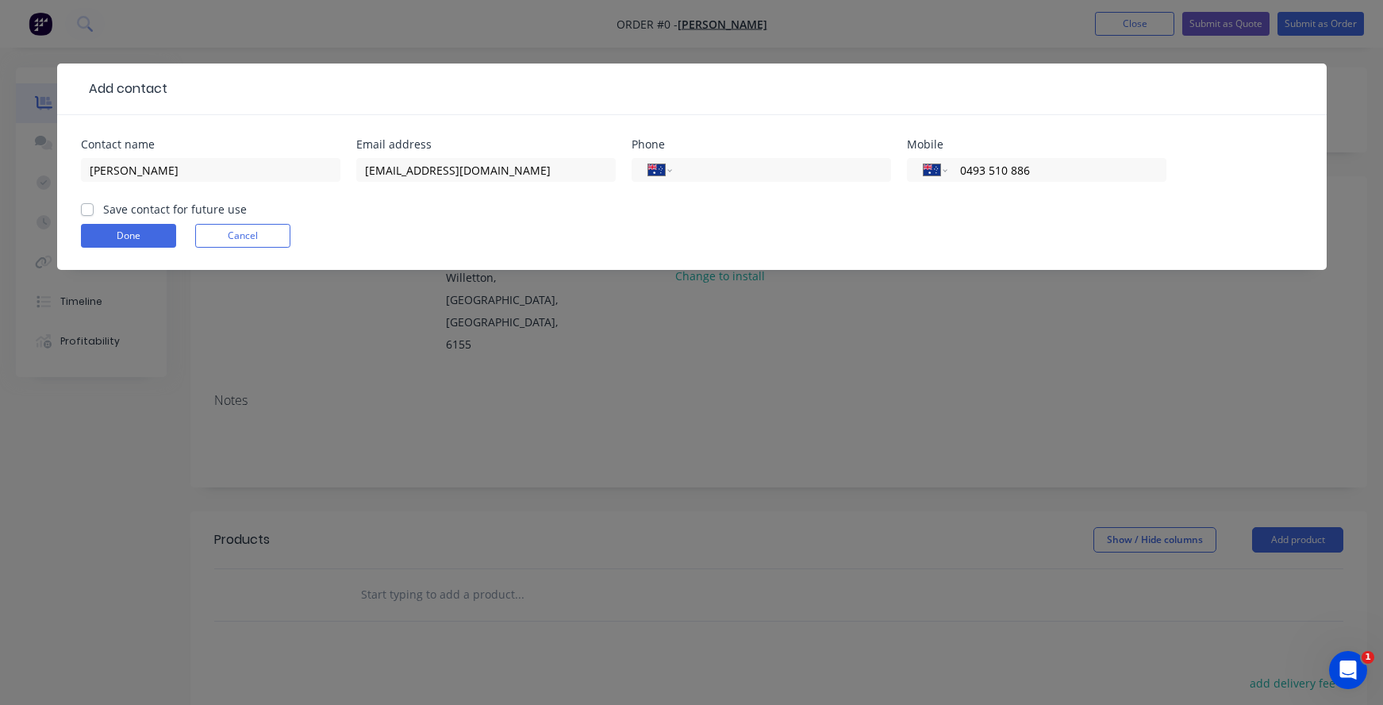
checkbox input "true"
click at [124, 249] on form "Contact name Yiman Li Email address sales@signupwa.com.au Phone International A…" at bounding box center [692, 204] width 1222 height 131
click at [118, 236] on button "Done" at bounding box center [128, 236] width 95 height 24
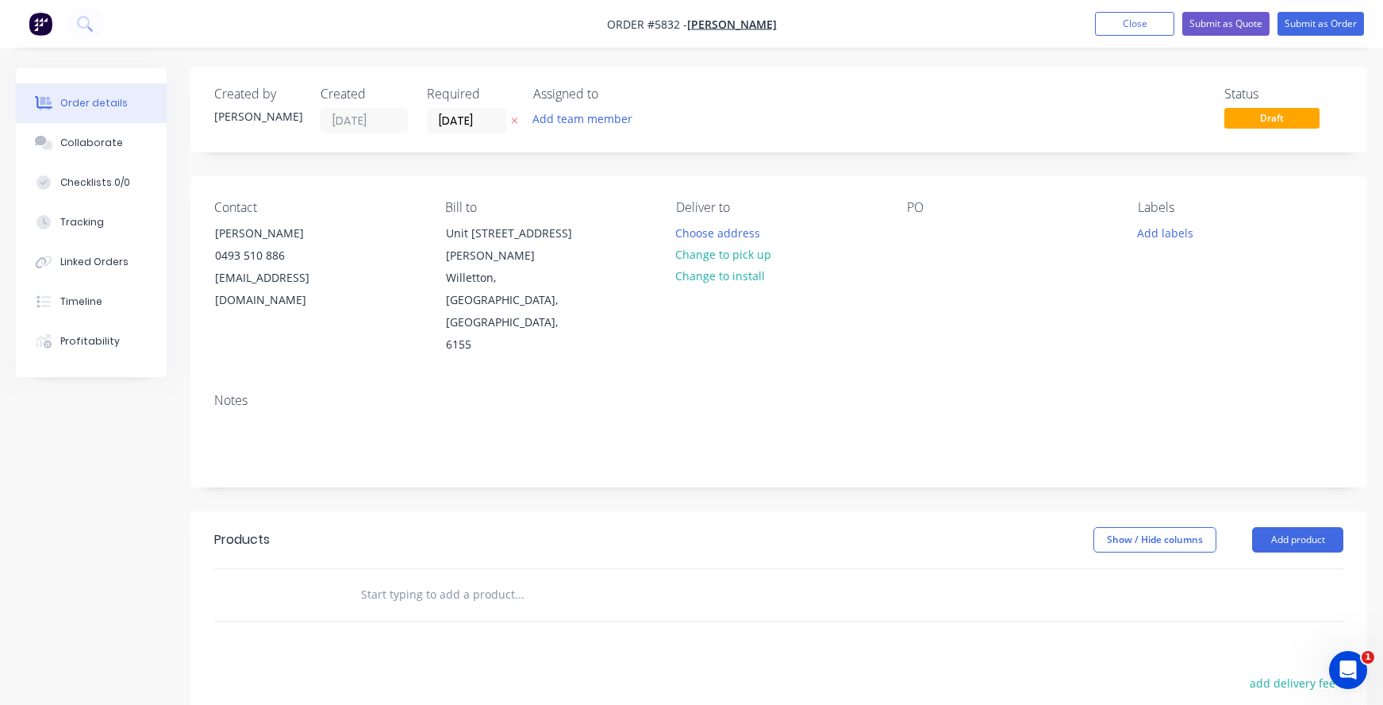
click at [380, 579] on input "text" at bounding box center [518, 595] width 317 height 32
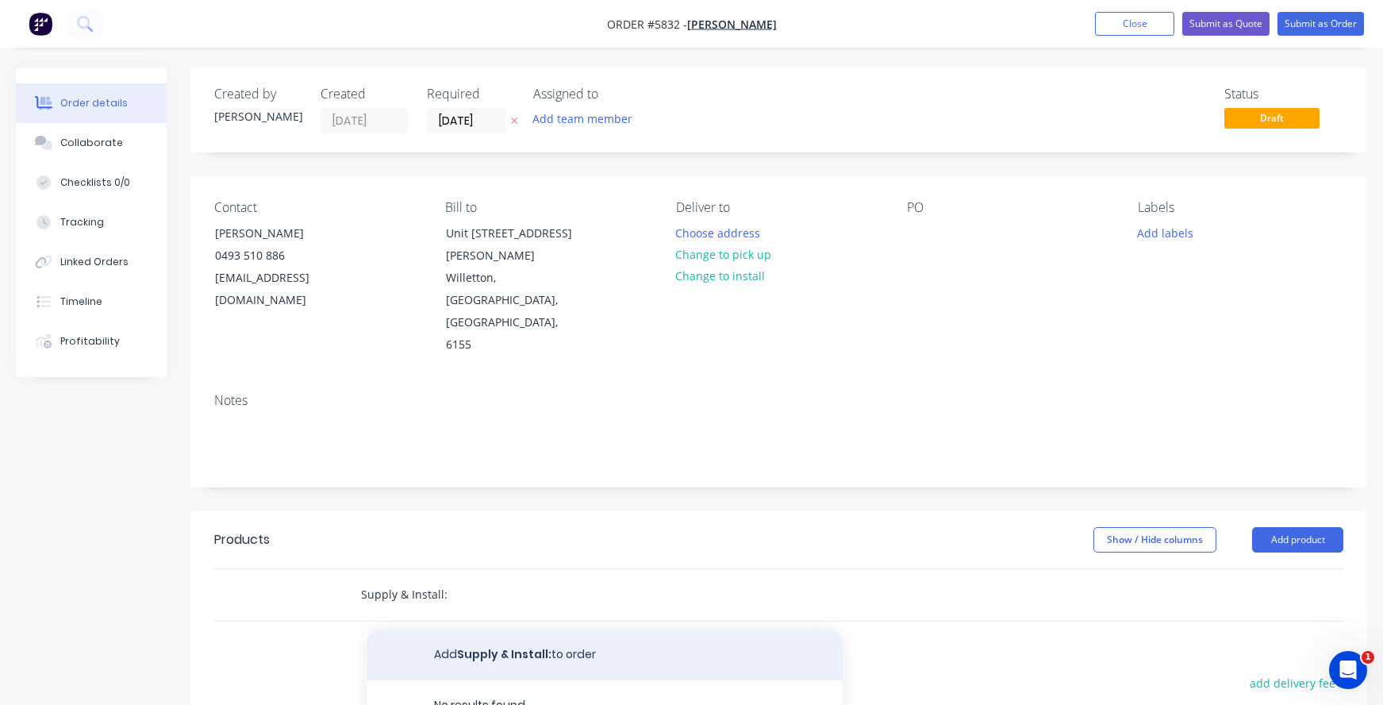
type input "Supply & Install:"
click at [462, 629] on button "Add Supply & Install: to order" at bounding box center [605, 654] width 476 height 51
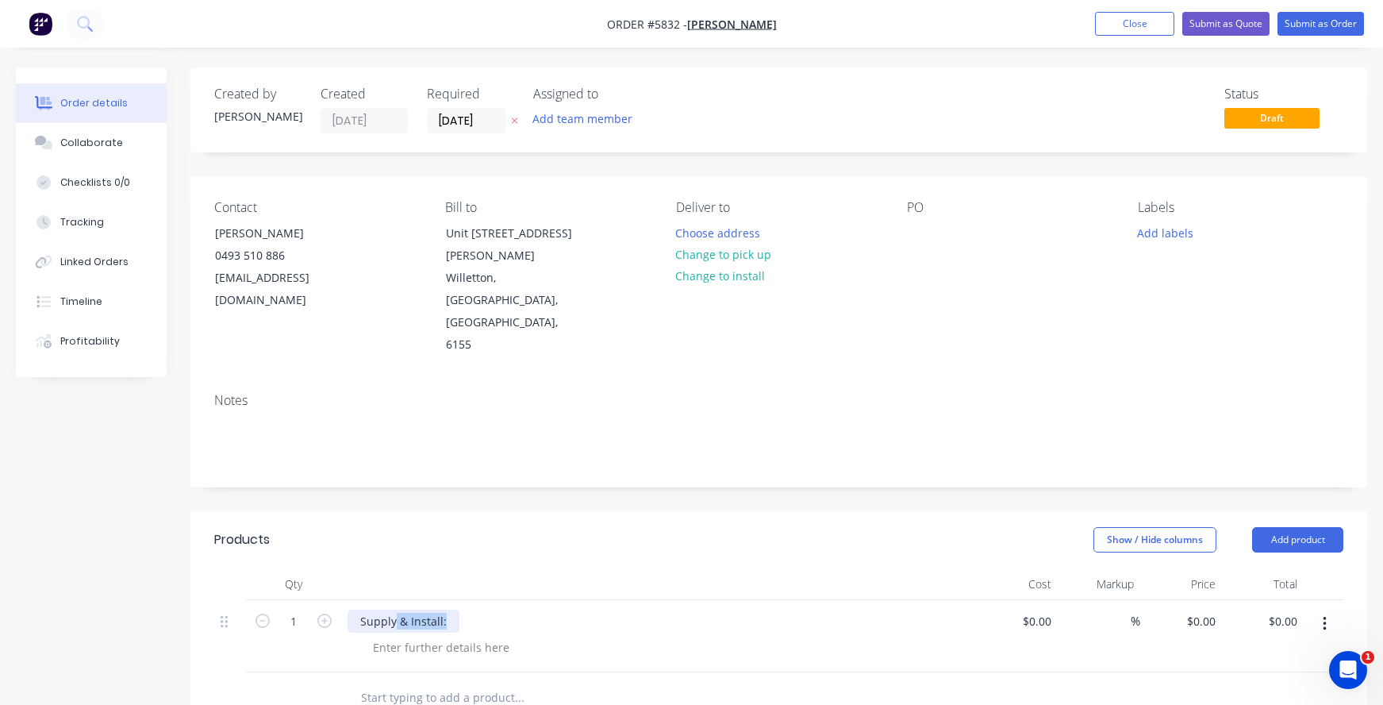
drag, startPoint x: 444, startPoint y: 556, endPoint x: 396, endPoint y: 556, distance: 48.4
click at [396, 610] on div "Supply & Install:" at bounding box center [404, 621] width 112 height 23
click at [377, 682] on input "text" at bounding box center [518, 698] width 317 height 32
type input "Install:"
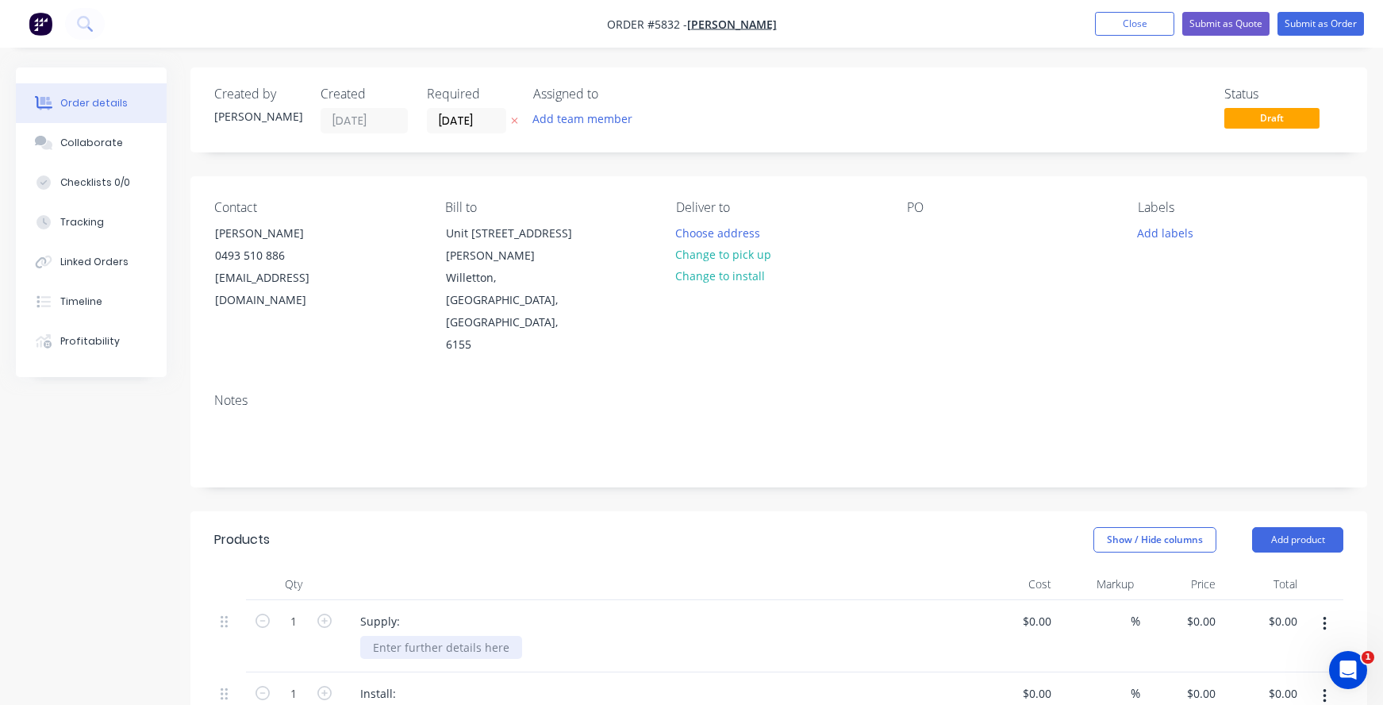
click at [405, 636] on div at bounding box center [441, 647] width 162 height 23
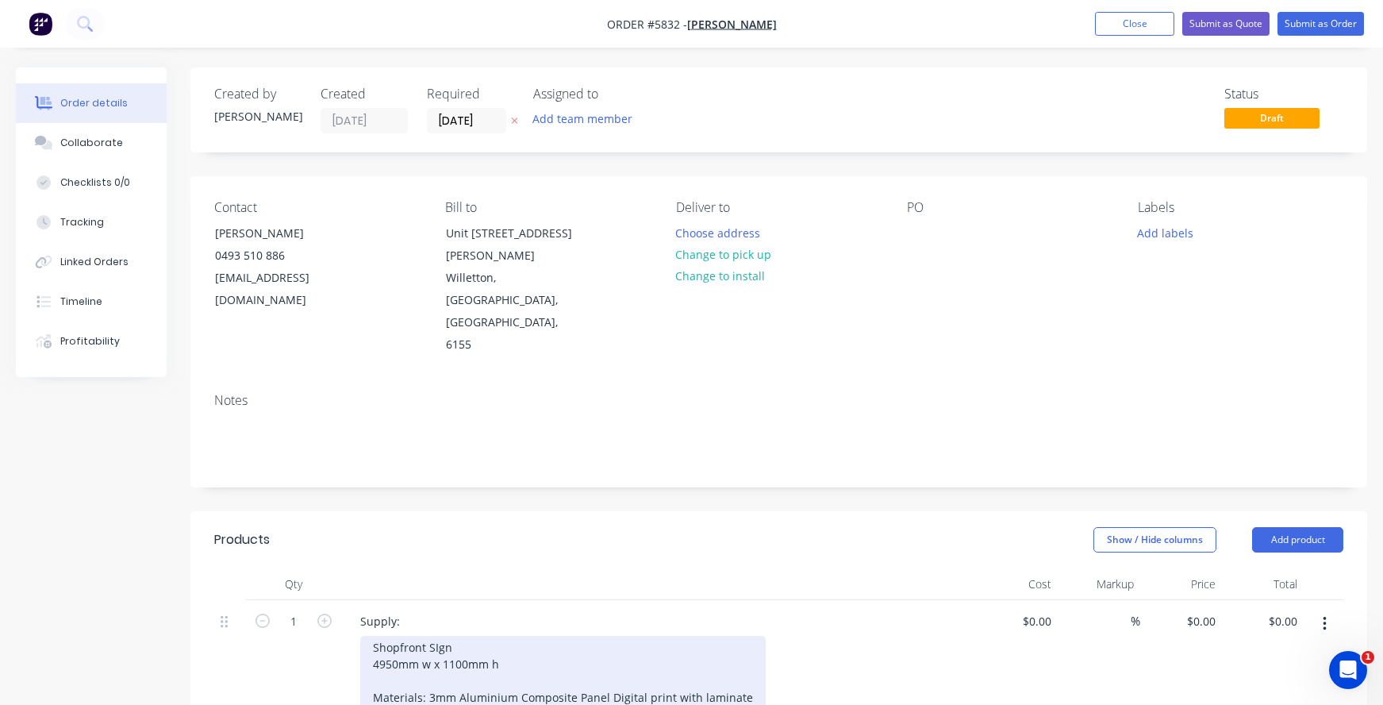
click at [428, 636] on div "Shopfront SIgn 4950mm w x 1100mm h Materials: 3mm Aluminium Composite Panel Dig…" at bounding box center [563, 672] width 406 height 73
click at [555, 647] on div "Shopfront SIgn 4950mm w x 1100mm h Materials: 3mm Aluminium Composite Panel Dig…" at bounding box center [534, 681] width 349 height 90
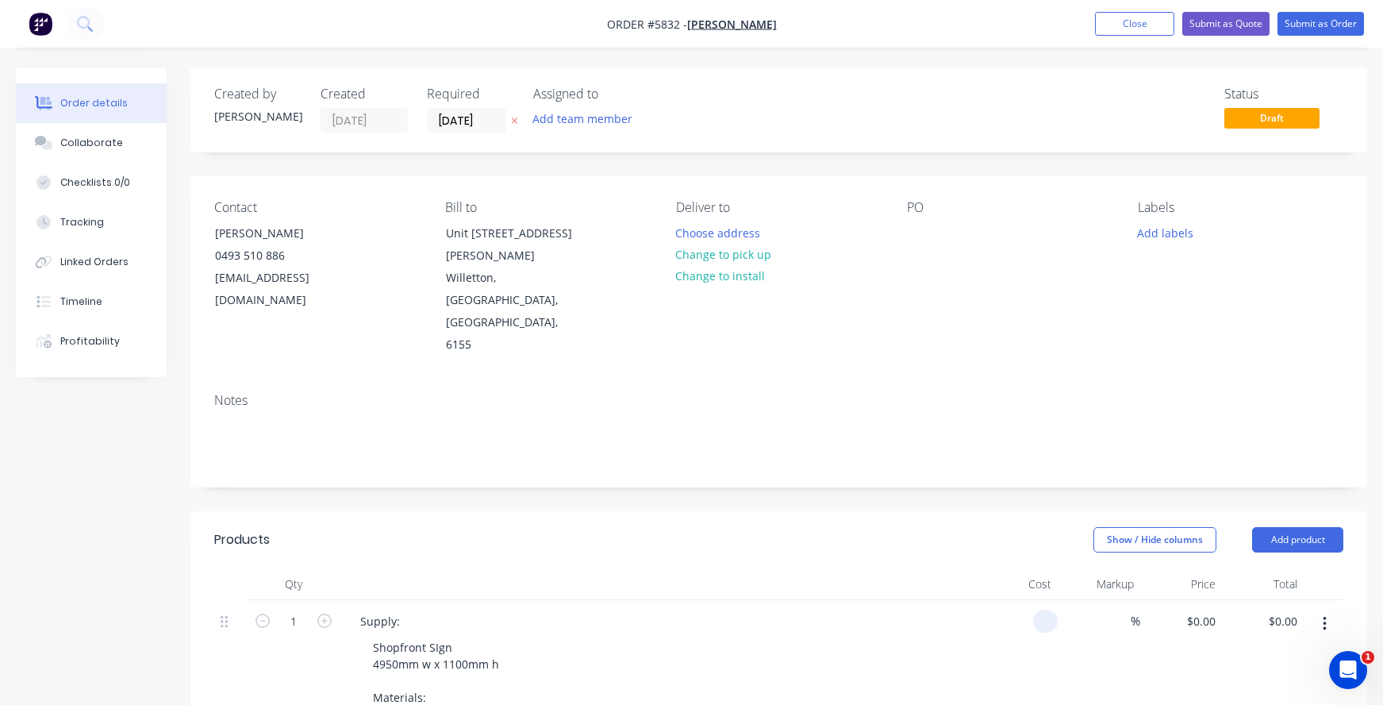
click at [1035, 610] on div at bounding box center [1045, 621] width 25 height 23
type input "$825.00"
click at [885, 636] on div "Shopfront SIgn 4950mm w x 1100mm h Materials: 3mm Aluminium Composite Panel Dig…" at bounding box center [665, 689] width 610 height 106
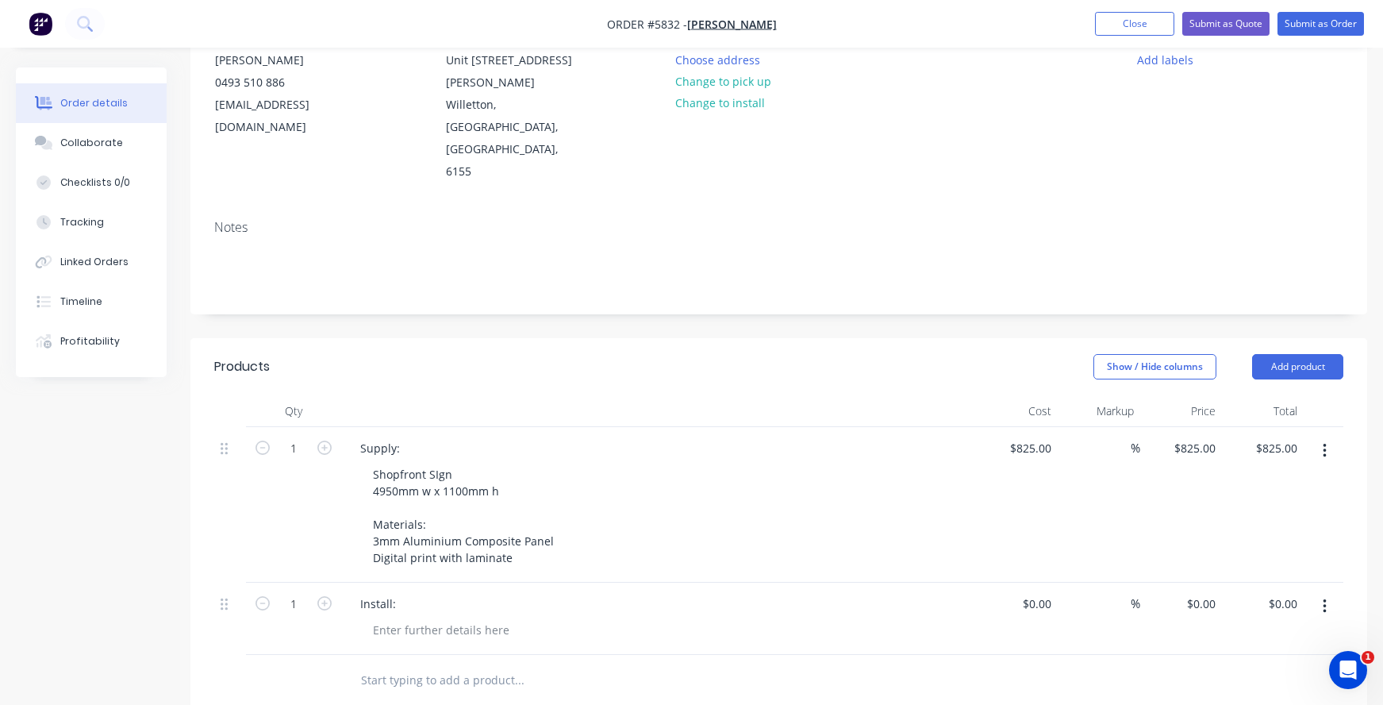
scroll to position [175, 0]
click at [426, 616] on div at bounding box center [441, 627] width 162 height 23
click at [387, 662] on input "text" at bounding box center [518, 678] width 317 height 32
type input "Access Machinery"
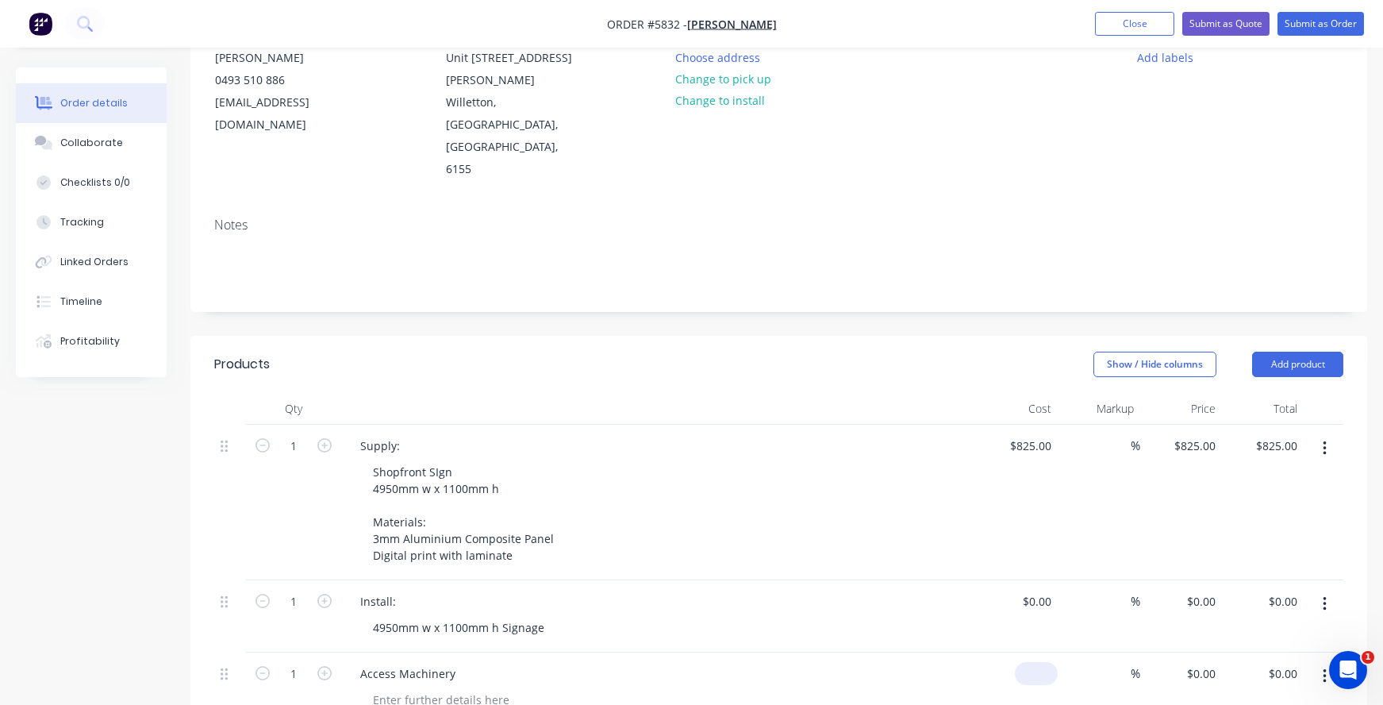
click at [1040, 662] on input at bounding box center [1040, 673] width 37 height 23
type input "$390.00"
click at [973, 652] on div "Access Machinery" at bounding box center [658, 688] width 635 height 72
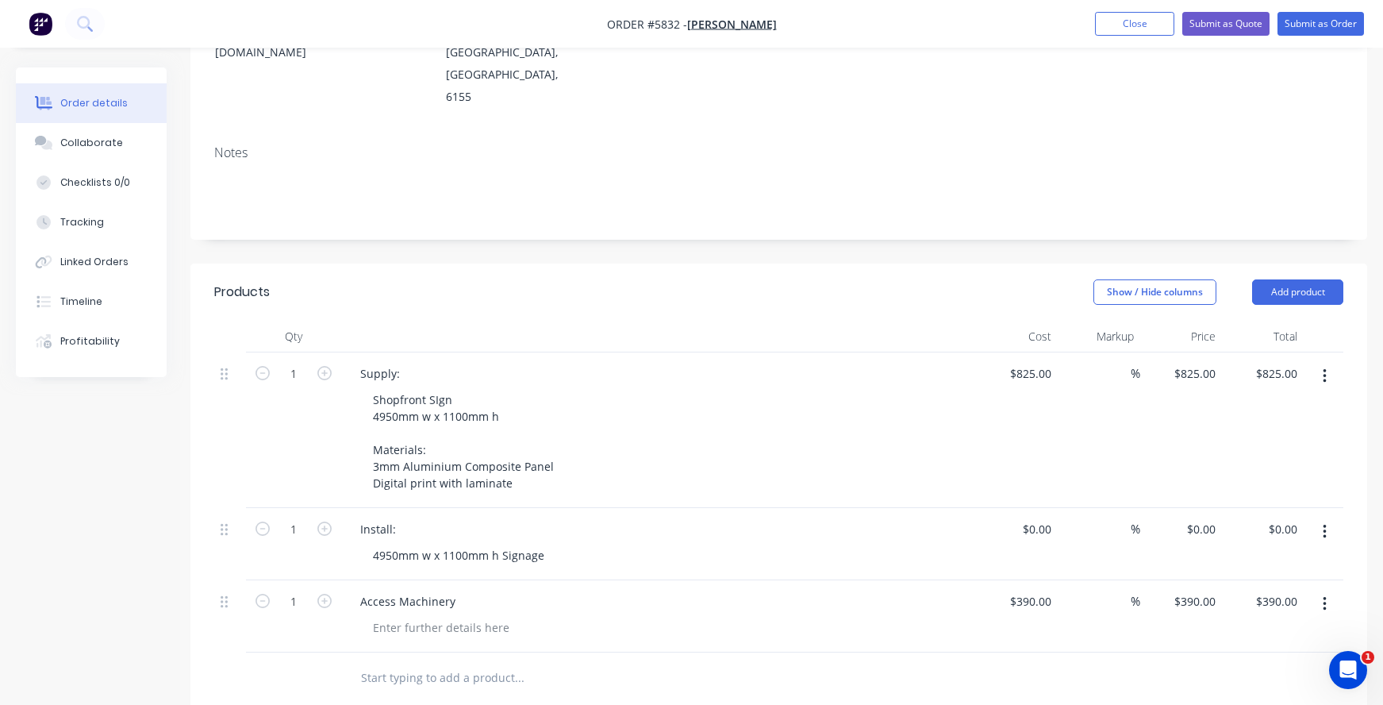
scroll to position [253, 0]
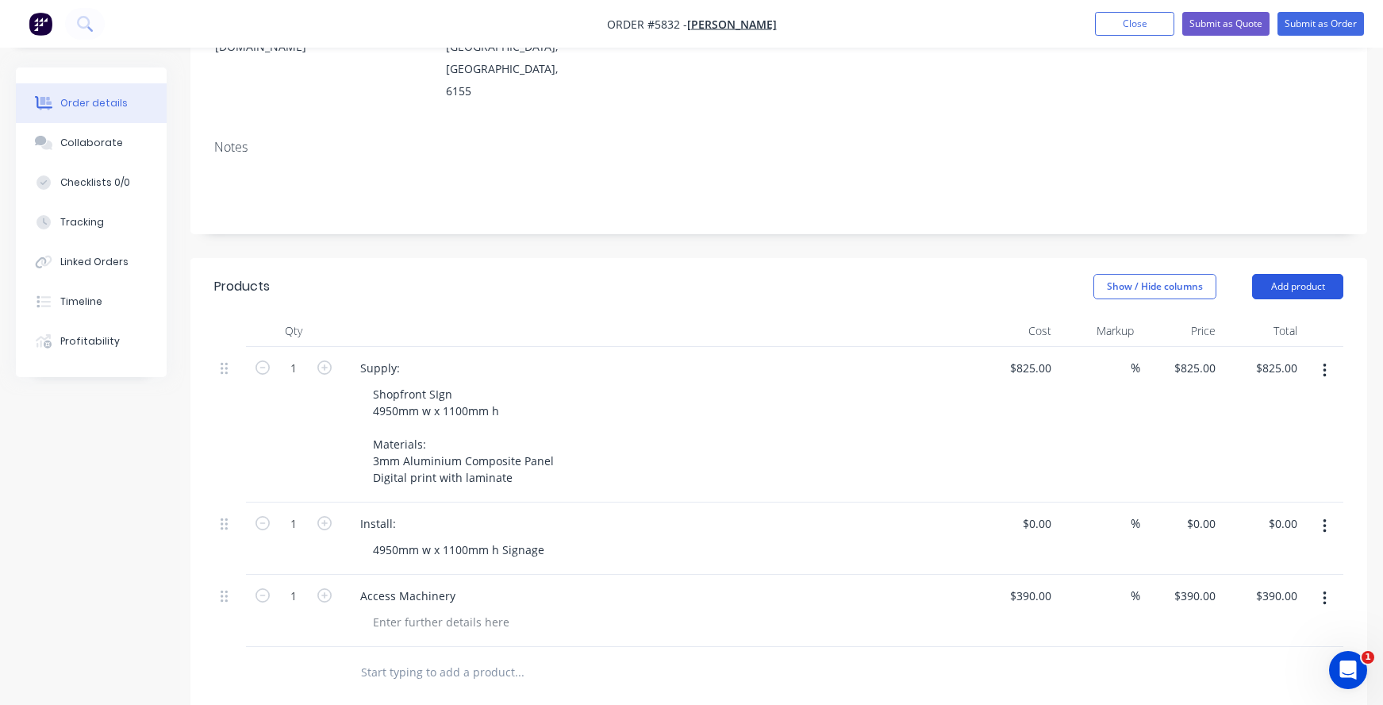
click at [1299, 274] on button "Add product" at bounding box center [1297, 286] width 91 height 25
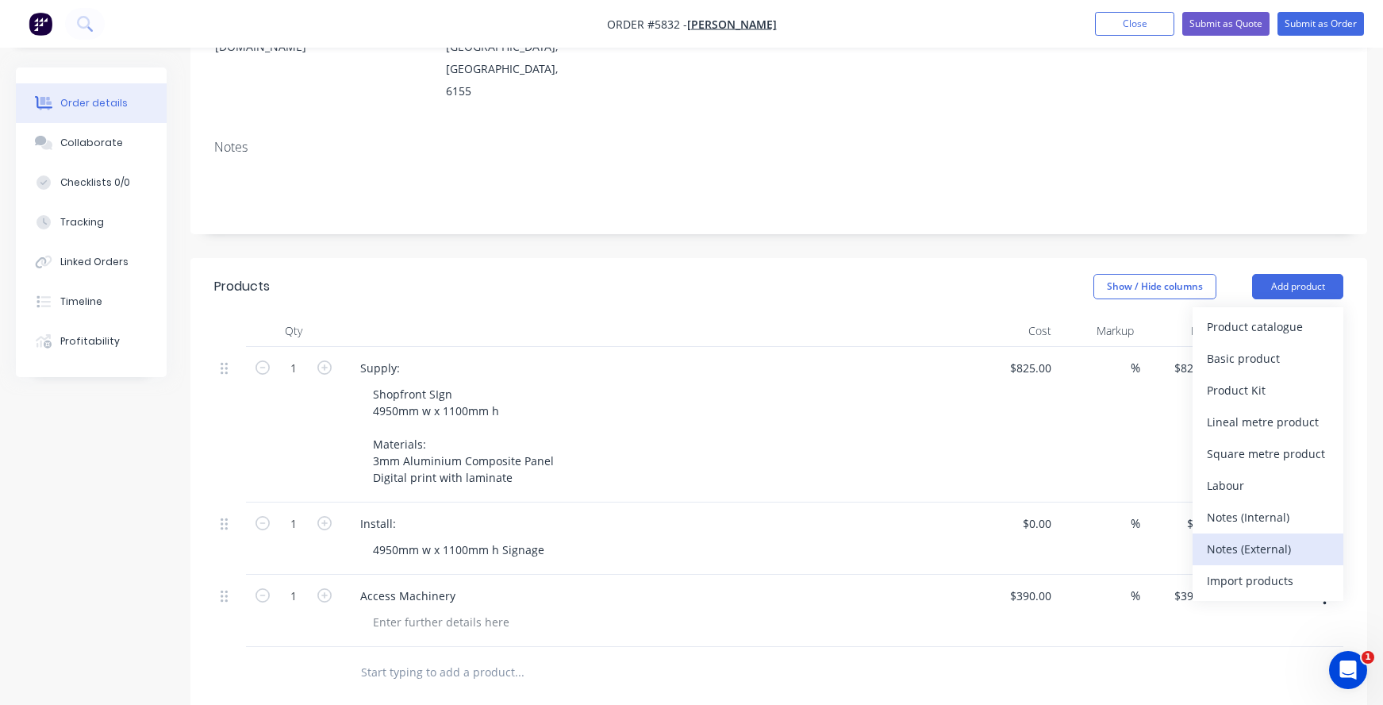
click at [1247, 537] on div "Notes (External)" at bounding box center [1268, 548] width 122 height 23
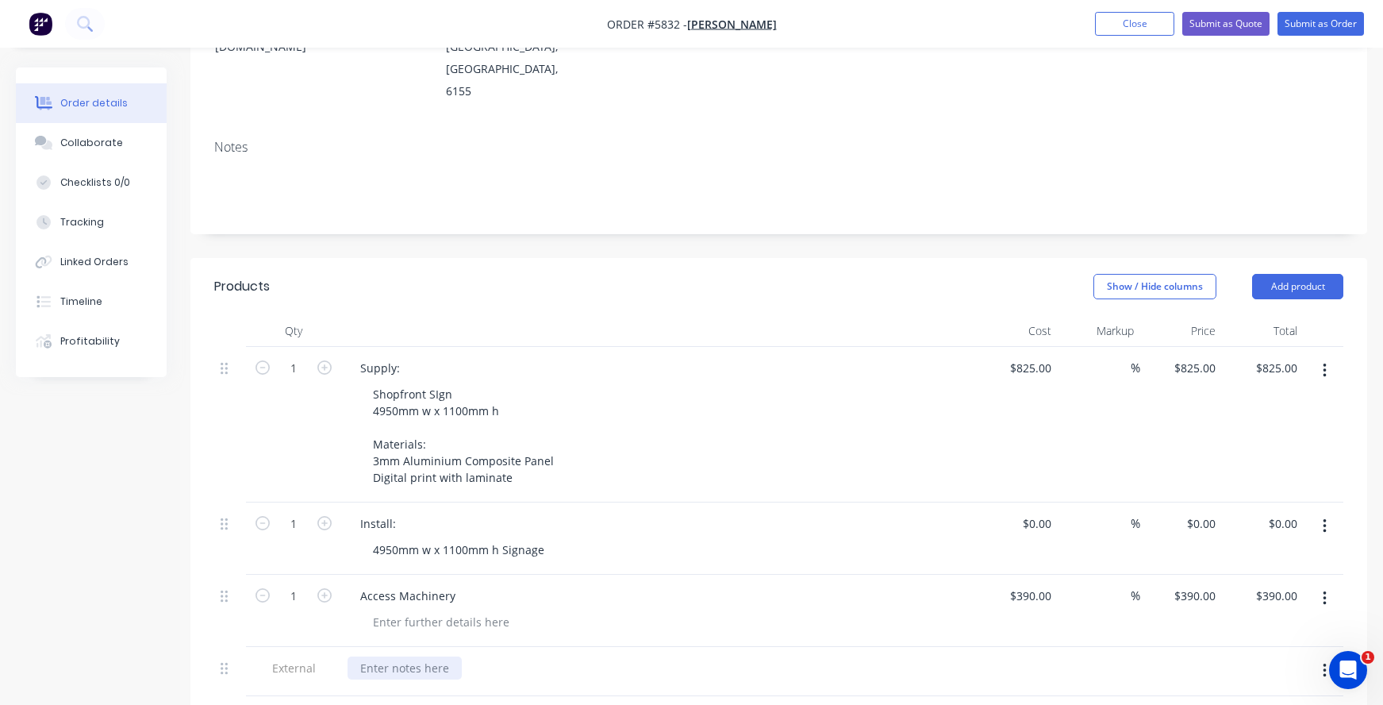
click at [383, 656] on div at bounding box center [405, 667] width 114 height 23
click at [1045, 512] on input at bounding box center [1040, 523] width 37 height 23
type input "$590.00"
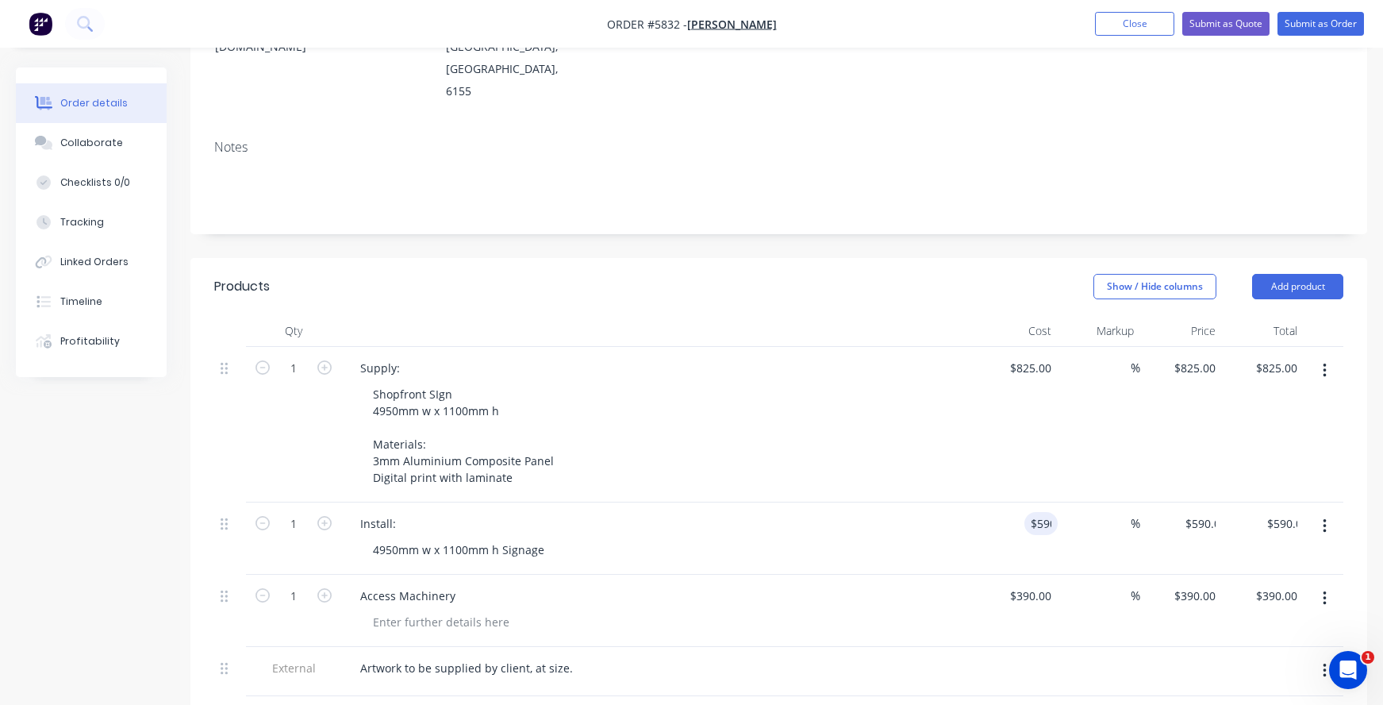
click at [907, 502] on div "Install: 4950mm w x 1100mm h Signage" at bounding box center [658, 538] width 635 height 72
click at [1033, 356] on input "825" at bounding box center [1044, 367] width 27 height 23
type input "$925.00"
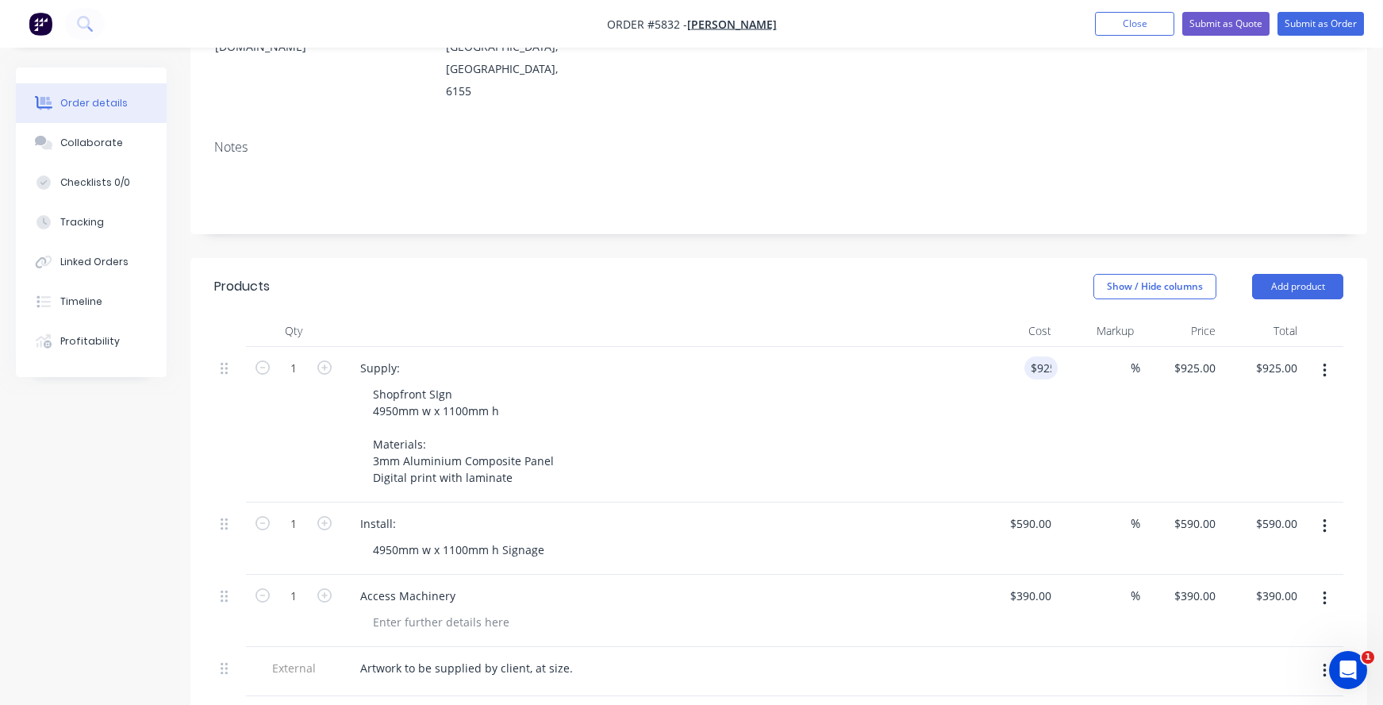
click at [961, 383] on div "Shopfront SIgn 4950mm w x 1100mm h Materials: 3mm Aluminium Composite Panel Dig…" at bounding box center [665, 436] width 610 height 106
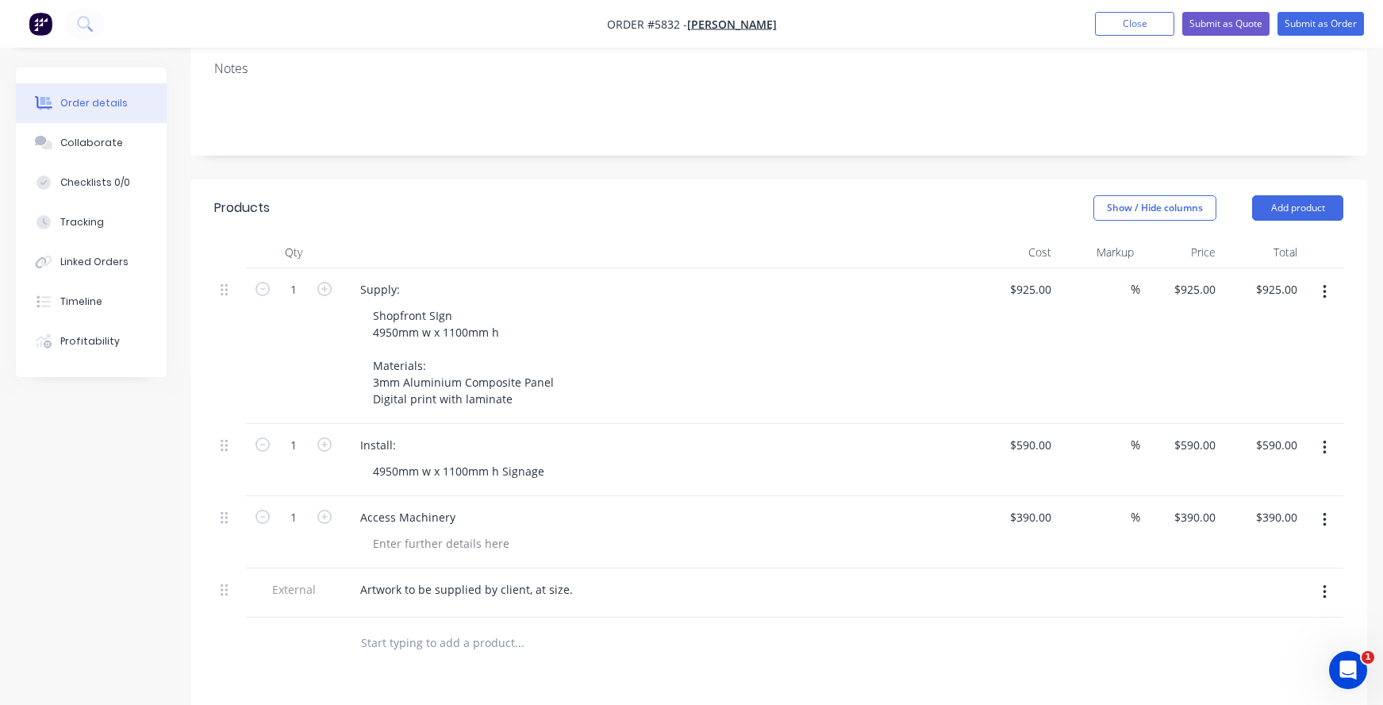
scroll to position [351, 0]
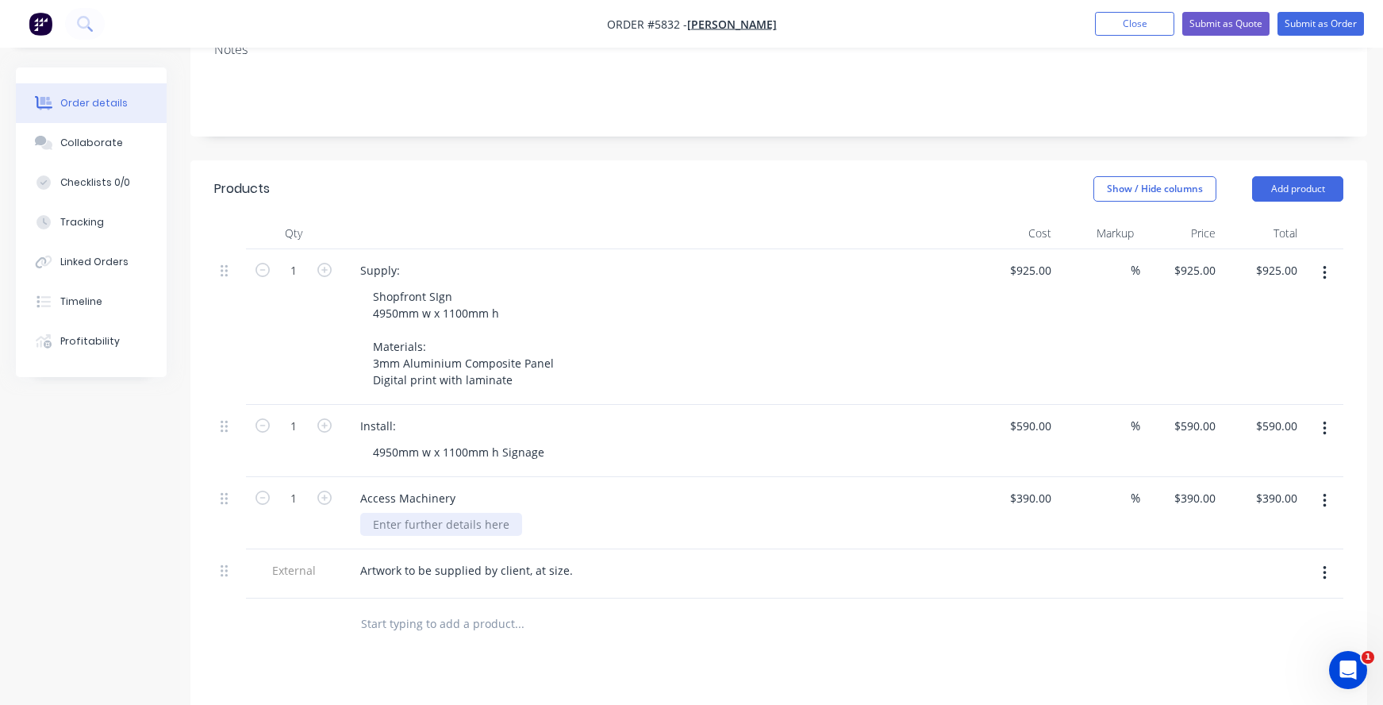
click at [383, 513] on div at bounding box center [441, 524] width 162 height 23
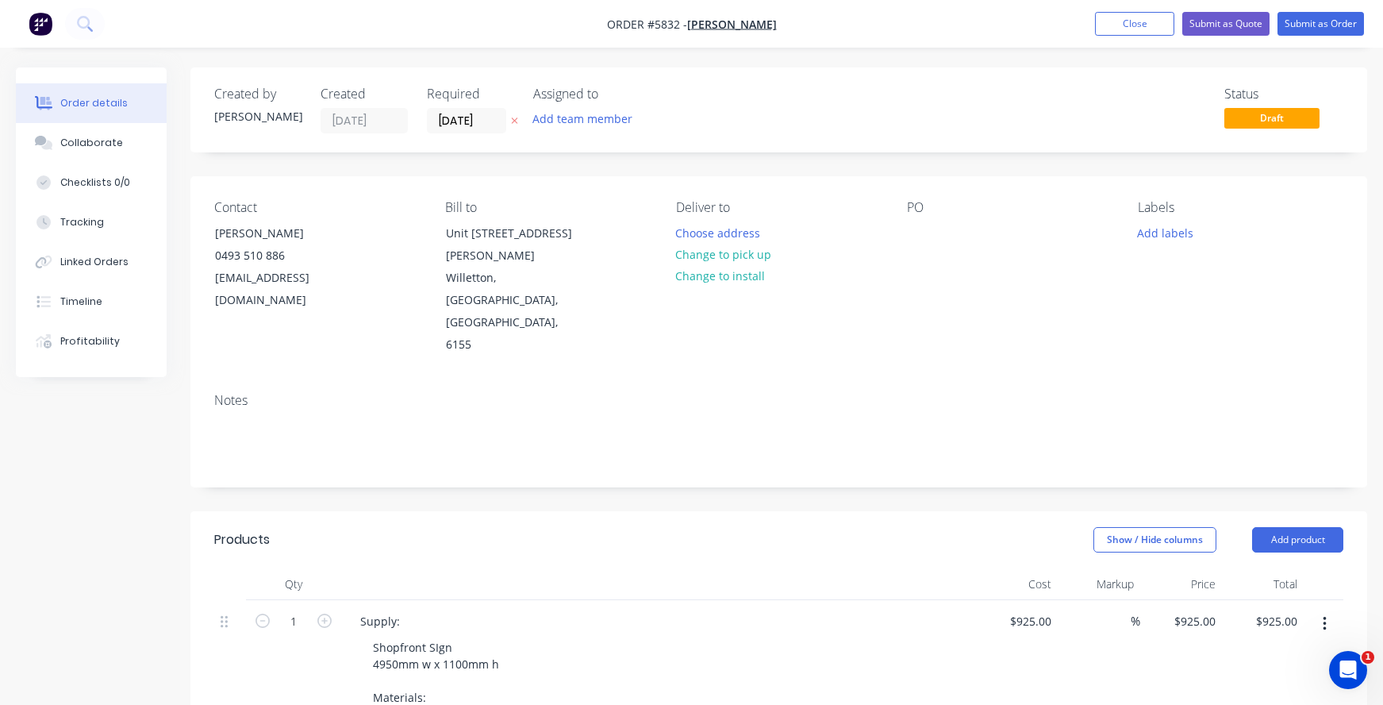
scroll to position [0, 0]
click at [923, 230] on div at bounding box center [919, 232] width 25 height 23
click at [709, 275] on button "Change to install" at bounding box center [721, 275] width 106 height 21
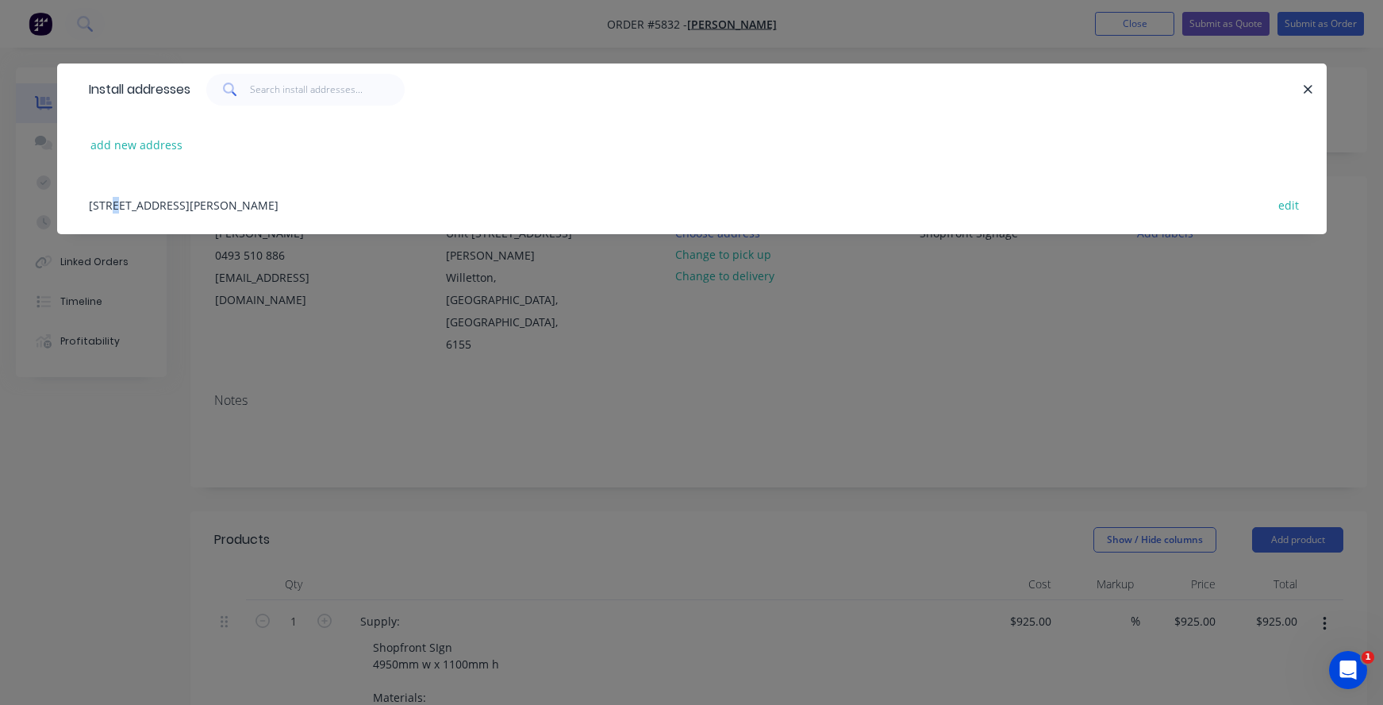
click at [111, 207] on div "Unit 9, 113 Collins Road, Willetton, Western Australia, Australia, 6155 edit" at bounding box center [692, 205] width 1222 height 60
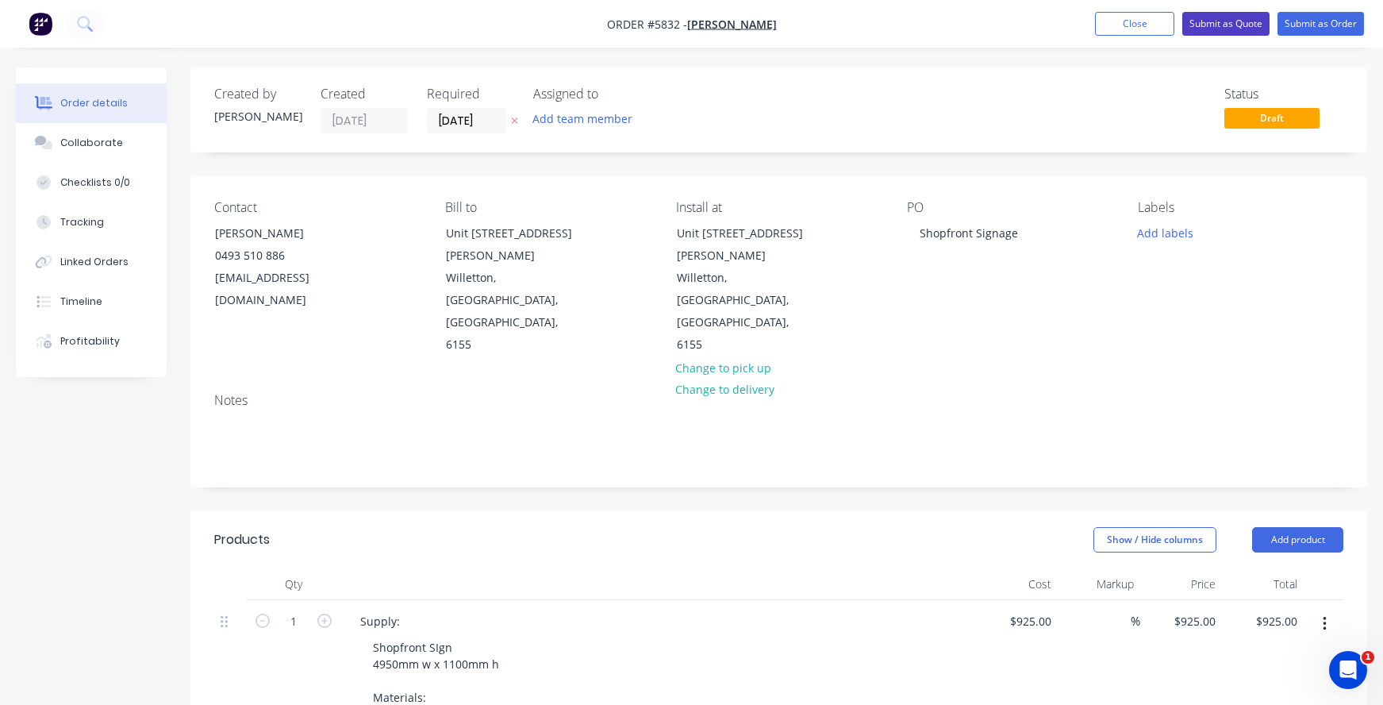
click at [1215, 29] on button "Submit as Quote" at bounding box center [1226, 24] width 87 height 24
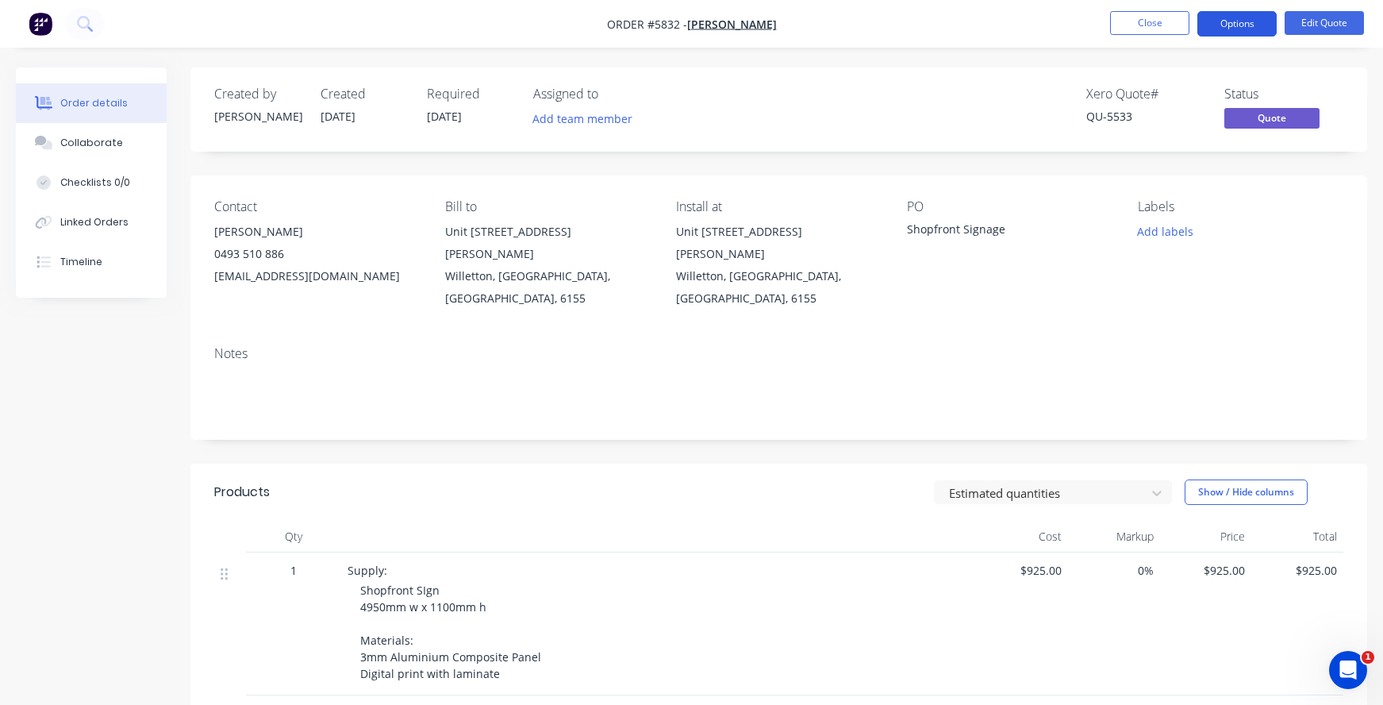
click at [1234, 30] on button "Options" at bounding box center [1237, 23] width 79 height 25
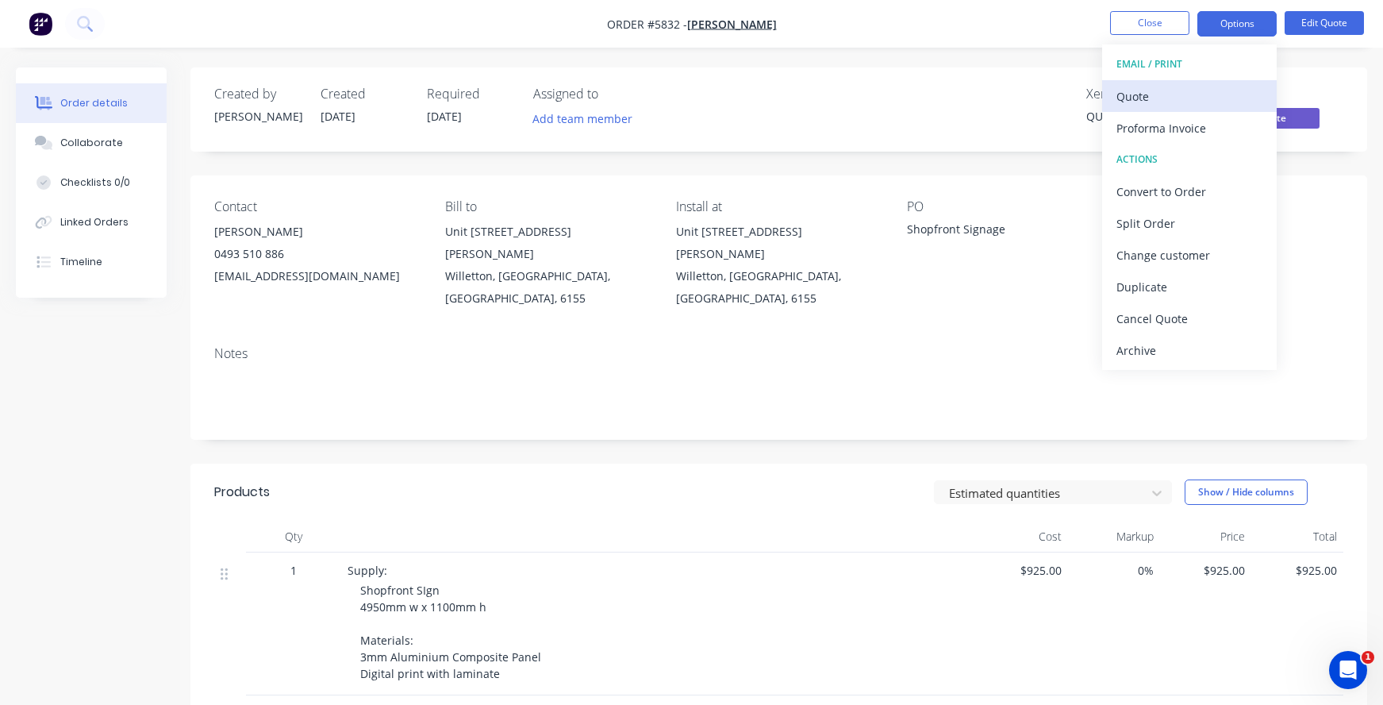
click at [1133, 88] on div "Quote" at bounding box center [1190, 96] width 146 height 23
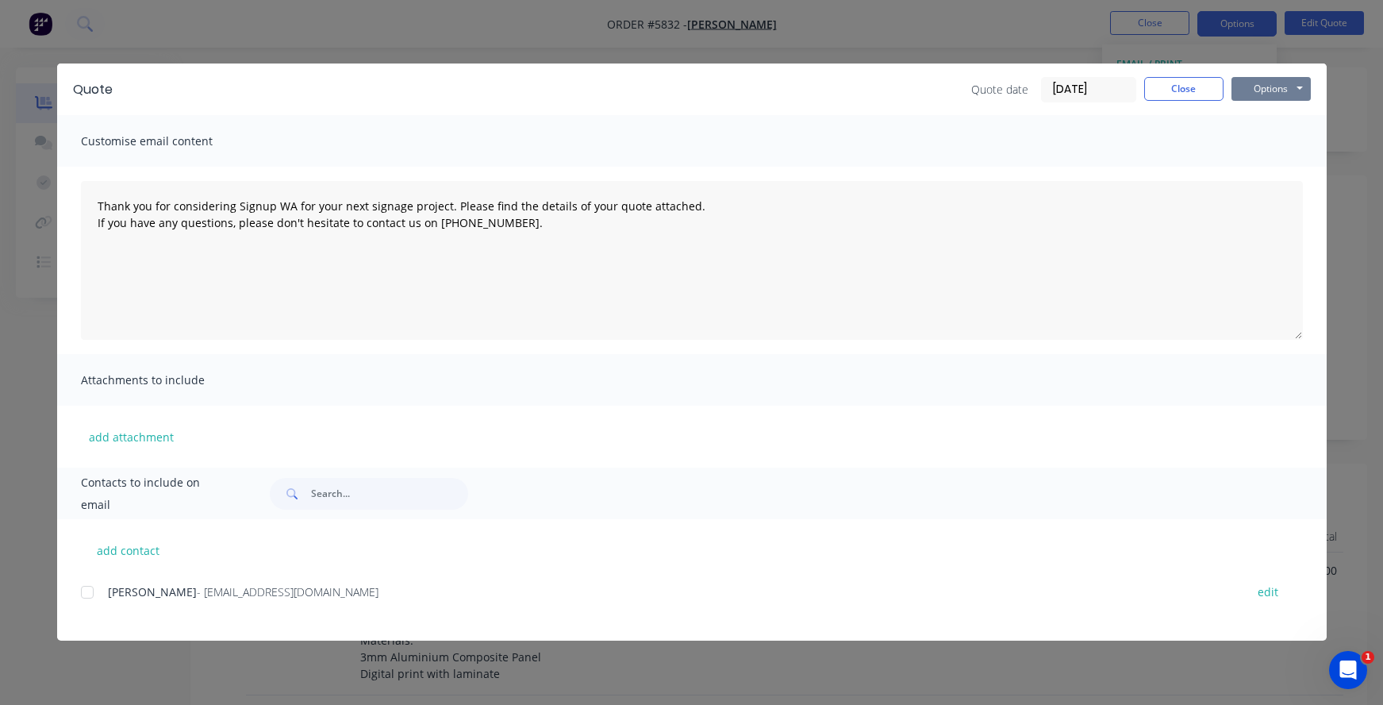
click at [1267, 85] on button "Options" at bounding box center [1271, 89] width 79 height 24
click at [1264, 139] on button "Print" at bounding box center [1283, 143] width 102 height 26
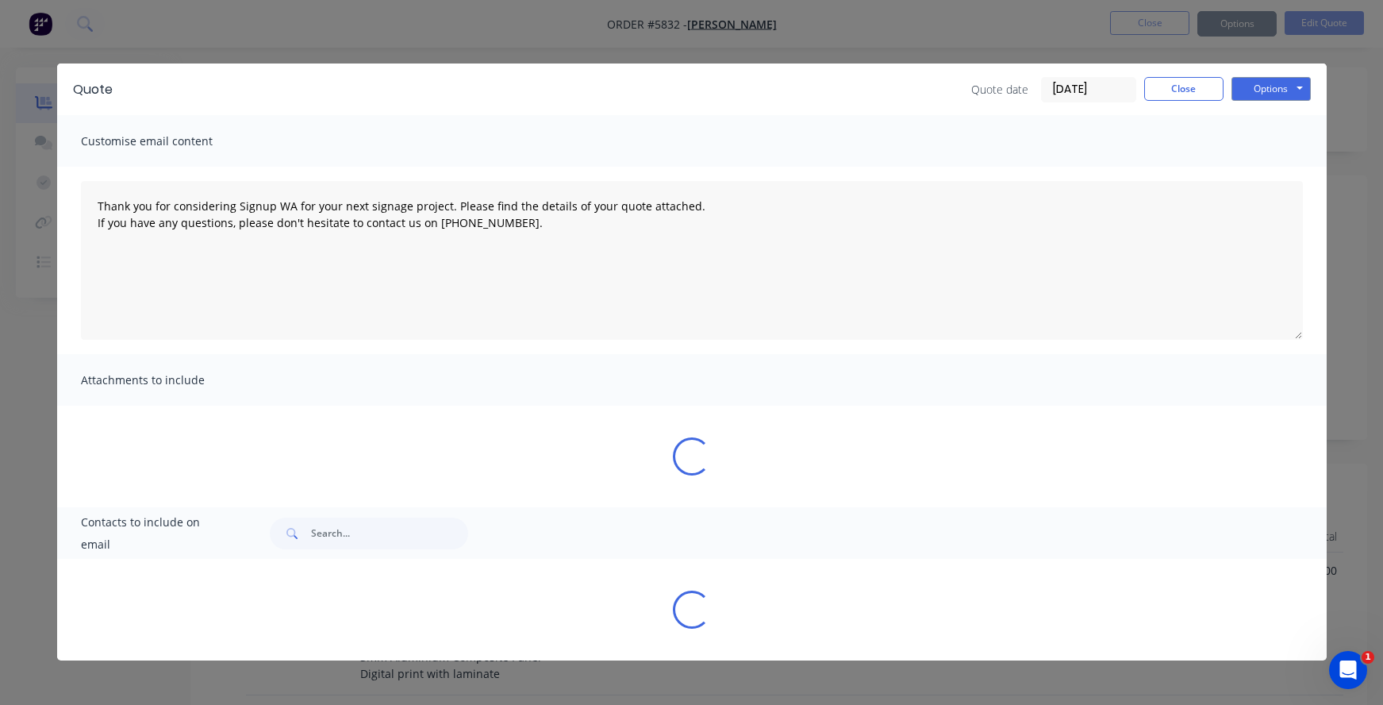
type textarea "Thank you for considering Signup WA for your next signage project. Please find …"
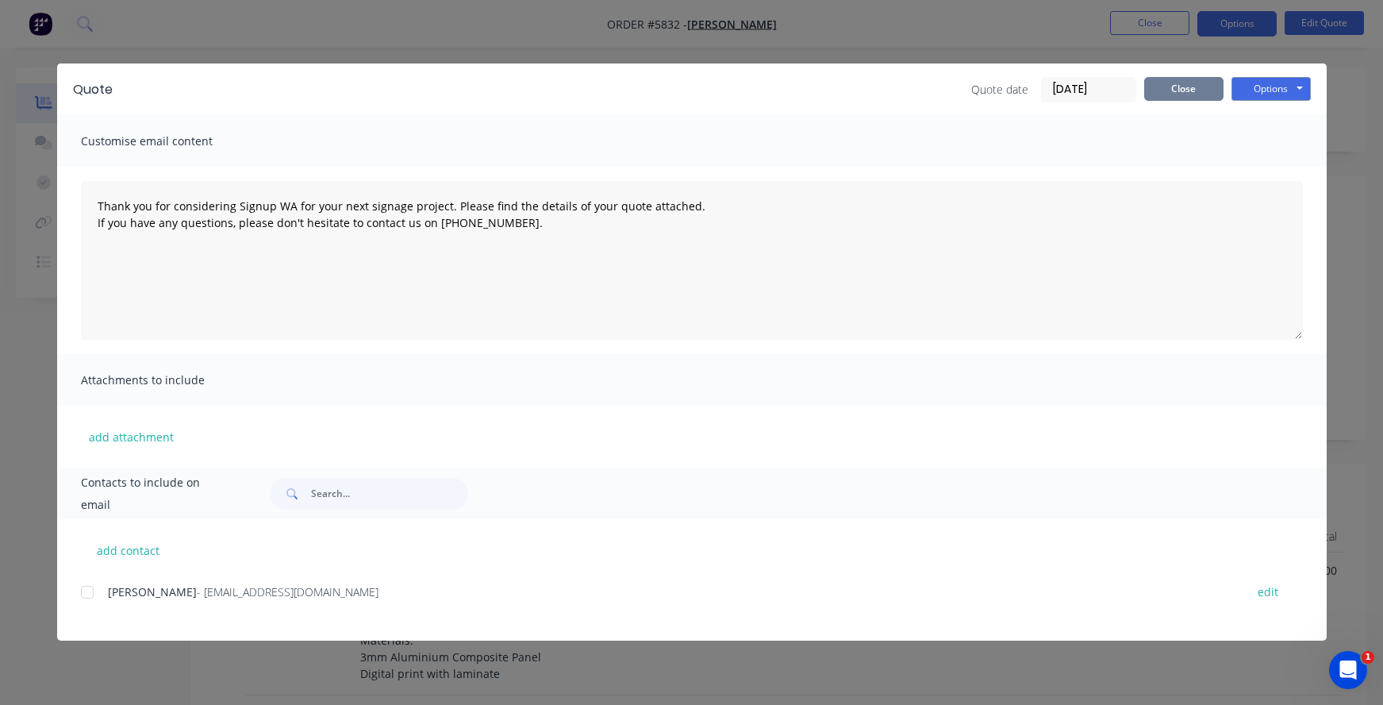
click at [1170, 78] on button "Close" at bounding box center [1184, 89] width 79 height 24
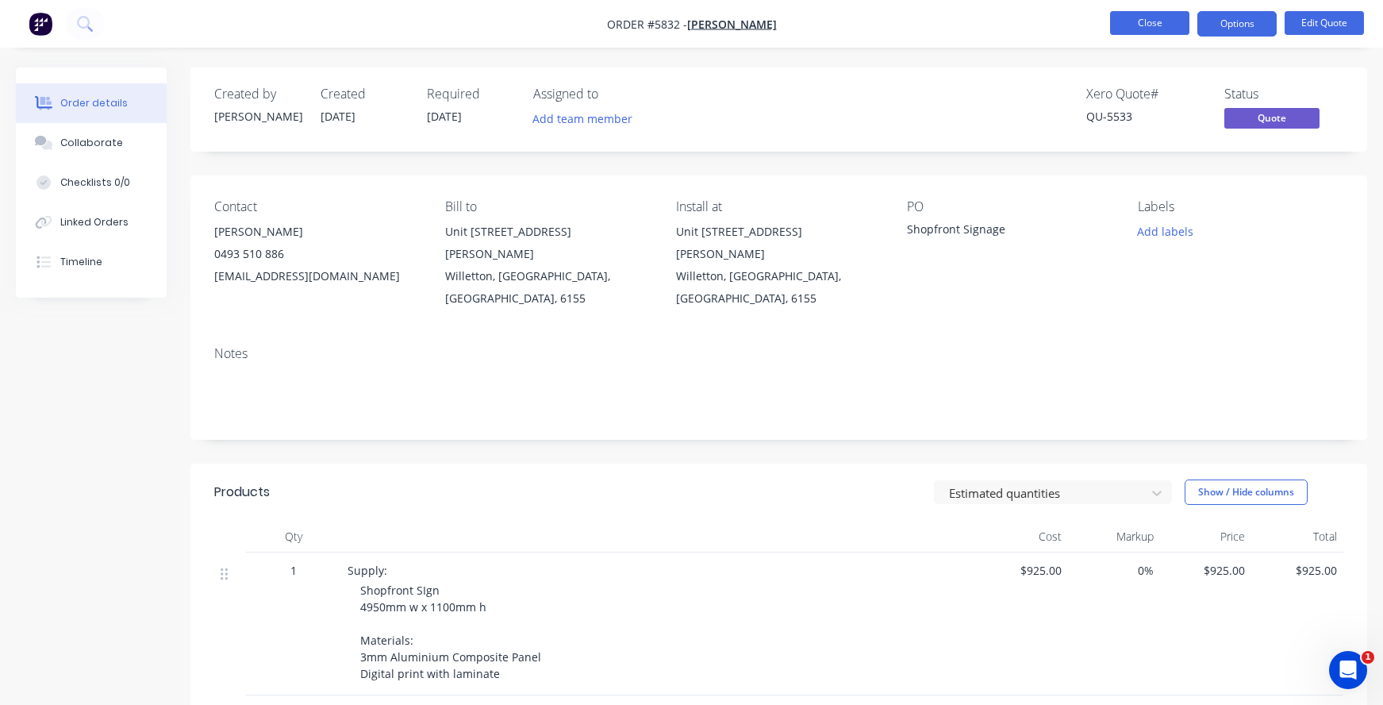
click at [1132, 24] on button "Close" at bounding box center [1149, 23] width 79 height 24
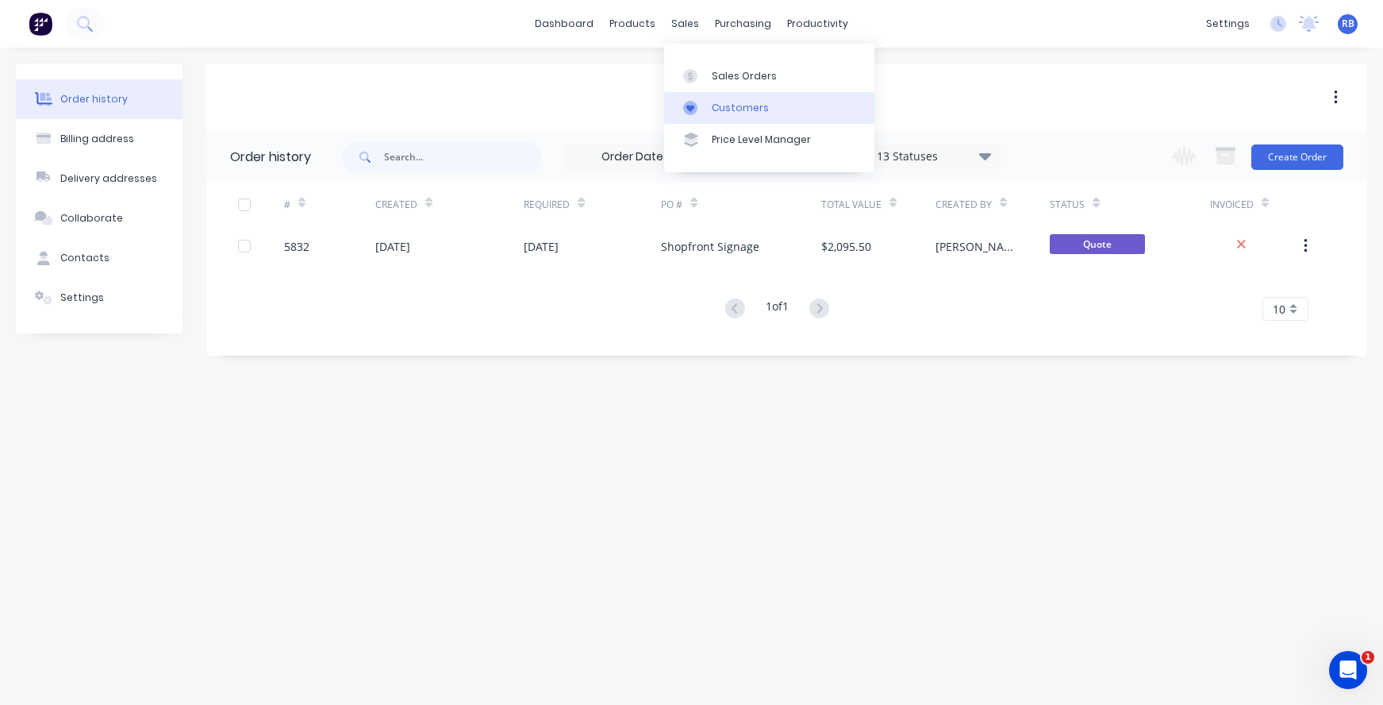
click at [733, 110] on div "Customers" at bounding box center [740, 108] width 57 height 14
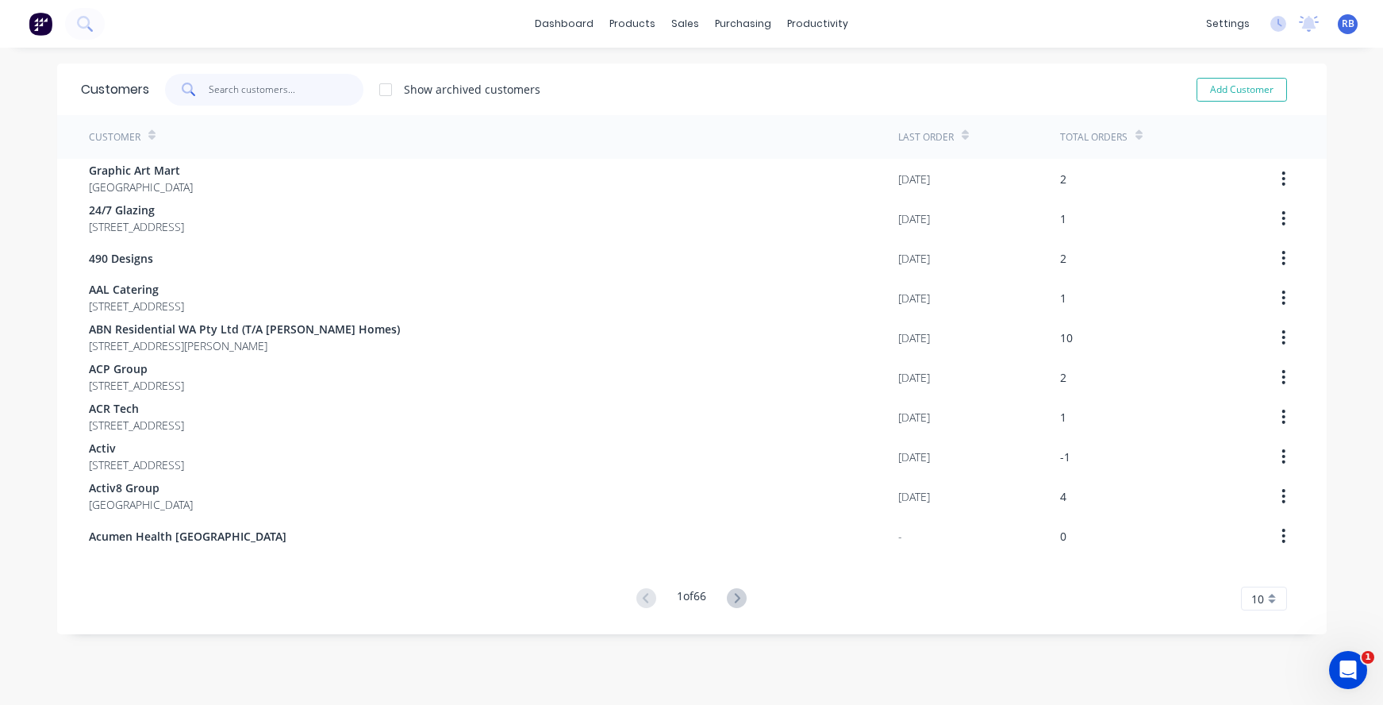
click at [233, 83] on input "text" at bounding box center [286, 90] width 155 height 32
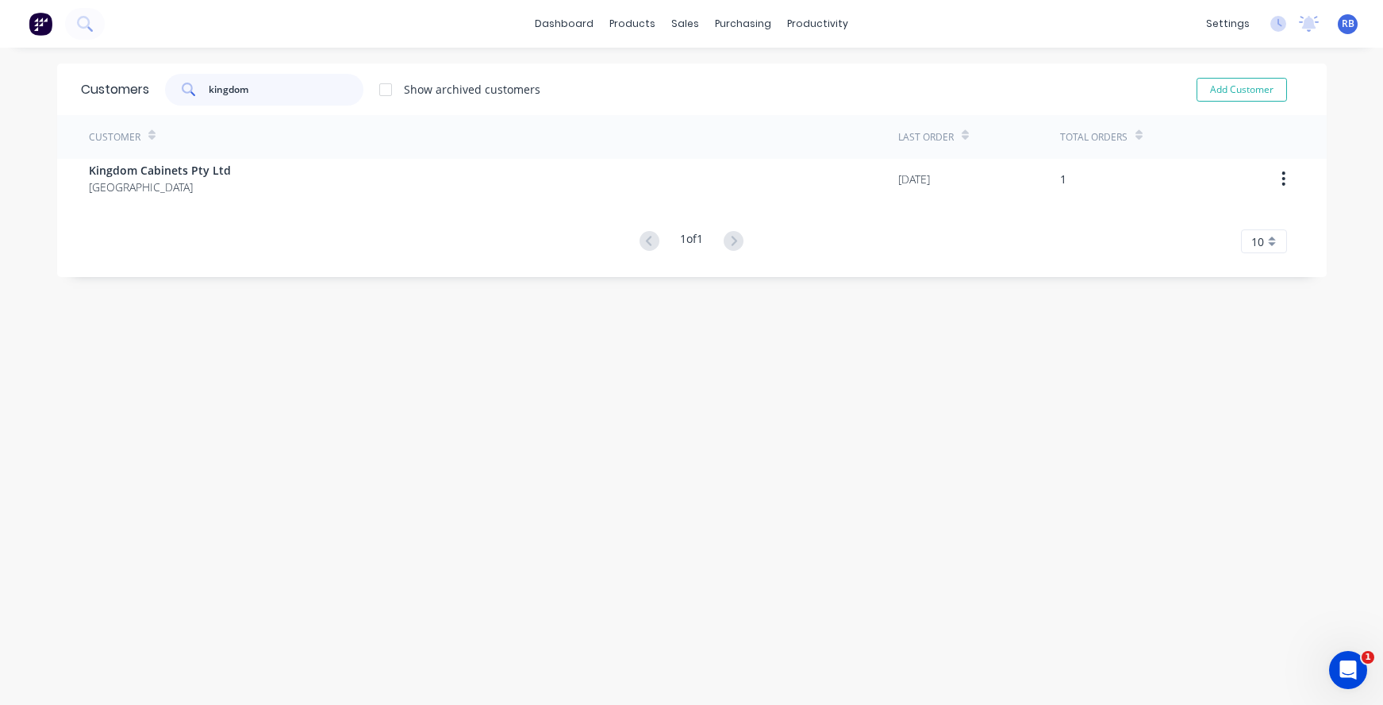
type input "kingdom"
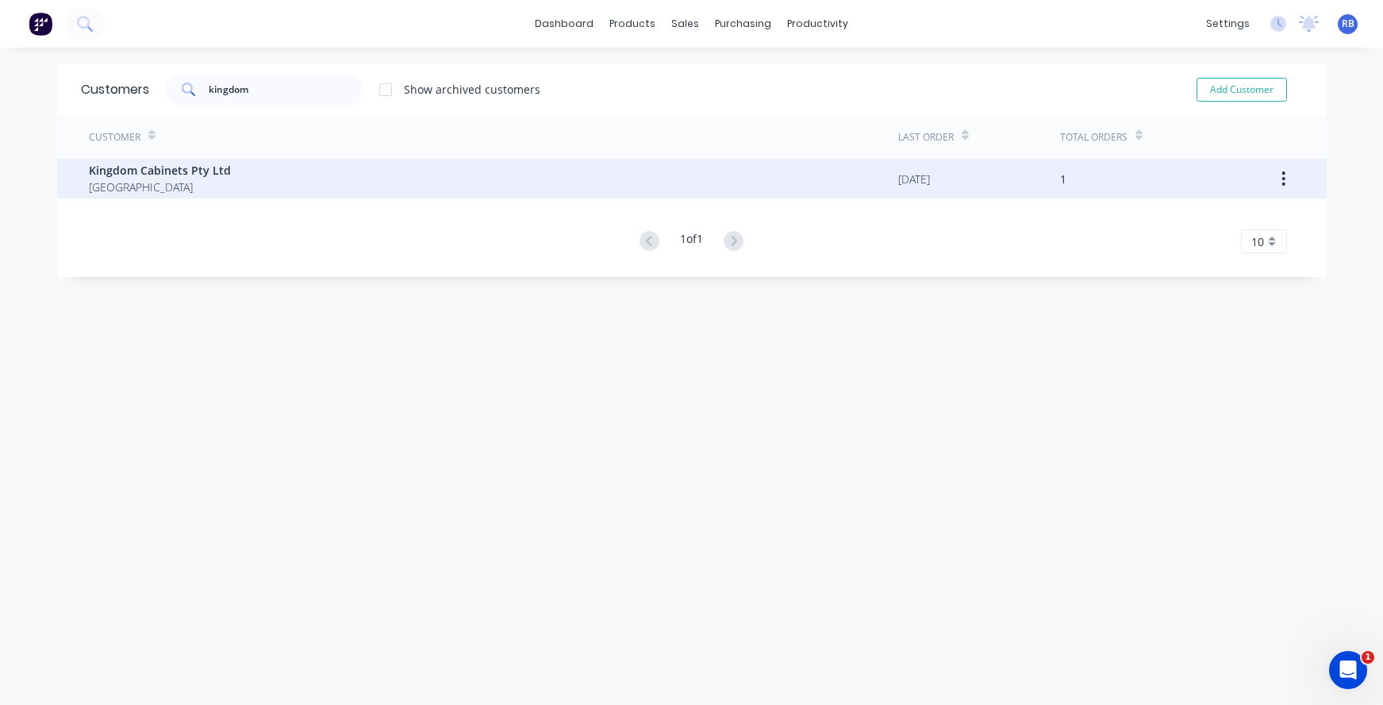
click at [233, 168] on div "Kingdom Cabinets Pty Ltd Australia" at bounding box center [494, 179] width 810 height 40
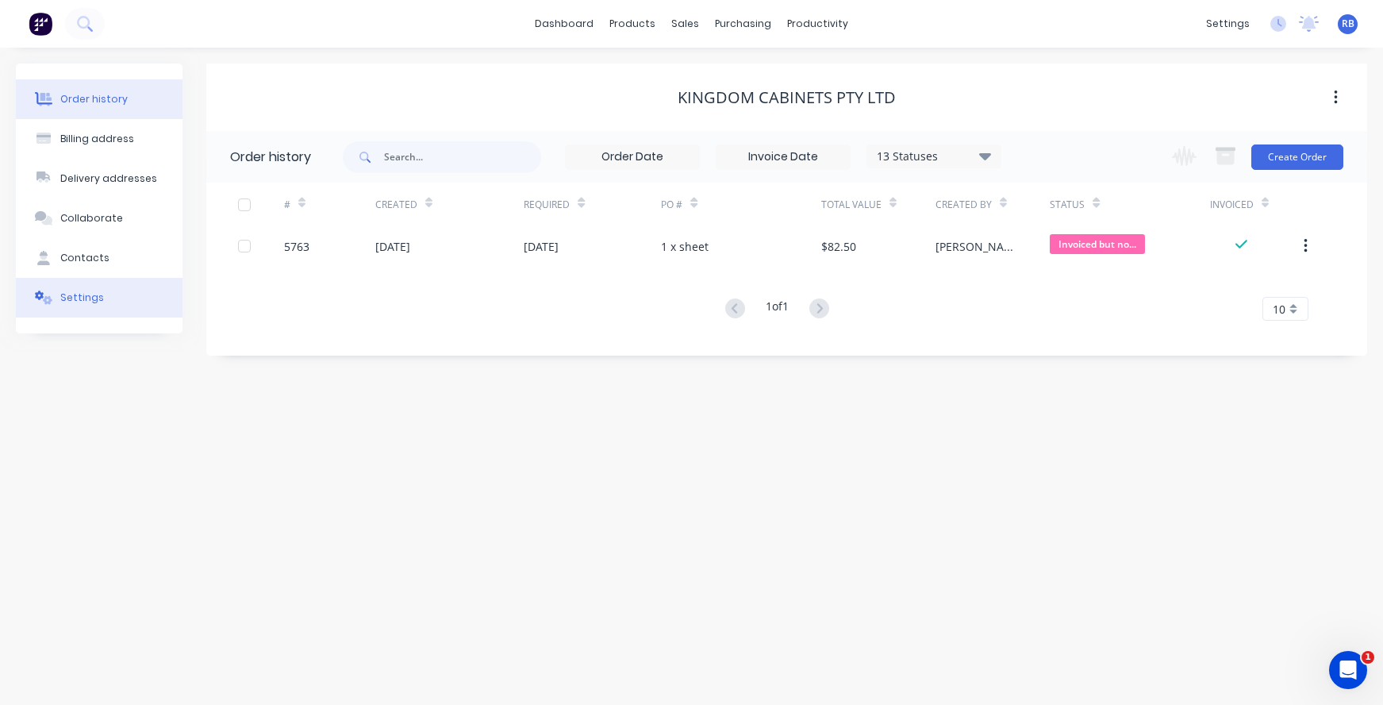
click at [107, 293] on button "Settings" at bounding box center [99, 298] width 167 height 40
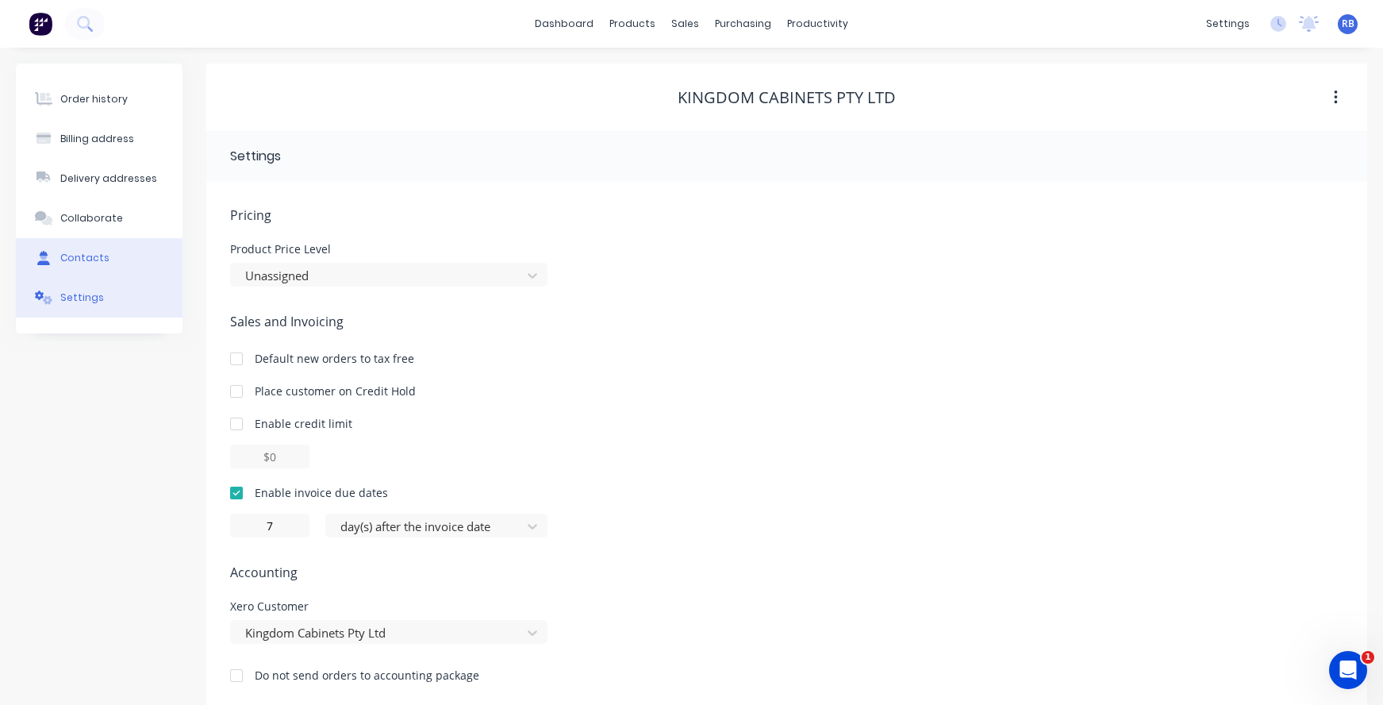
click at [69, 250] on button "Contacts" at bounding box center [99, 258] width 167 height 40
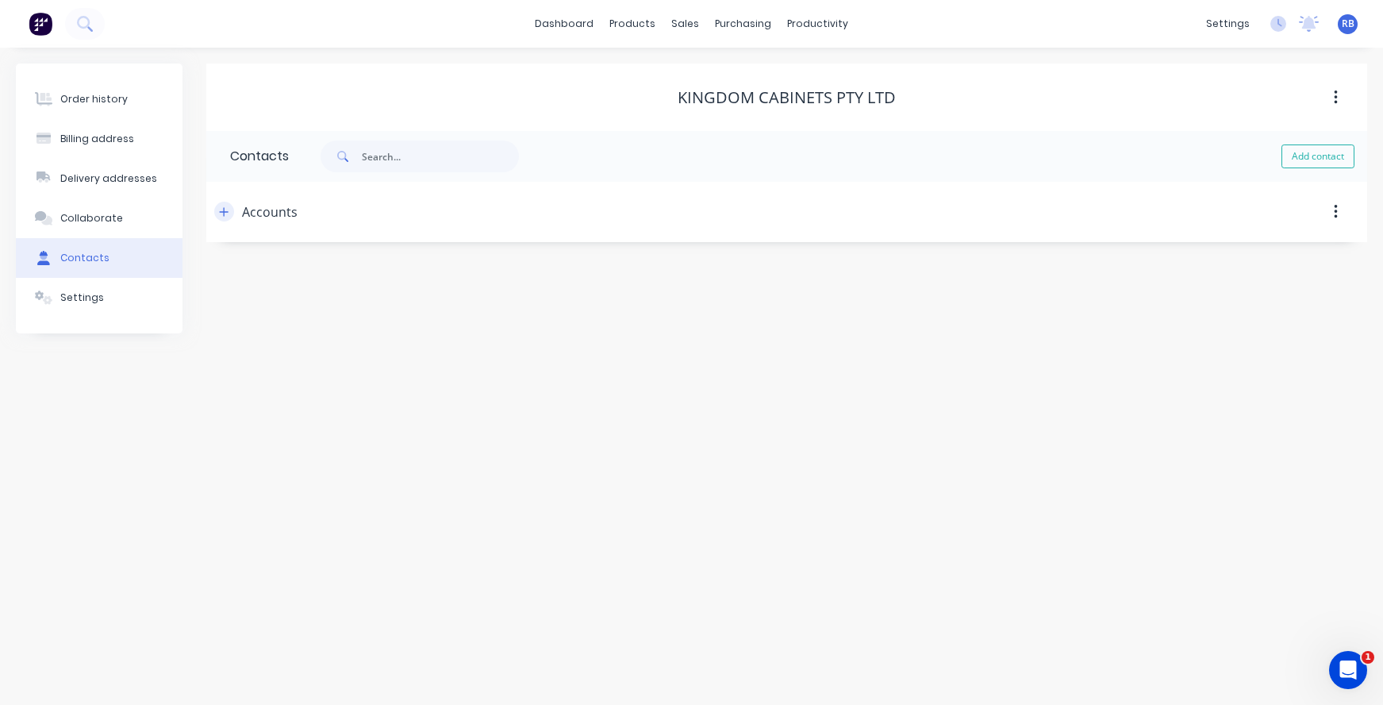
click at [222, 215] on icon "button" at bounding box center [224, 211] width 10 height 11
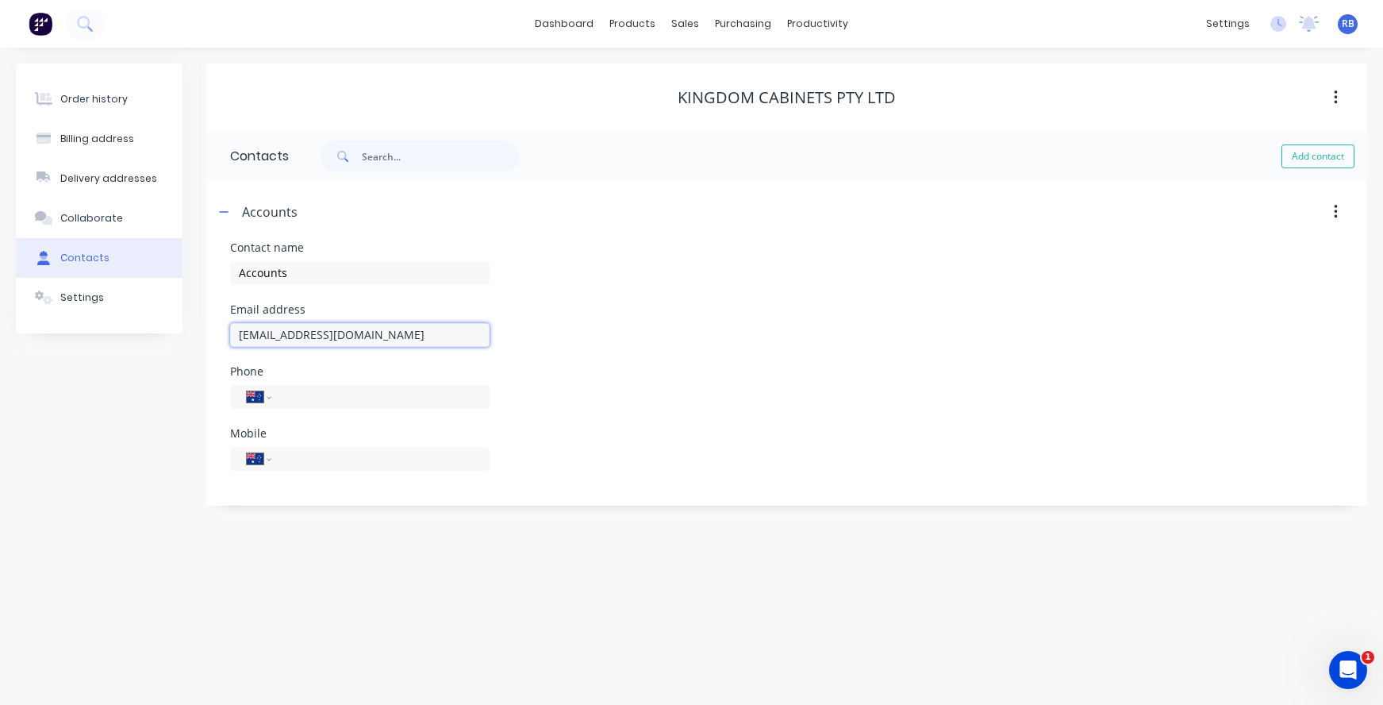
drag, startPoint x: 440, startPoint y: 329, endPoint x: 222, endPoint y: 328, distance: 217.5
select select "AU"
click at [740, 79] on div "Sales Orders" at bounding box center [744, 76] width 65 height 14
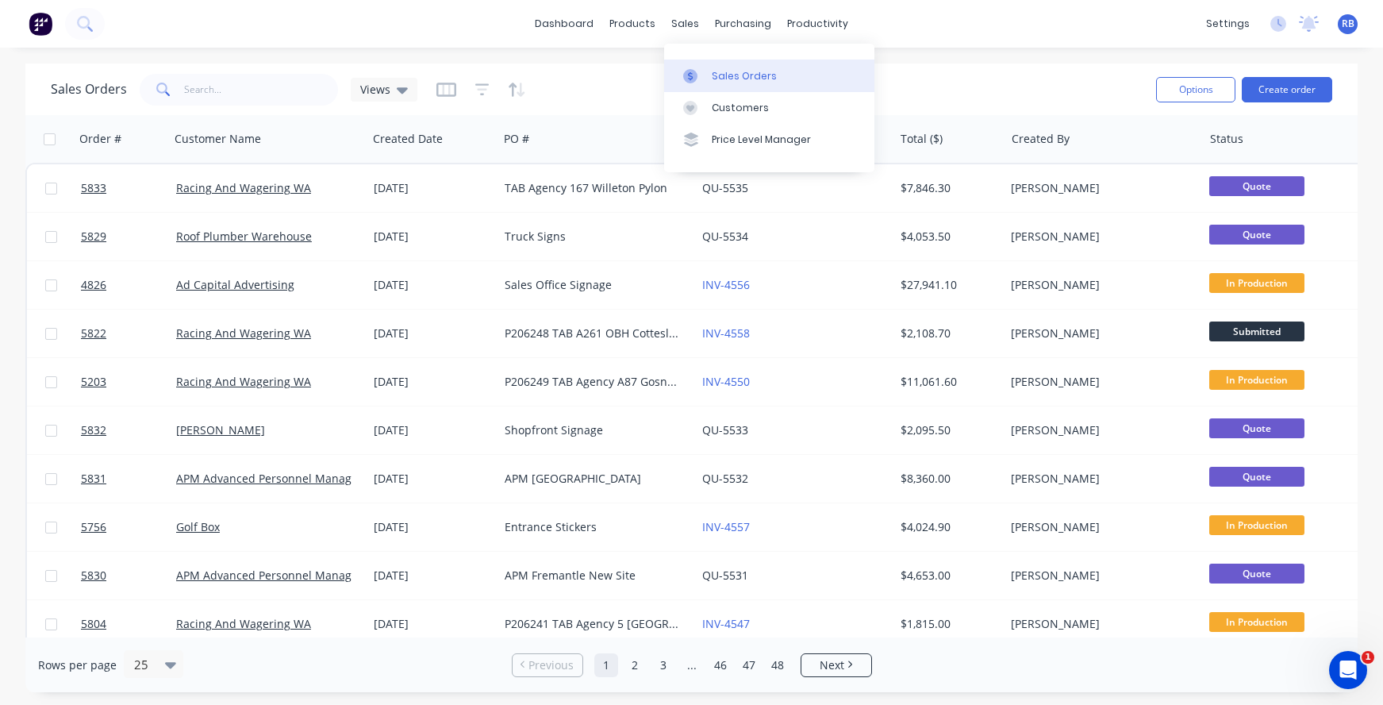
click at [714, 70] on div "Sales Orders" at bounding box center [744, 76] width 65 height 14
click at [217, 95] on input "text" at bounding box center [261, 90] width 155 height 32
type input "evoke"
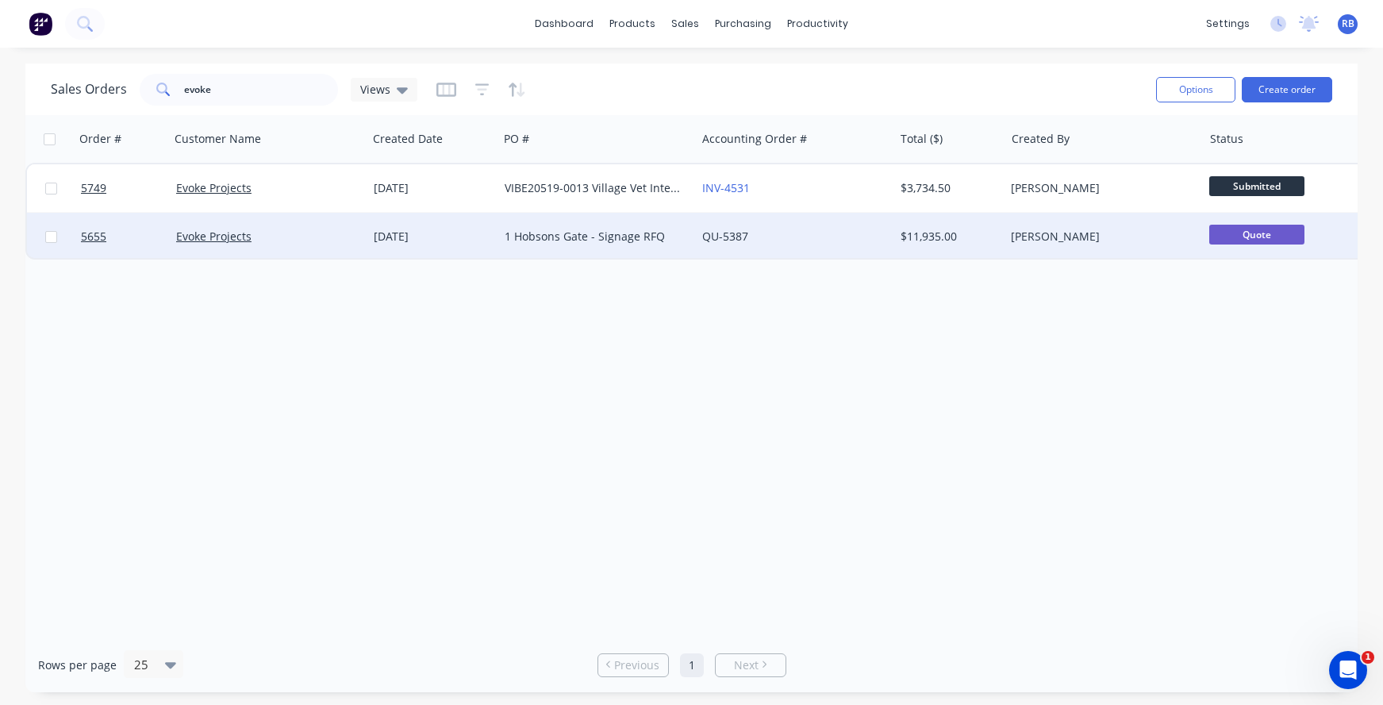
click at [802, 239] on div "QU-5387" at bounding box center [790, 237] width 176 height 16
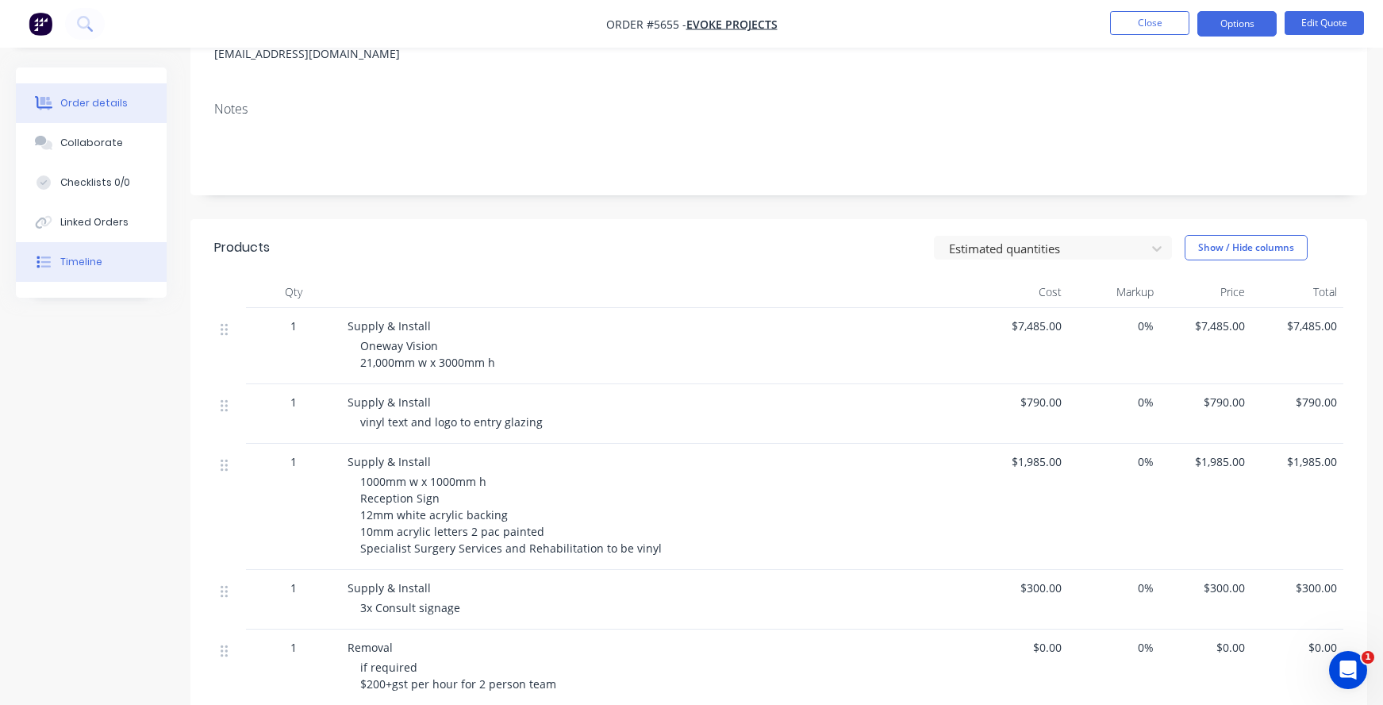
scroll to position [225, 0]
click at [1249, 29] on button "Options" at bounding box center [1237, 23] width 79 height 25
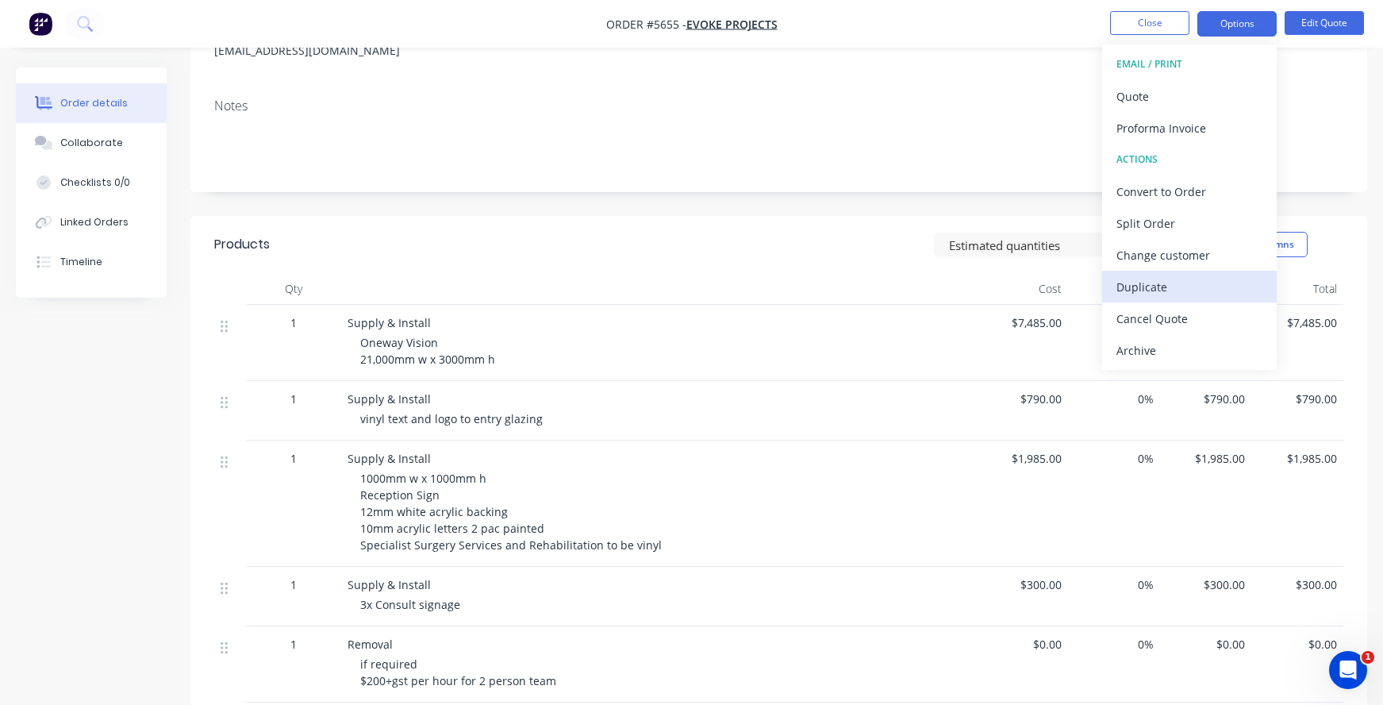
click at [1177, 278] on div "Duplicate" at bounding box center [1190, 286] width 146 height 23
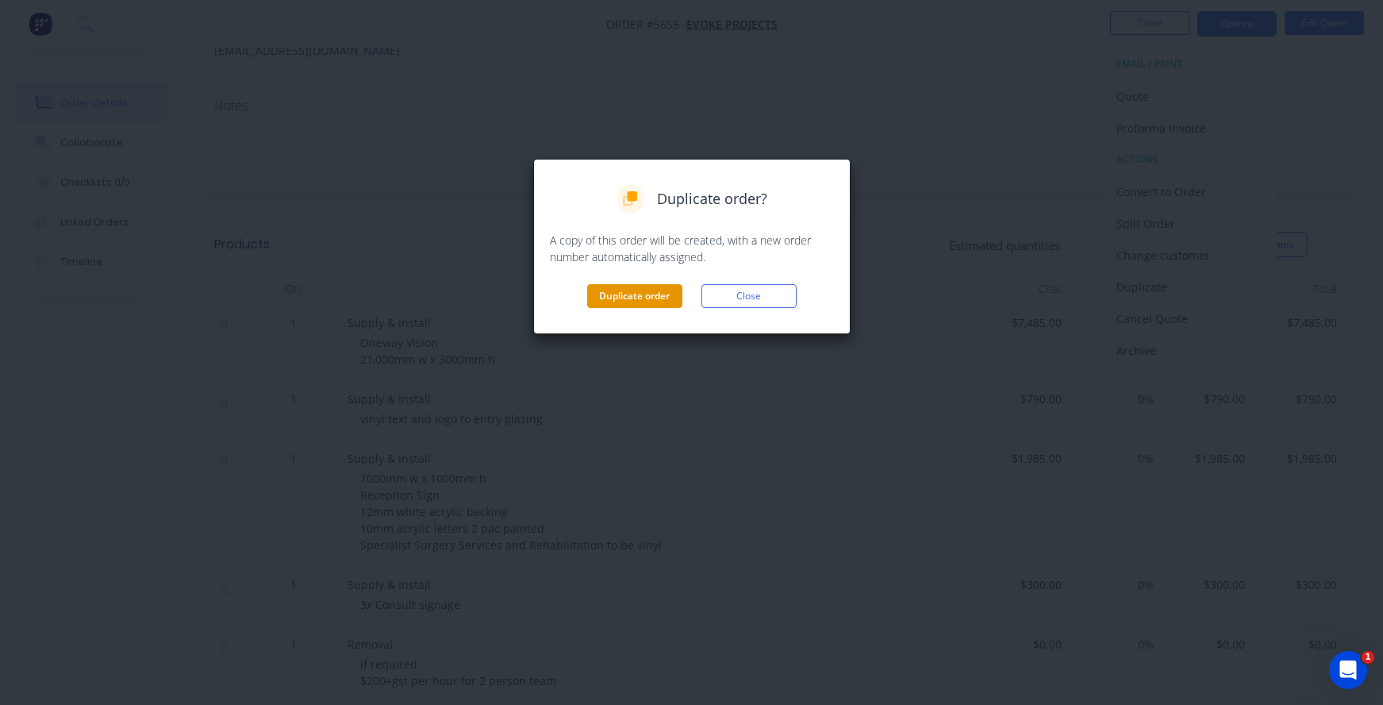
click at [629, 302] on button "Duplicate order" at bounding box center [634, 296] width 95 height 24
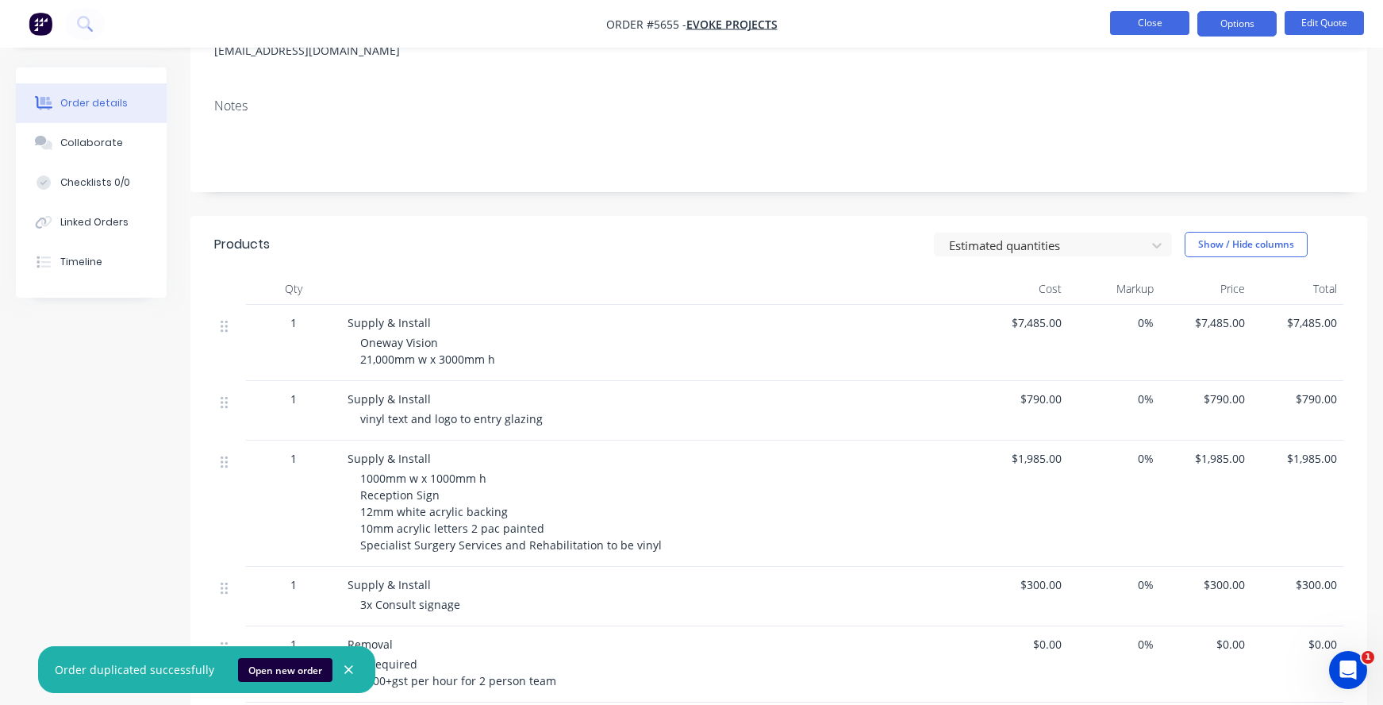
click at [1150, 21] on button "Close" at bounding box center [1149, 23] width 79 height 24
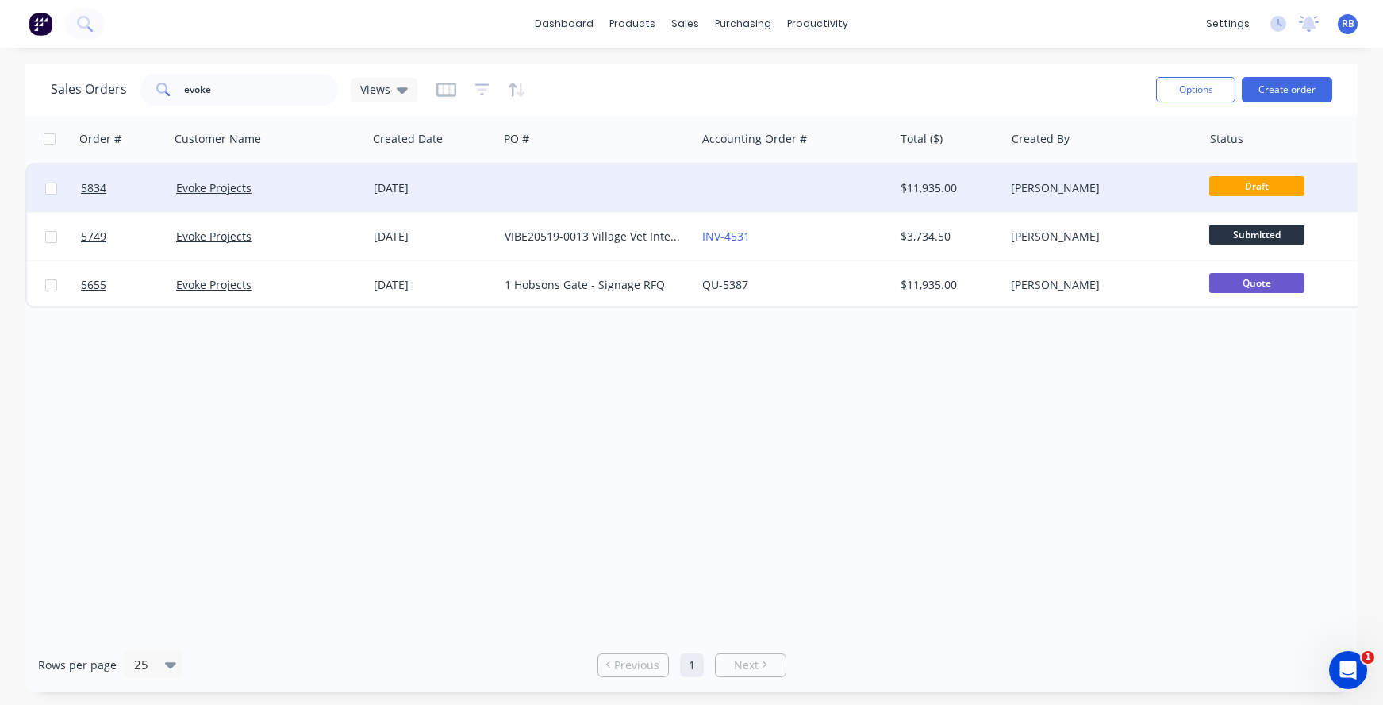
click at [551, 194] on div at bounding box center [597, 188] width 198 height 48
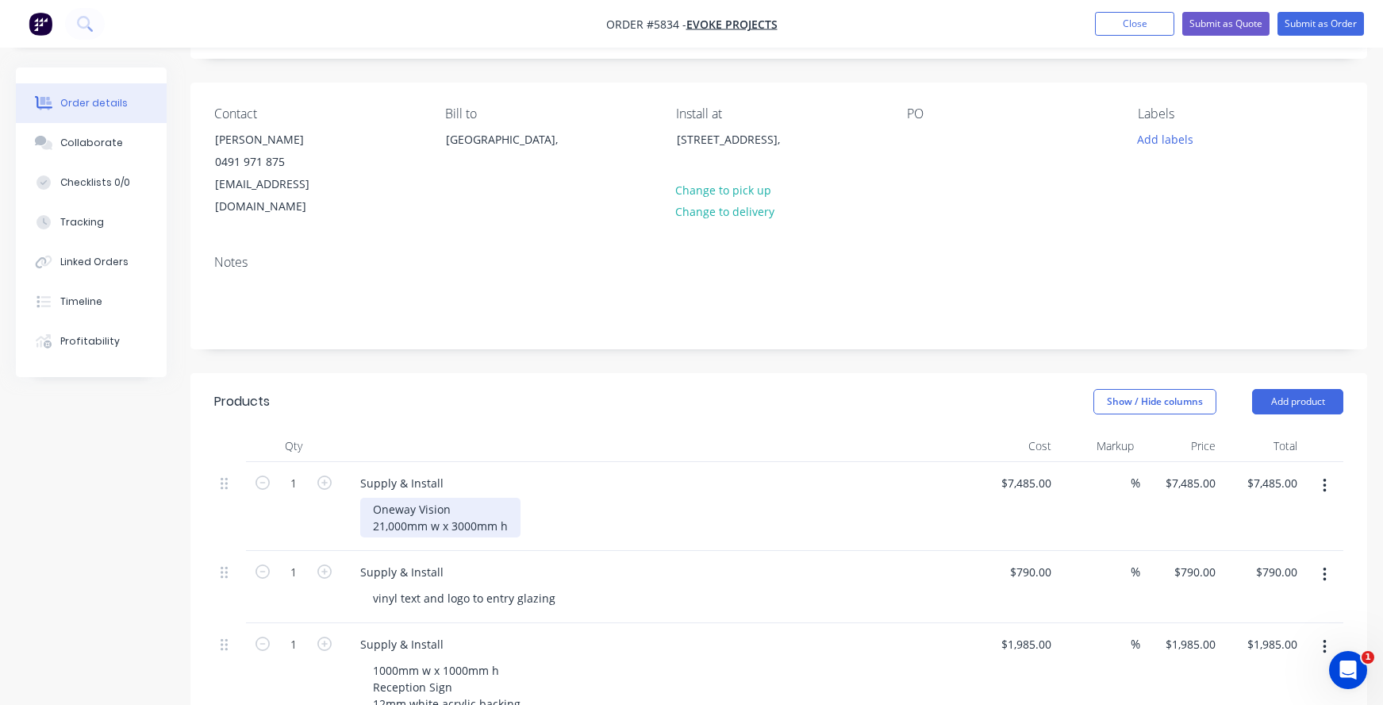
scroll to position [102, 0]
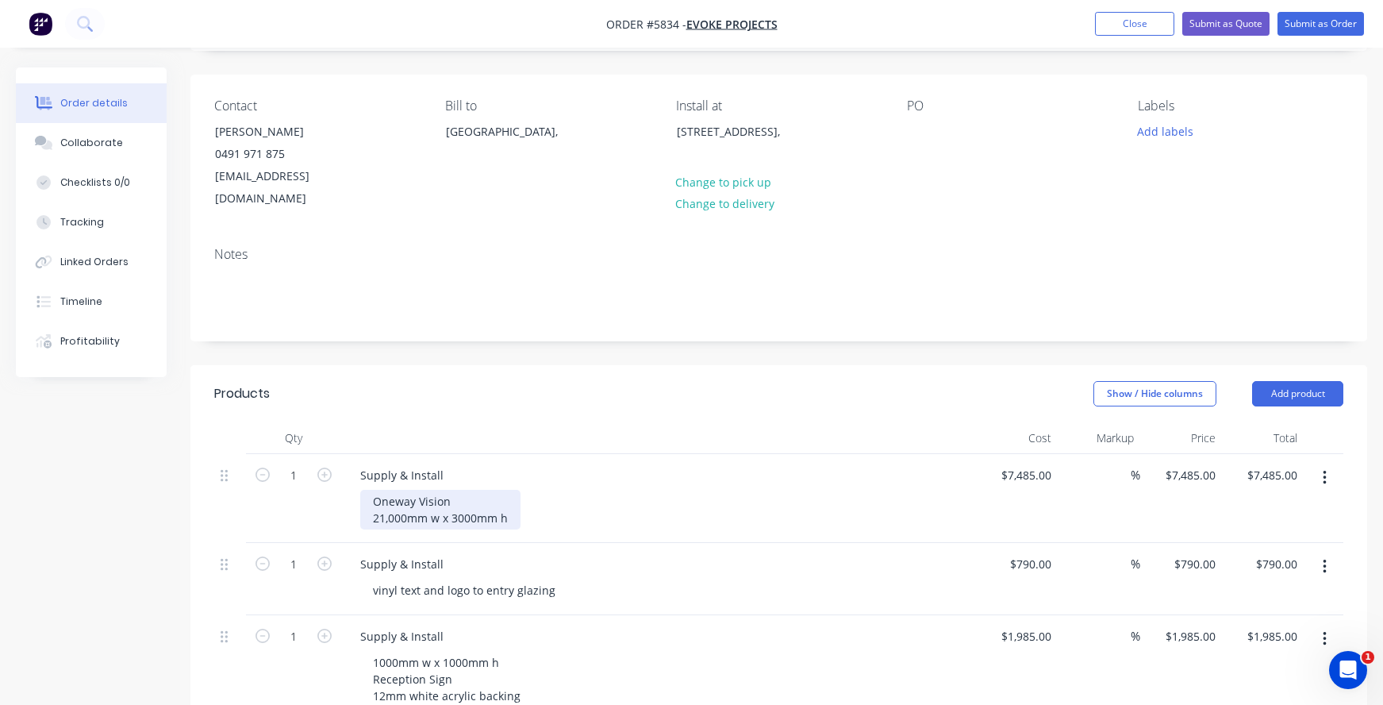
drag, startPoint x: 462, startPoint y: 479, endPoint x: 326, endPoint y: 465, distance: 136.5
click at [326, 465] on div "1 Supply & Install Oneway Vision 21,000mm w x 3000mm h $7,485.00 $7,485.00 % $7…" at bounding box center [778, 498] width 1129 height 89
click at [477, 490] on div "Plain Frosting 21,000mm w x 3000mm h" at bounding box center [440, 510] width 160 height 40
click at [517, 499] on div "Plain Frosting 21,000mm w x 3000mm h" at bounding box center [440, 510] width 160 height 40
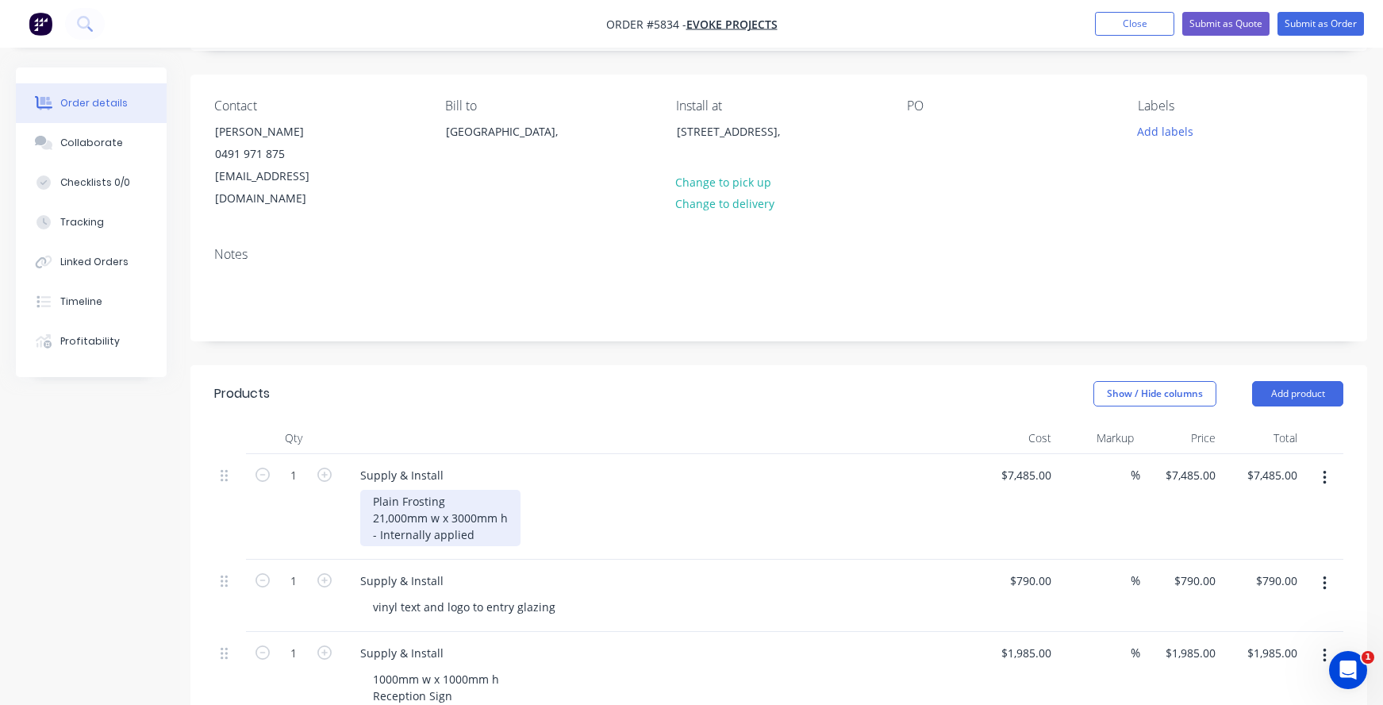
click at [490, 490] on div "Plain Frosting 21,000mm w x 3000mm h - Internally applied" at bounding box center [440, 518] width 160 height 56
drag, startPoint x: 406, startPoint y: 493, endPoint x: 353, endPoint y: 493, distance: 52.4
click at [353, 493] on div "Supply & Install Plain Frosting (no cut outs or images) 21,000mm w x 3000mm h -…" at bounding box center [658, 507] width 635 height 106
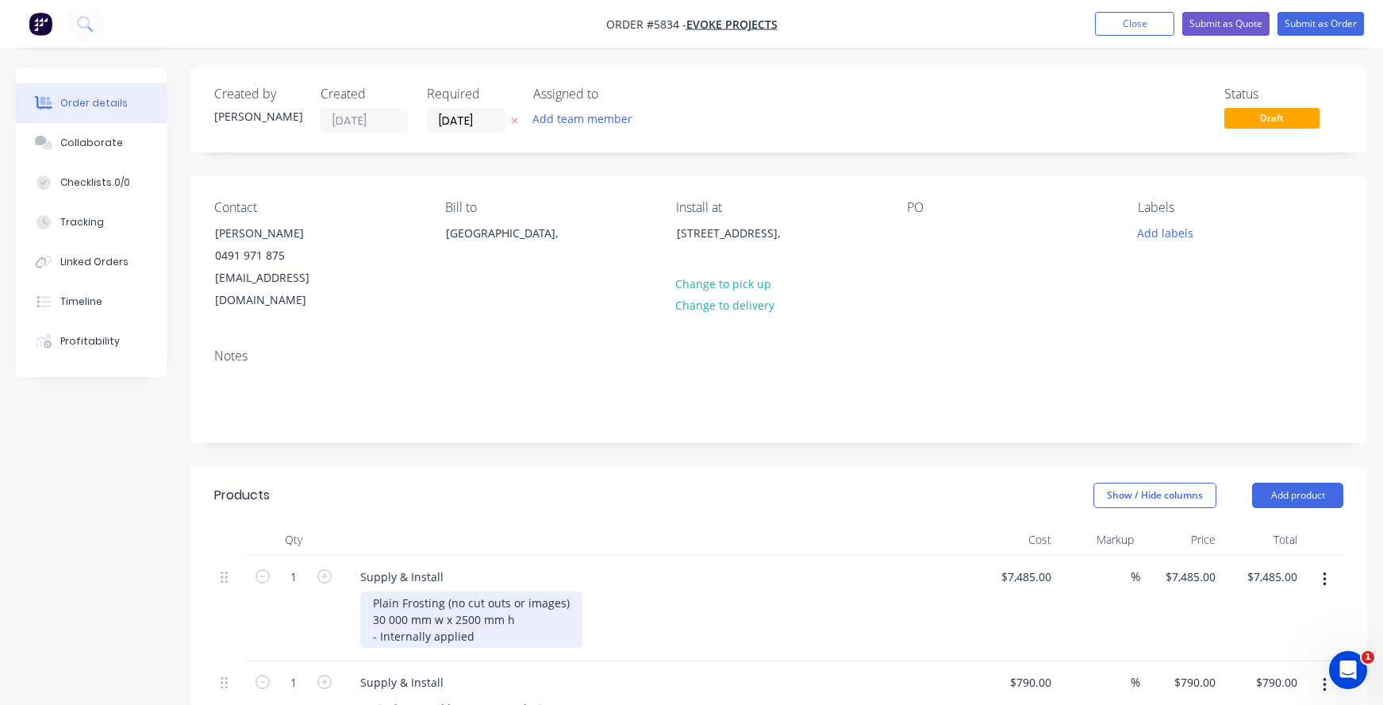
scroll to position [0, 0]
click at [1025, 565] on input "7485" at bounding box center [1041, 576] width 33 height 23
type input "$9,125.00"
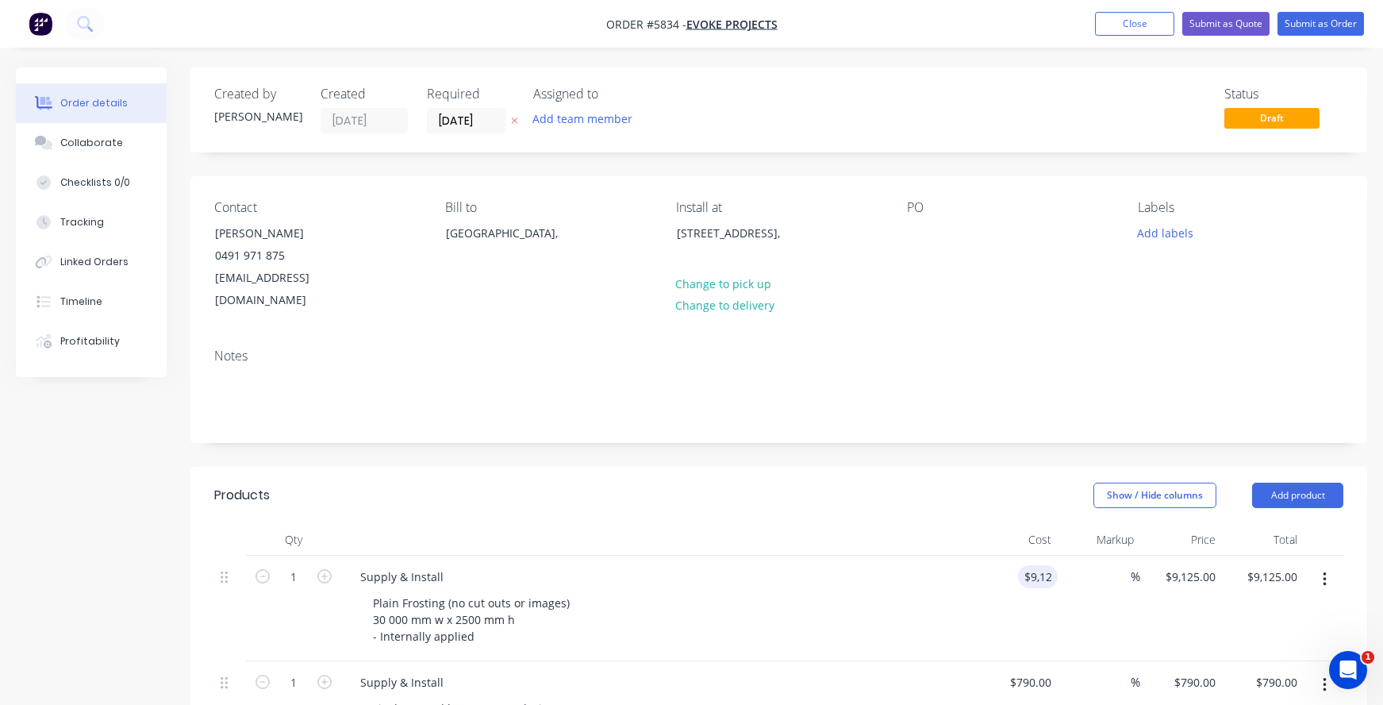
click at [948, 565] on div "Supply & Install" at bounding box center [659, 576] width 622 height 23
click at [909, 233] on div at bounding box center [919, 232] width 25 height 23
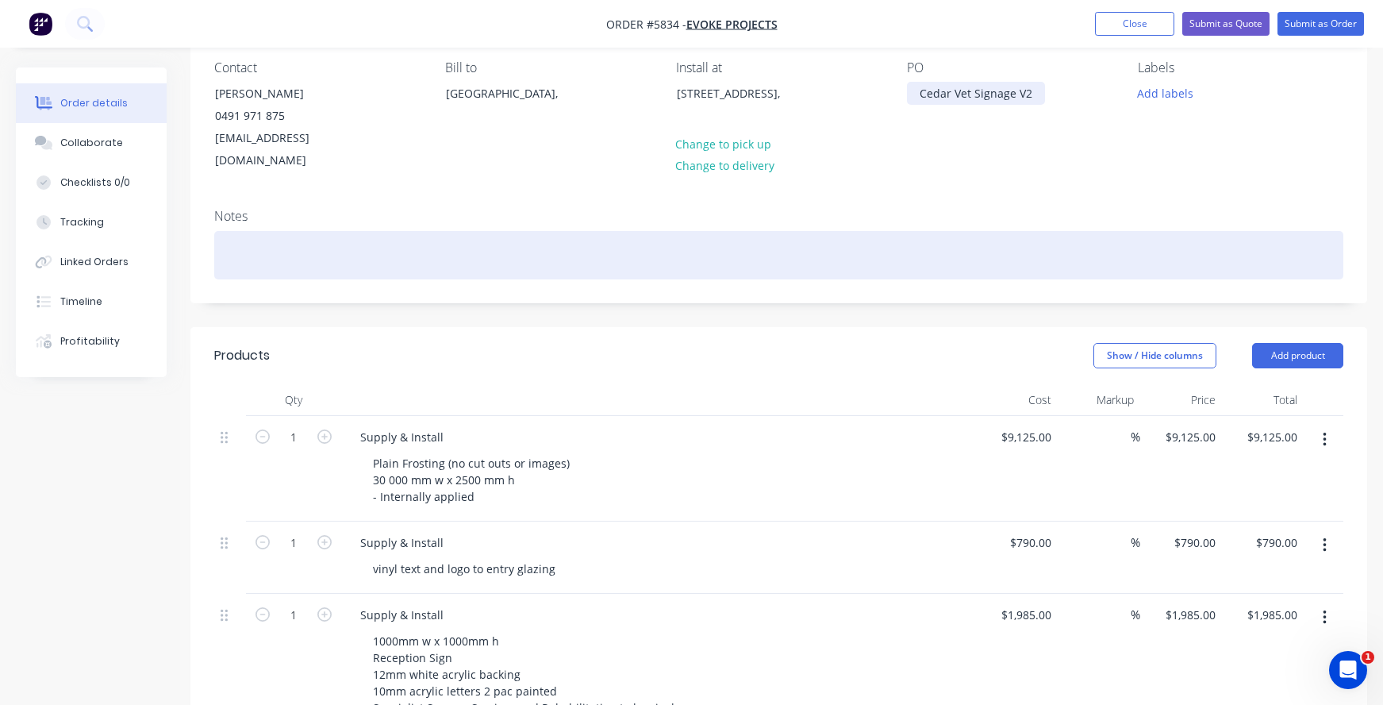
scroll to position [141, 0]
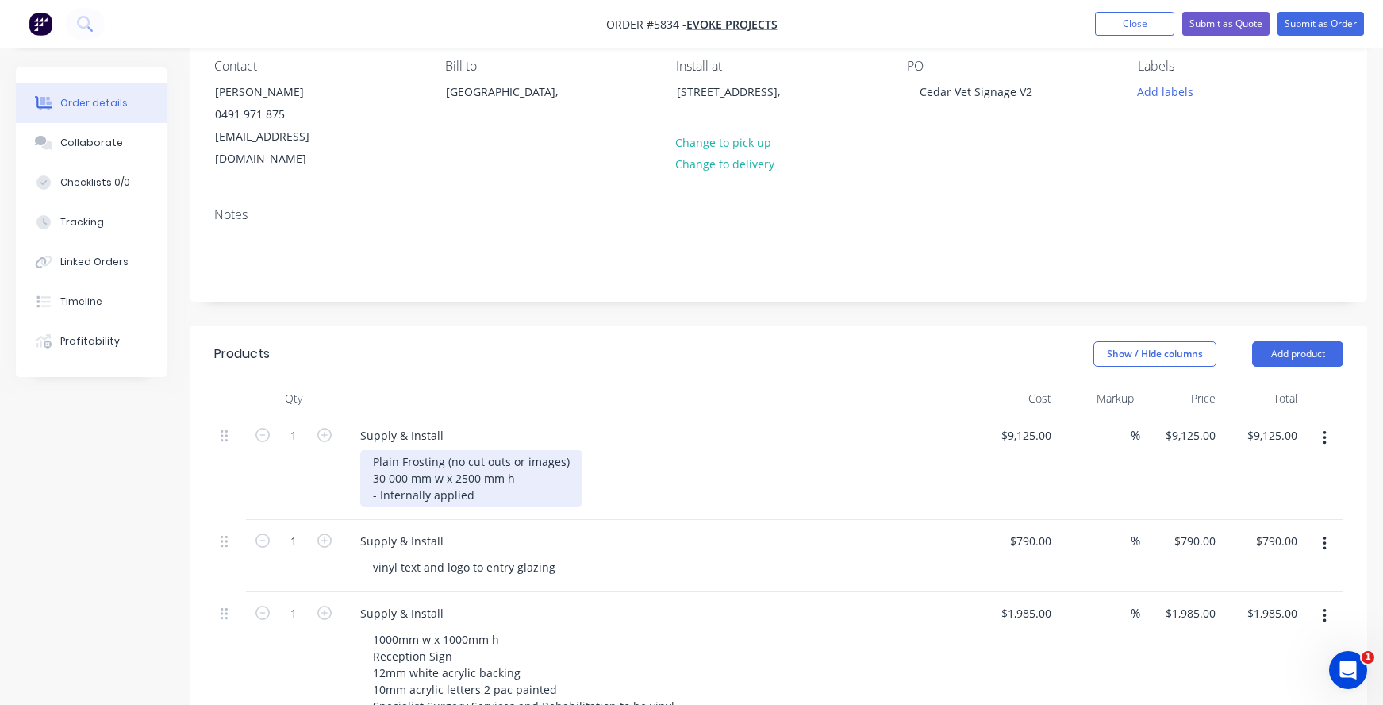
click at [367, 456] on div "Plain Frosting (no cut outs or images) 30 000 mm w x 2500 mm h - Internally app…" at bounding box center [471, 478] width 222 height 56
click at [374, 454] on div "Plain Frosting (no cut outs or images) 30 000 mm w x 2500 mm h - Internally app…" at bounding box center [471, 478] width 222 height 56
click at [560, 458] on div "Plain Frosting (no cut outs or images) Approx 30 000 mm w x 2500 mm h - Interna…" at bounding box center [471, 478] width 222 height 56
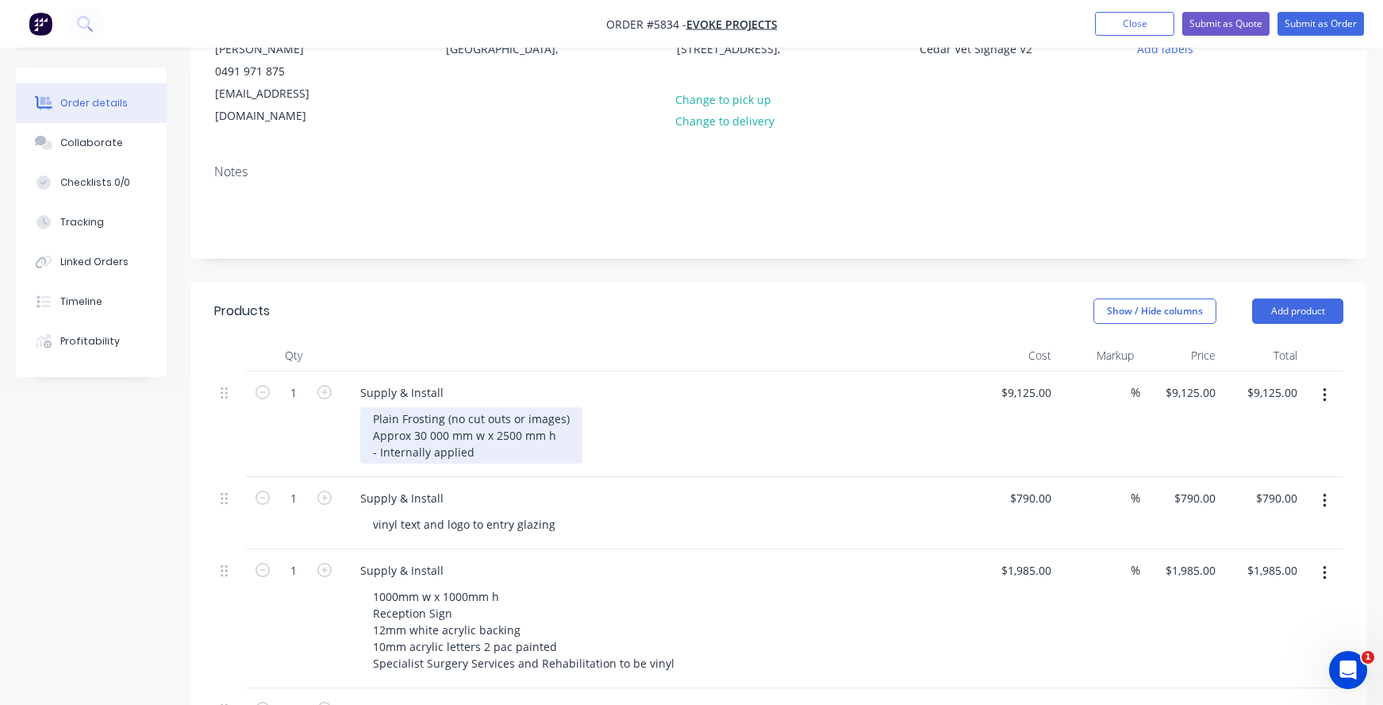
scroll to position [186, 0]
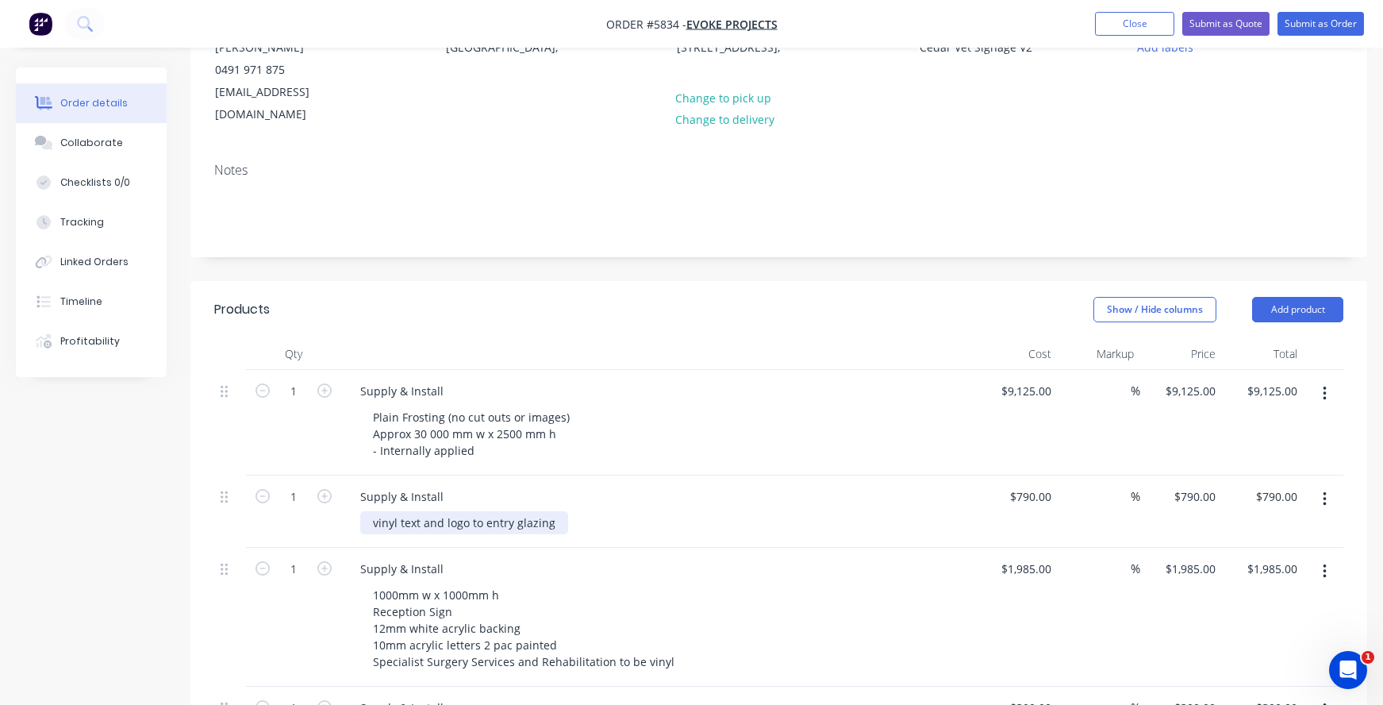
click at [419, 511] on div "vinyl text and logo to entry glazing" at bounding box center [464, 522] width 208 height 23
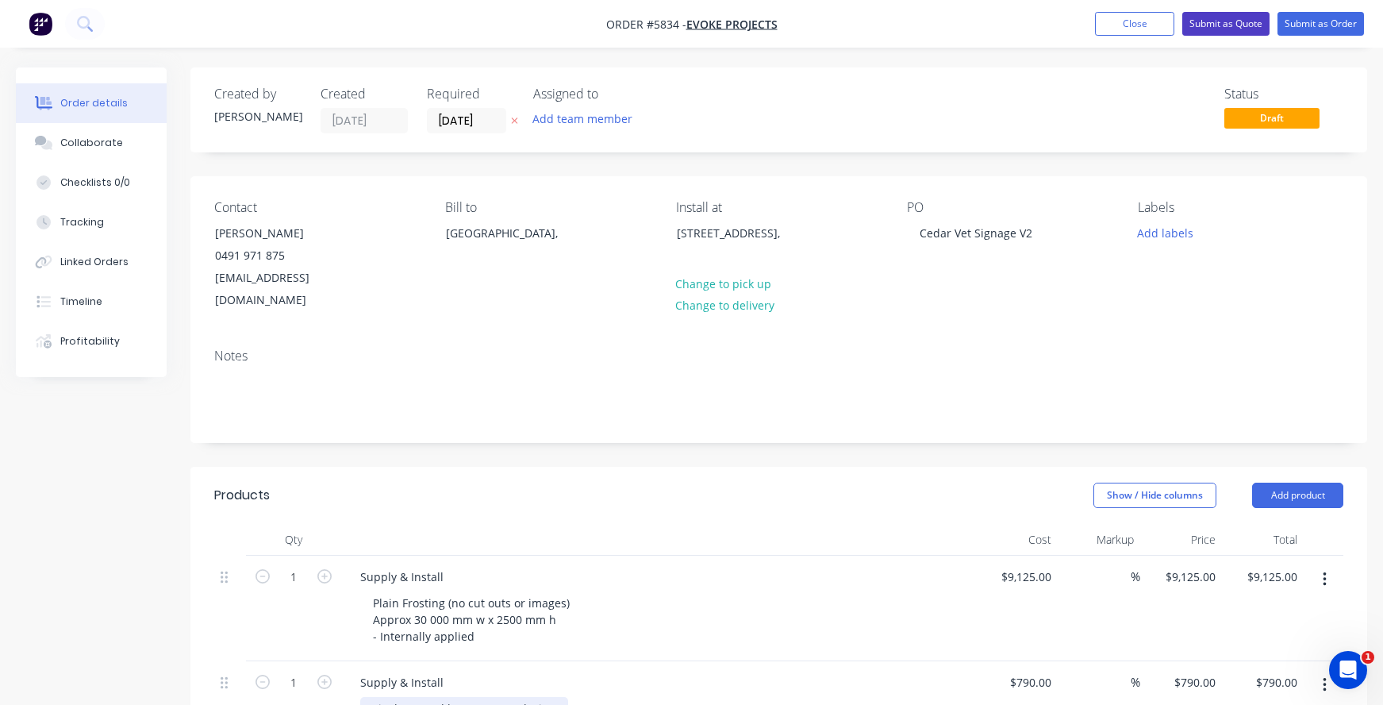
scroll to position [0, 0]
click at [1225, 20] on button "Submit as Quote" at bounding box center [1226, 24] width 87 height 24
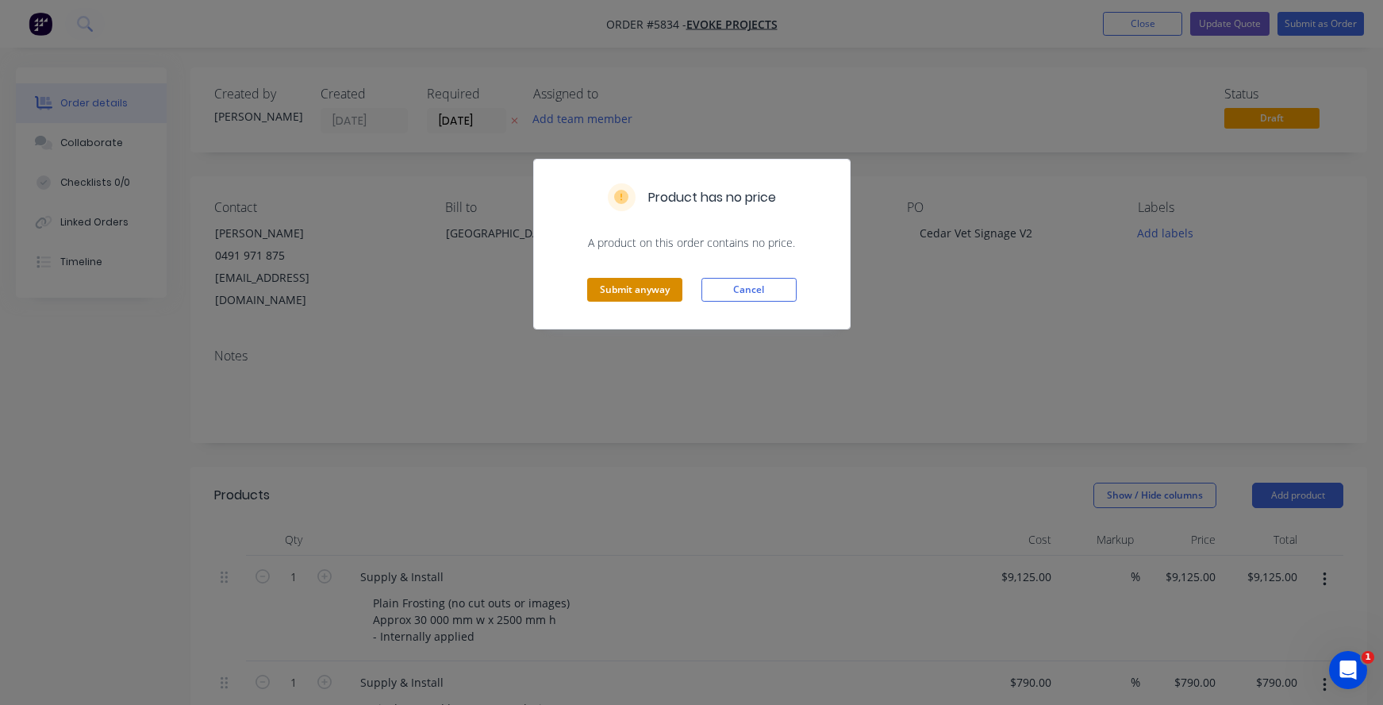
click at [606, 289] on button "Submit anyway" at bounding box center [634, 290] width 95 height 24
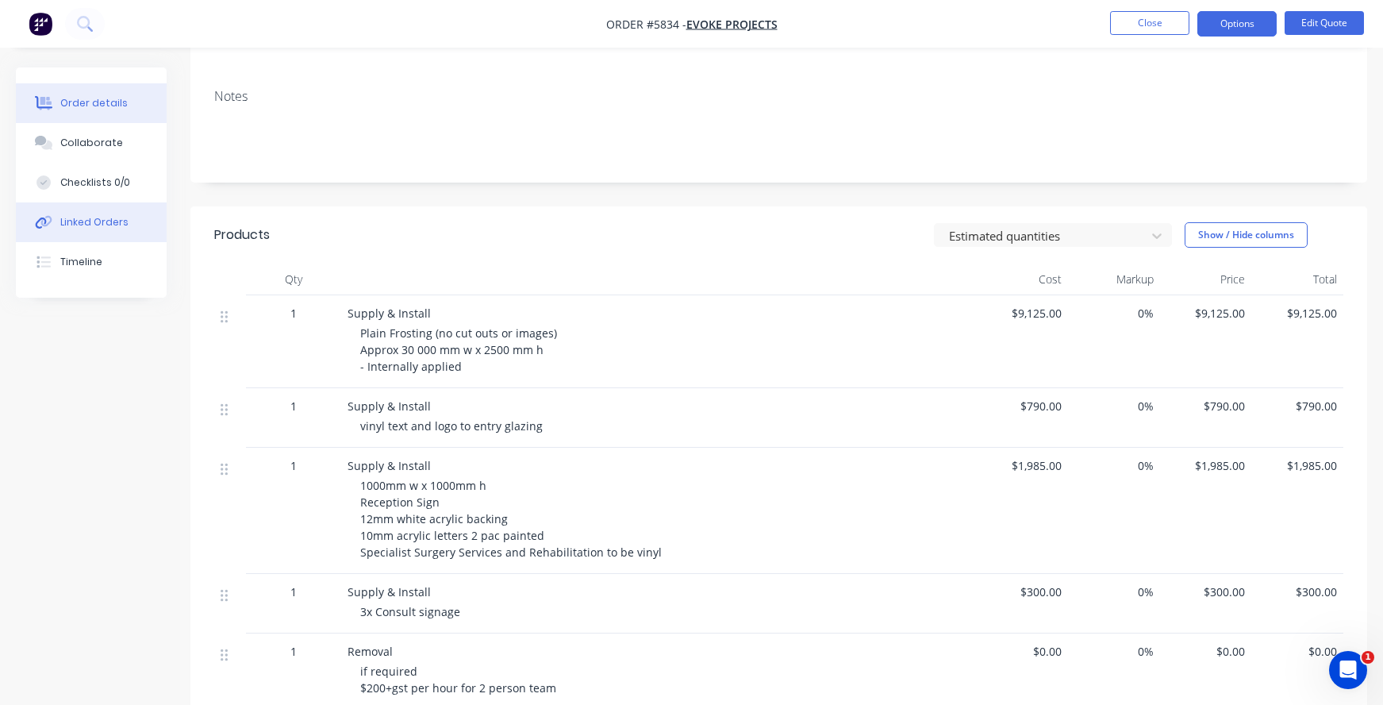
scroll to position [214, 0]
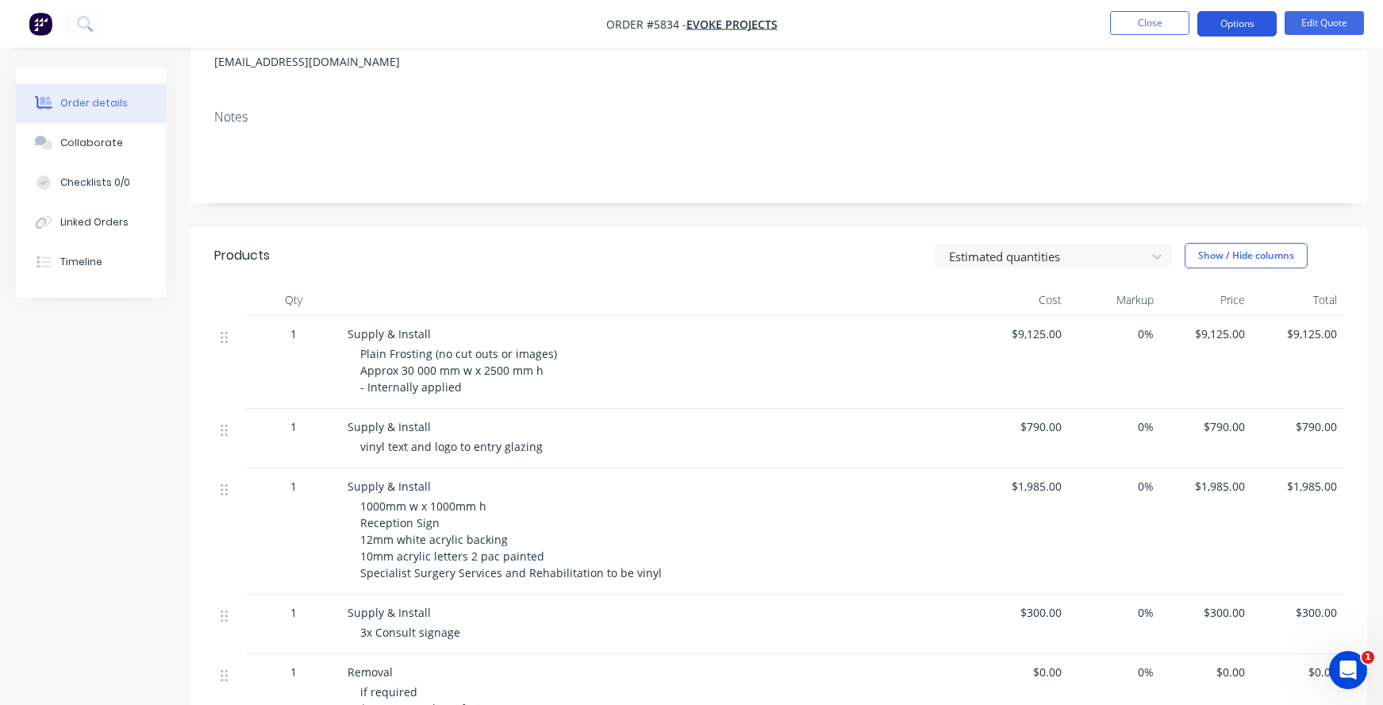
click at [1241, 25] on button "Options" at bounding box center [1237, 23] width 79 height 25
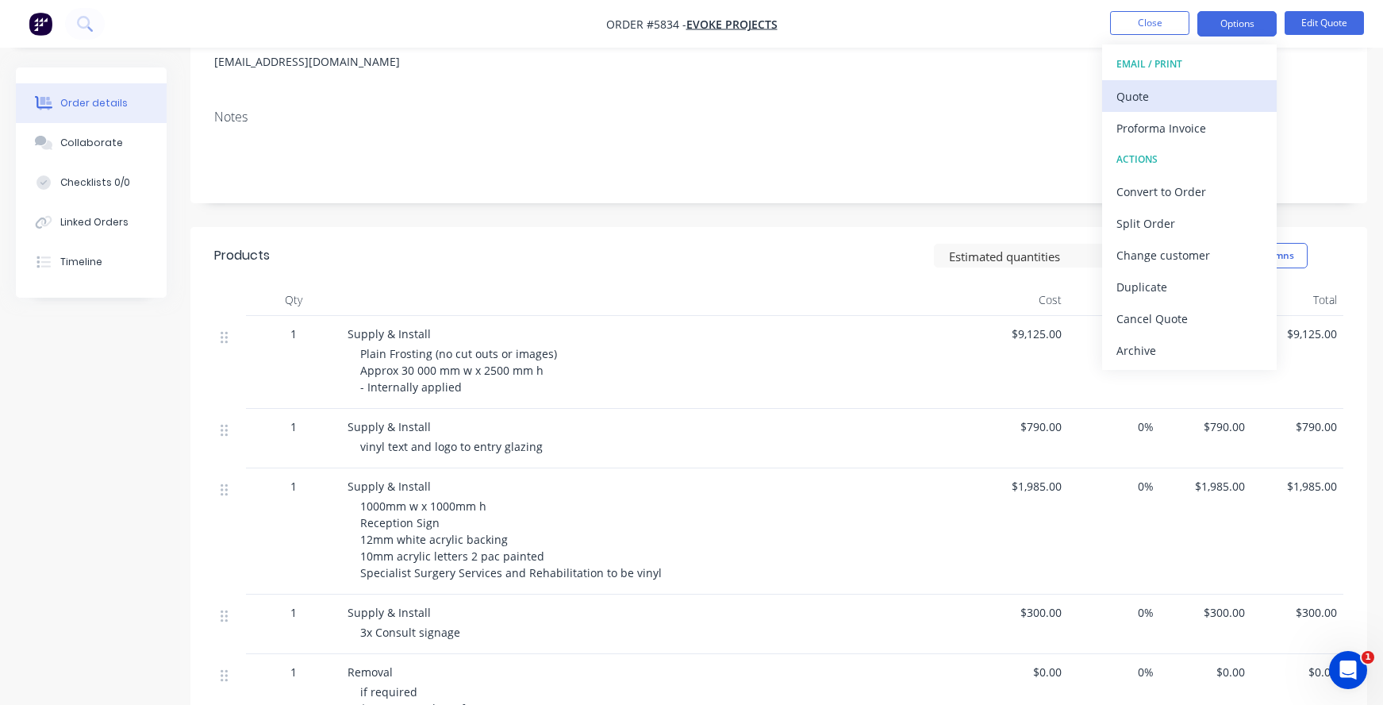
click at [1137, 94] on div "Quote" at bounding box center [1190, 96] width 146 height 23
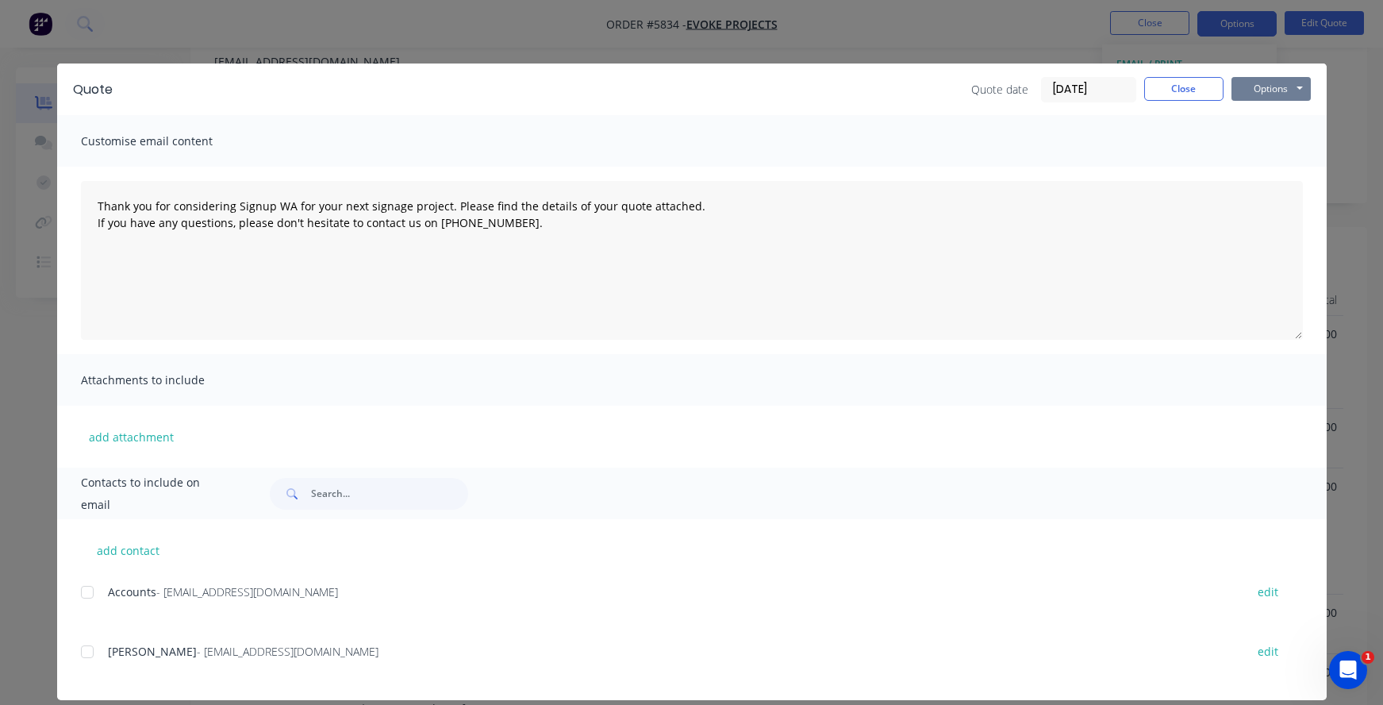
click at [1277, 91] on button "Options" at bounding box center [1271, 89] width 79 height 24
click at [1279, 144] on button "Print" at bounding box center [1283, 143] width 102 height 26
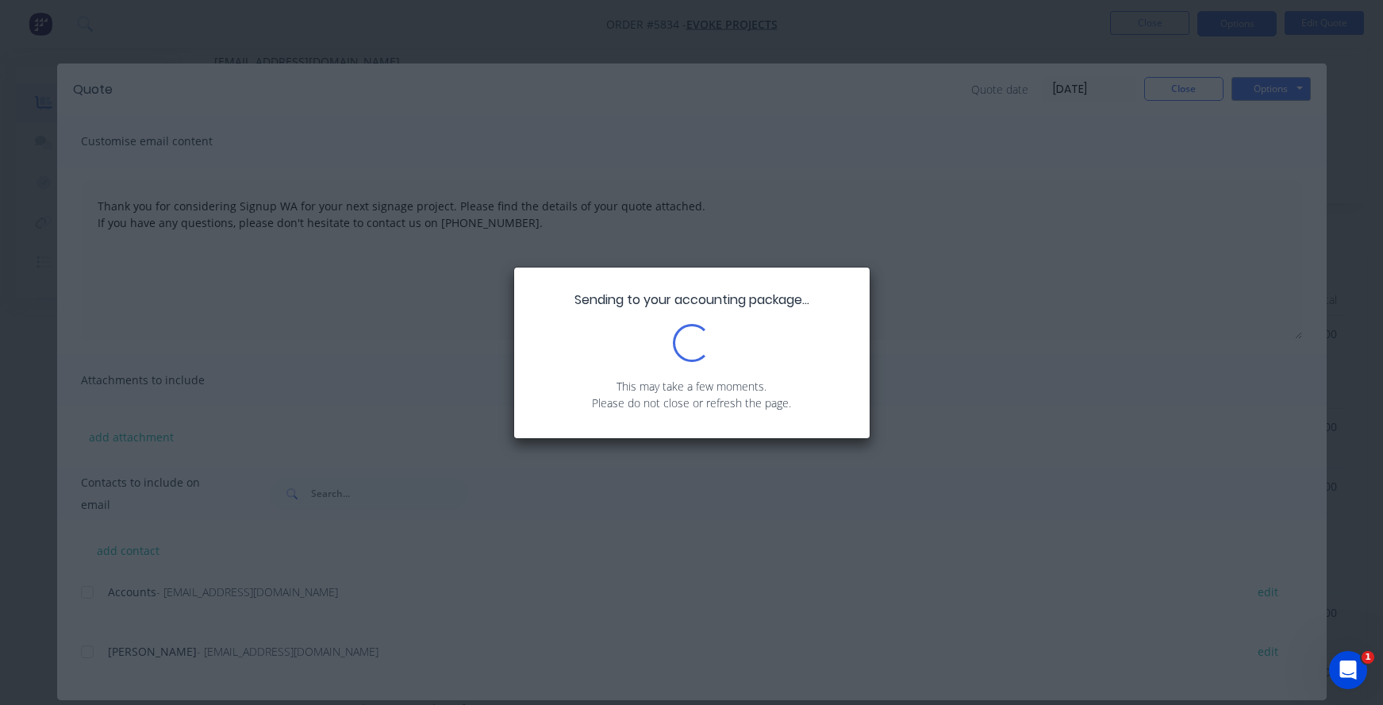
type textarea "Thank you for considering Signup WA for your next signage project. Please find …"
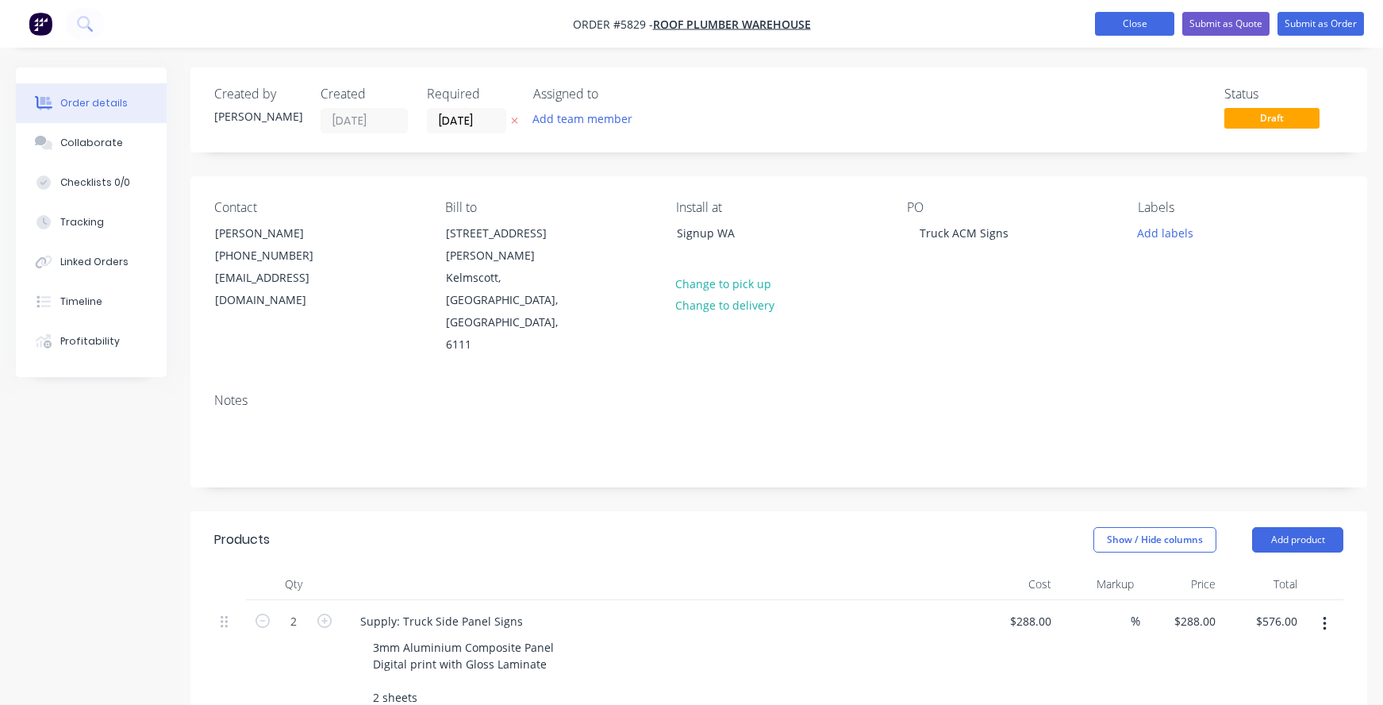
click at [1133, 27] on button "Close" at bounding box center [1134, 24] width 79 height 24
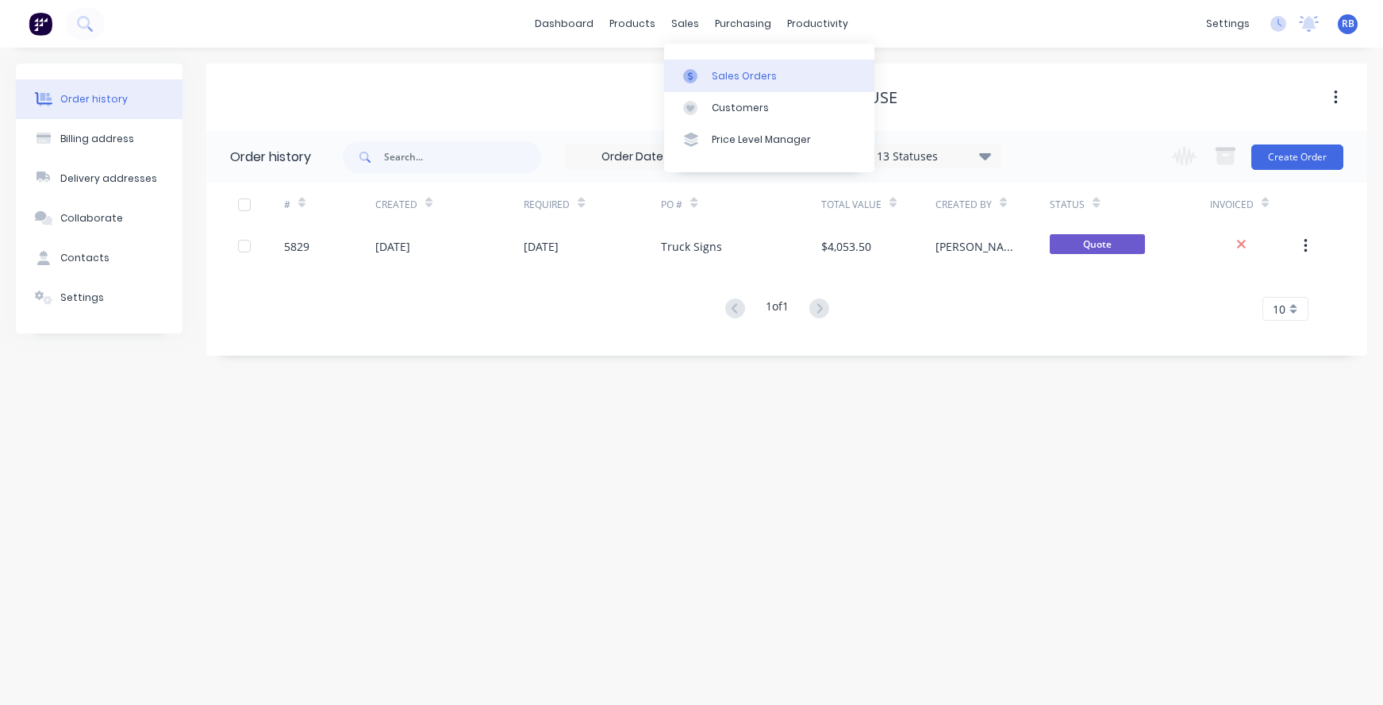
click at [722, 73] on div "Sales Orders" at bounding box center [744, 76] width 65 height 14
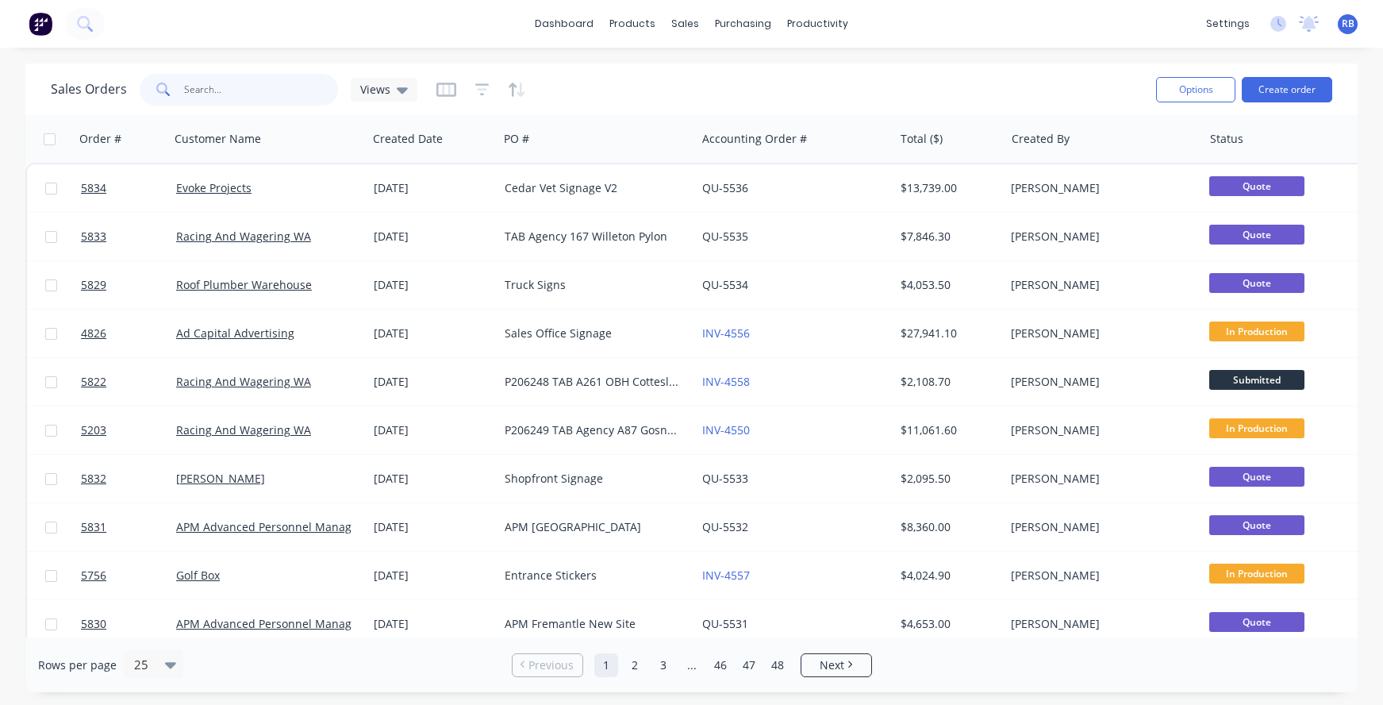
click at [275, 81] on input "text" at bounding box center [261, 90] width 155 height 32
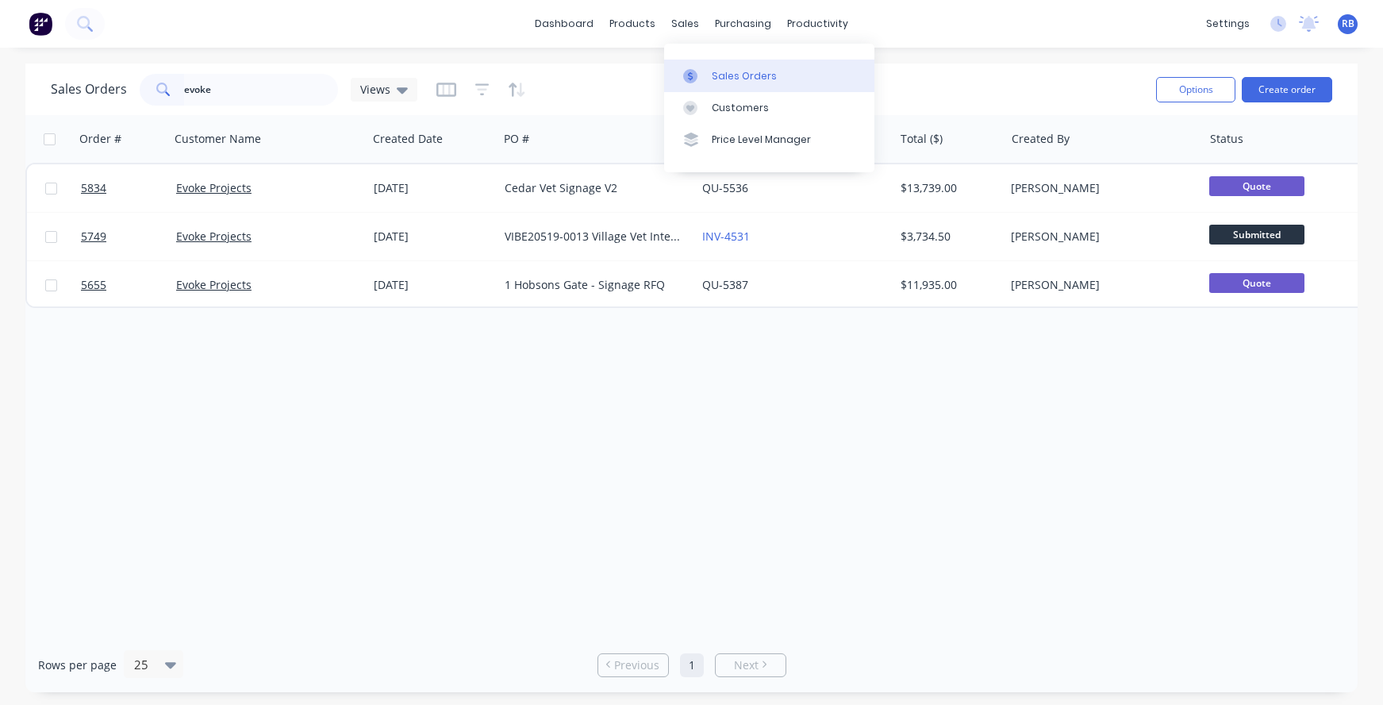
click at [756, 71] on div "Sales Orders" at bounding box center [744, 76] width 65 height 14
drag, startPoint x: 225, startPoint y: 83, endPoint x: 126, endPoint y: 83, distance: 99.2
click at [126, 83] on div "Sales Orders evoke Views" at bounding box center [234, 90] width 367 height 32
type input "canopy"
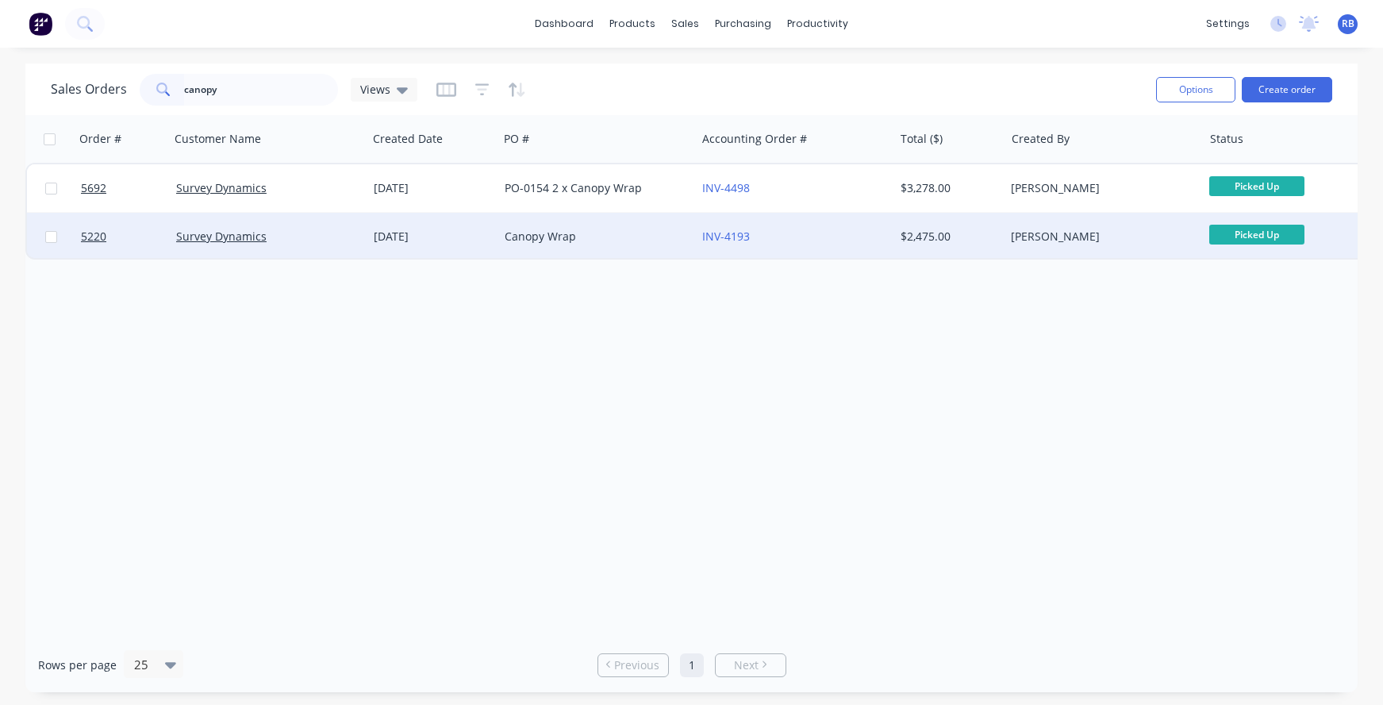
click at [564, 236] on div "Canopy Wrap" at bounding box center [593, 237] width 176 height 16
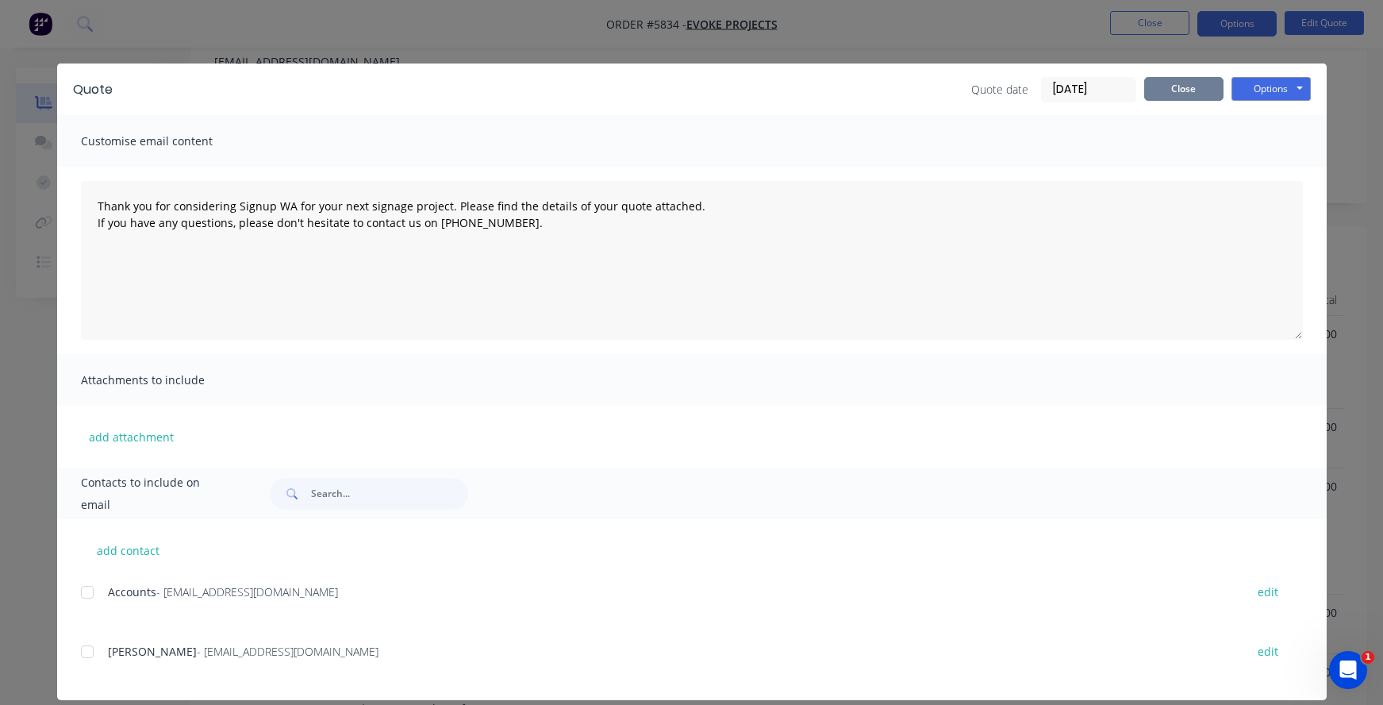
click at [1206, 87] on button "Close" at bounding box center [1184, 89] width 79 height 24
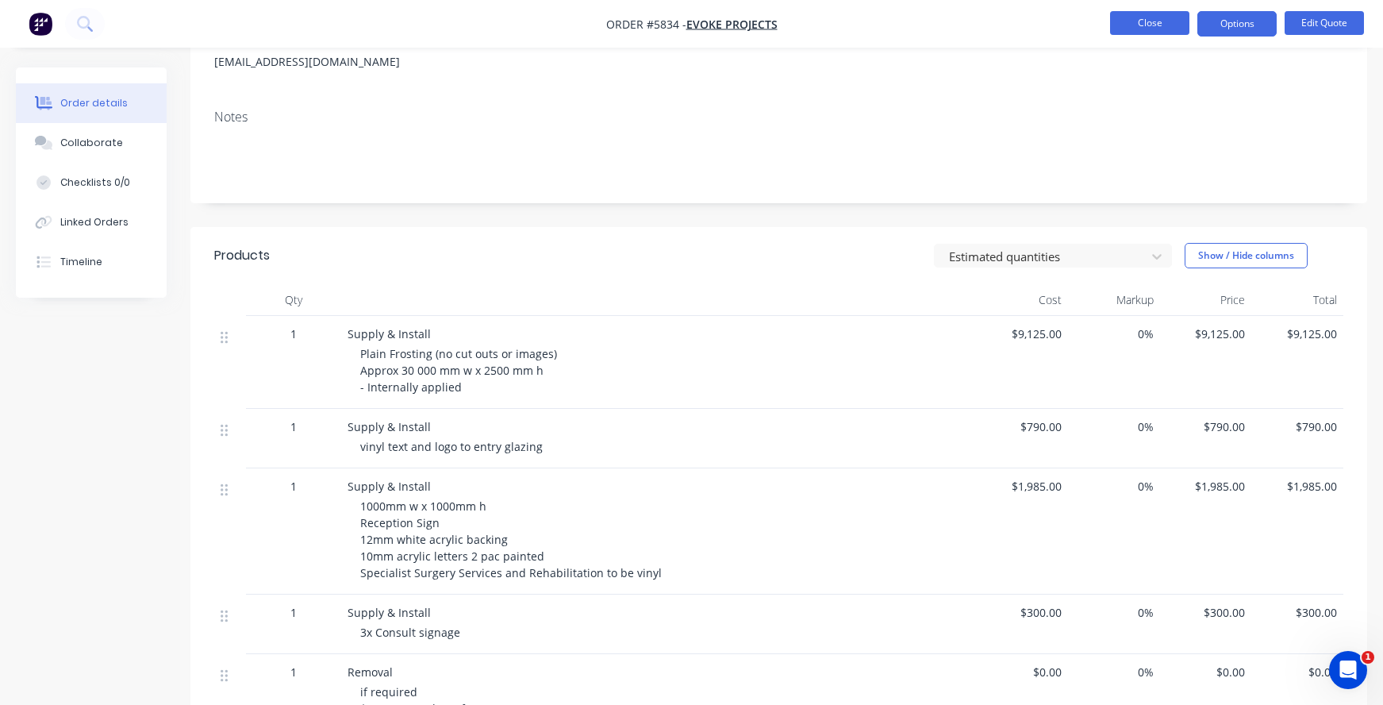
click at [1142, 29] on button "Close" at bounding box center [1149, 23] width 79 height 24
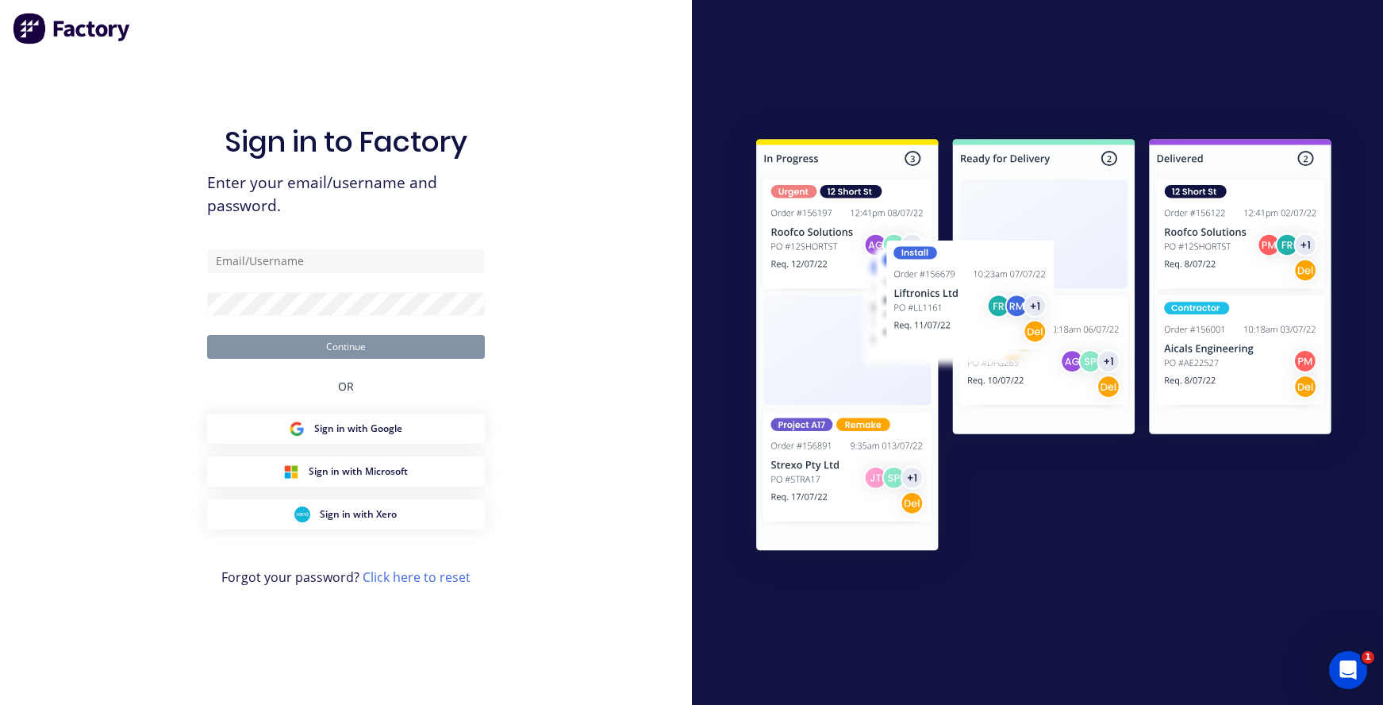
click at [1335, 23] on div at bounding box center [1038, 352] width 692 height 705
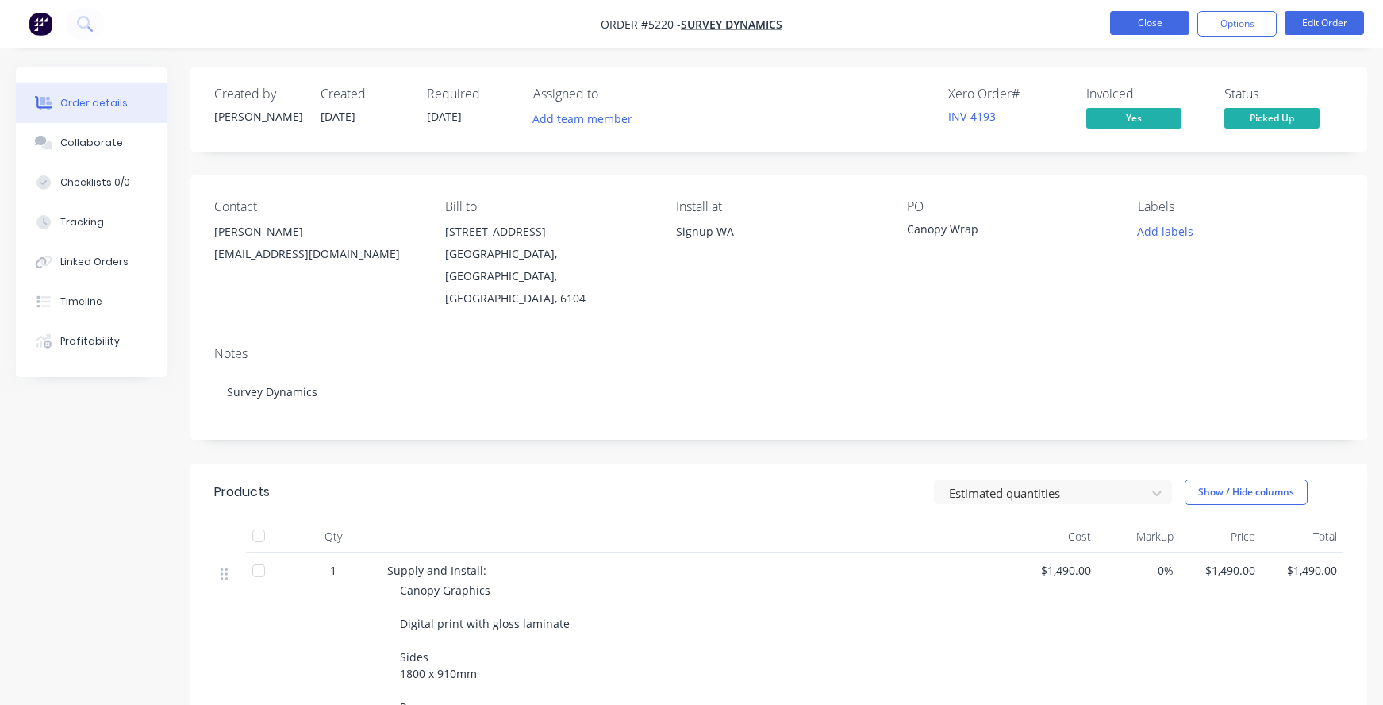
click at [1137, 21] on button "Close" at bounding box center [1149, 23] width 79 height 24
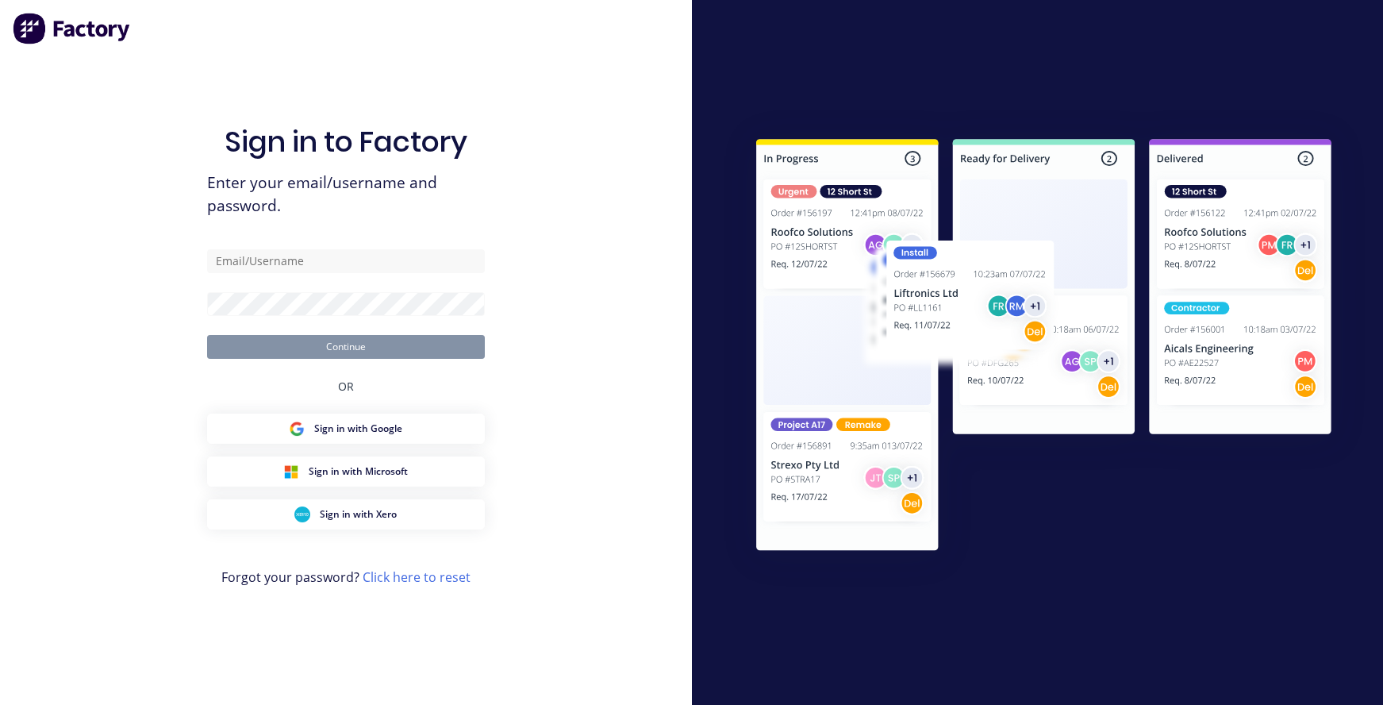
click at [1350, 26] on div at bounding box center [1038, 352] width 692 height 705
